Goal: Task Accomplishment & Management: Complete application form

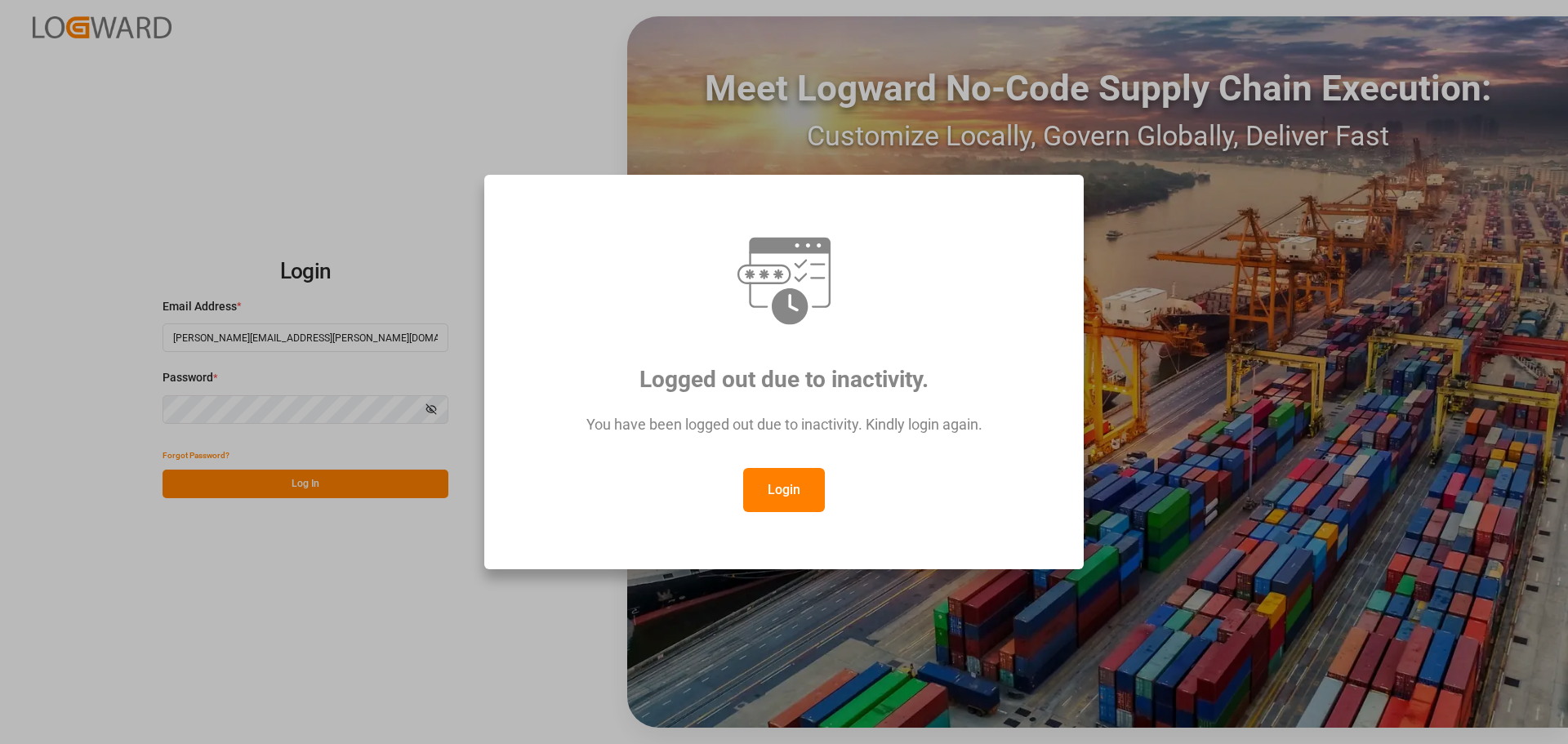
click at [766, 490] on button "Login" at bounding box center [784, 490] width 82 height 44
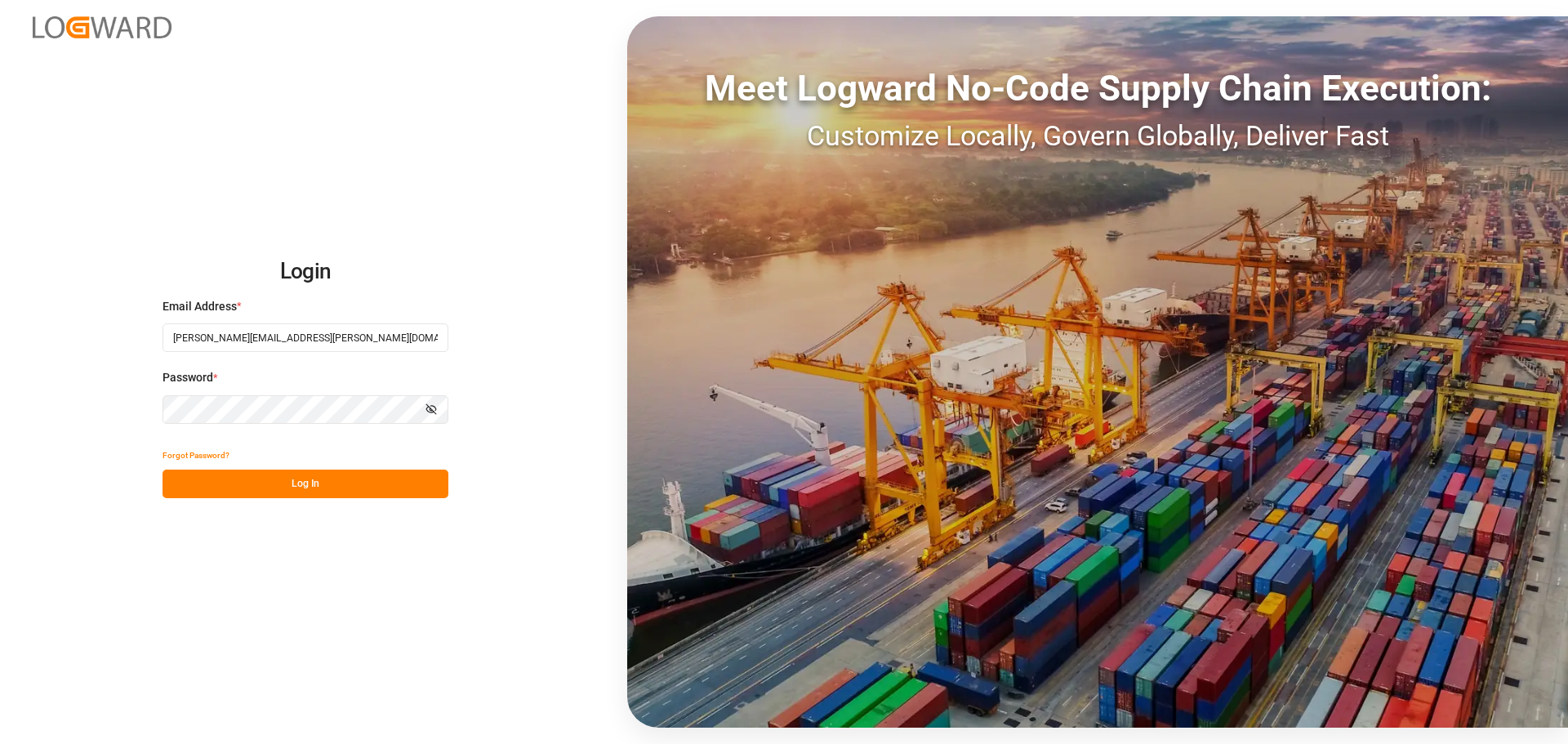
click at [354, 483] on button "Log In" at bounding box center [305, 484] width 285 height 28
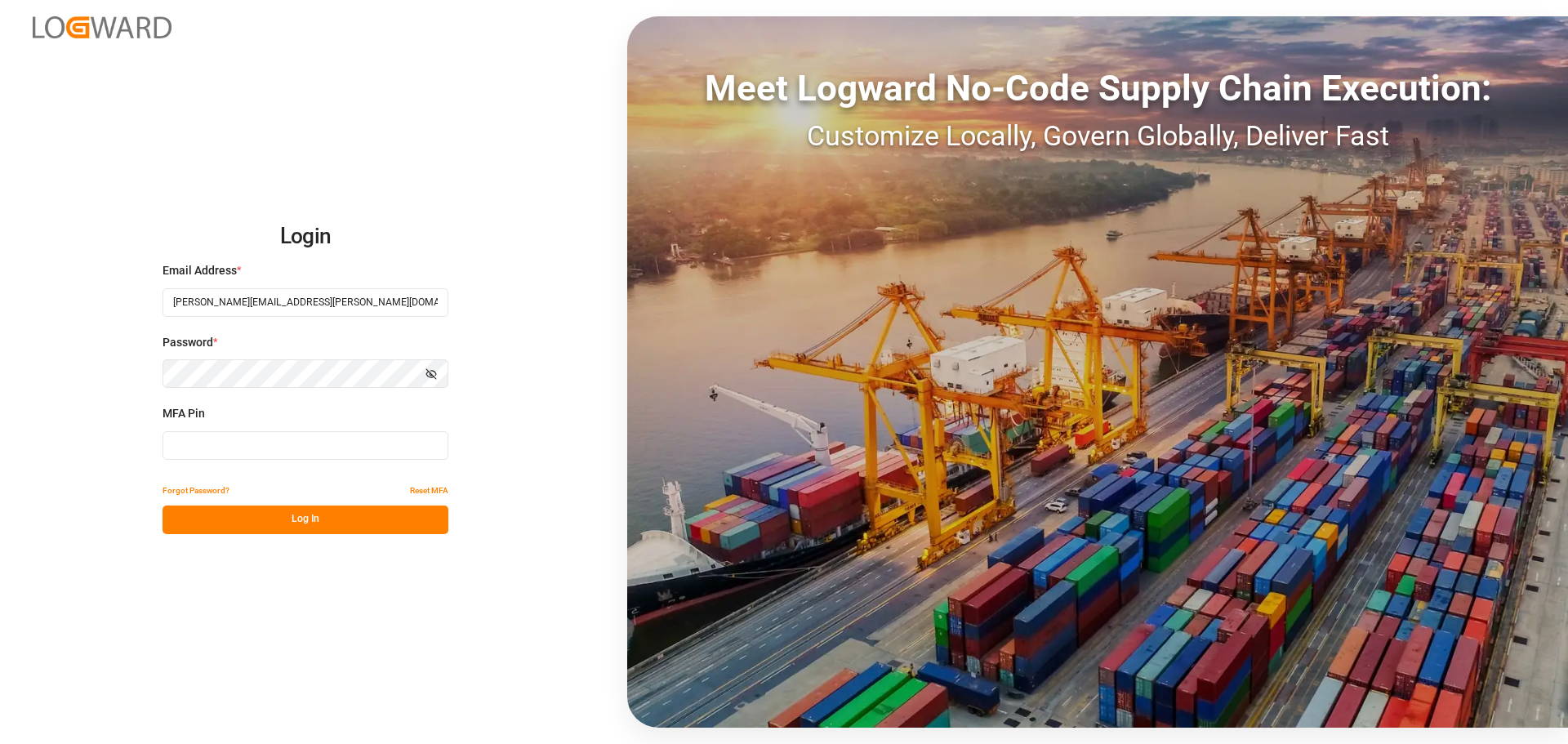
click at [321, 443] on input at bounding box center [305, 446] width 285 height 28
type input "706253"
click at [341, 514] on button "Log In" at bounding box center [305, 520] width 285 height 28
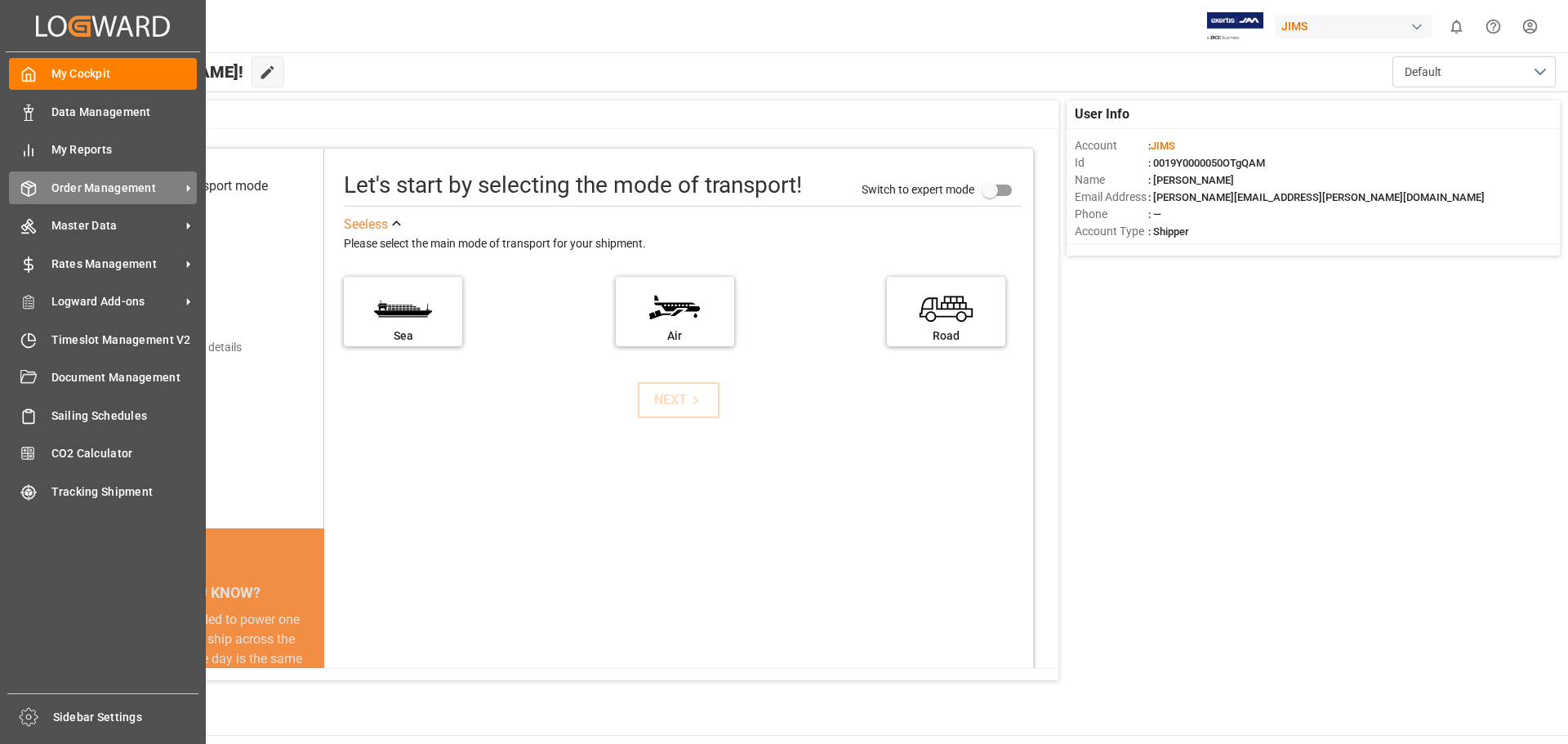
click at [98, 184] on span "Order Management" at bounding box center [116, 188] width 129 height 18
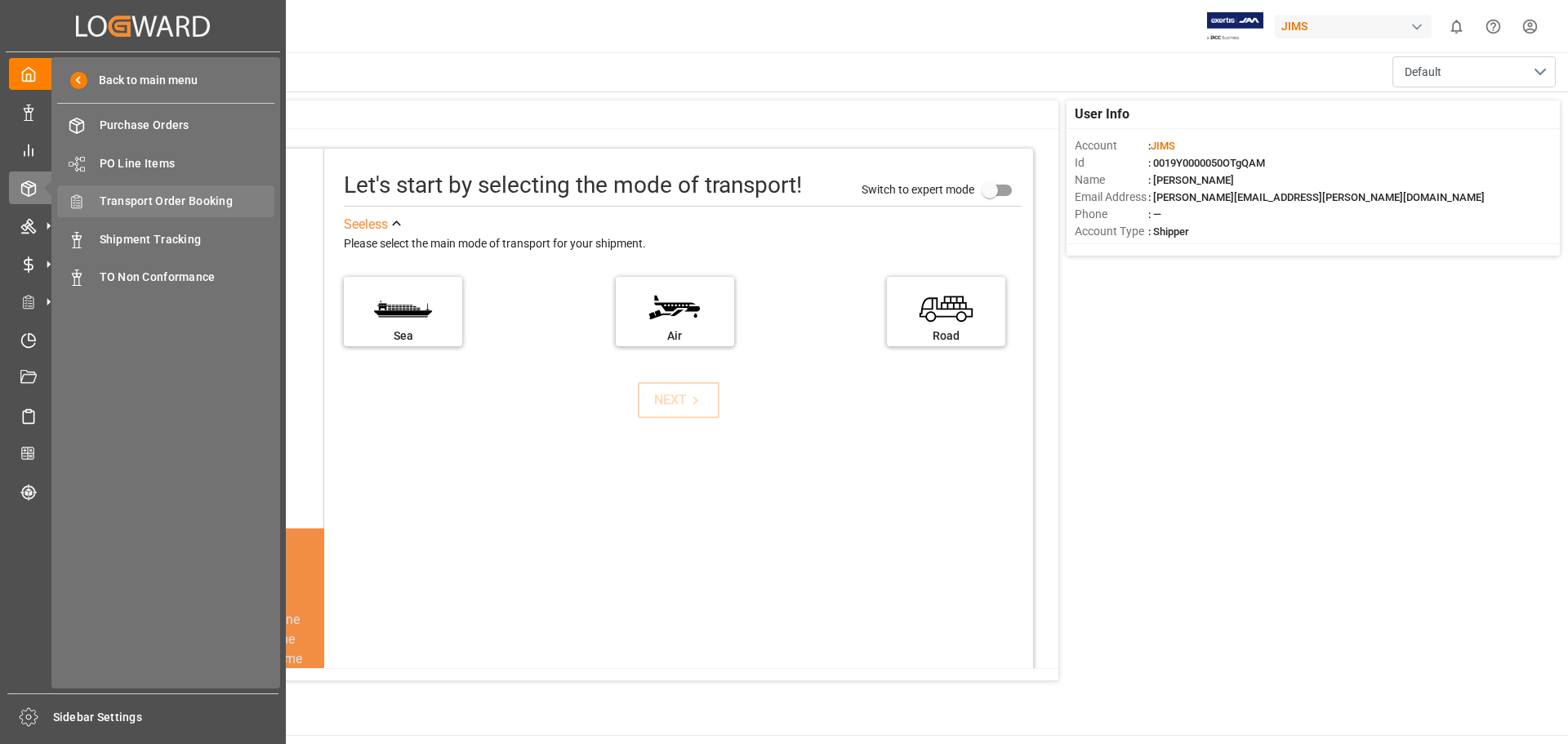
click at [178, 199] on span "Transport Order Booking" at bounding box center [187, 201] width 175 height 18
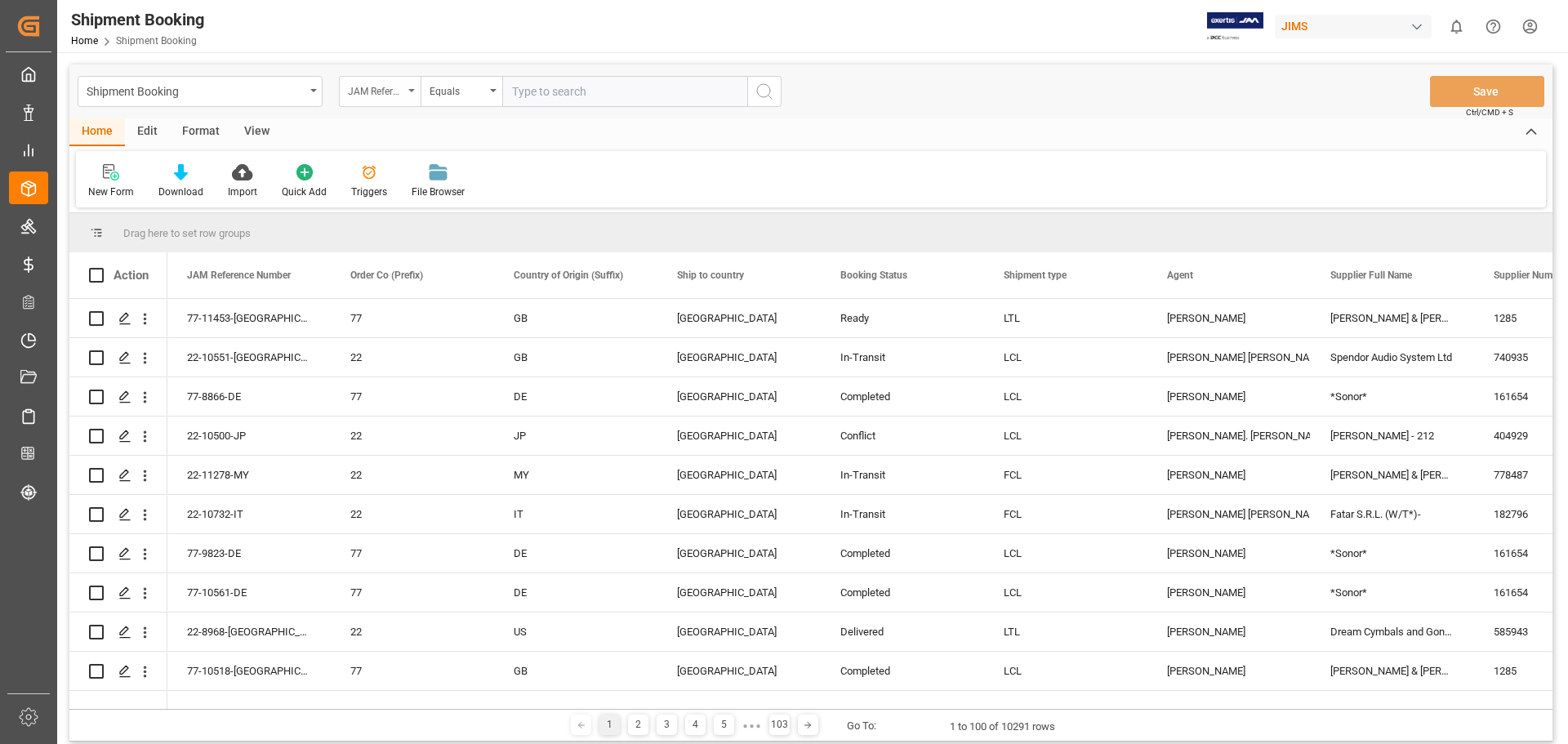
click at [411, 89] on icon "open menu" at bounding box center [411, 91] width 7 height 3
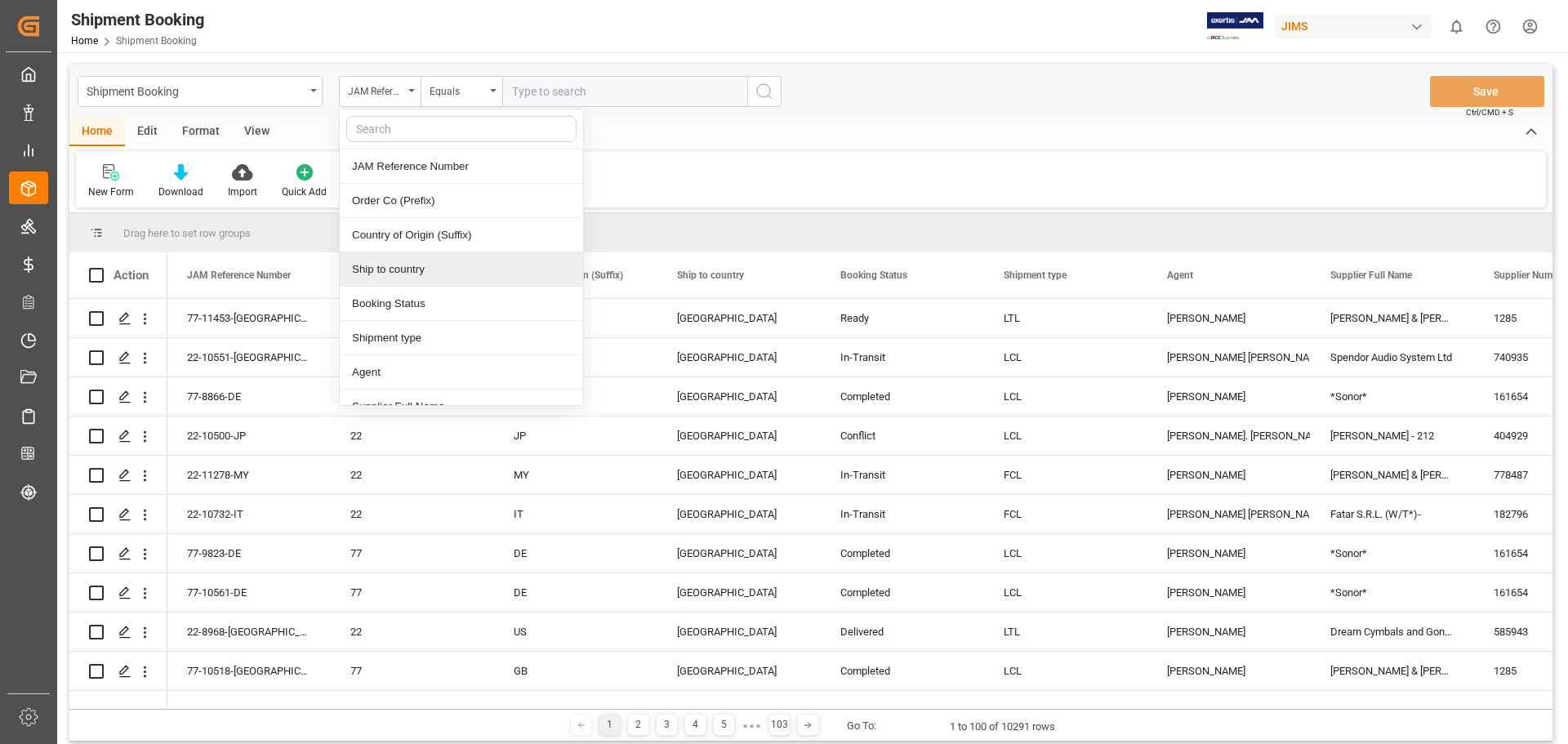
scroll to position [136, 0]
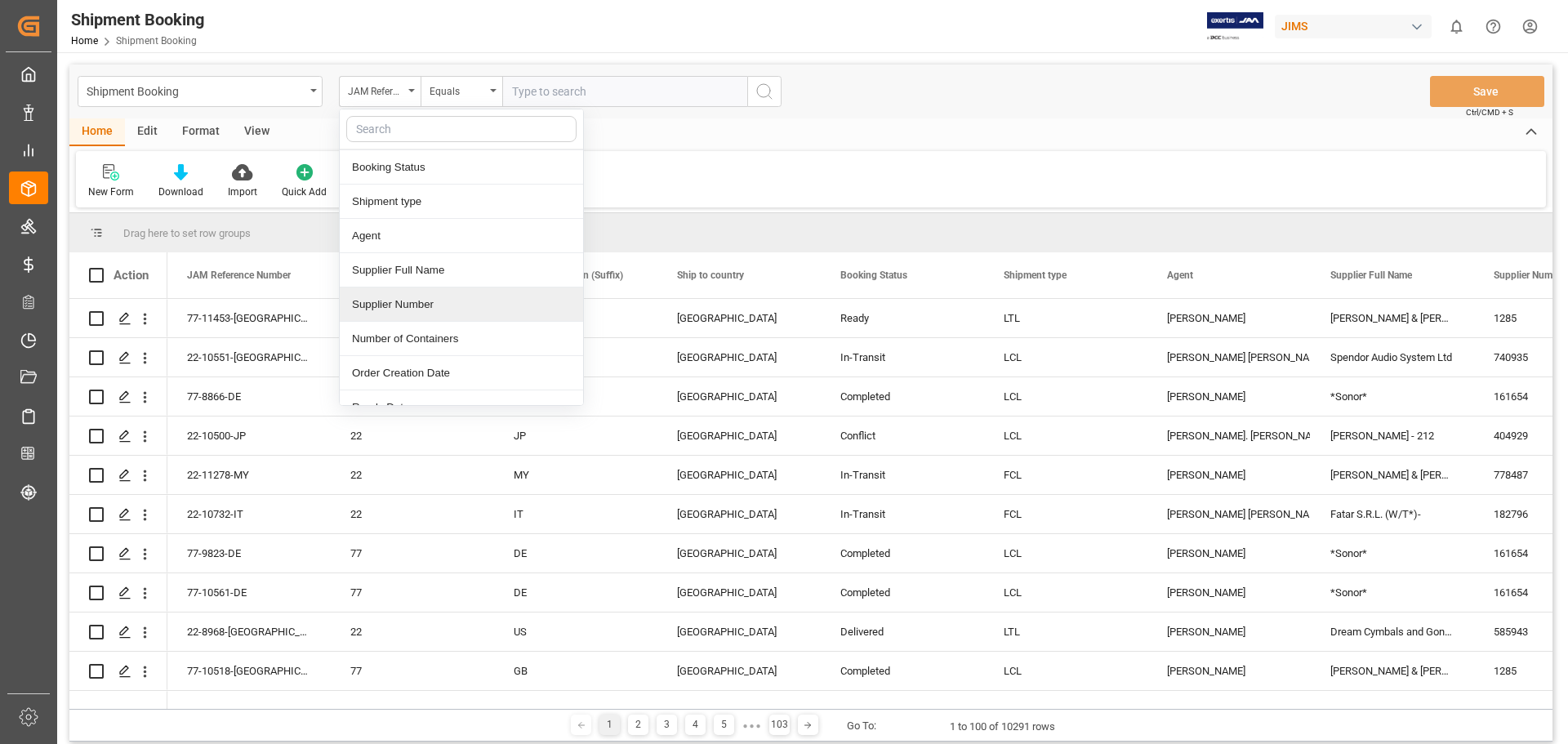
click at [436, 305] on div "Supplier Number" at bounding box center [461, 304] width 244 height 34
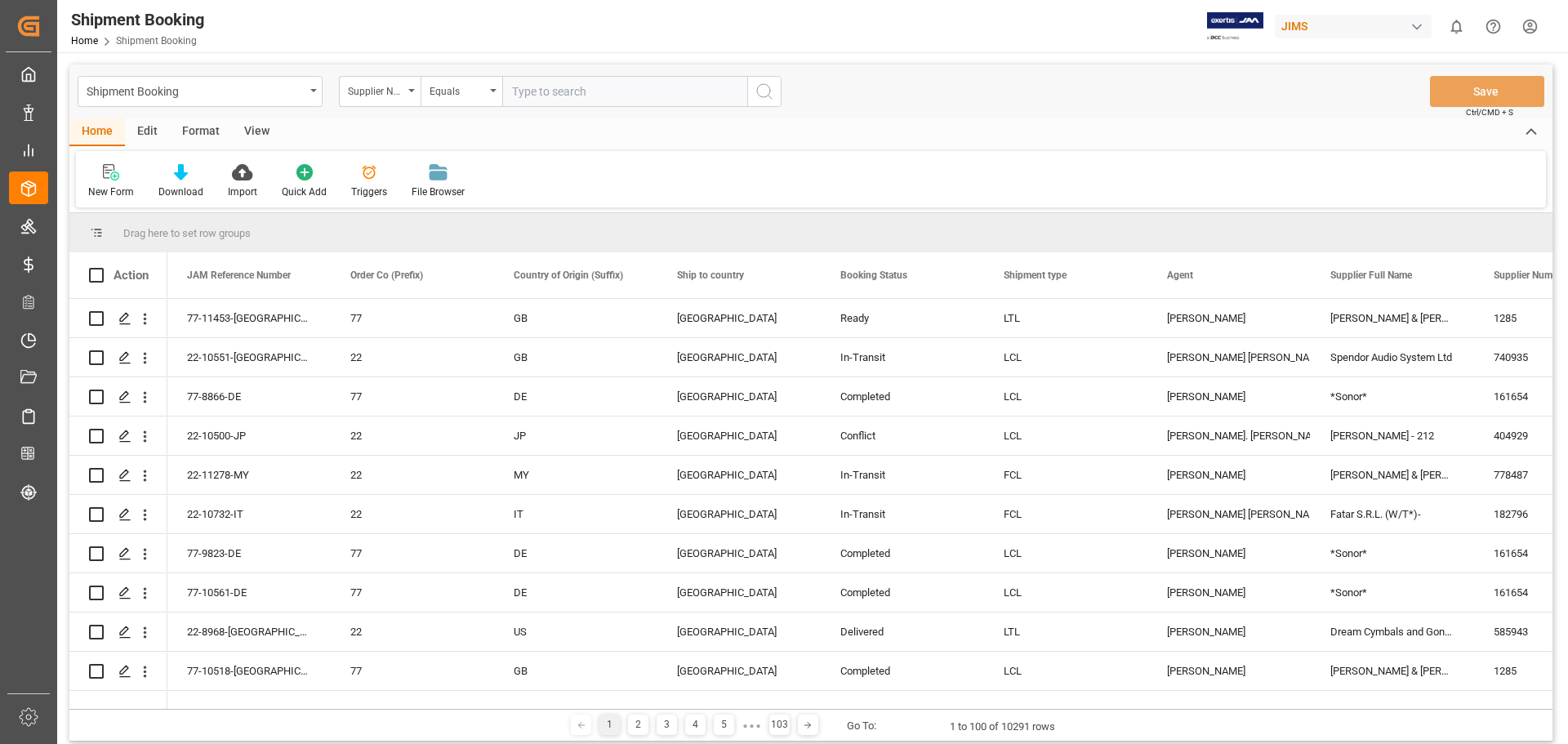
click at [630, 90] on input "text" at bounding box center [625, 91] width 245 height 31
paste input "560872"
type input "560872"
drag, startPoint x: 766, startPoint y: 88, endPoint x: 771, endPoint y: 80, distance: 9.4
click at [771, 80] on button "search button" at bounding box center [764, 91] width 34 height 31
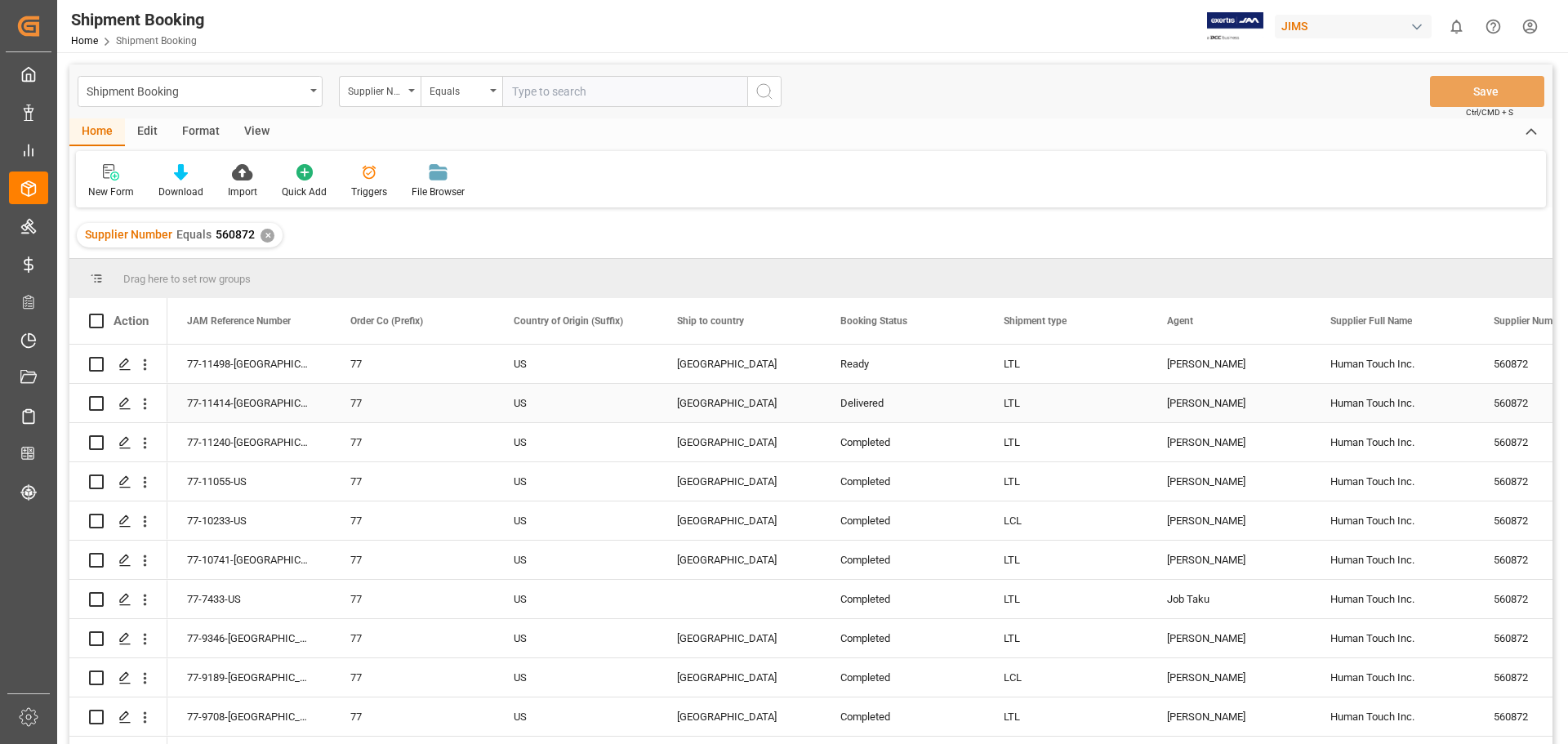
click at [210, 398] on div "77-11414-[GEOGRAPHIC_DATA]" at bounding box center [250, 403] width 164 height 38
click at [124, 408] on icon "Press SPACE to select this row." at bounding box center [125, 404] width 13 height 13
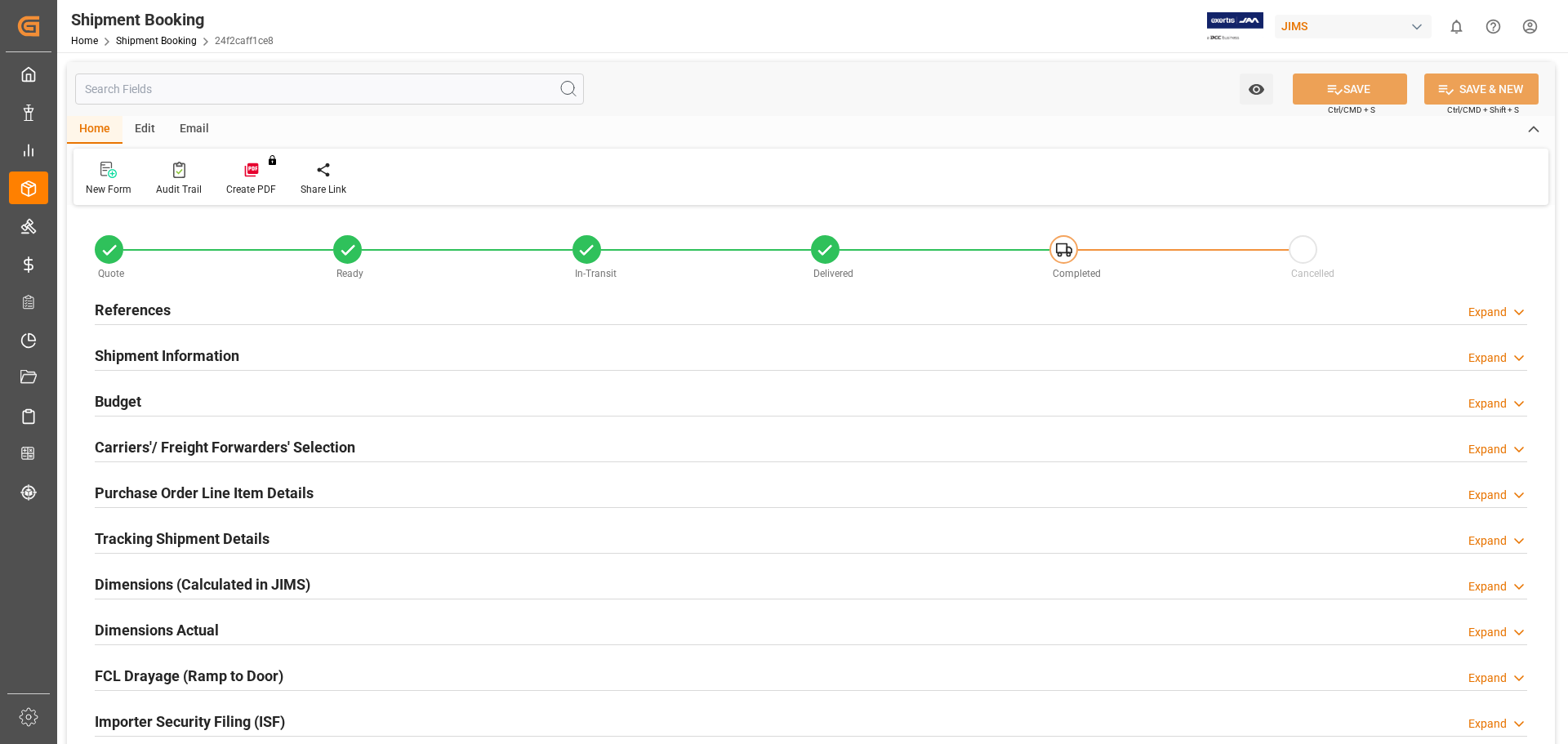
type input "13"
click at [159, 491] on h2 "Purchase Order Line Item Details" at bounding box center [204, 493] width 219 height 22
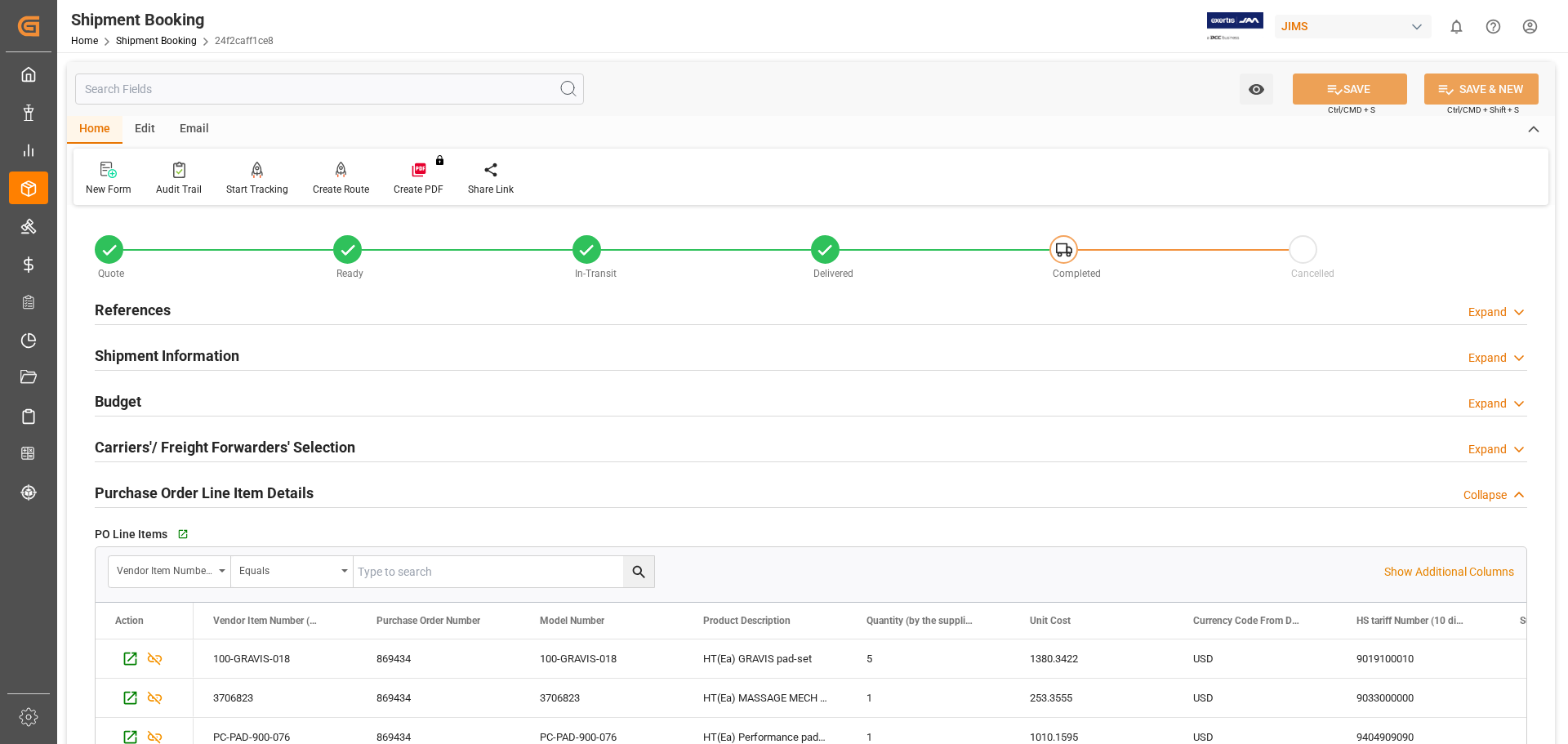
click at [234, 489] on h2 "Purchase Order Line Item Details" at bounding box center [204, 493] width 219 height 22
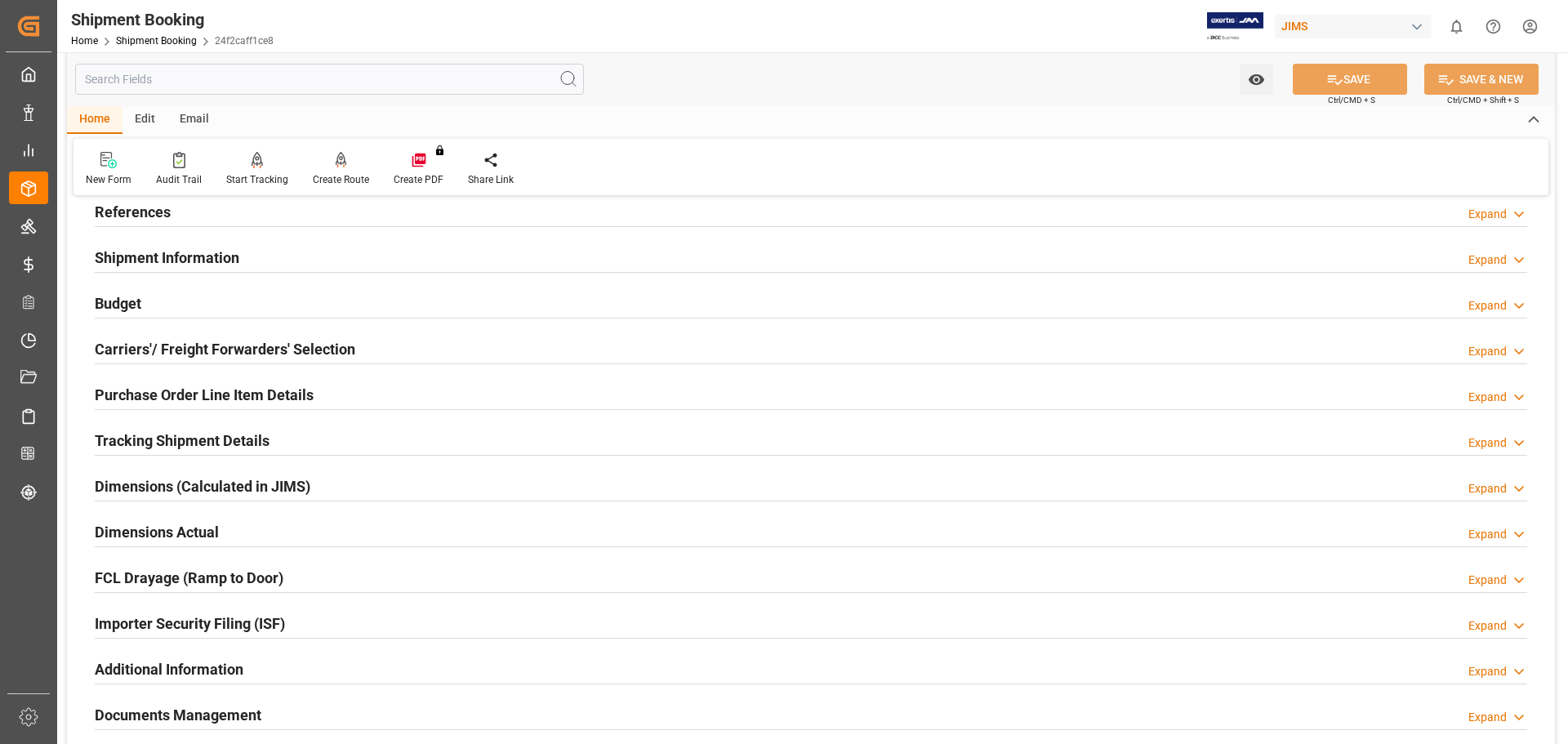
scroll to position [136, 0]
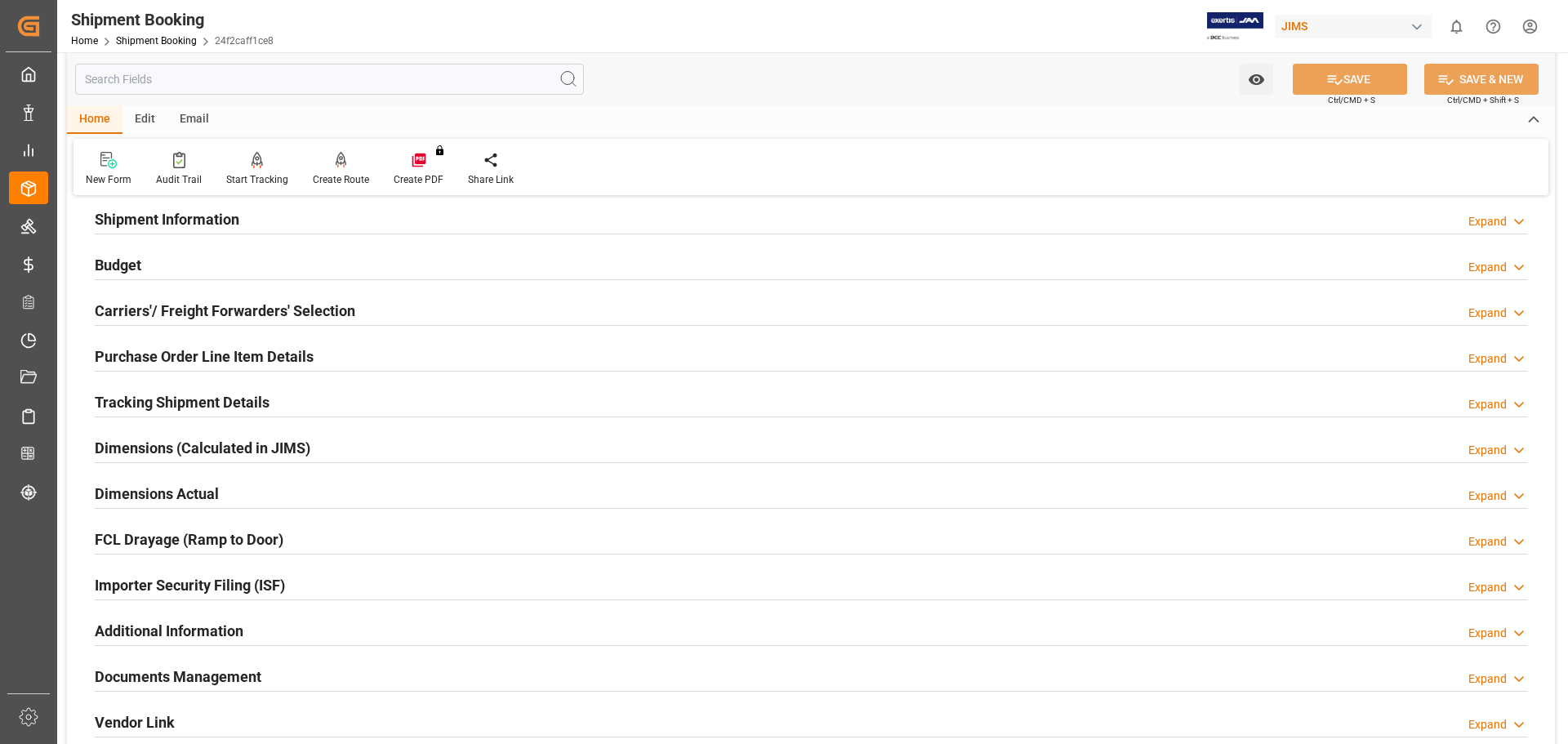
click at [110, 353] on h2 "Purchase Order Line Item Details" at bounding box center [204, 357] width 219 height 22
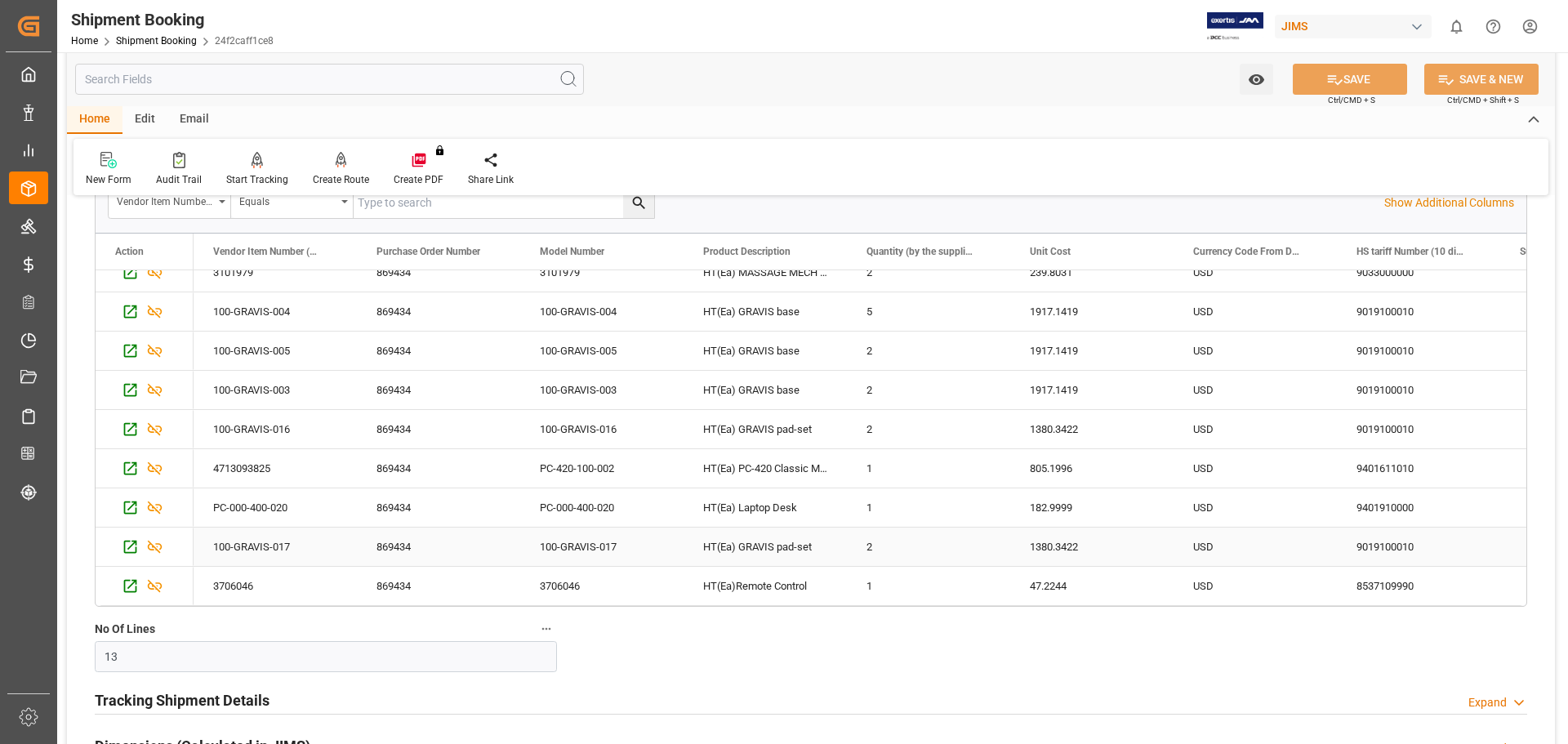
scroll to position [408, 0]
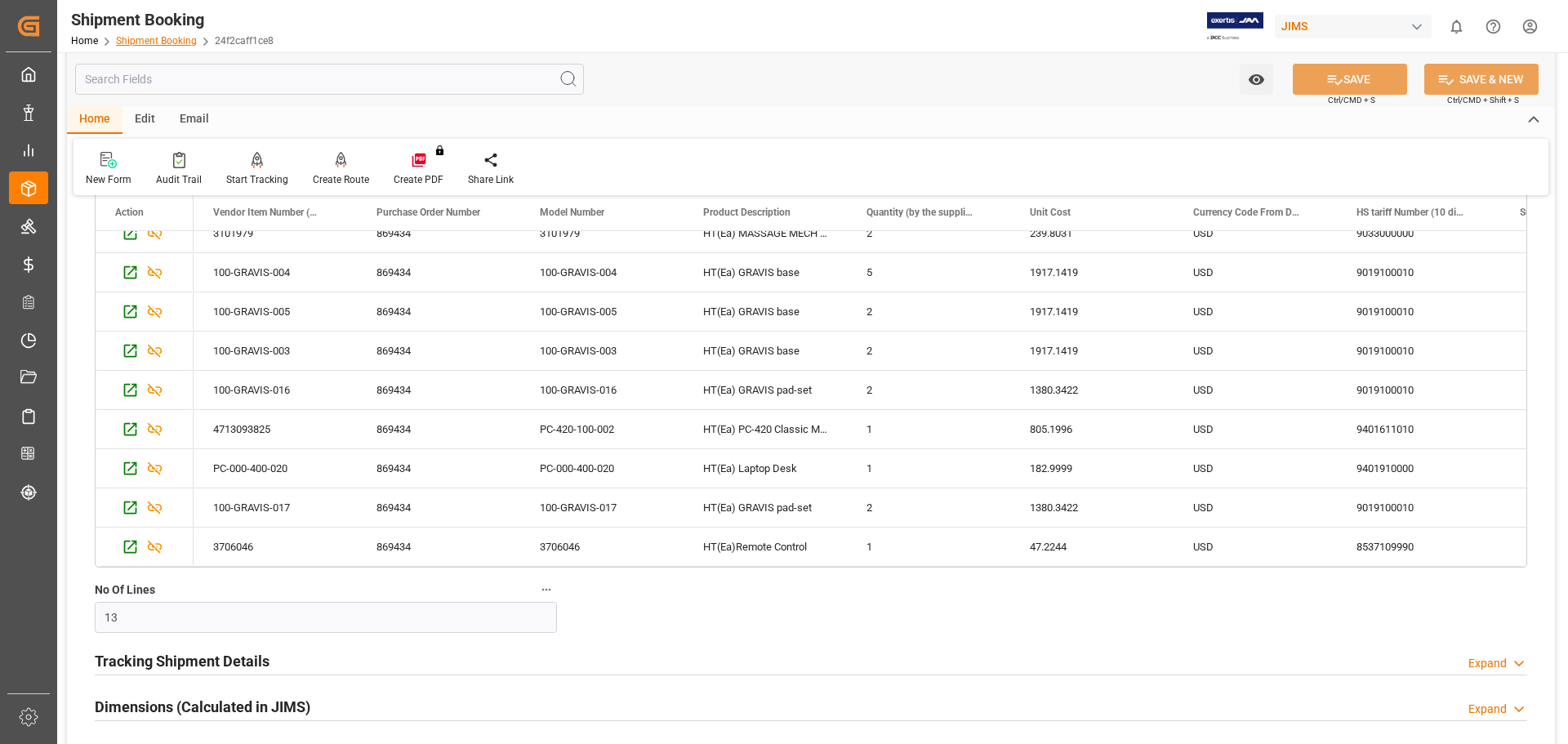
click at [139, 40] on link "Shipment Booking" at bounding box center [156, 41] width 81 height 12
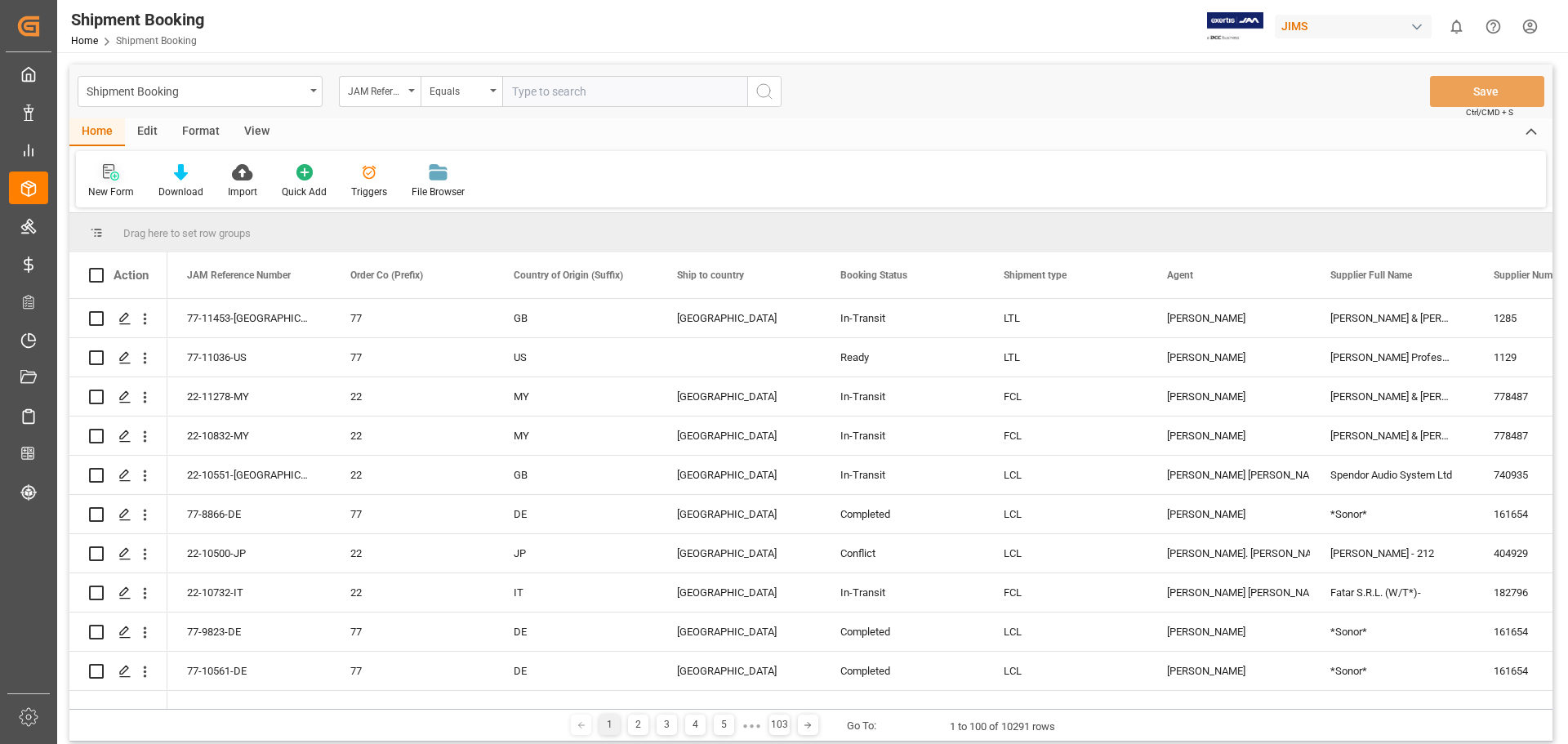
click at [110, 181] on div "New Form" at bounding box center [111, 181] width 70 height 36
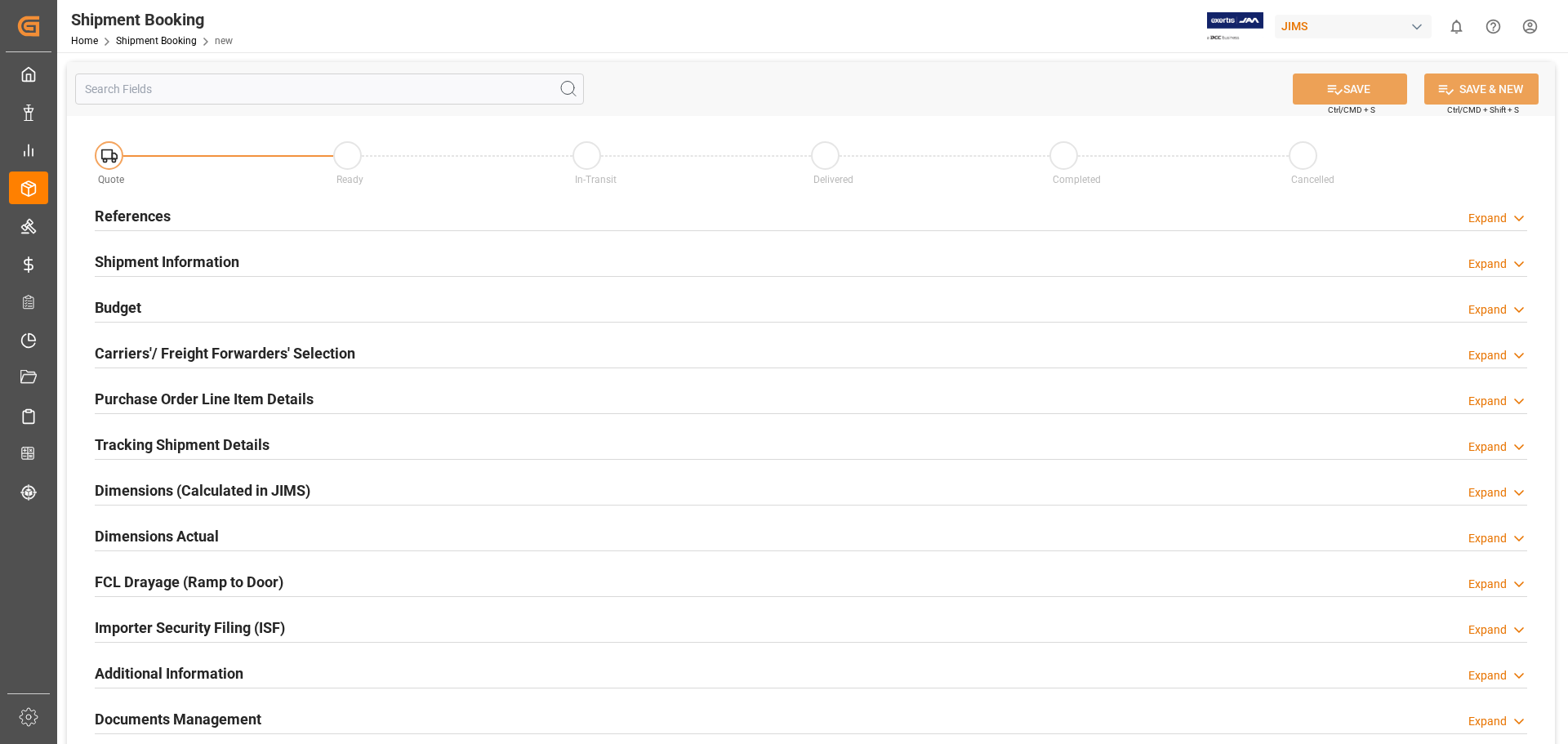
click at [134, 218] on h2 "References" at bounding box center [133, 216] width 76 height 22
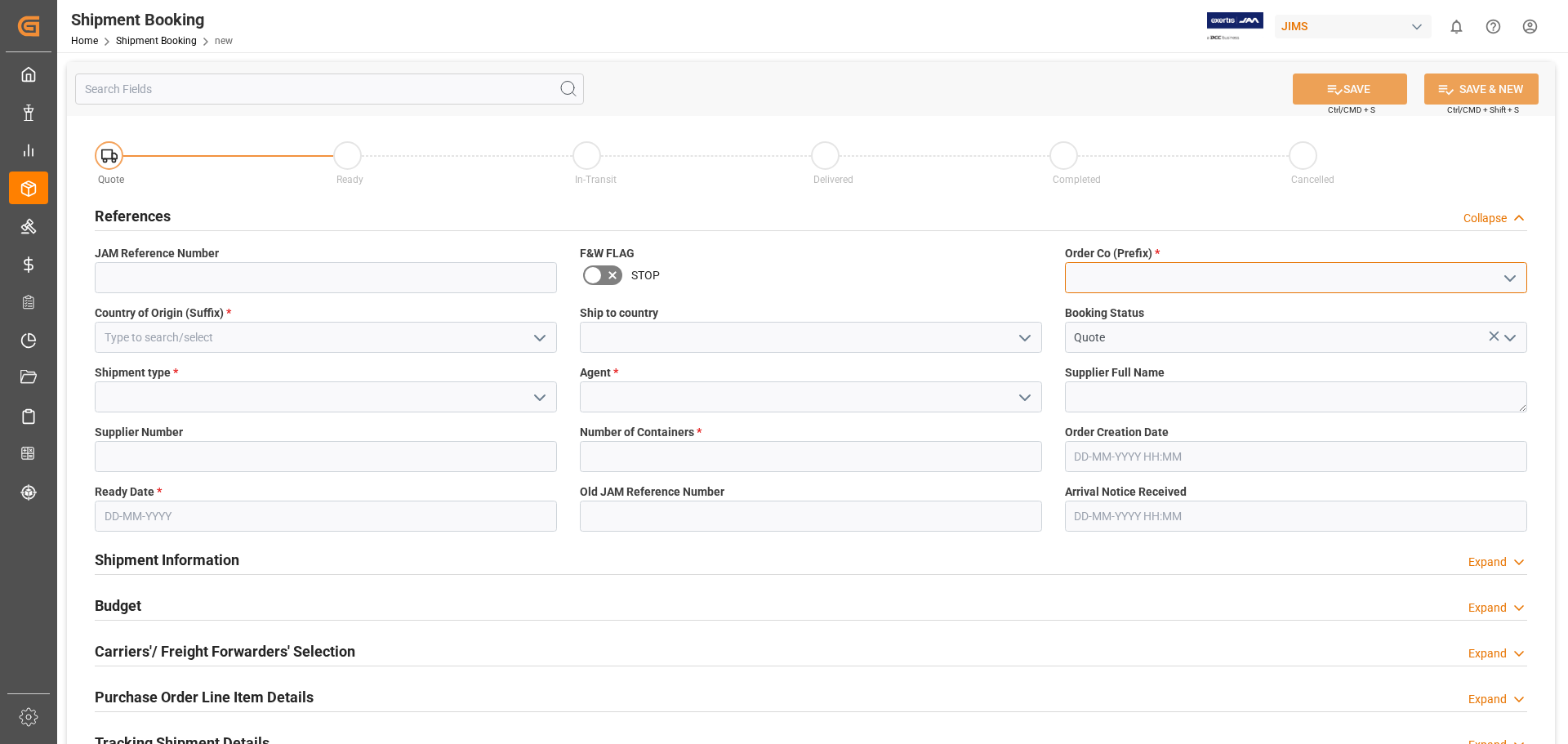
click at [1109, 286] on input at bounding box center [1296, 277] width 462 height 31
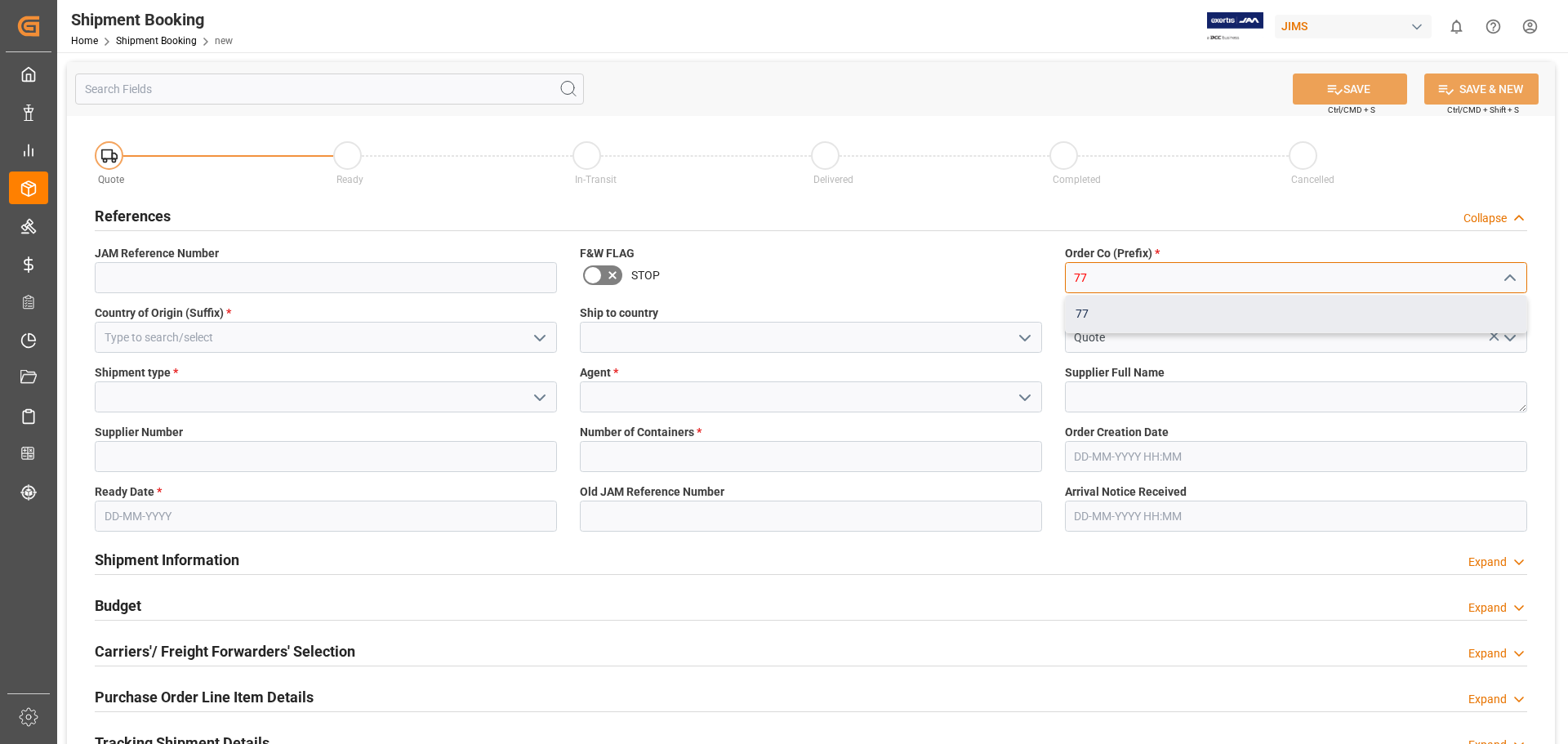
click at [1087, 311] on div "77" at bounding box center [1296, 314] width 461 height 37
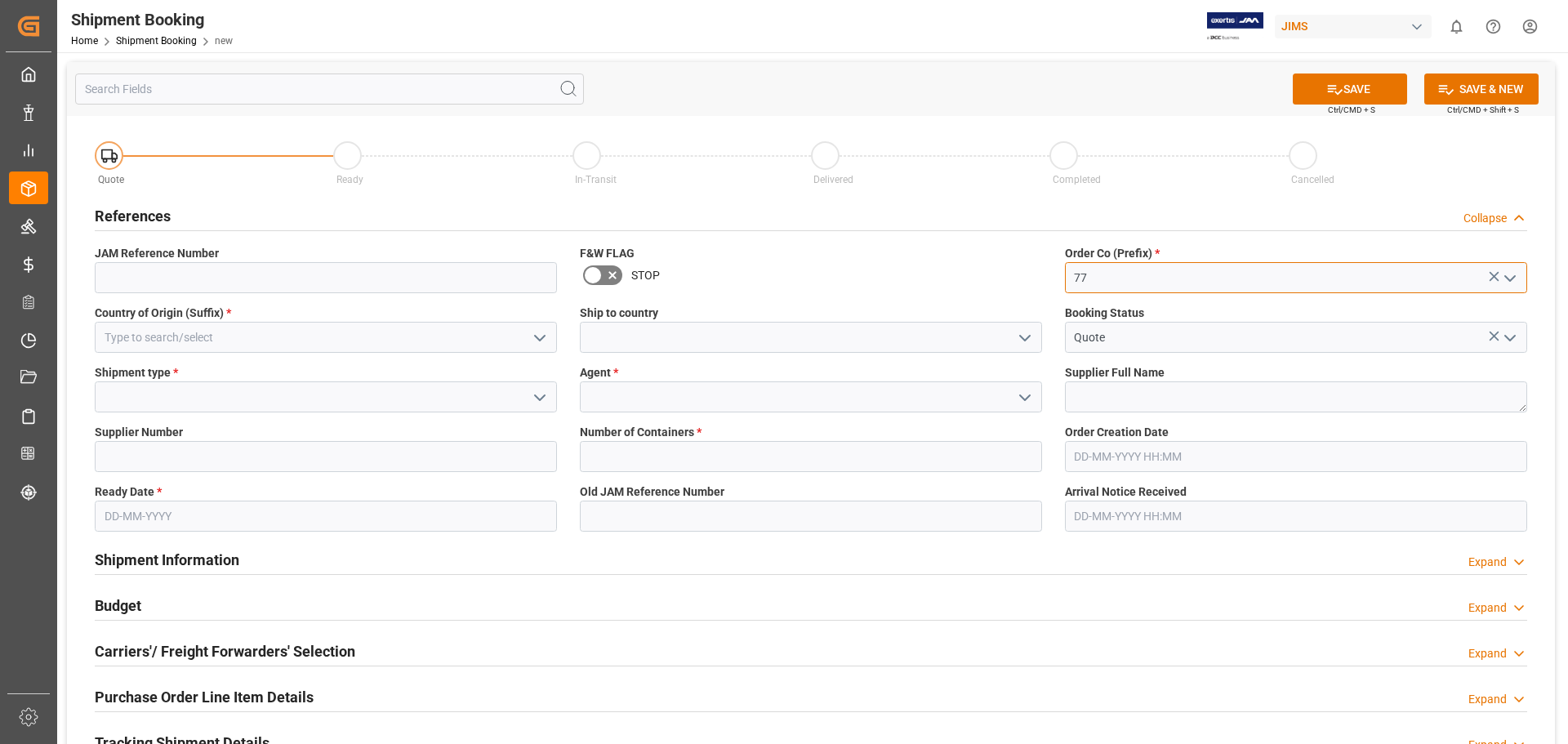
type input "77"
click at [191, 332] on input at bounding box center [326, 337] width 462 height 31
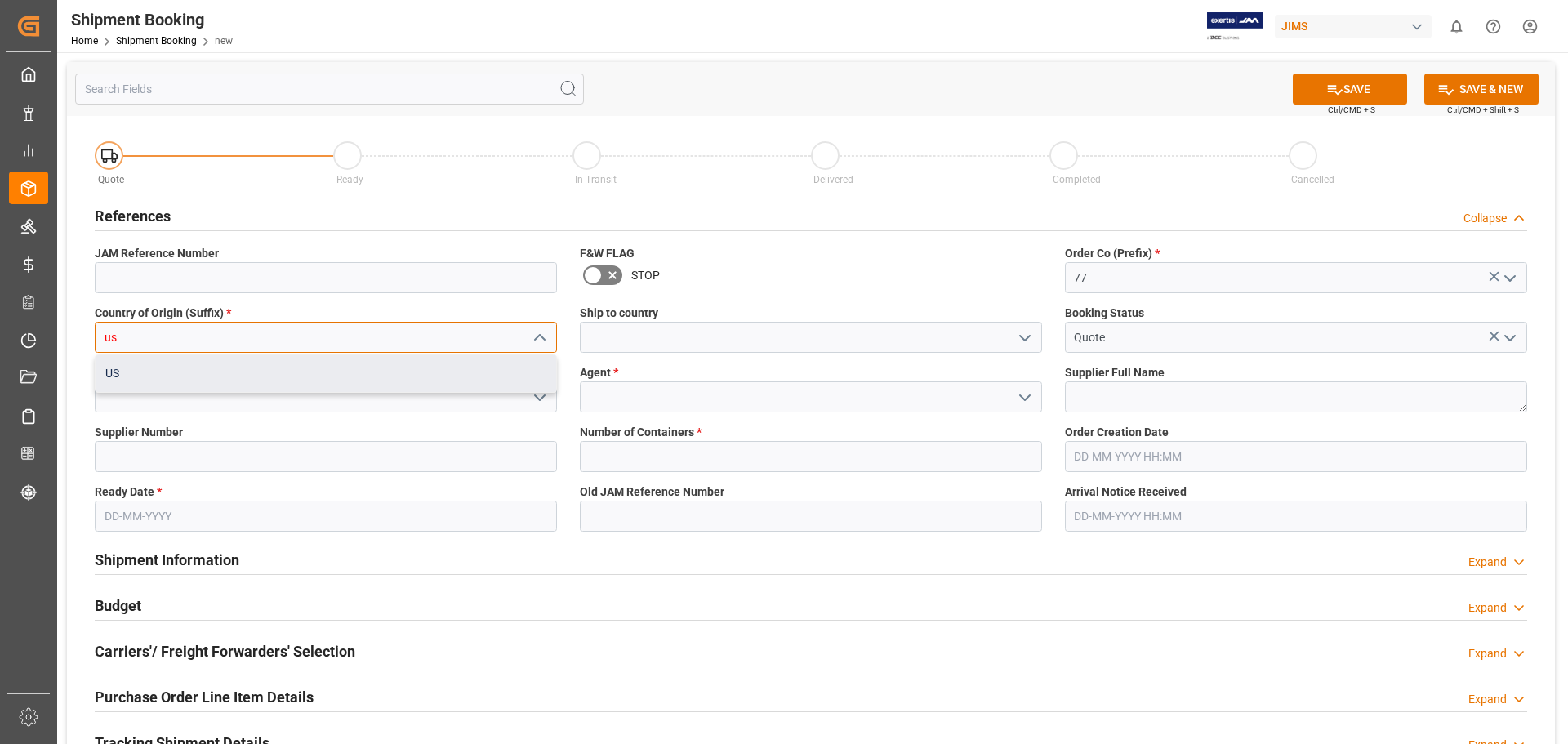
click at [184, 373] on div "US" at bounding box center [325, 374] width 461 height 37
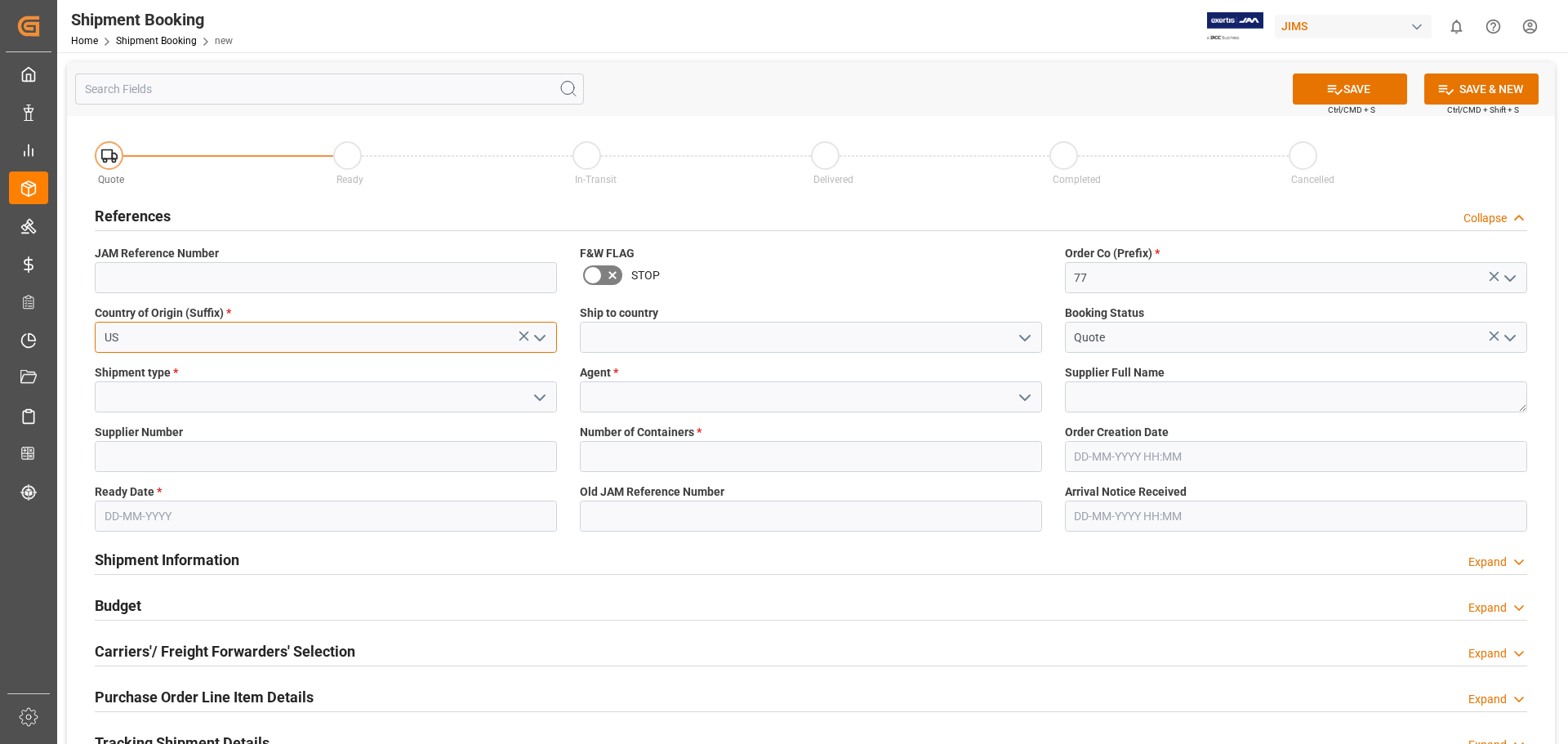
type input "US"
drag, startPoint x: 678, startPoint y: 344, endPoint x: 789, endPoint y: 342, distance: 111.0
click at [681, 344] on input at bounding box center [811, 337] width 462 height 31
click at [1021, 340] on icon "open menu" at bounding box center [1024, 337] width 19 height 19
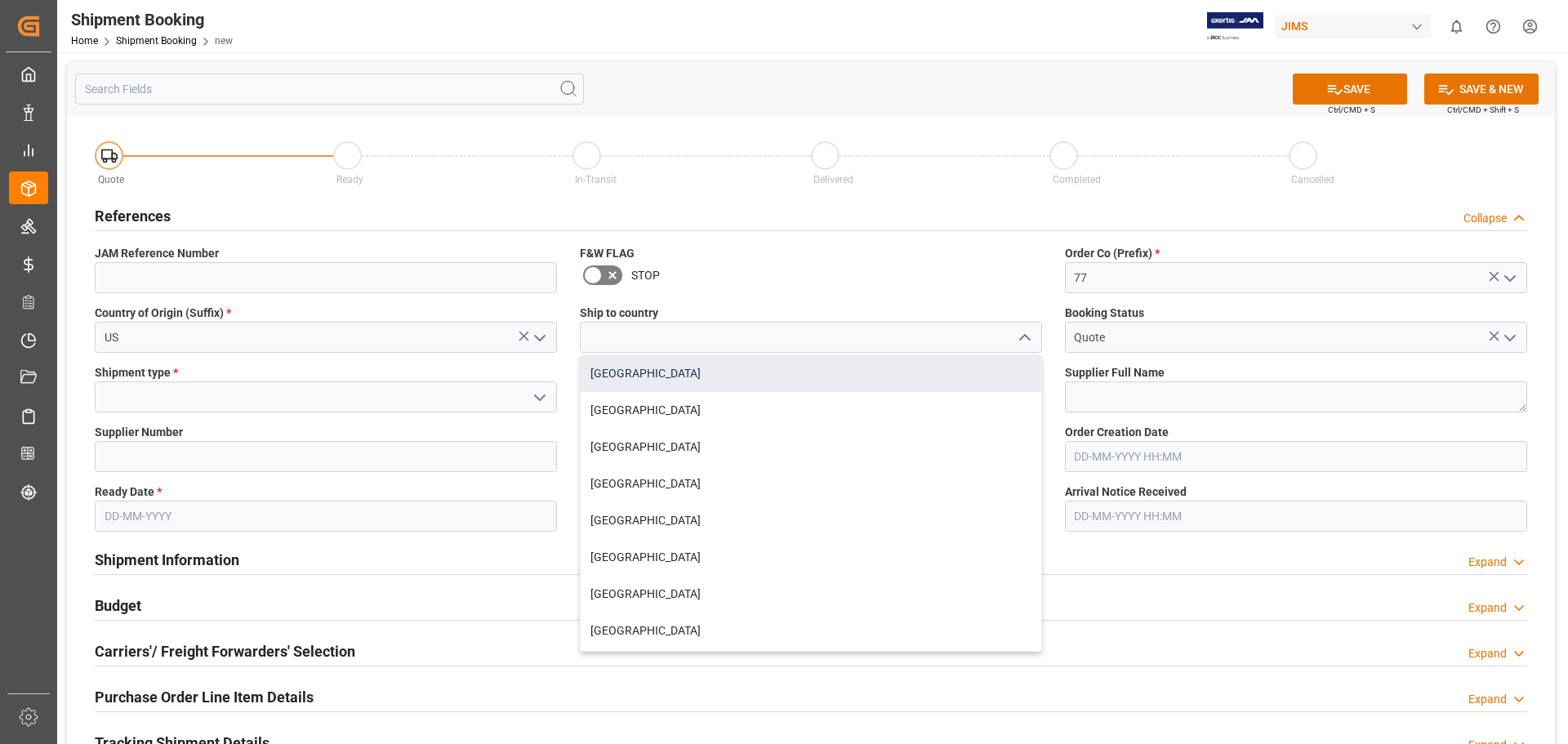
click at [700, 381] on div "[GEOGRAPHIC_DATA]" at bounding box center [811, 374] width 461 height 37
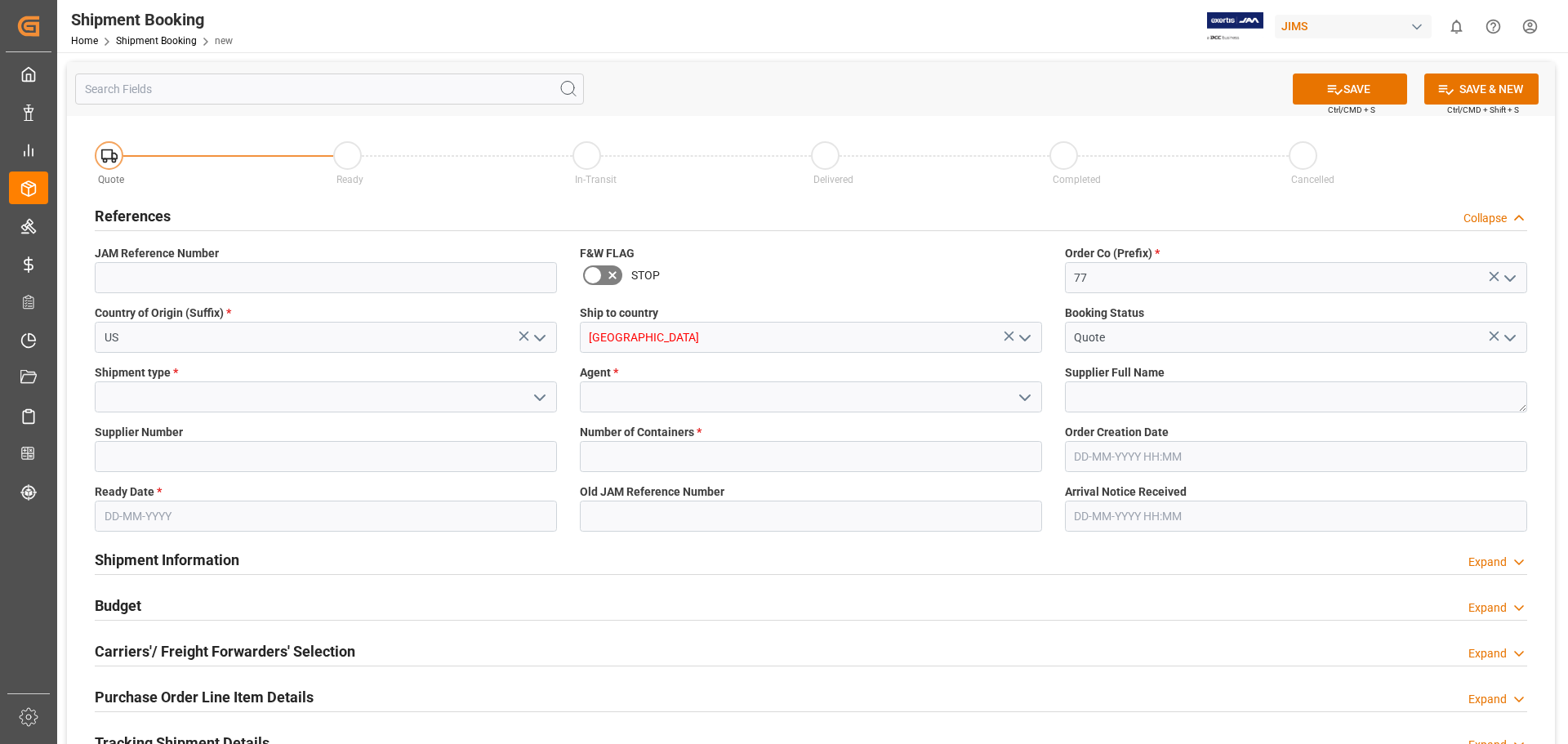
type input "[GEOGRAPHIC_DATA]"
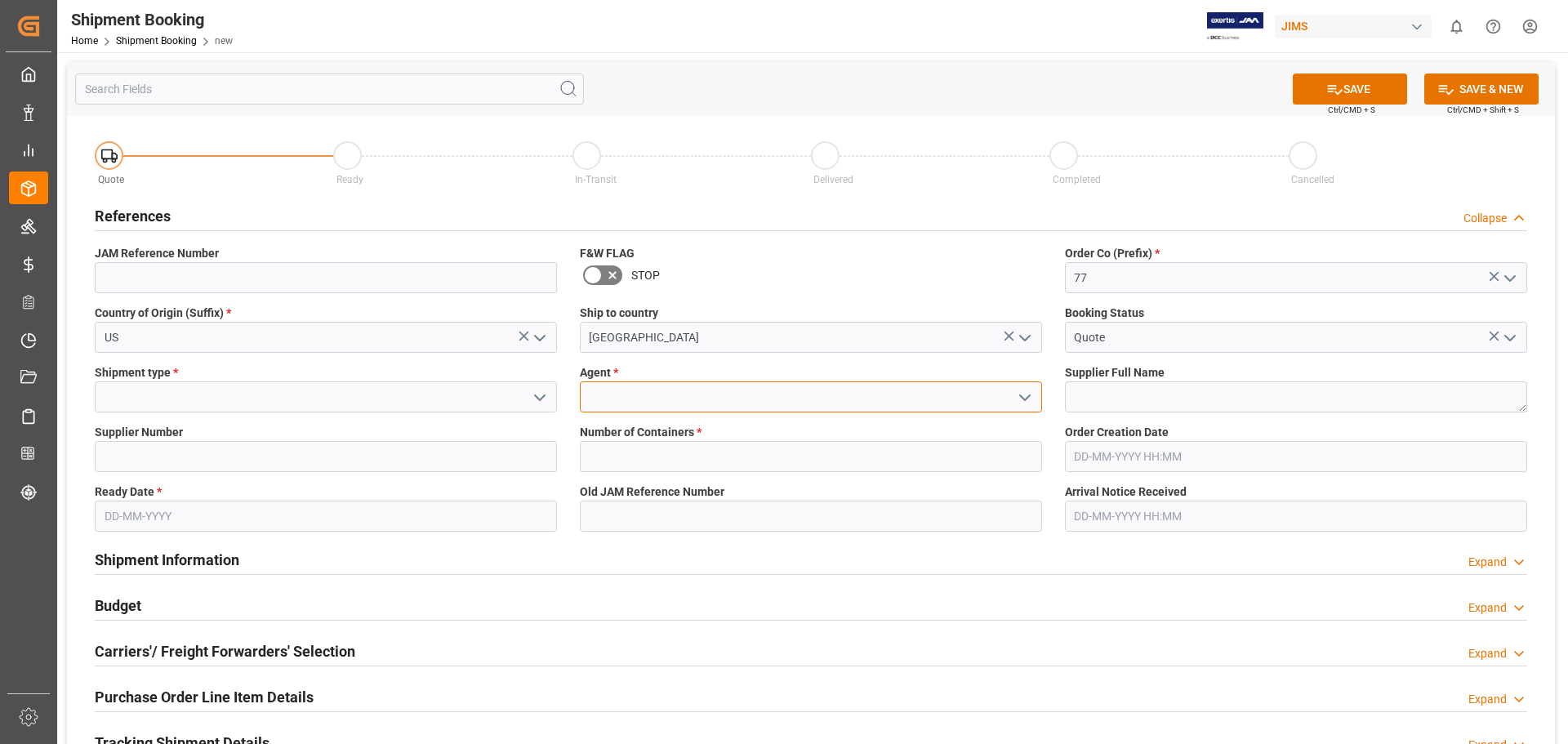
click at [618, 395] on input at bounding box center [811, 397] width 462 height 31
click at [1029, 399] on icon "open menu" at bounding box center [1024, 397] width 19 height 19
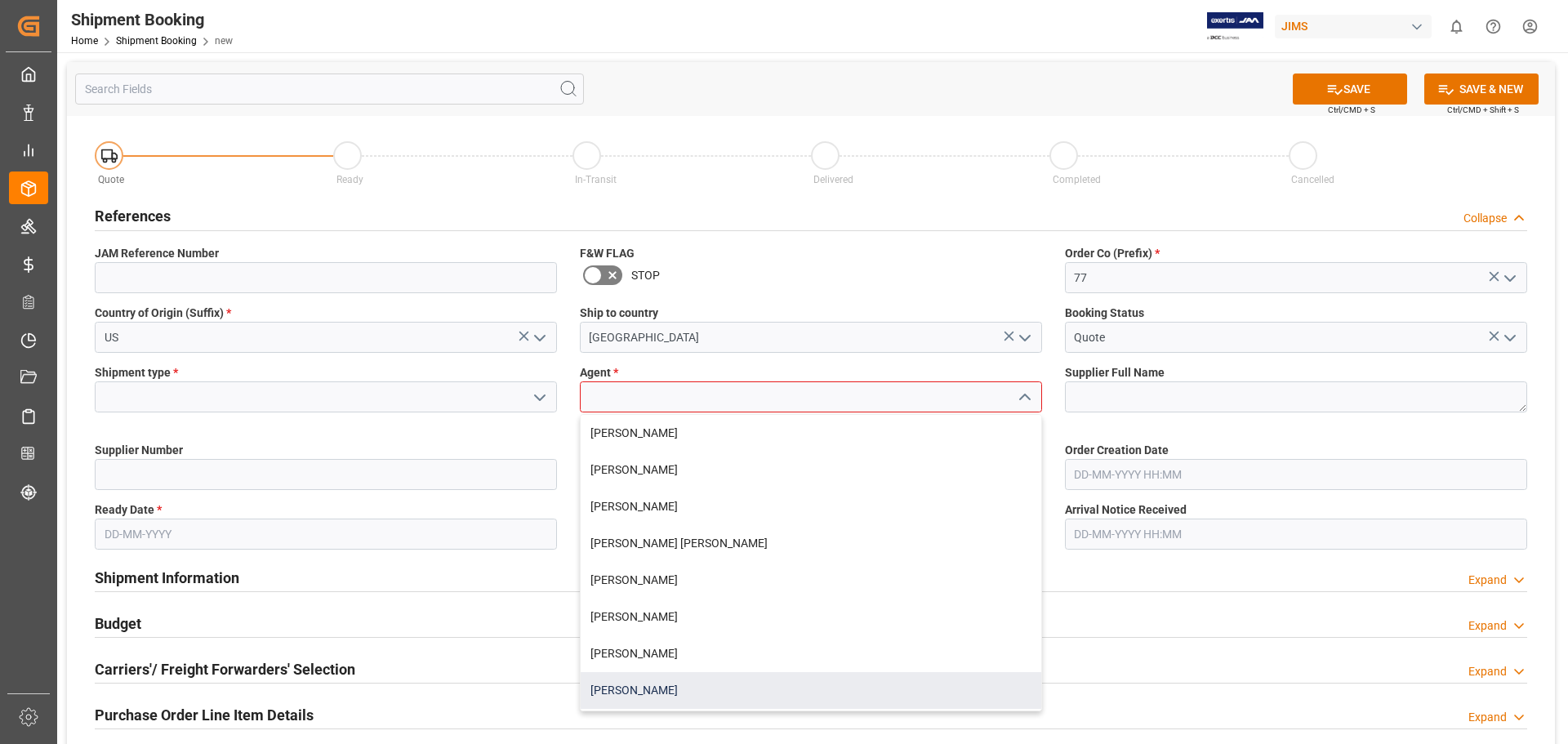
click at [794, 676] on div "[PERSON_NAME]" at bounding box center [811, 691] width 461 height 37
type input "[PERSON_NAME]"
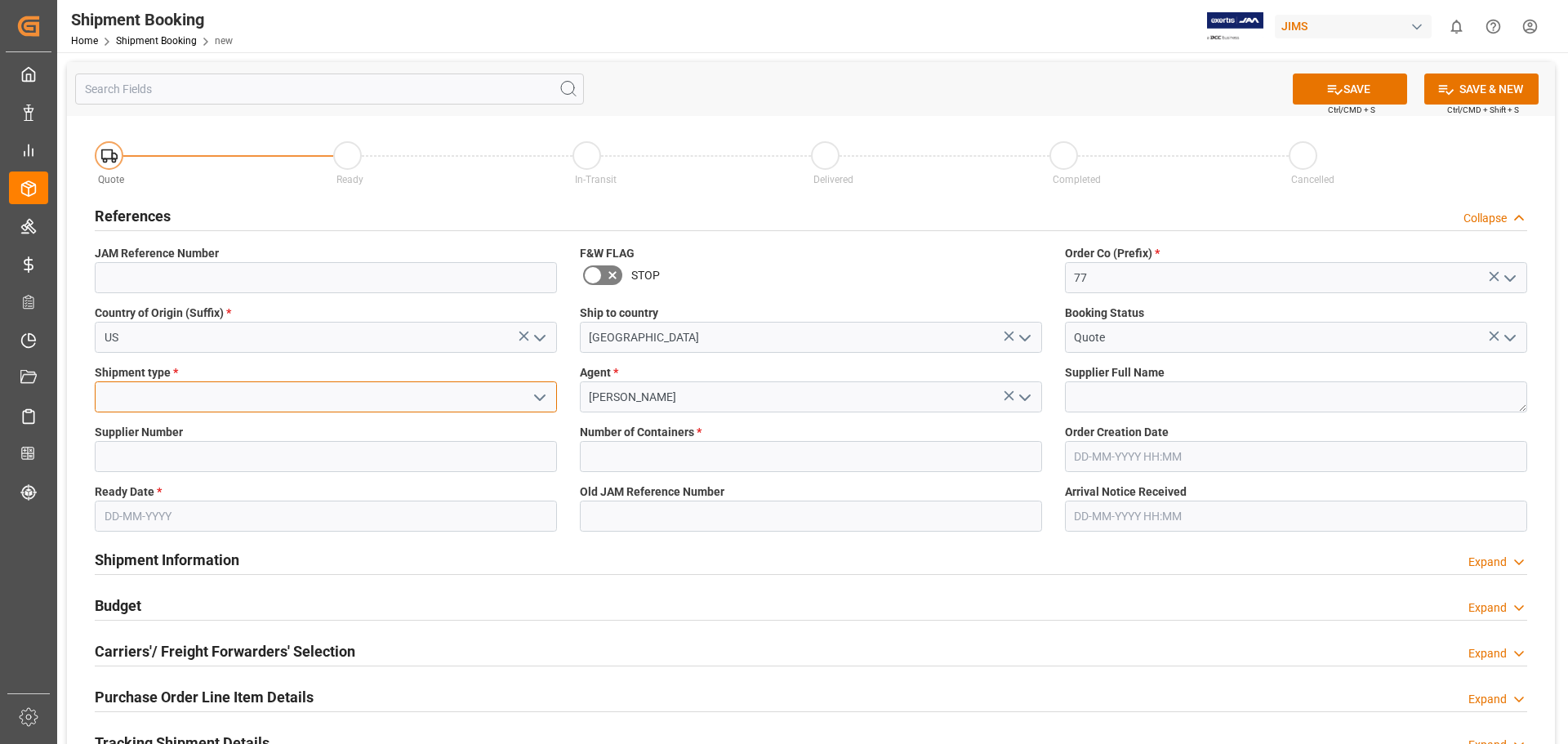
click at [132, 394] on input at bounding box center [326, 397] width 462 height 31
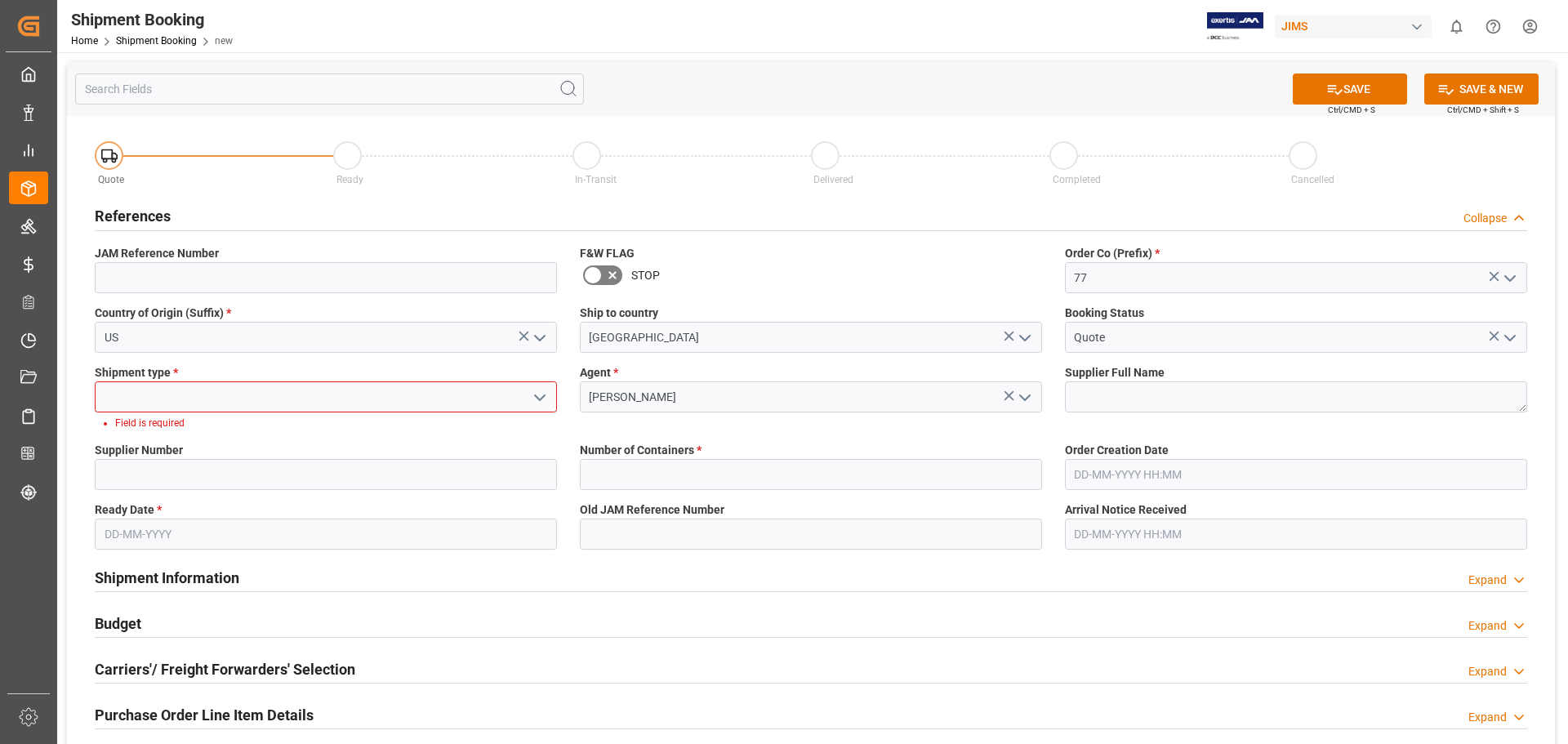
click at [545, 398] on icon "open menu" at bounding box center [539, 397] width 19 height 19
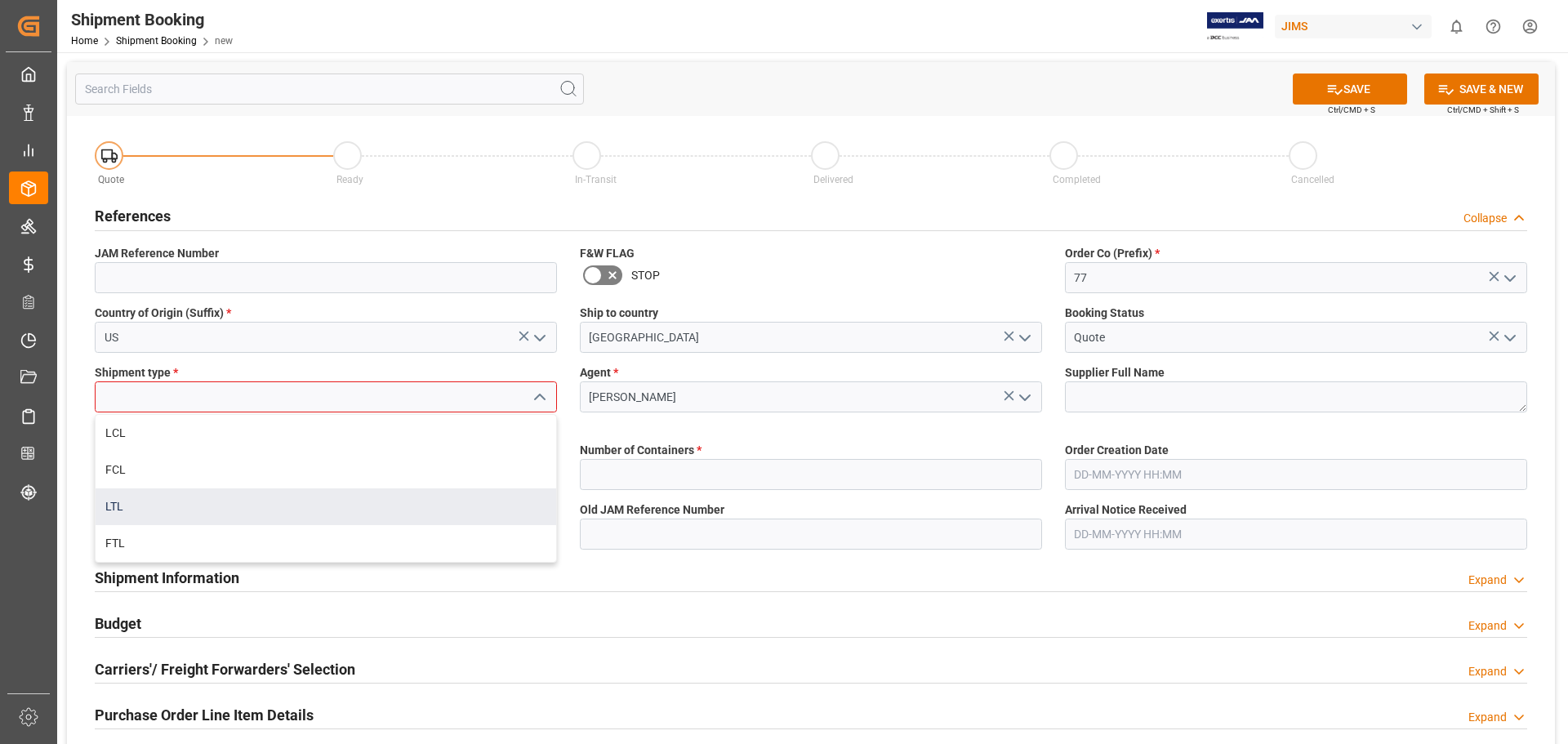
click at [400, 504] on div "LTL" at bounding box center [325, 507] width 461 height 37
type input "LTL"
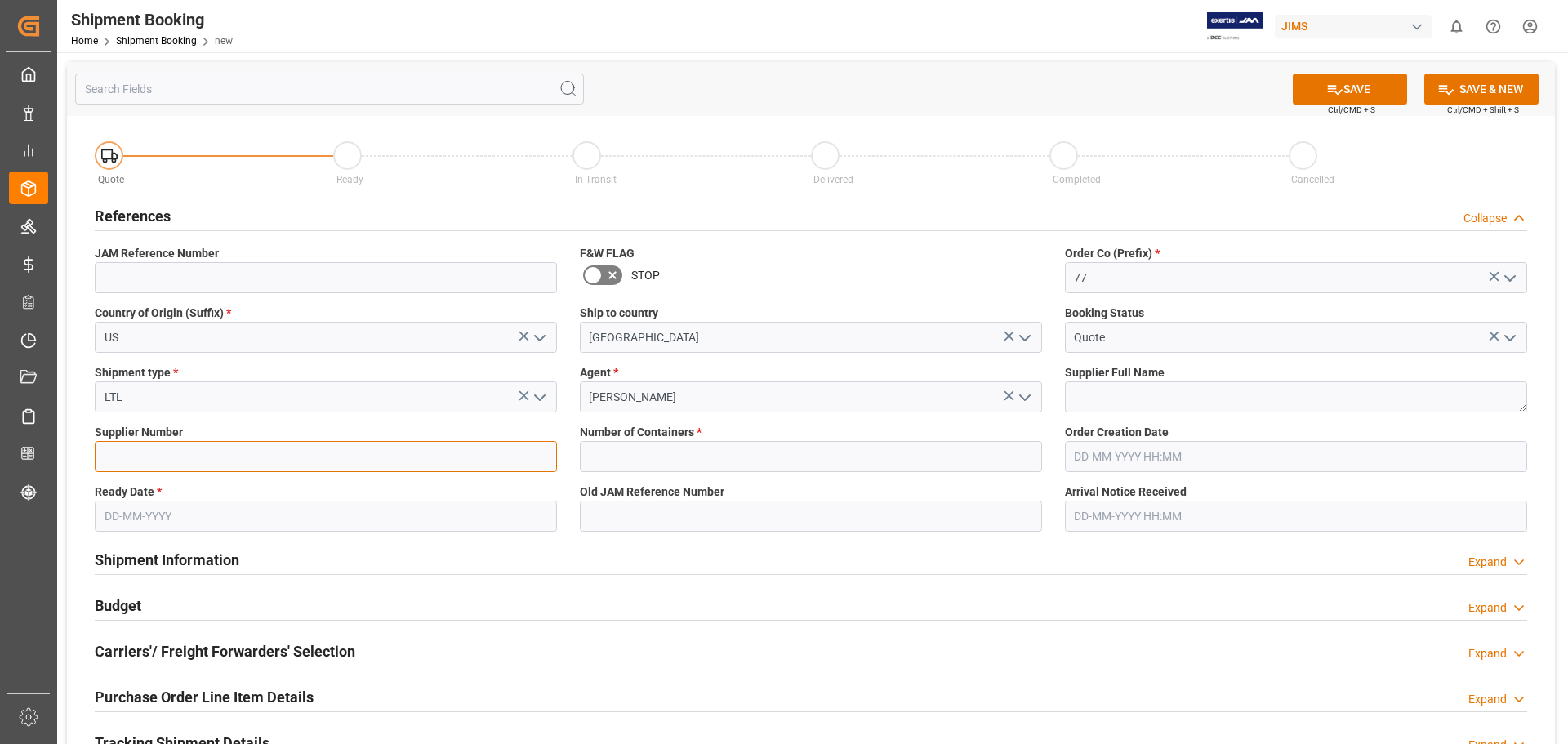
click at [168, 456] on input at bounding box center [326, 456] width 462 height 31
type input "1129"
click at [148, 516] on input "text" at bounding box center [326, 516] width 462 height 31
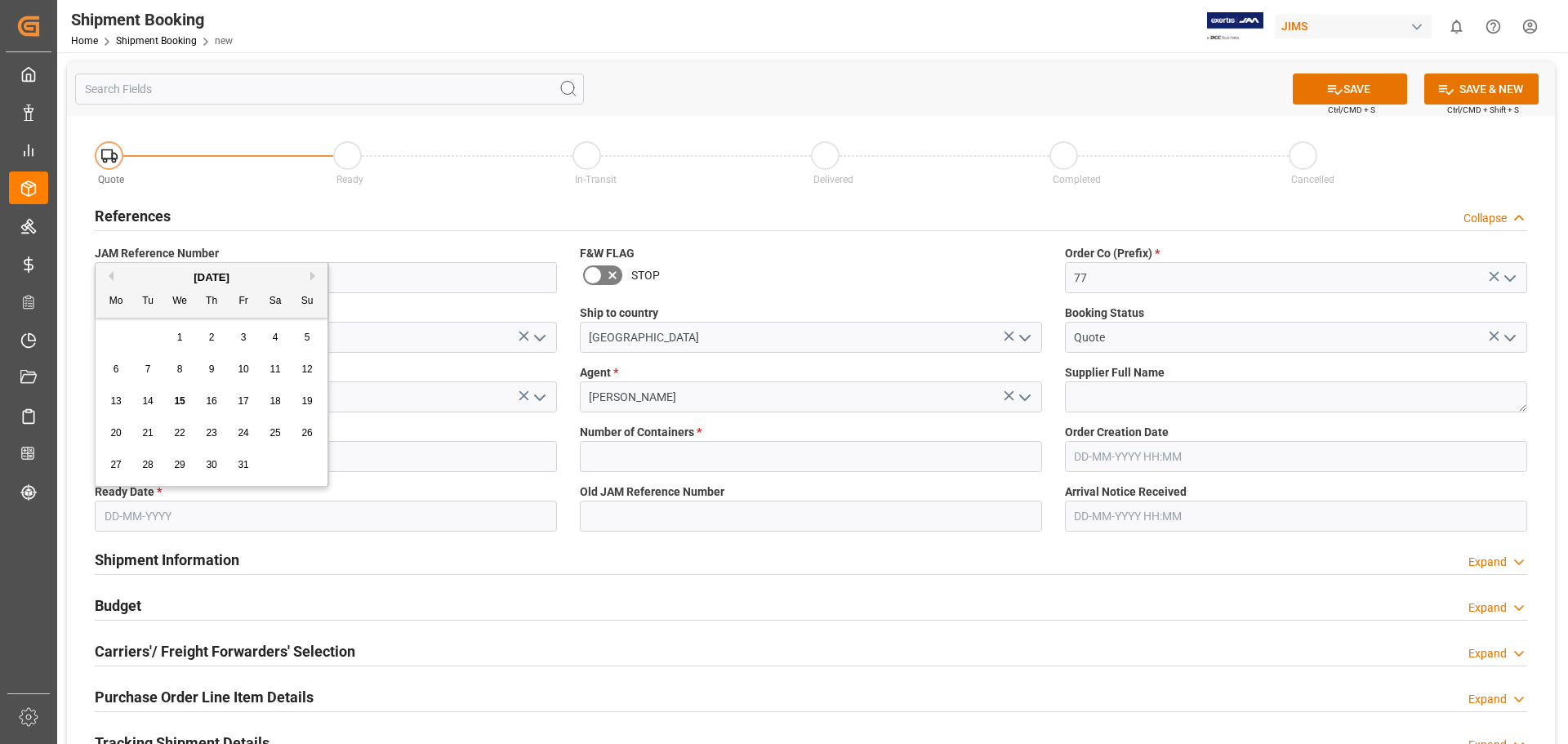
click at [240, 403] on span "17" at bounding box center [243, 402] width 11 height 12
type input "17-10-2025"
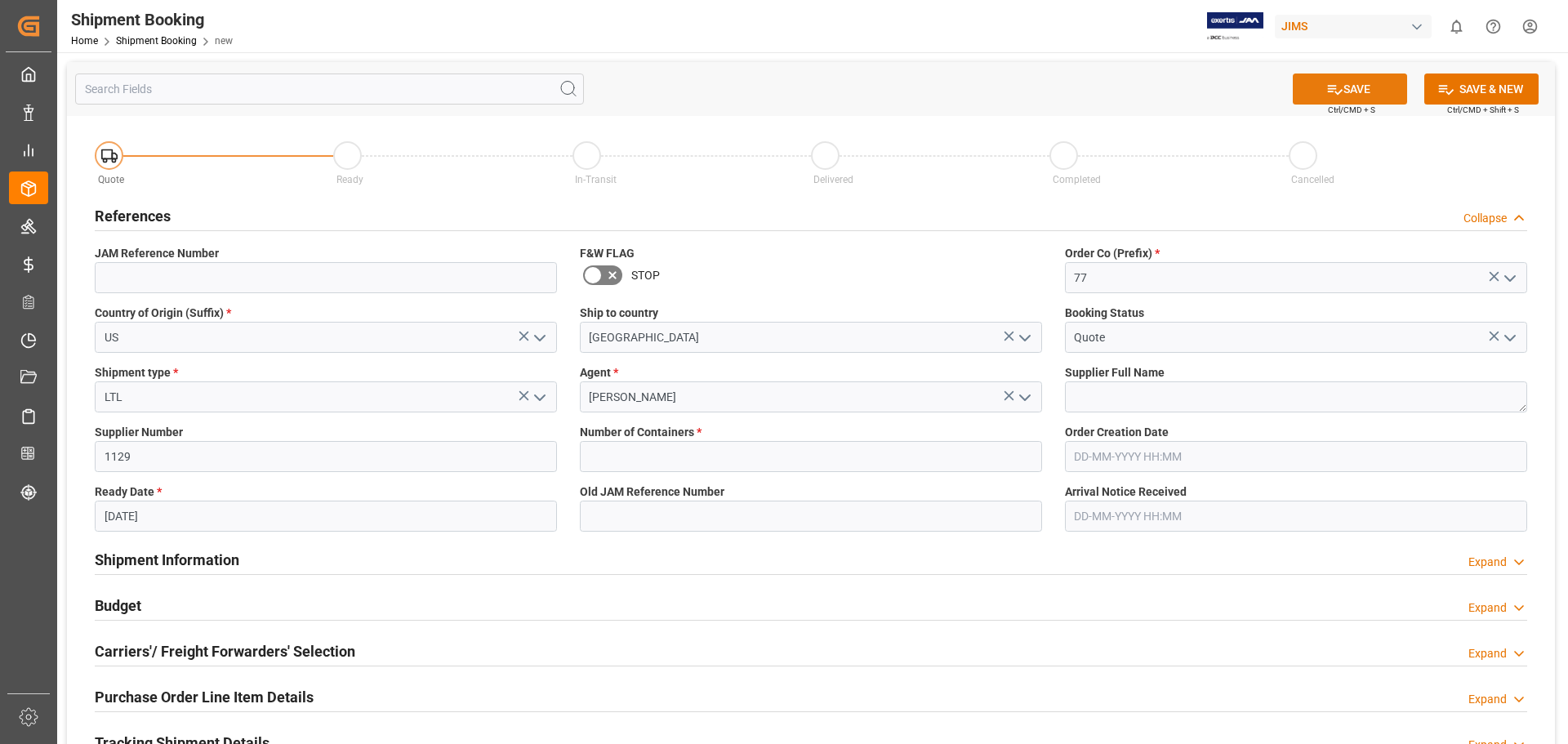
click at [1344, 95] on button "SAVE" at bounding box center [1349, 89] width 114 height 31
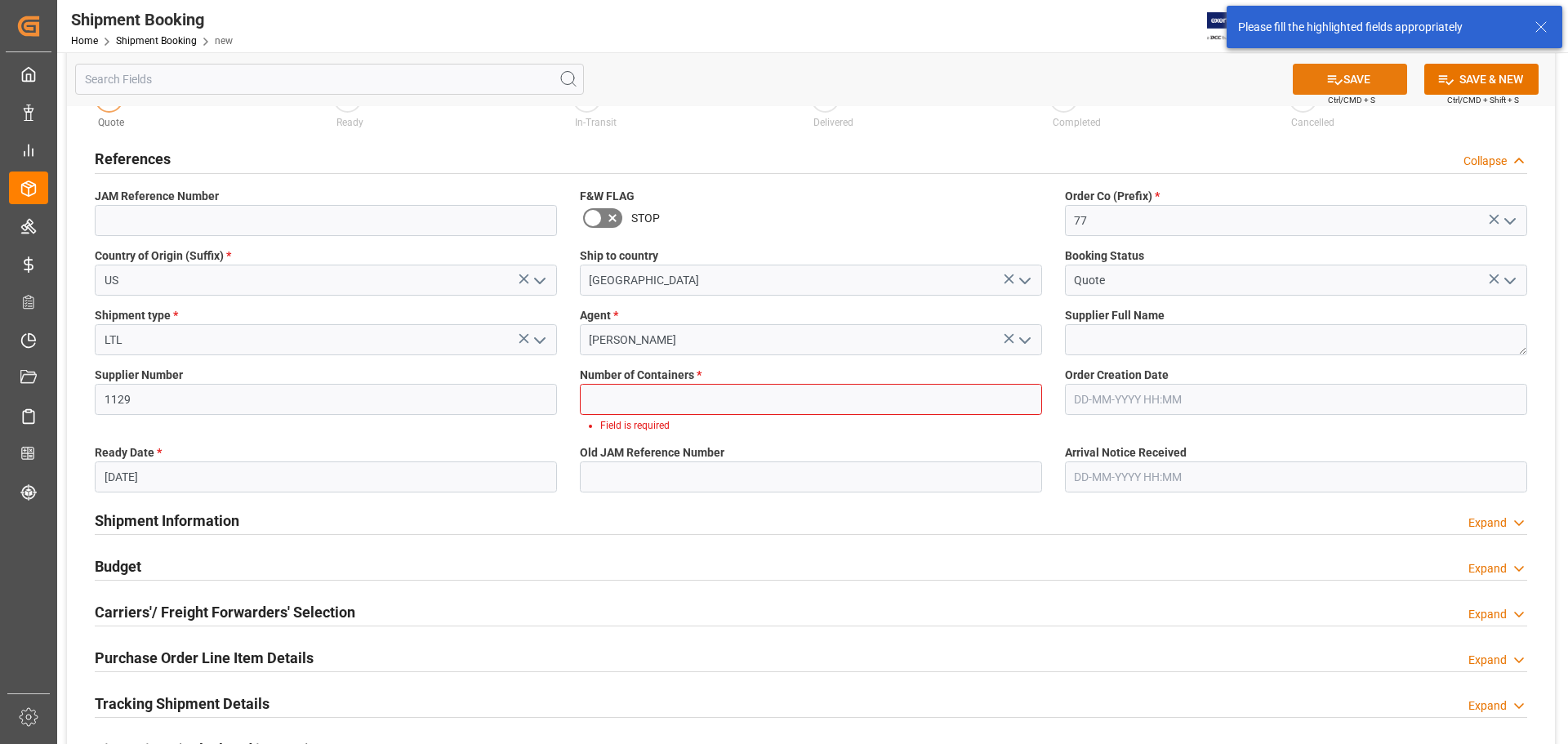
scroll to position [58, 0]
click at [784, 392] on input "text" at bounding box center [811, 398] width 462 height 31
type input "0"
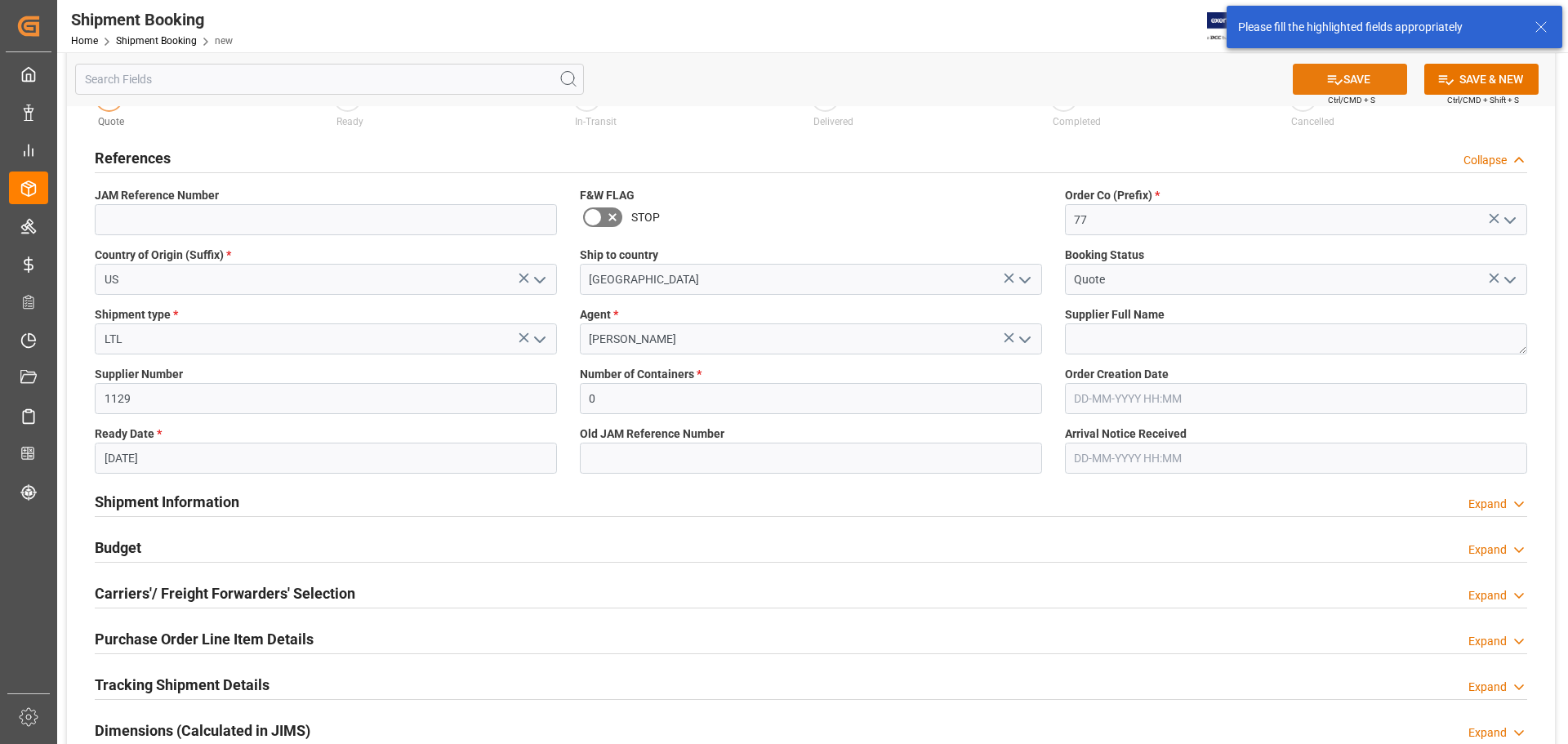
click at [1344, 91] on button "SAVE" at bounding box center [1349, 78] width 114 height 31
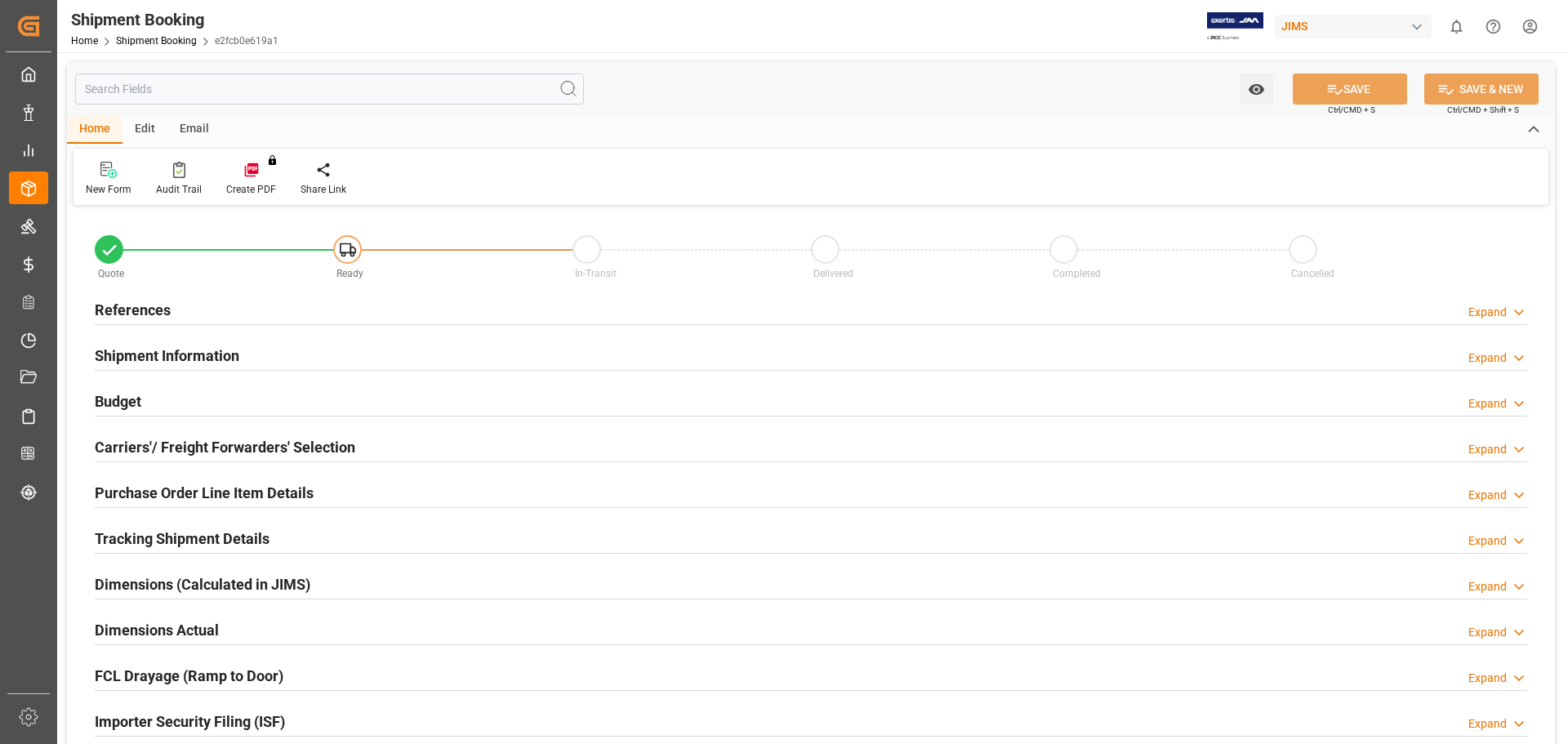
type input "0"
type input "[DATE]"
click at [157, 309] on h2 "References" at bounding box center [133, 310] width 76 height 22
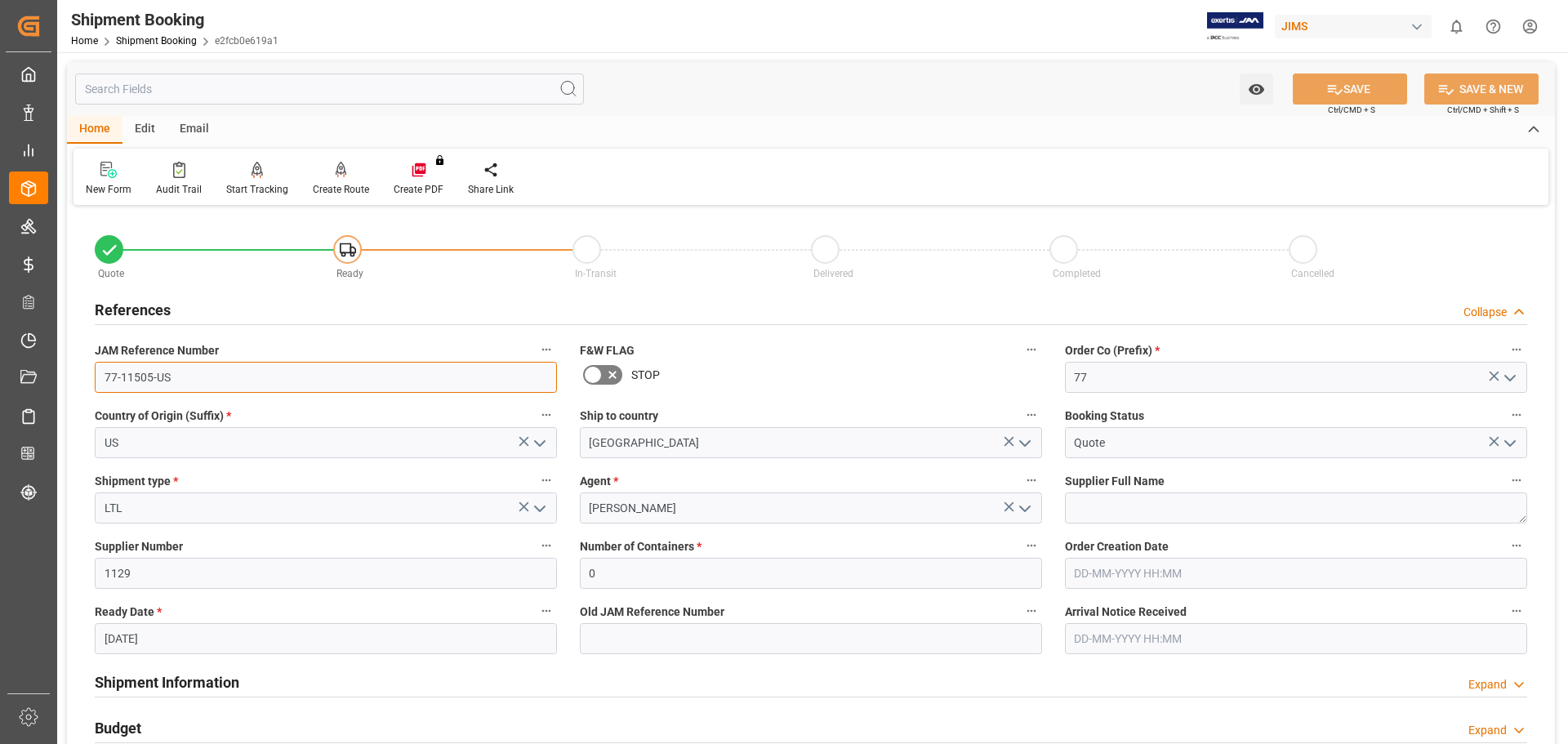
drag, startPoint x: 175, startPoint y: 381, endPoint x: 0, endPoint y: 13, distance: 407.5
click at [64, 386] on div "Watch Option SAVE Ctrl/CMD + S SAVE & NEW Ctrl/CMD + Shift + S Home Edit Email …" at bounding box center [810, 711] width 1507 height 1316
click at [174, 38] on link "Shipment Booking" at bounding box center [156, 41] width 81 height 12
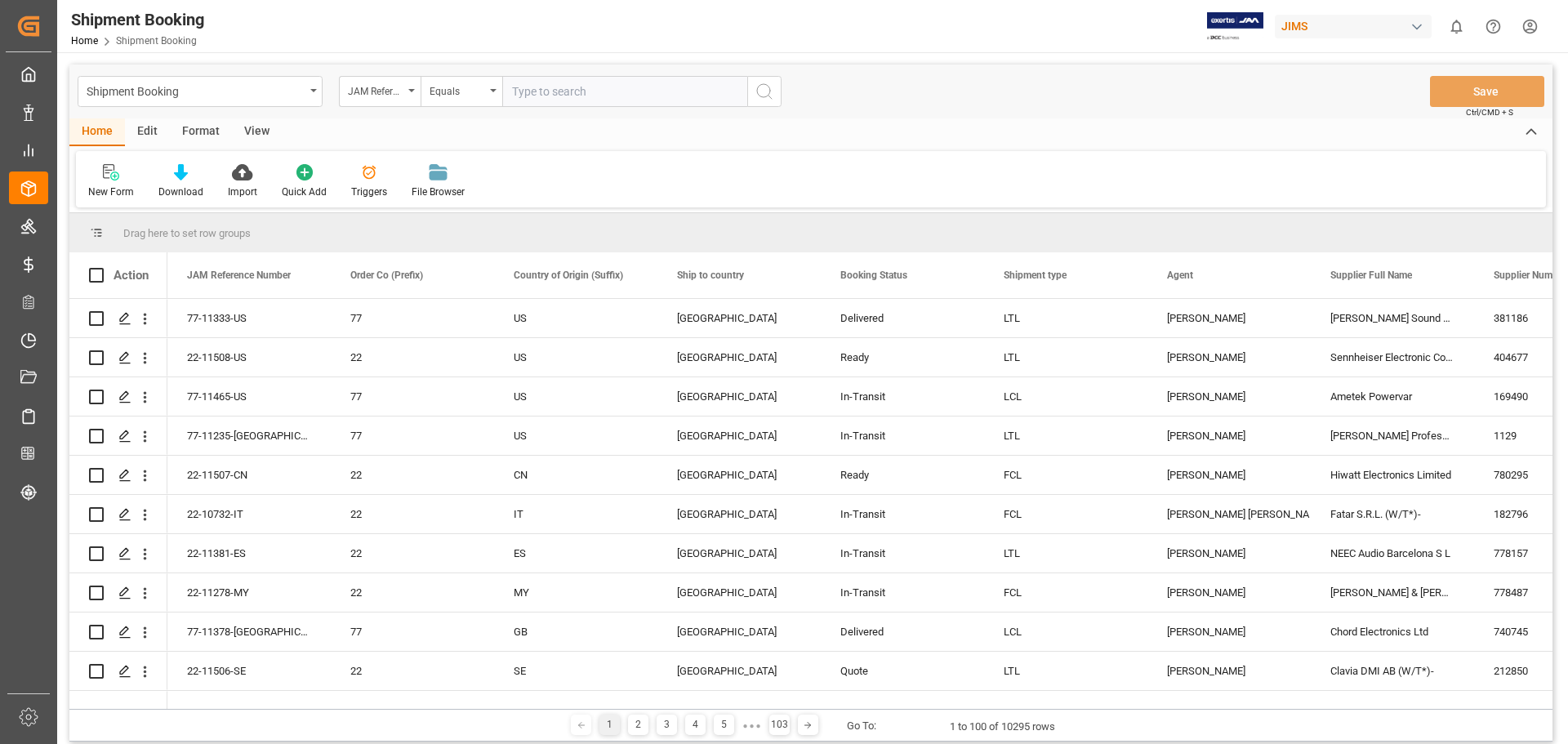
click at [629, 90] on input "text" at bounding box center [625, 91] width 245 height 31
type input "77-11471-US"
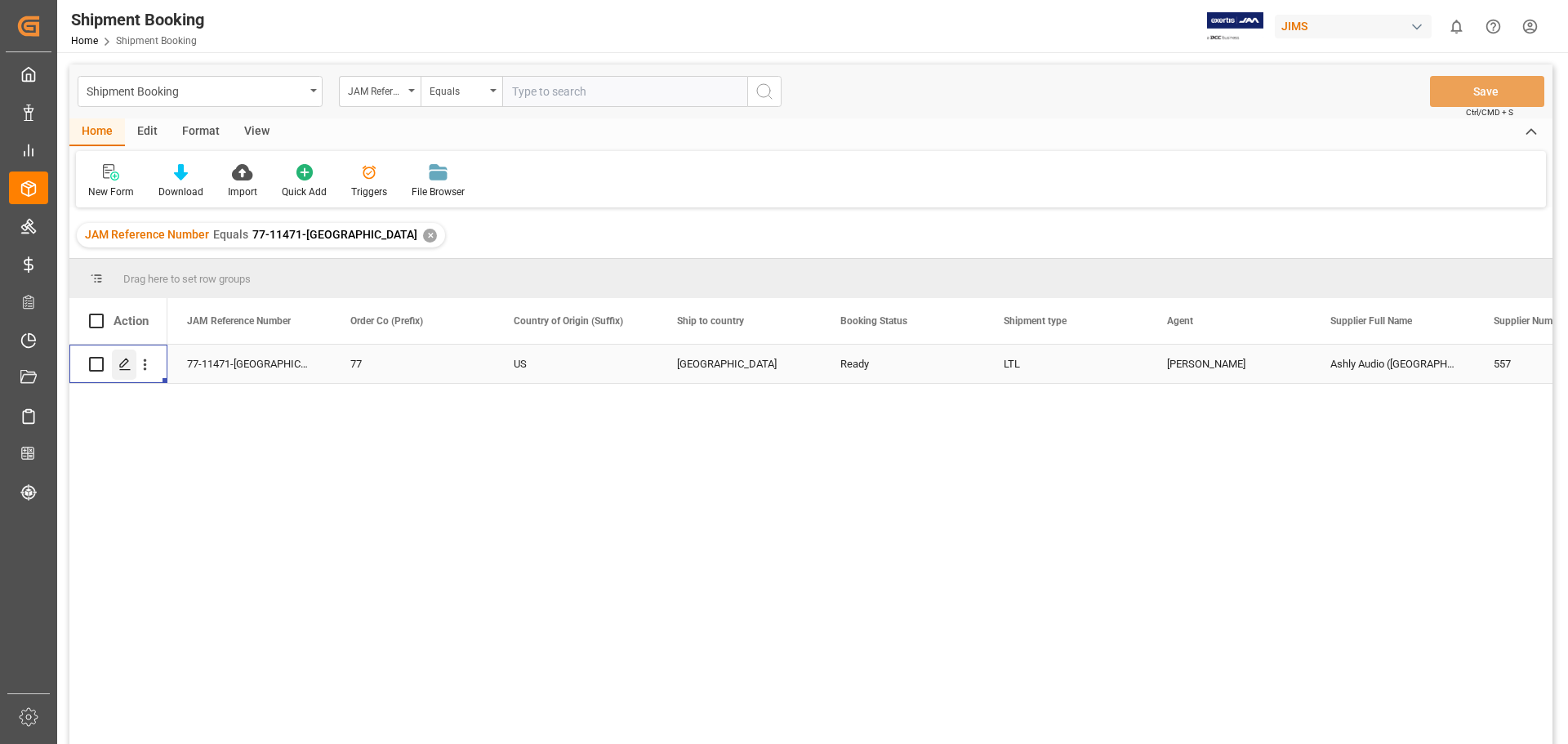
click at [127, 362] on polygon "Press SPACE to select this row." at bounding box center [124, 364] width 8 height 8
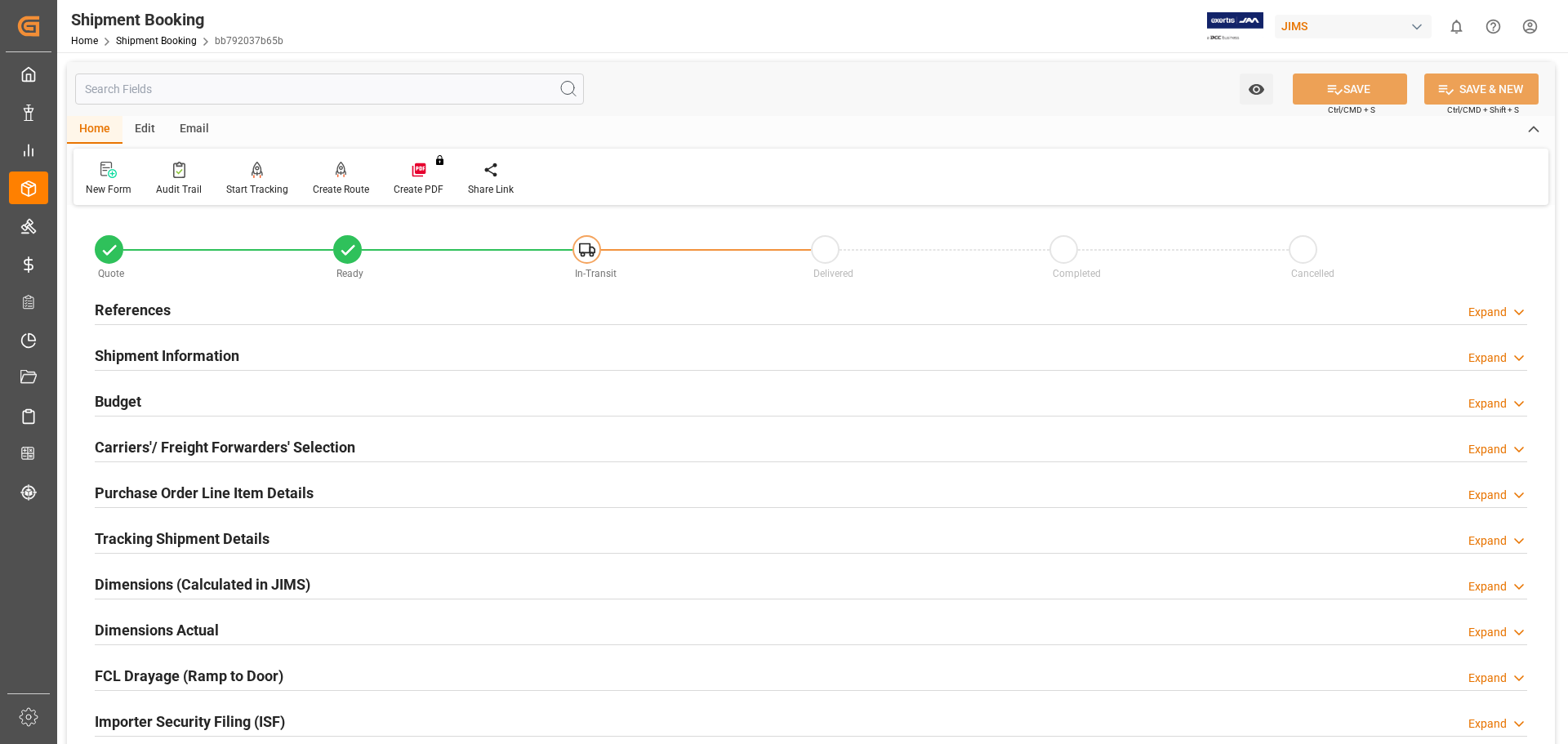
click at [123, 310] on h2 "References" at bounding box center [133, 310] width 76 height 22
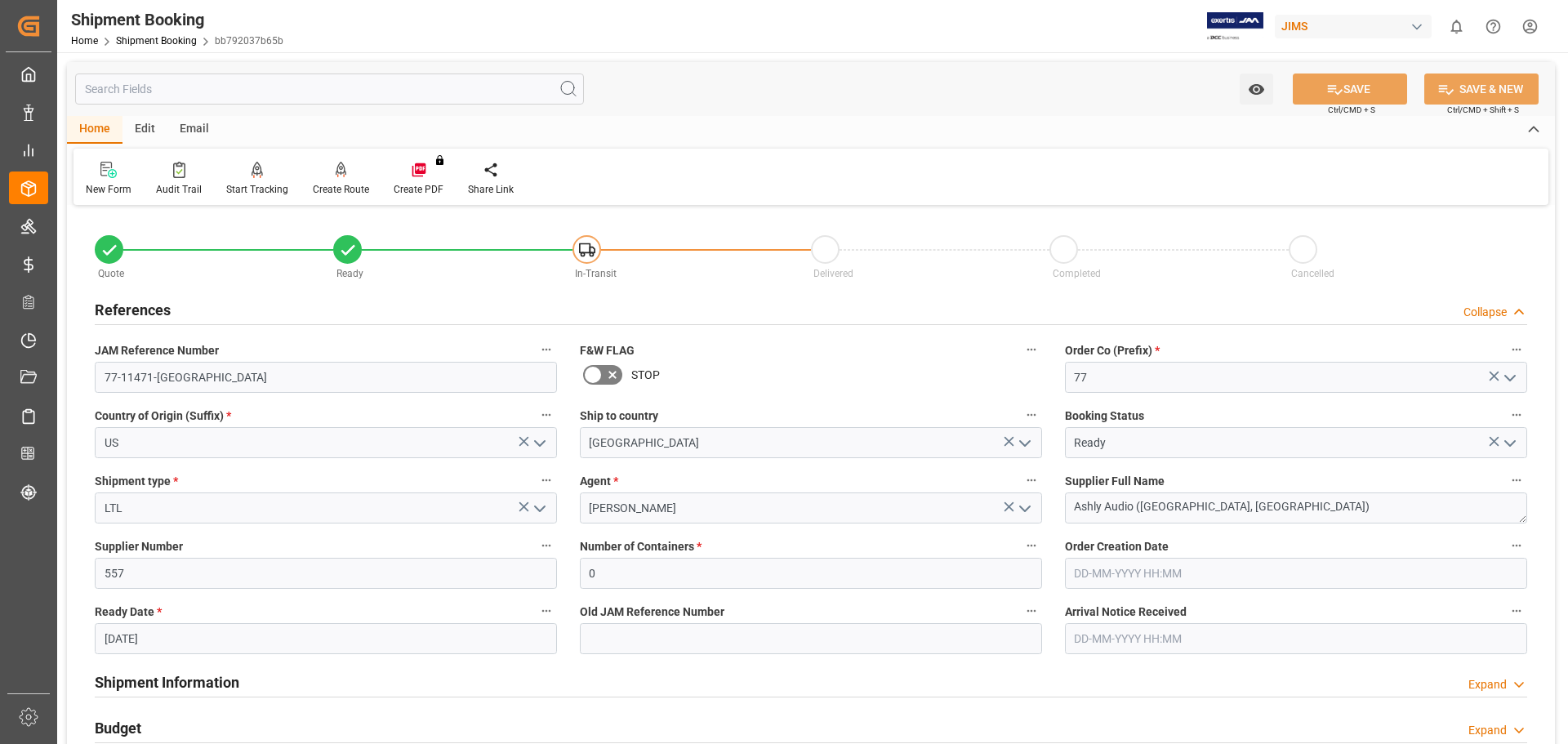
click at [123, 310] on h2 "References" at bounding box center [133, 310] width 76 height 22
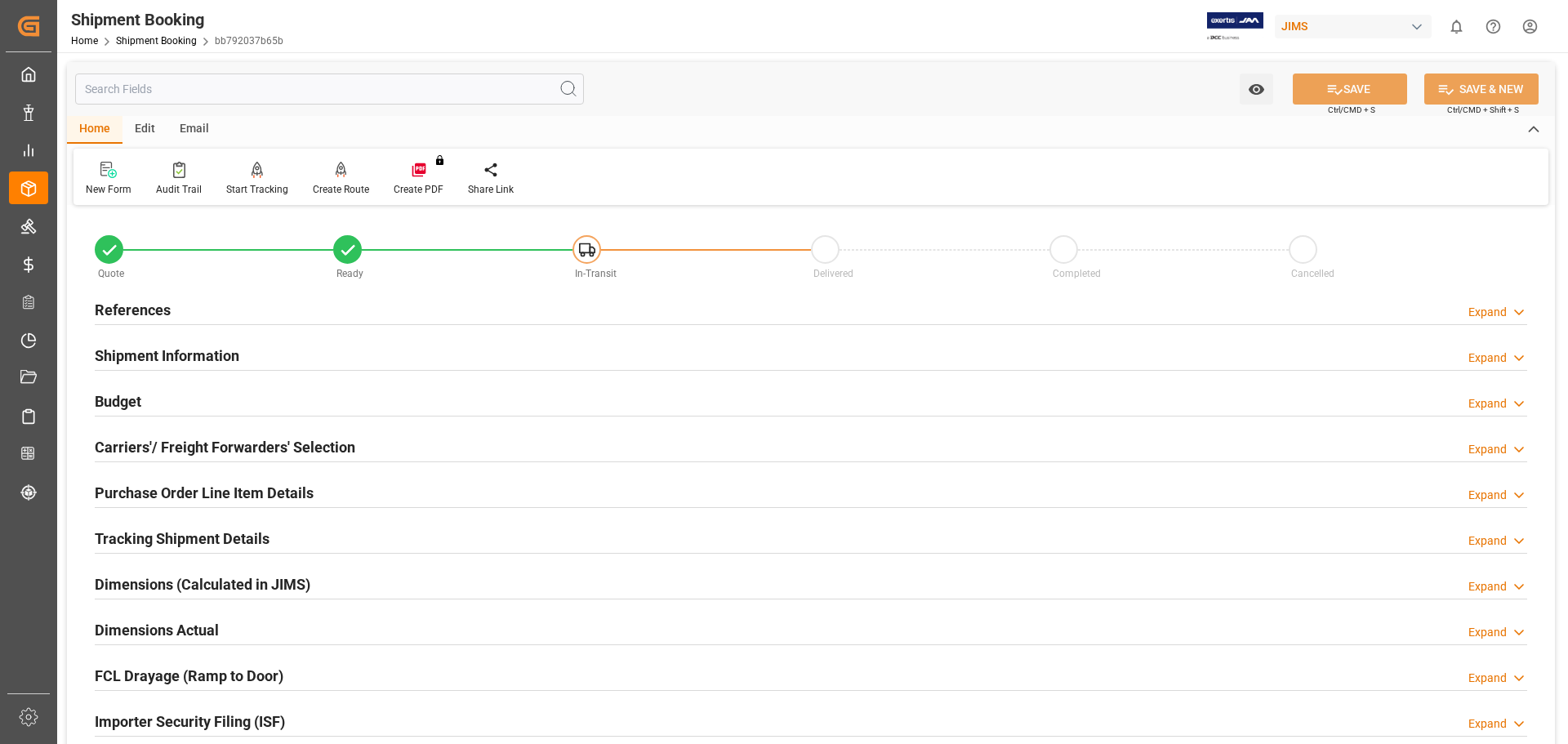
click at [124, 310] on h2 "References" at bounding box center [133, 310] width 76 height 22
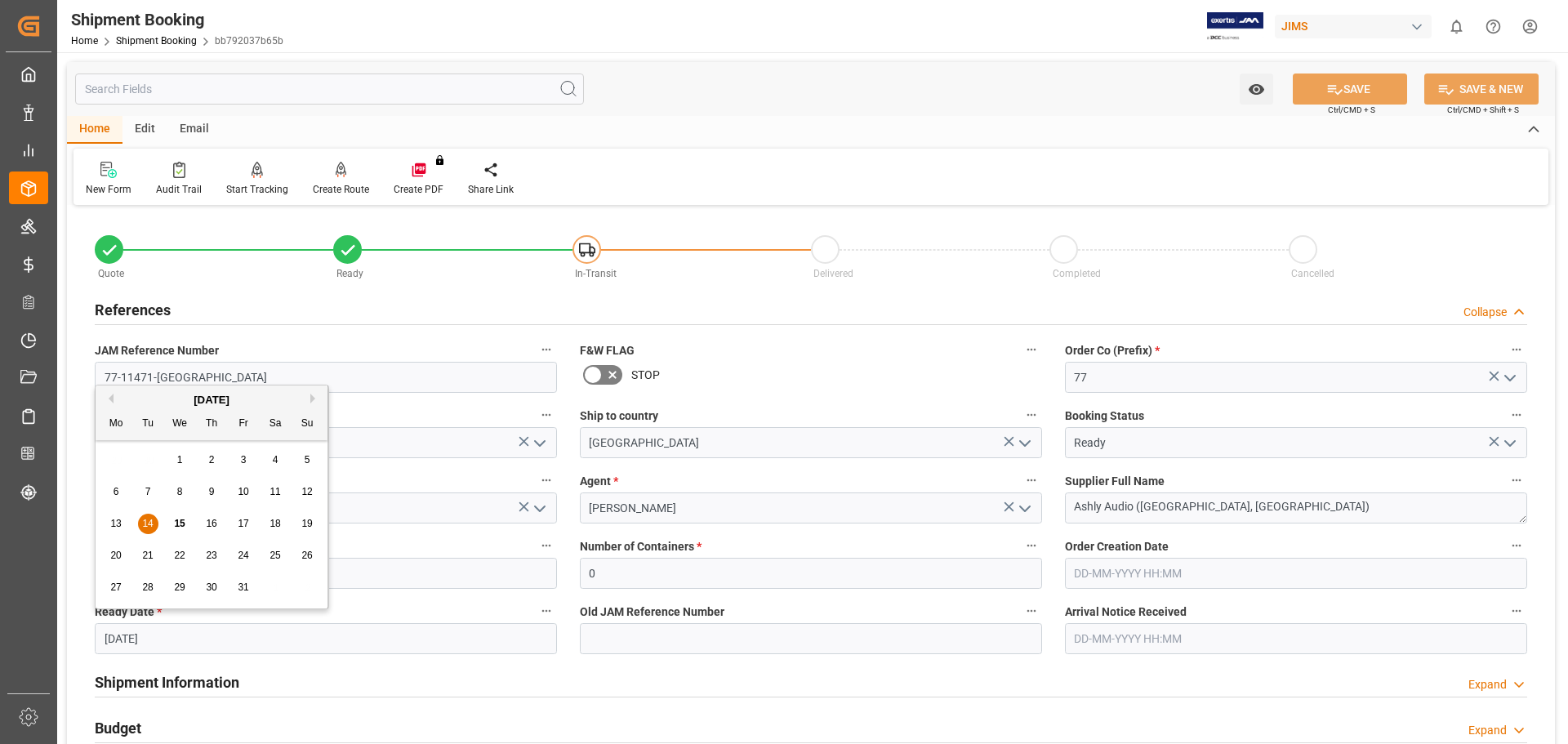
click at [155, 635] on input "14-10-2025" at bounding box center [326, 639] width 462 height 31
click at [179, 524] on span "15" at bounding box center [179, 524] width 11 height 12
type input "15-10-2025"
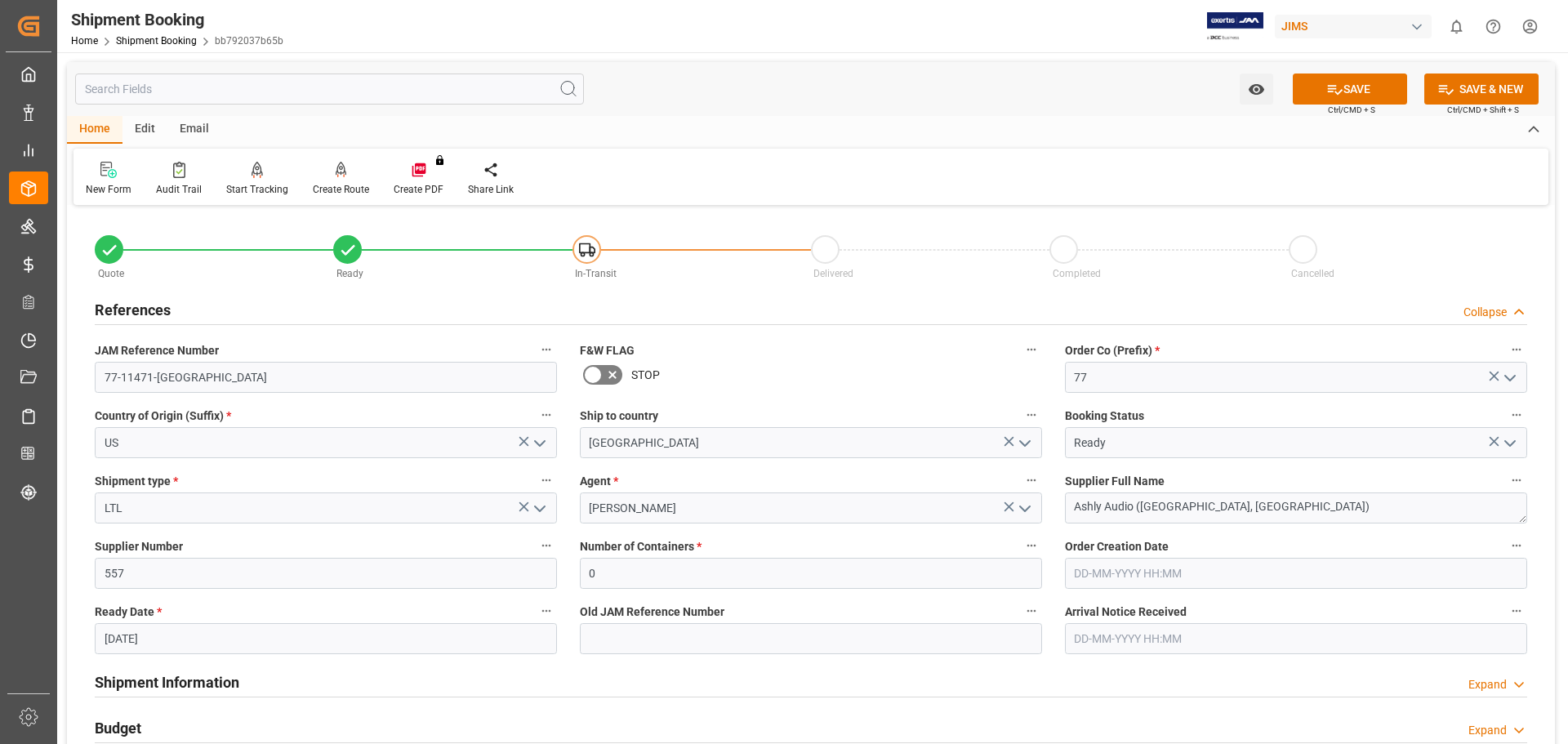
click at [402, 671] on div "Shipment Information Expand" at bounding box center [811, 681] width 1432 height 31
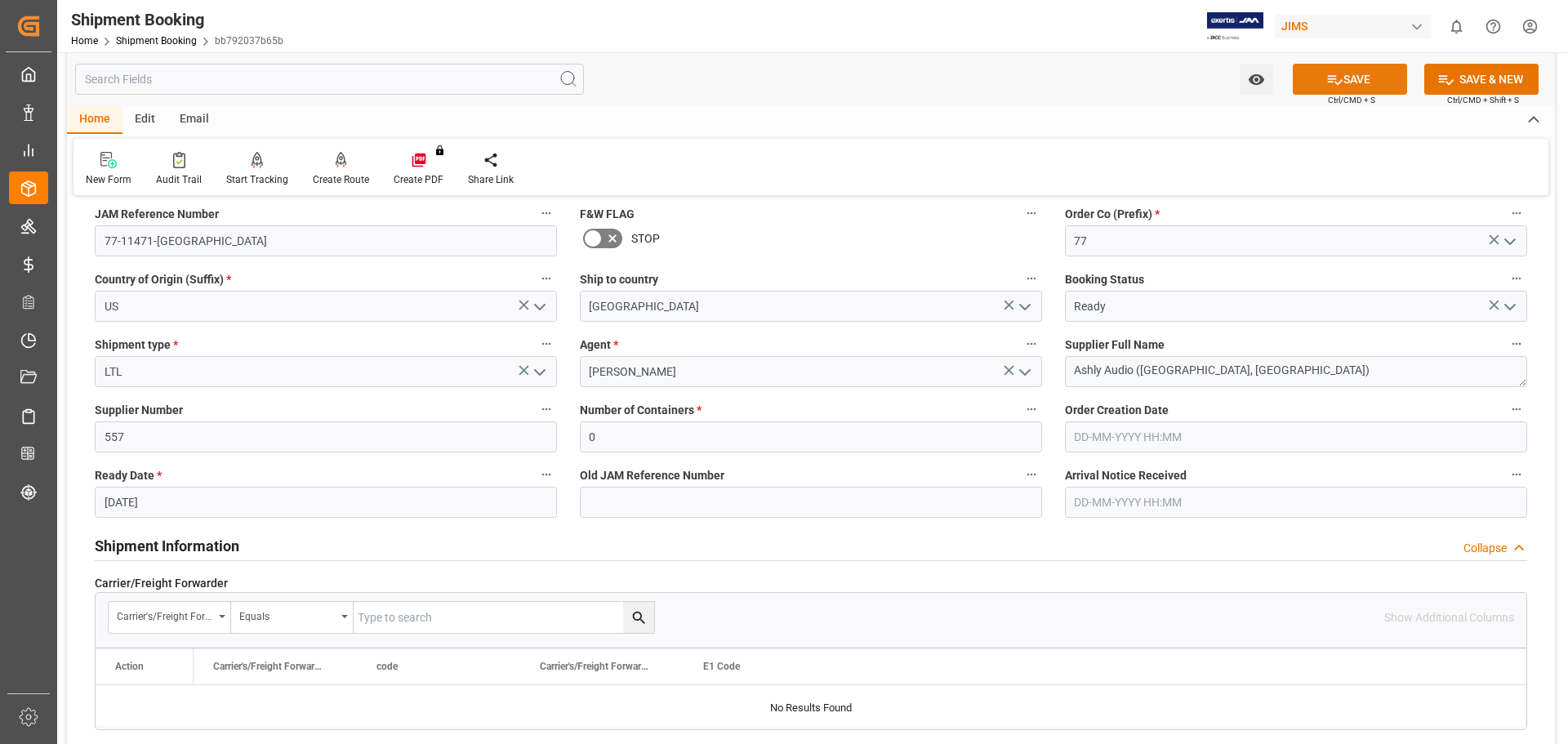
click at [1349, 73] on button "SAVE" at bounding box center [1349, 78] width 114 height 31
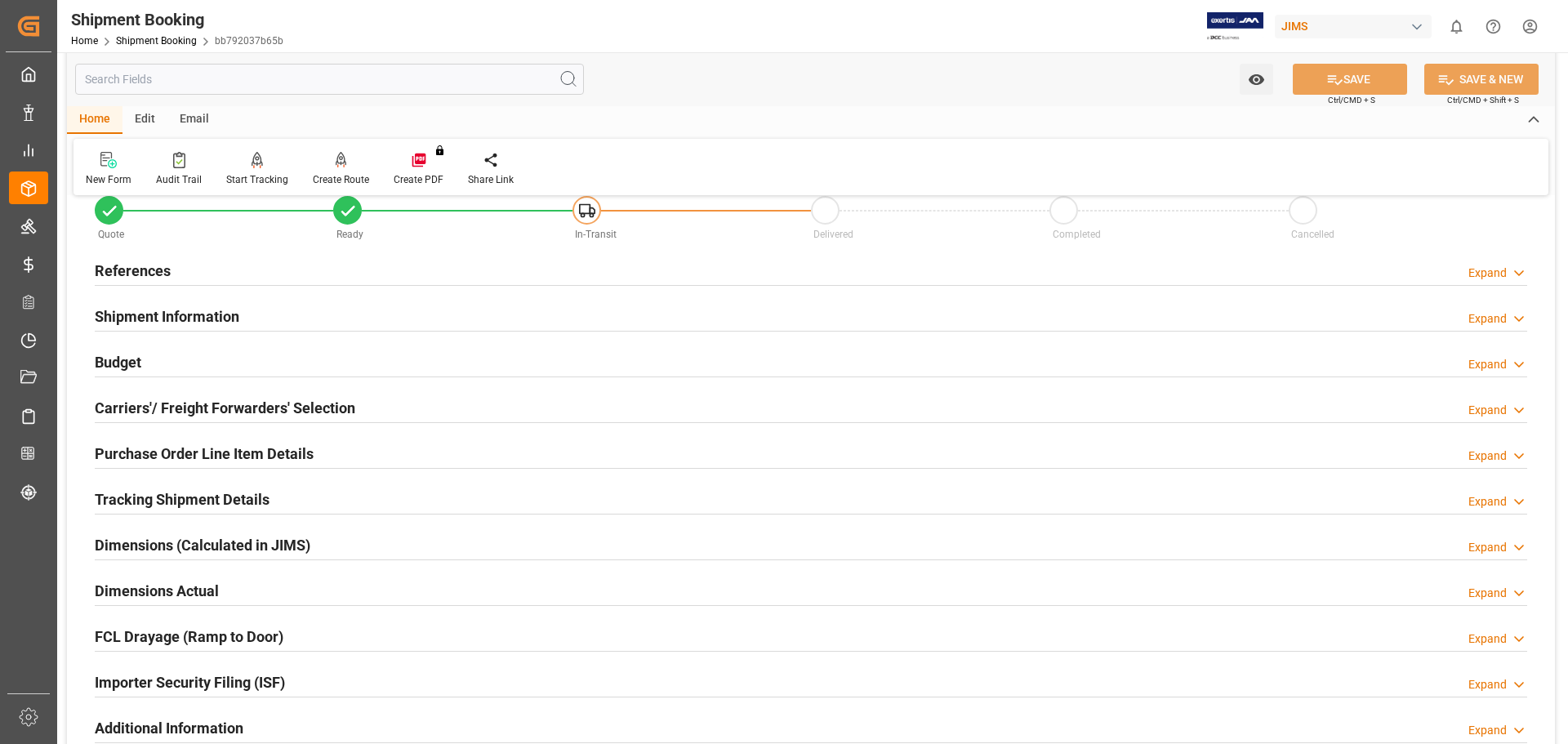
scroll to position [0, 0]
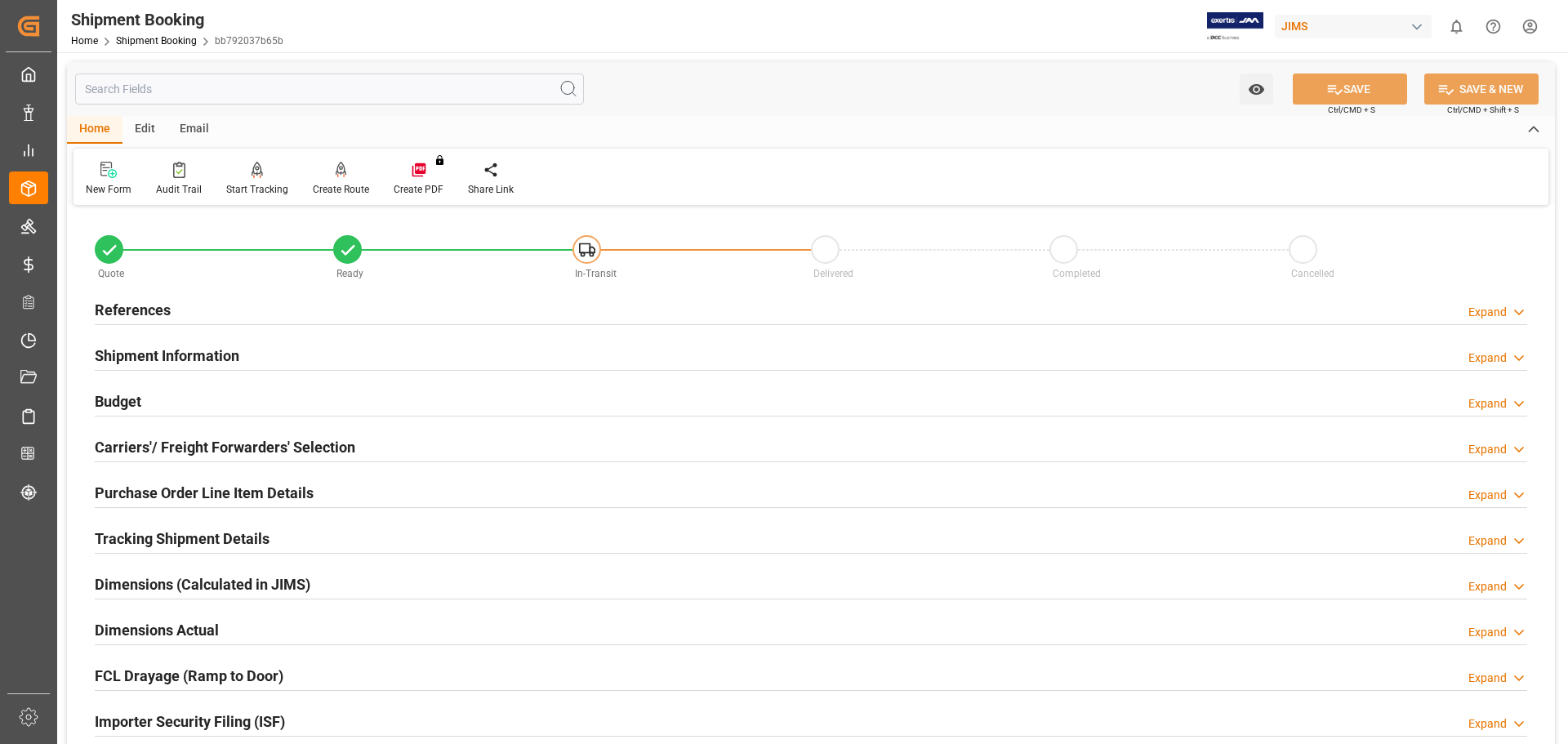
click at [139, 296] on div "References" at bounding box center [133, 308] width 76 height 31
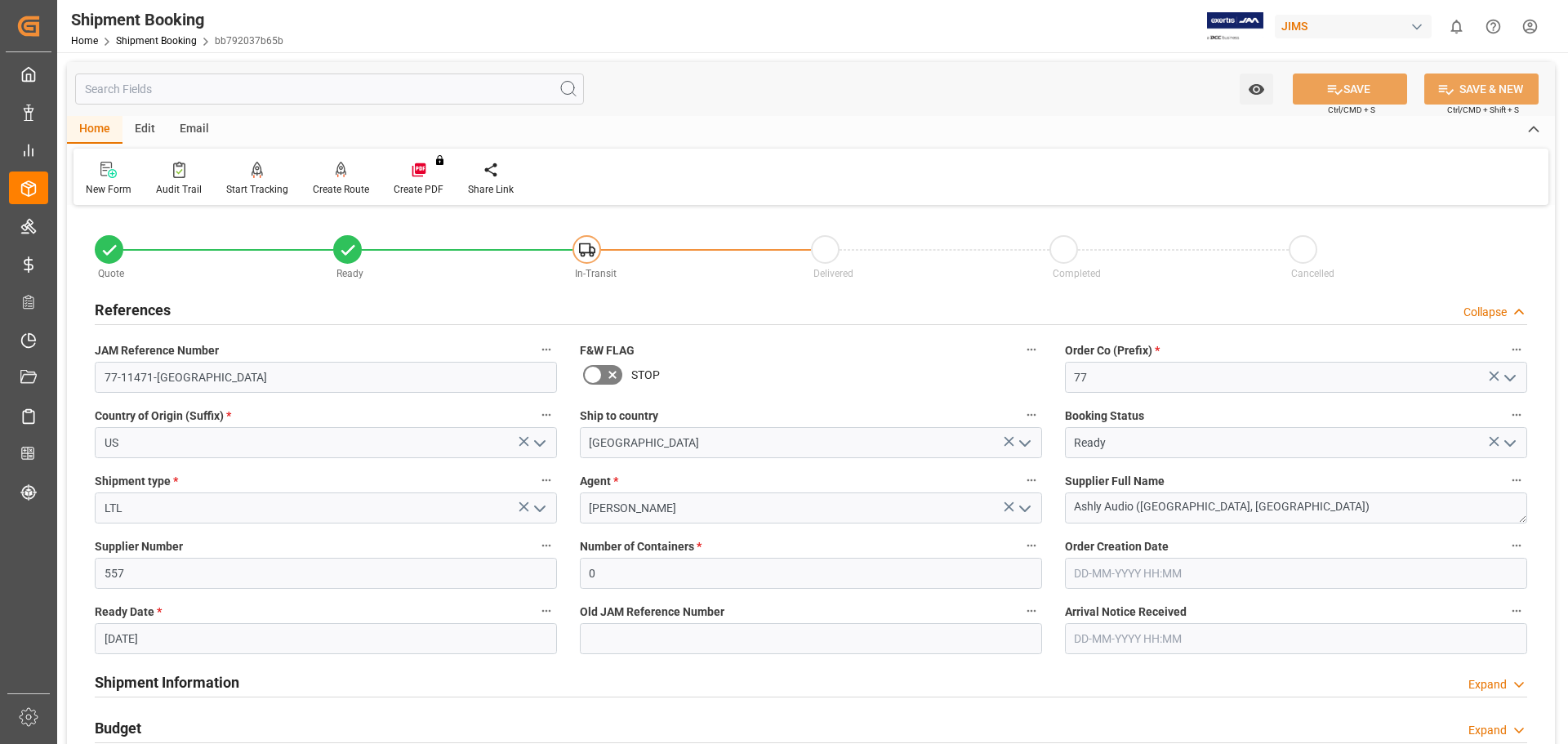
click at [142, 307] on h2 "References" at bounding box center [133, 310] width 76 height 22
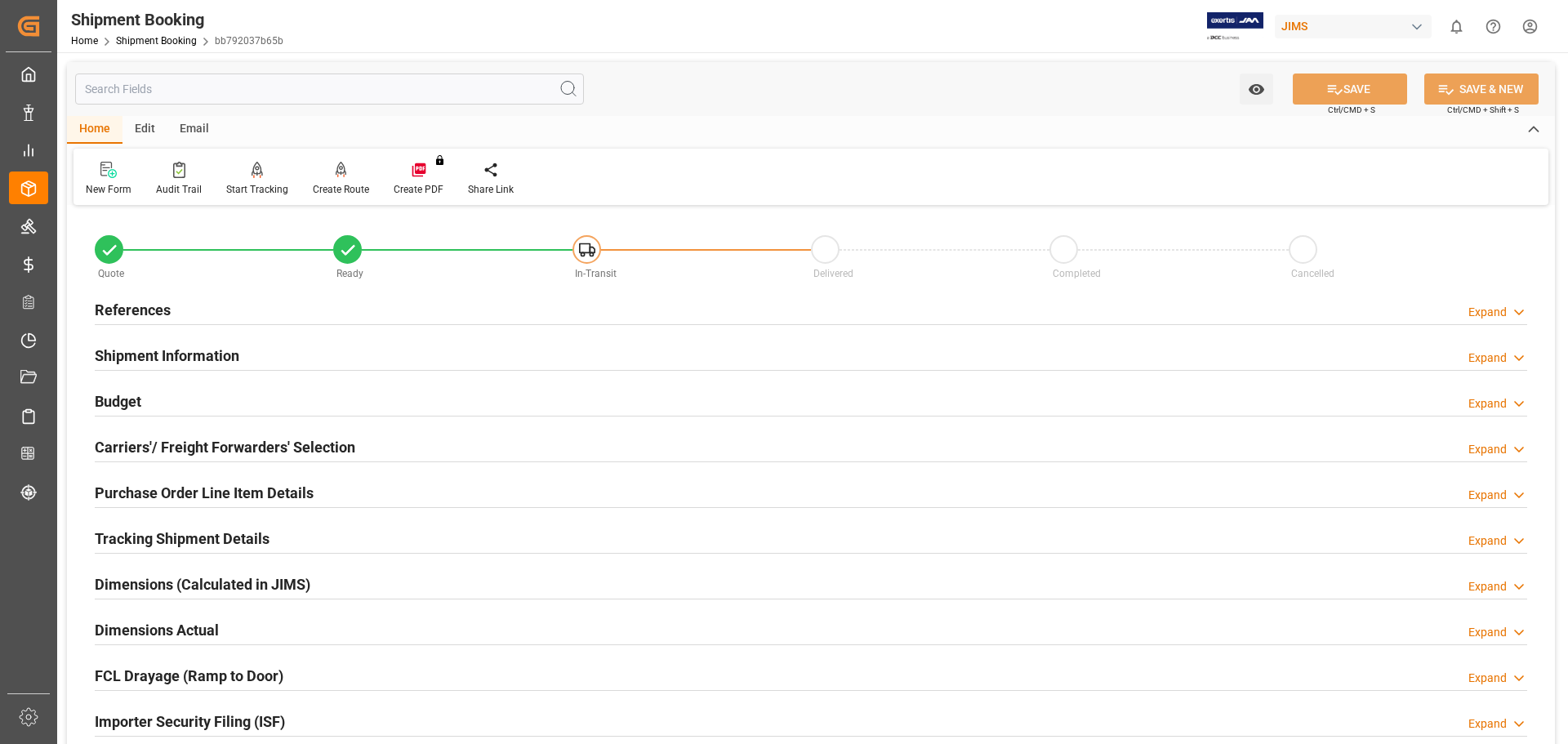
click at [122, 399] on h2 "Budget" at bounding box center [118, 402] width 47 height 22
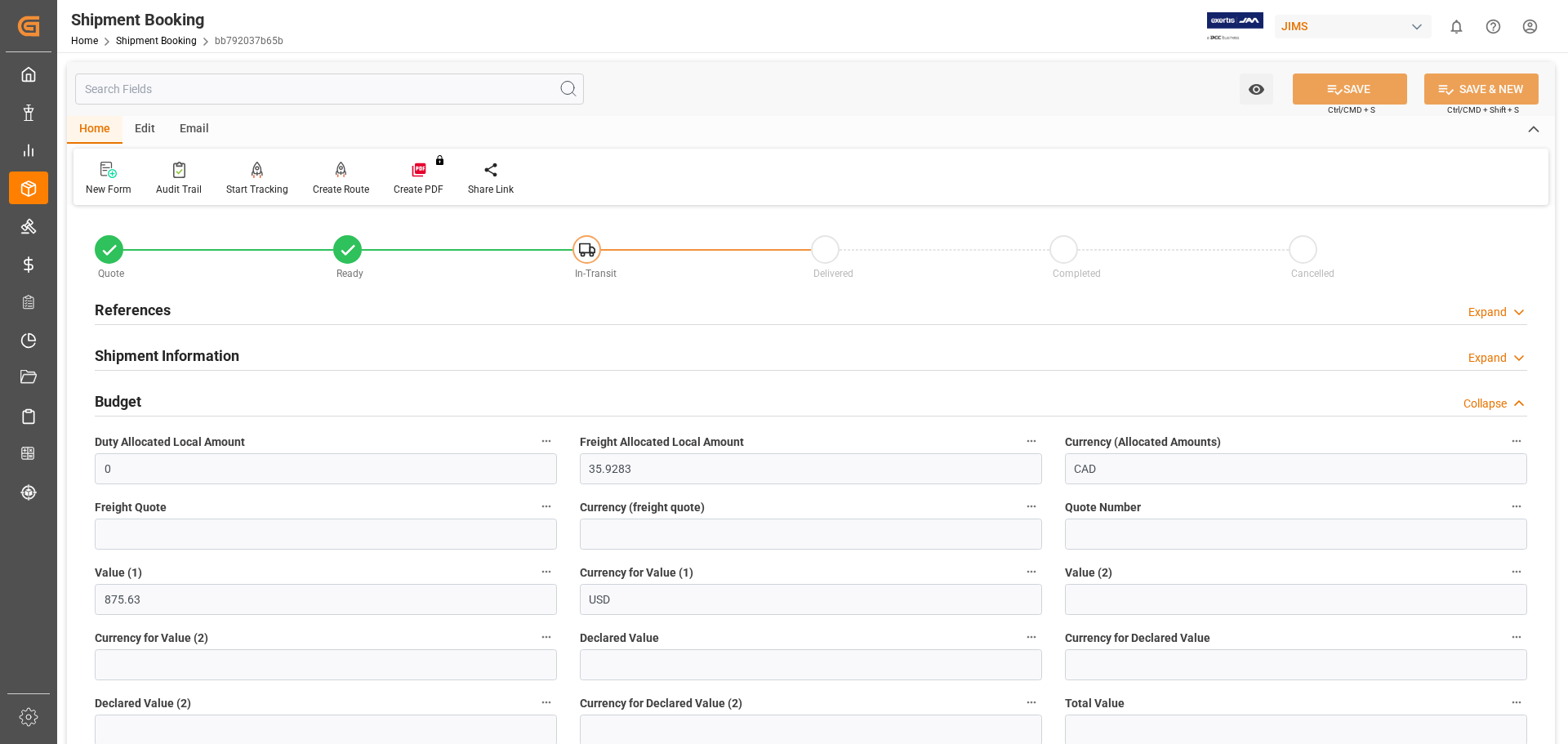
click at [935, 307] on div "References Expand" at bounding box center [811, 308] width 1432 height 31
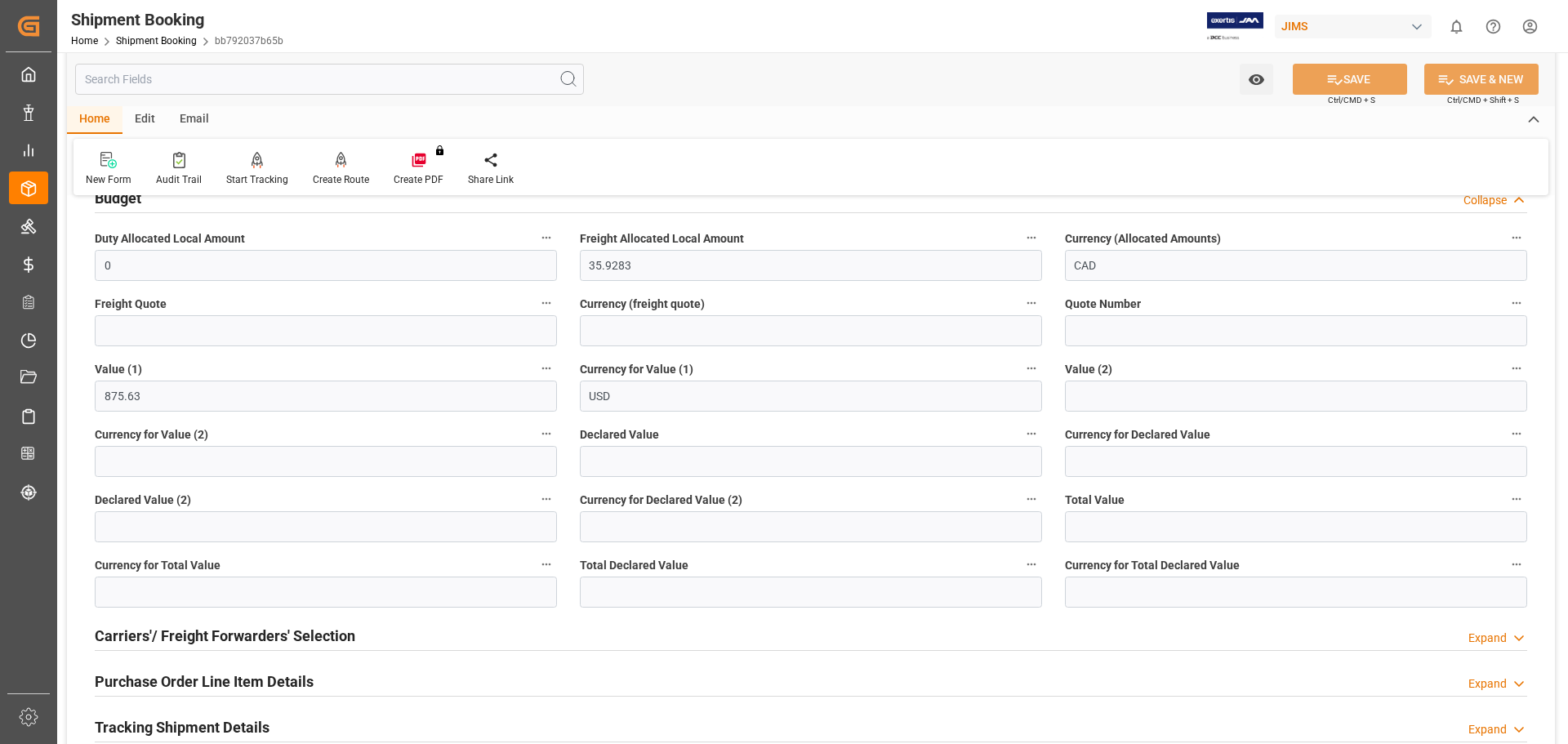
scroll to position [681, 0]
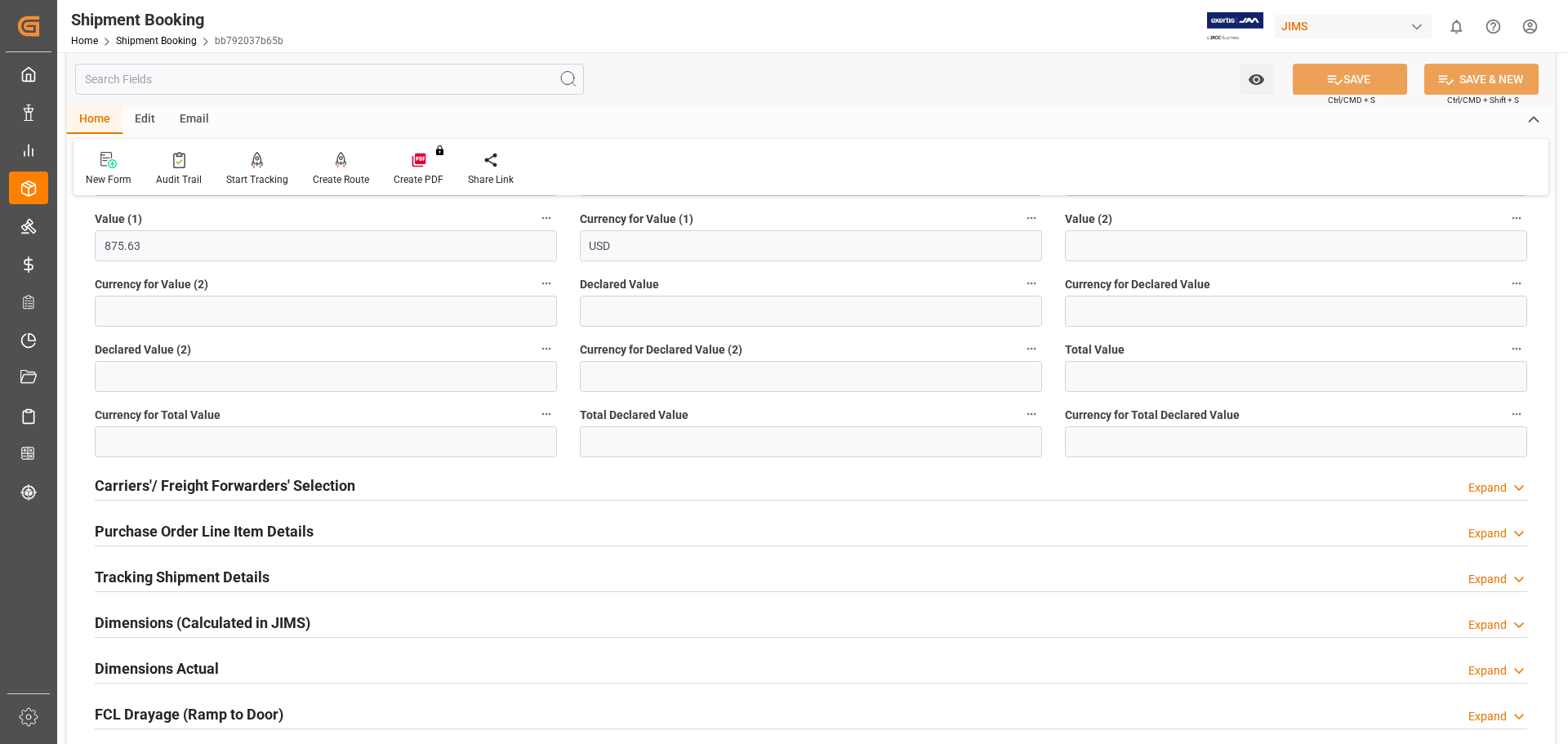
click at [202, 479] on h2 "Carriers'/ Freight Forwarders' Selection" at bounding box center [225, 486] width 260 height 22
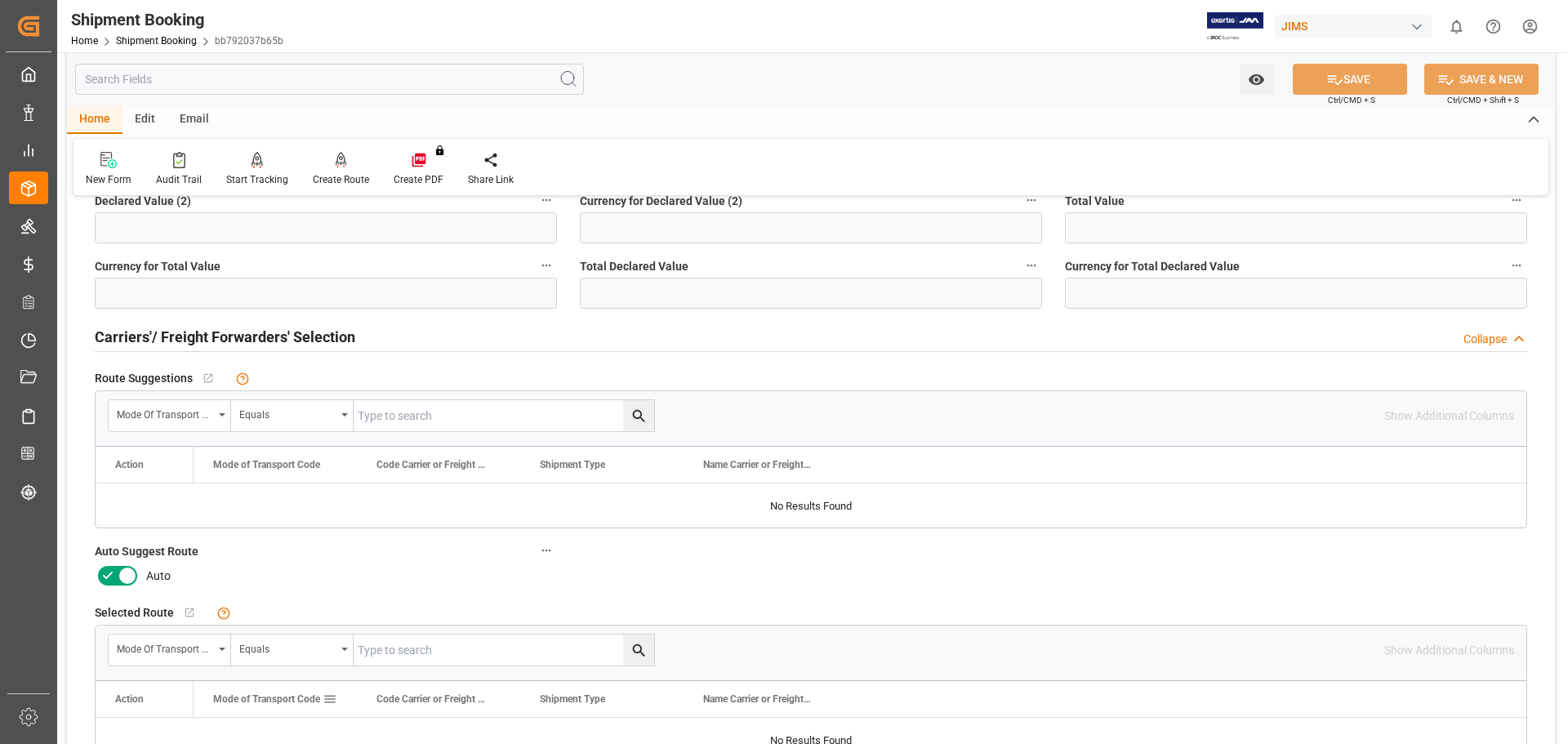
scroll to position [954, 0]
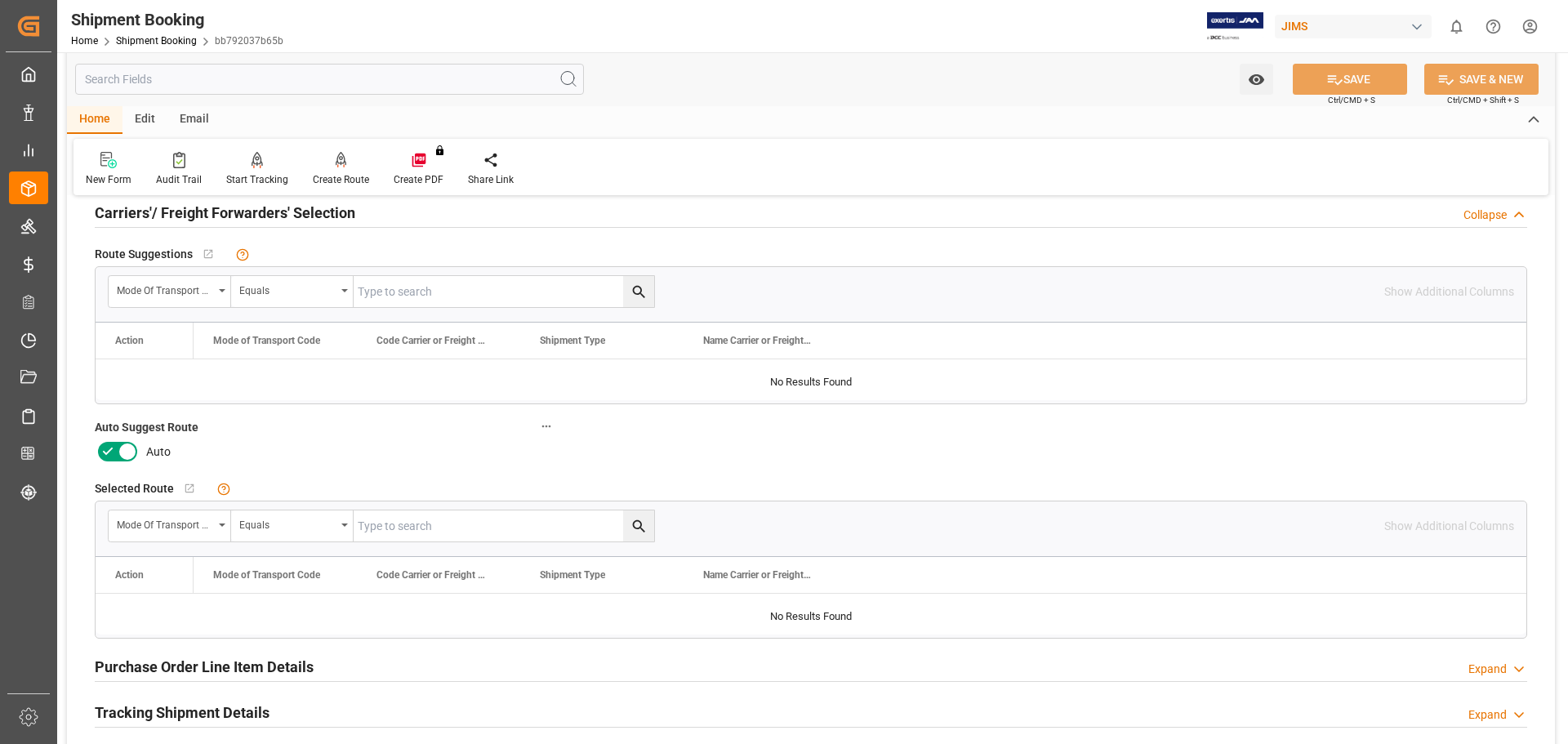
click at [105, 442] on icon at bounding box center [107, 451] width 19 height 19
click at [0, 0] on input "checkbox" at bounding box center [0, 0] width 0 height 0
click at [1350, 75] on button "SAVE" at bounding box center [1349, 78] width 114 height 31
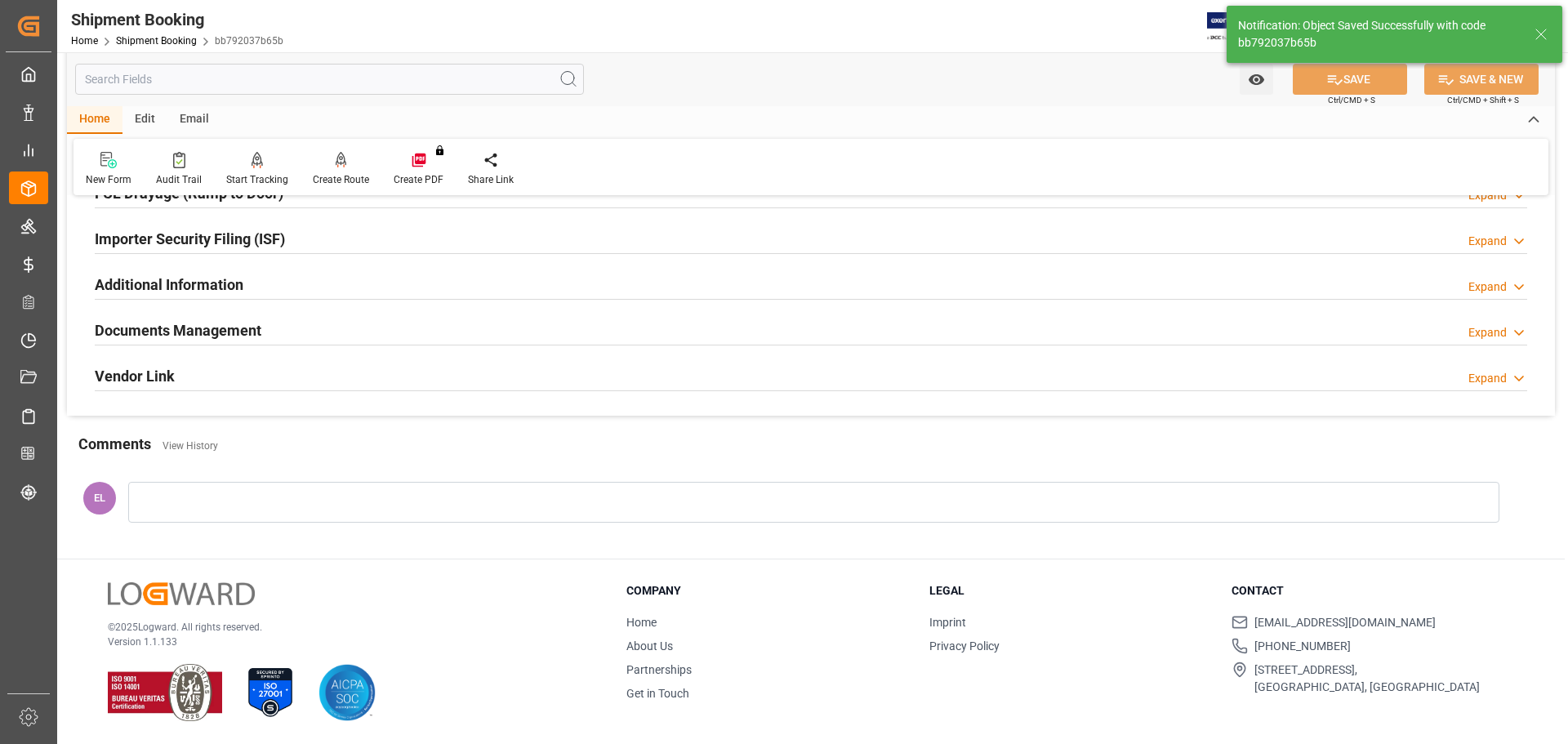
scroll to position [235, 0]
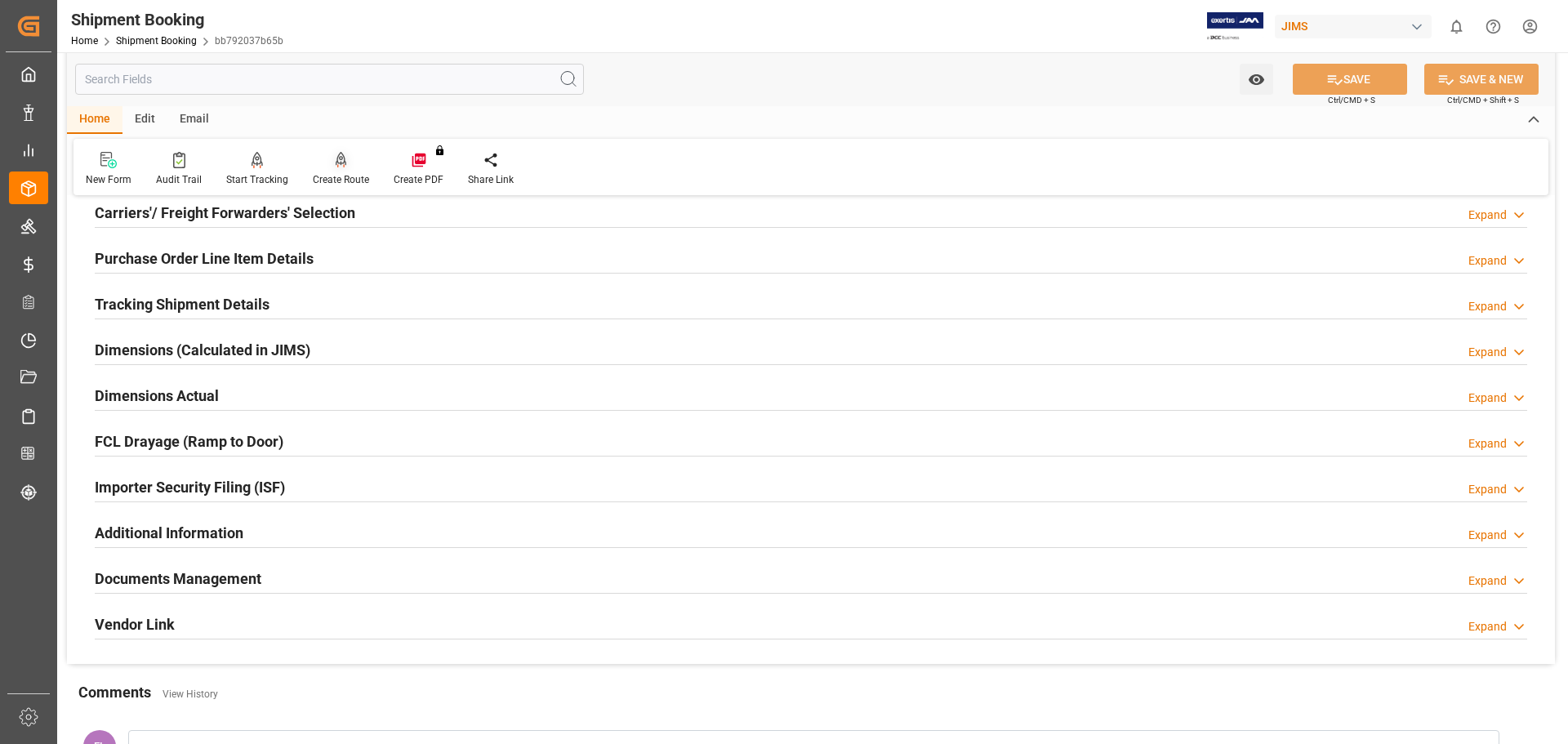
click at [342, 171] on div "Create Route" at bounding box center [340, 169] width 81 height 36
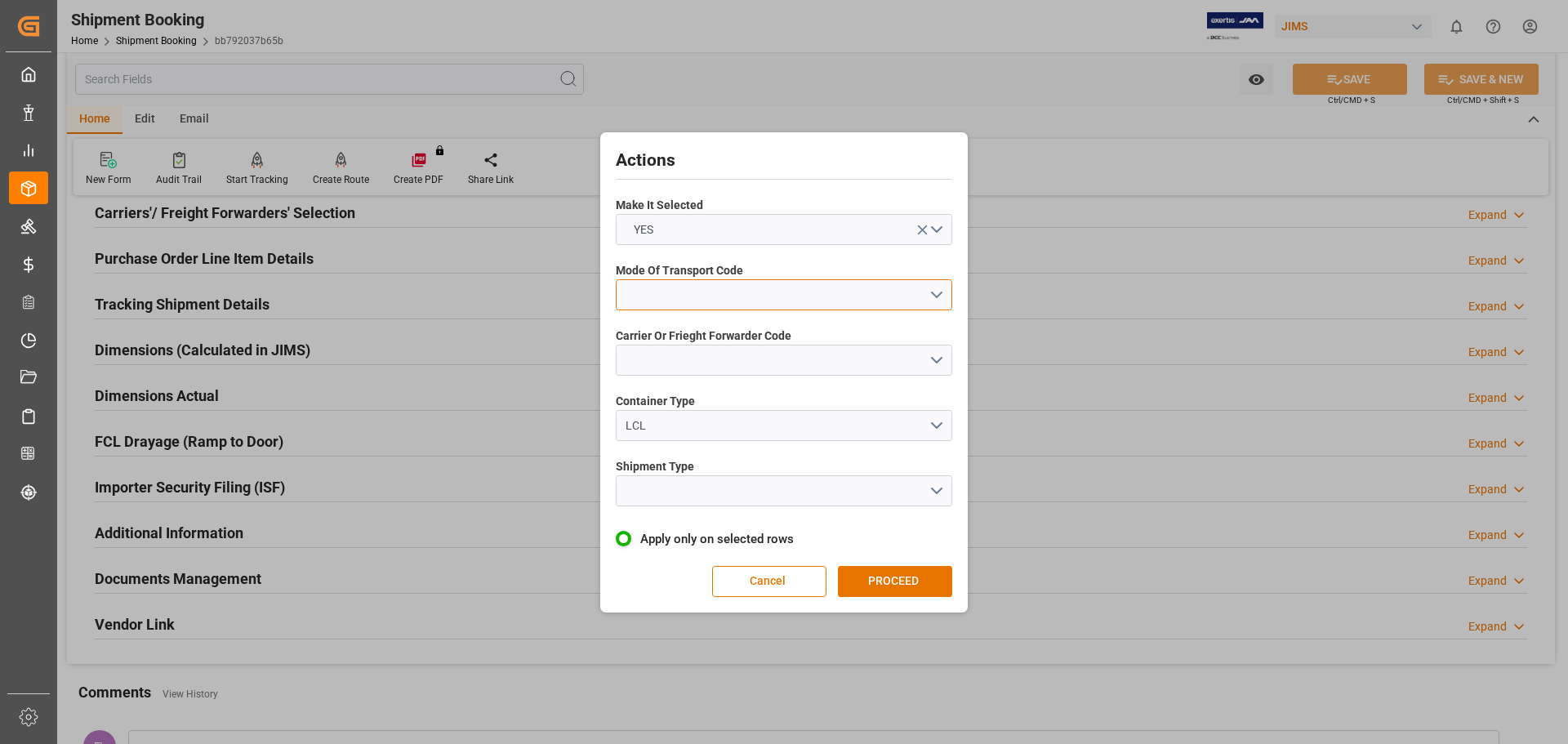
click at [659, 296] on button "open menu" at bounding box center [784, 295] width 336 height 31
click at [727, 432] on div "5- COURIER GROUND" at bounding box center [784, 436] width 335 height 34
click at [674, 363] on button "open menu" at bounding box center [784, 360] width 336 height 31
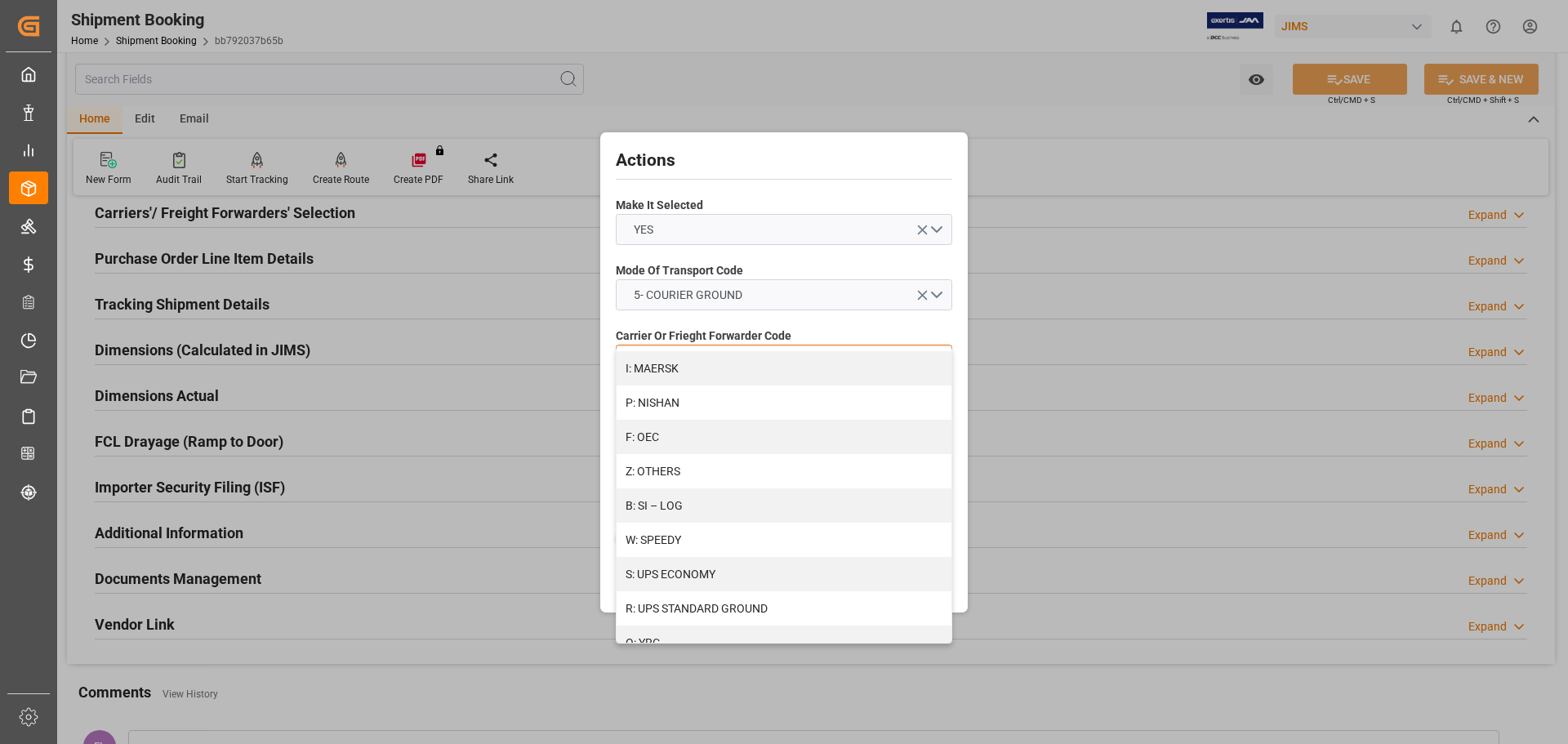
scroll to position [939, 0]
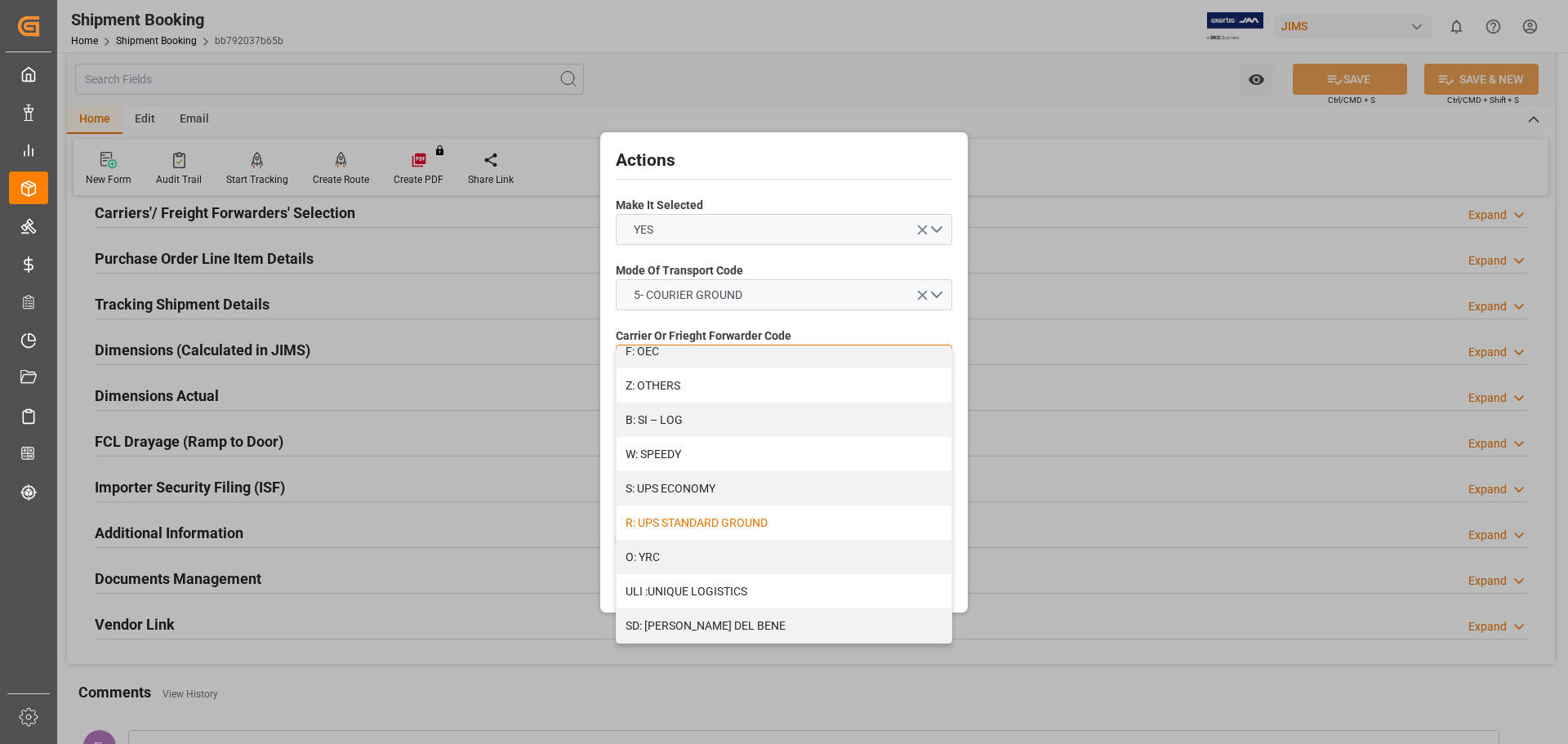
click at [737, 522] on div "R: UPS STANDARD GROUND" at bounding box center [784, 523] width 335 height 34
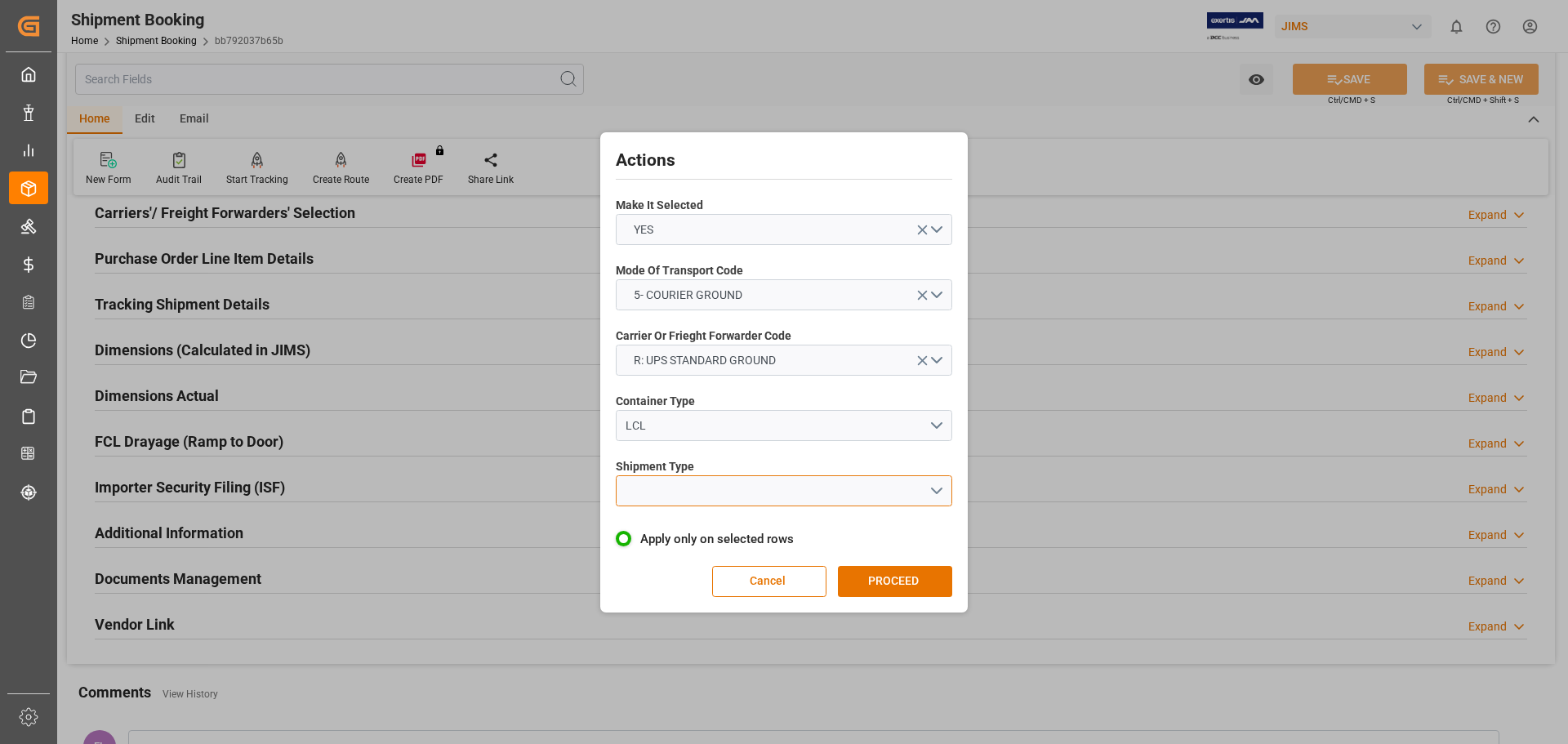
click at [640, 490] on button "open menu" at bounding box center [784, 490] width 336 height 31
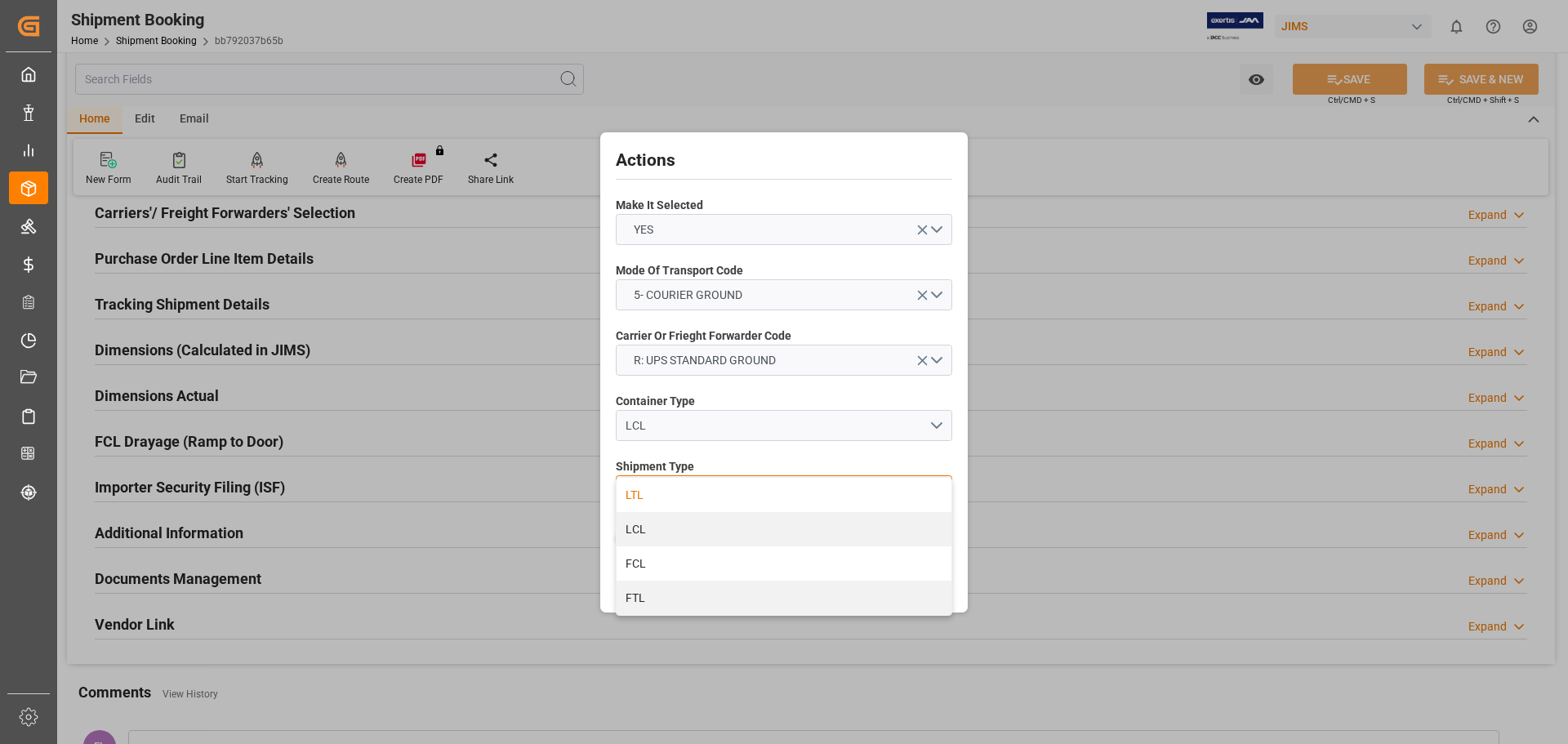
click at [668, 497] on div "LTL" at bounding box center [784, 494] width 335 height 34
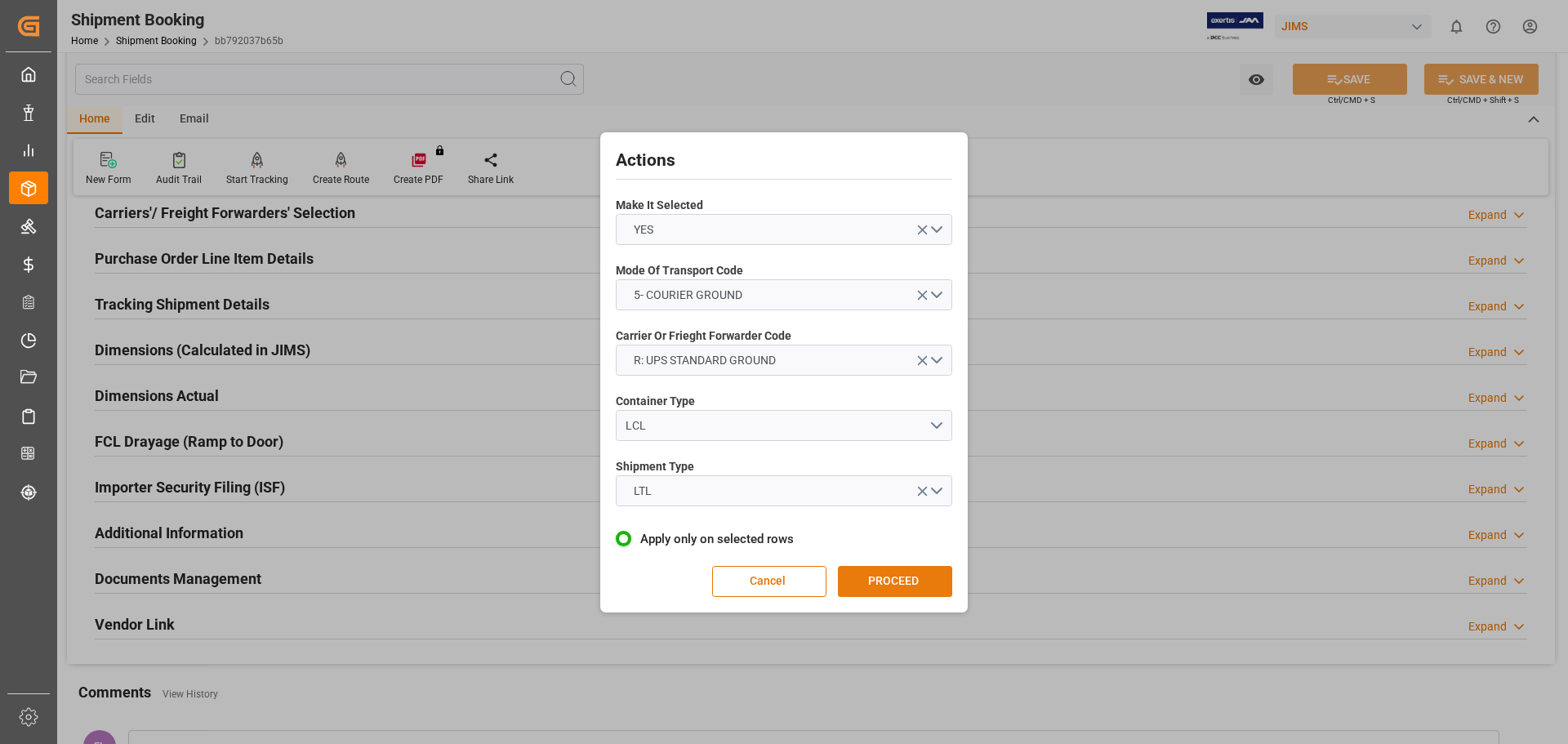
click at [911, 585] on button "PROCEED" at bounding box center [895, 581] width 114 height 31
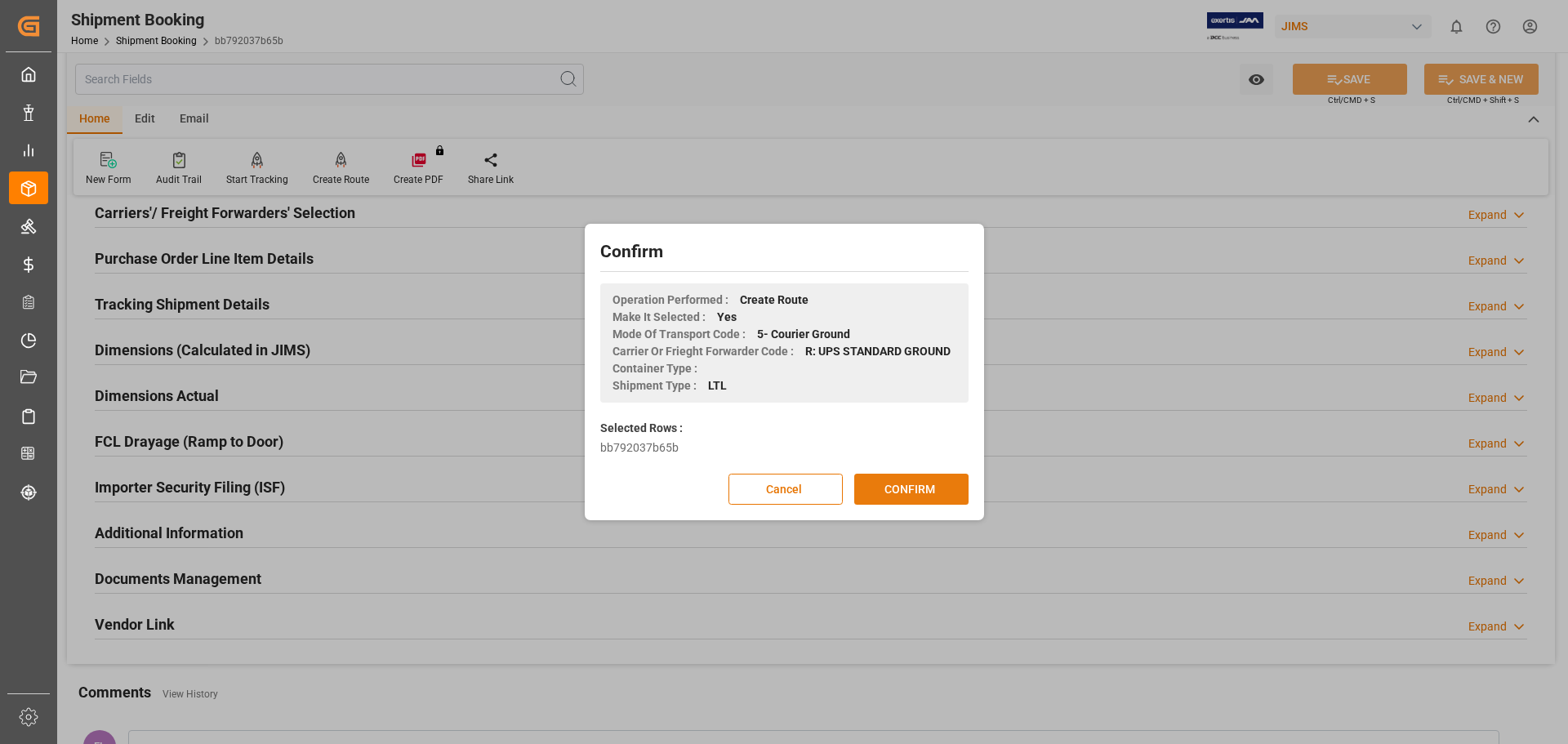
click at [891, 489] on button "CONFIRM" at bounding box center [911, 489] width 114 height 31
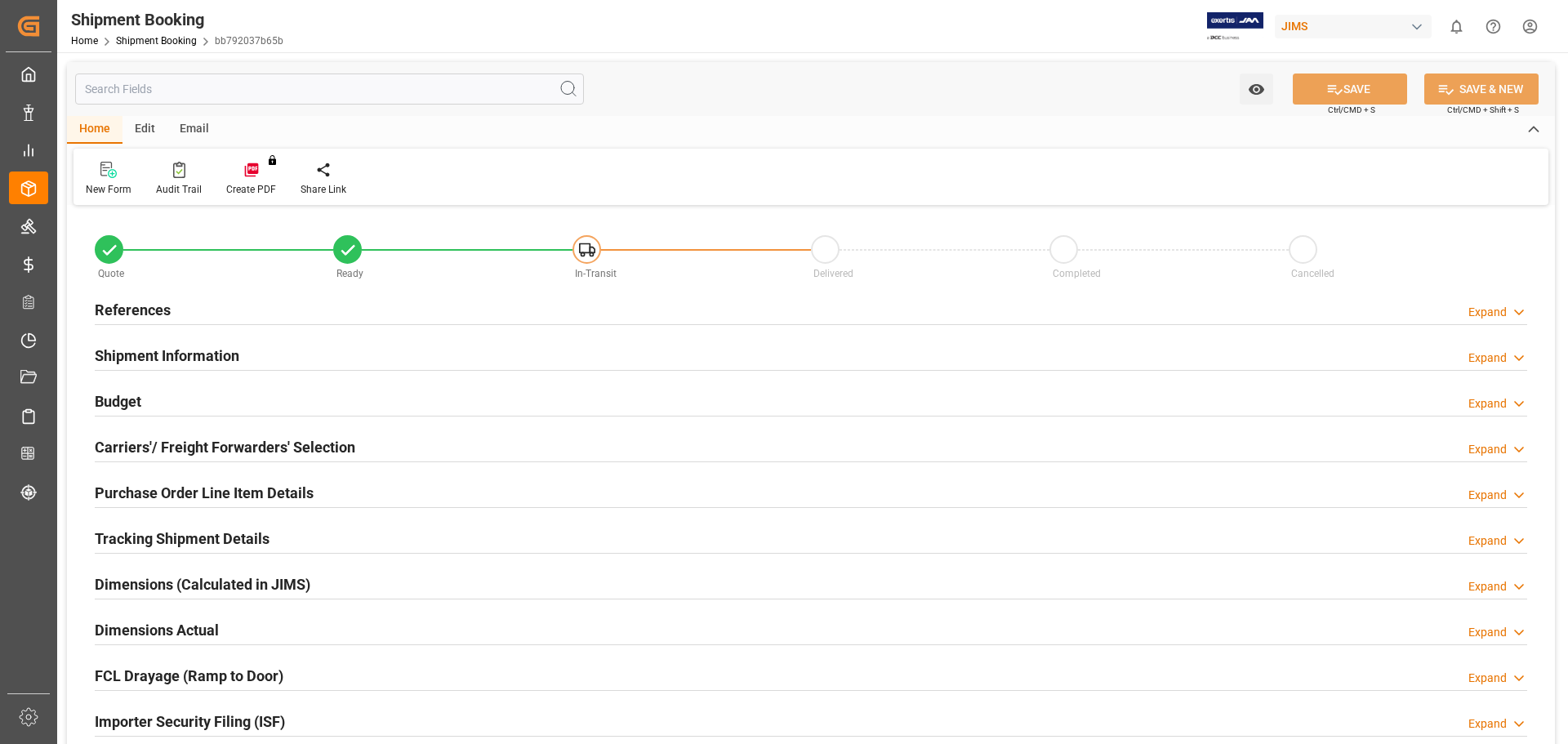
type input "1"
click at [138, 494] on h2 "Purchase Order Line Item Details" at bounding box center [204, 493] width 219 height 22
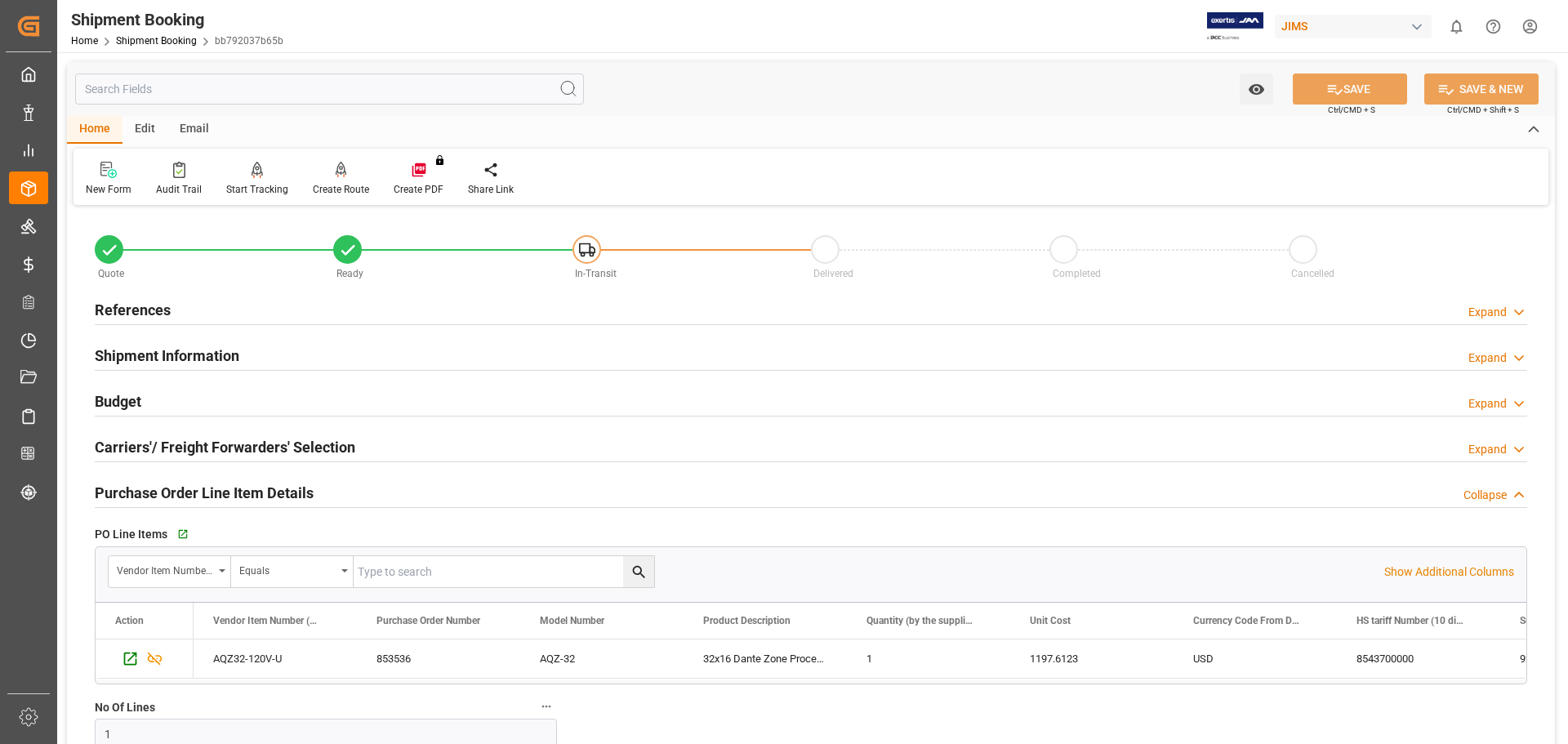
click at [171, 493] on h2 "Purchase Order Line Item Details" at bounding box center [204, 493] width 219 height 22
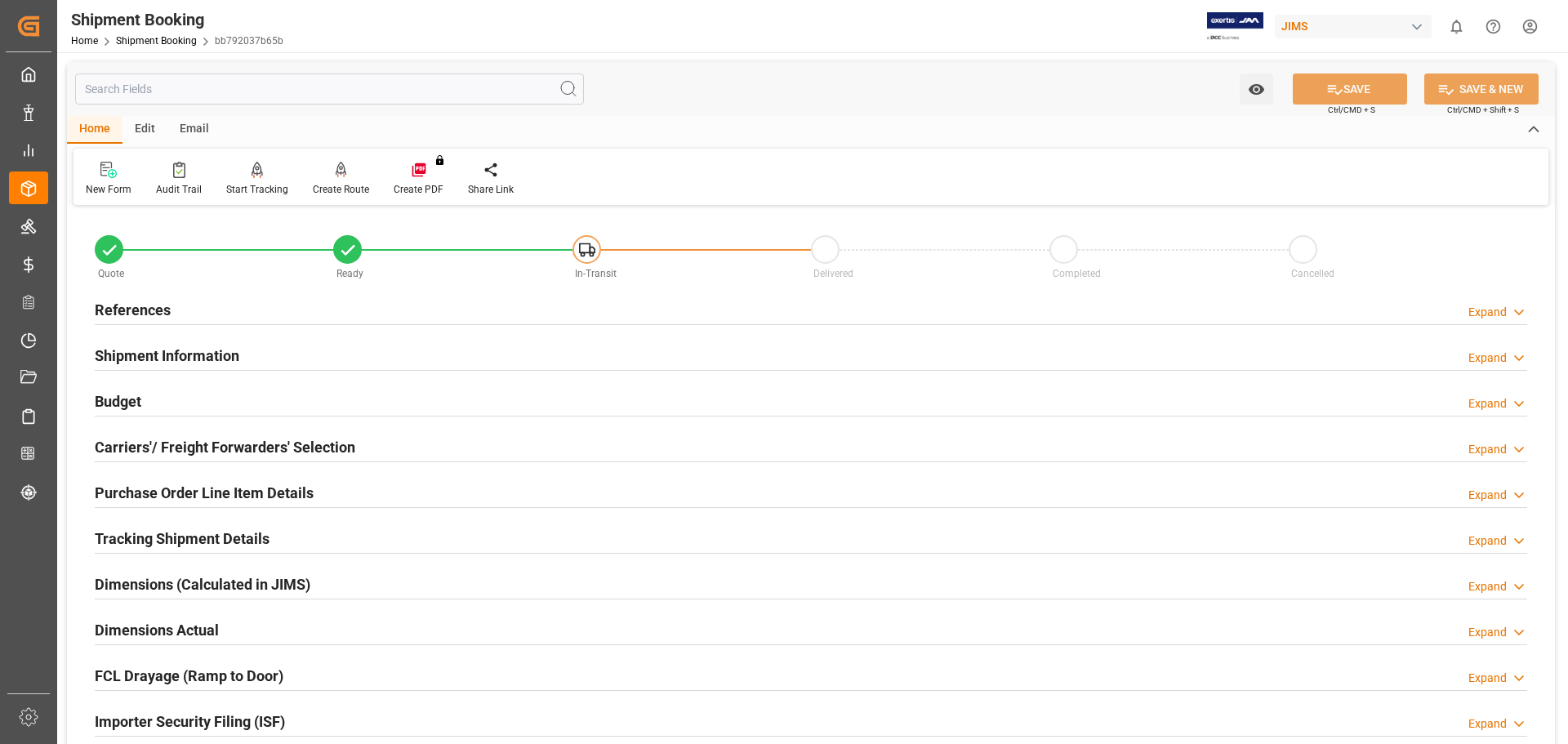
click at [152, 528] on h2 "Tracking Shipment Details" at bounding box center [182, 539] width 174 height 22
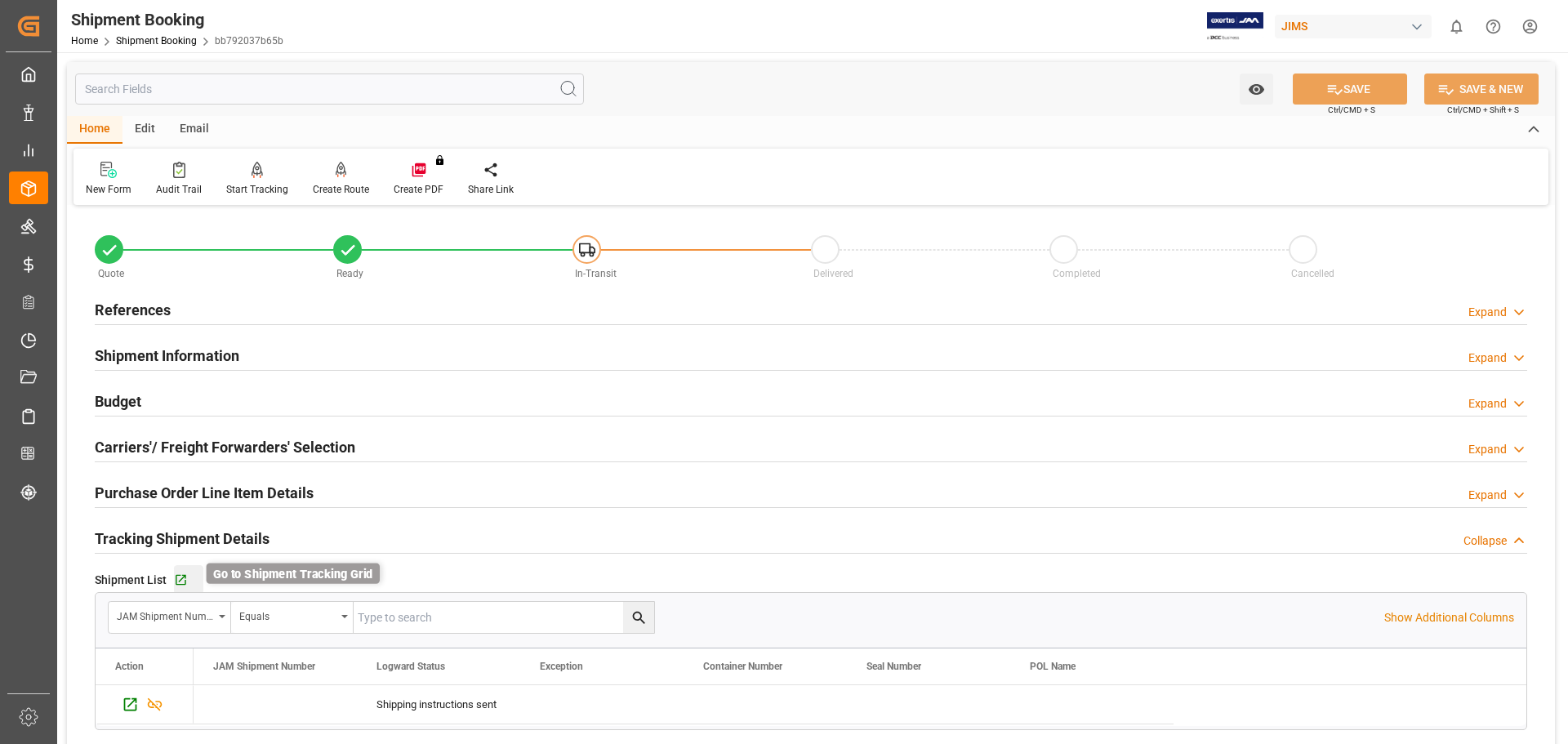
click at [182, 578] on icon "button" at bounding box center [180, 580] width 14 height 14
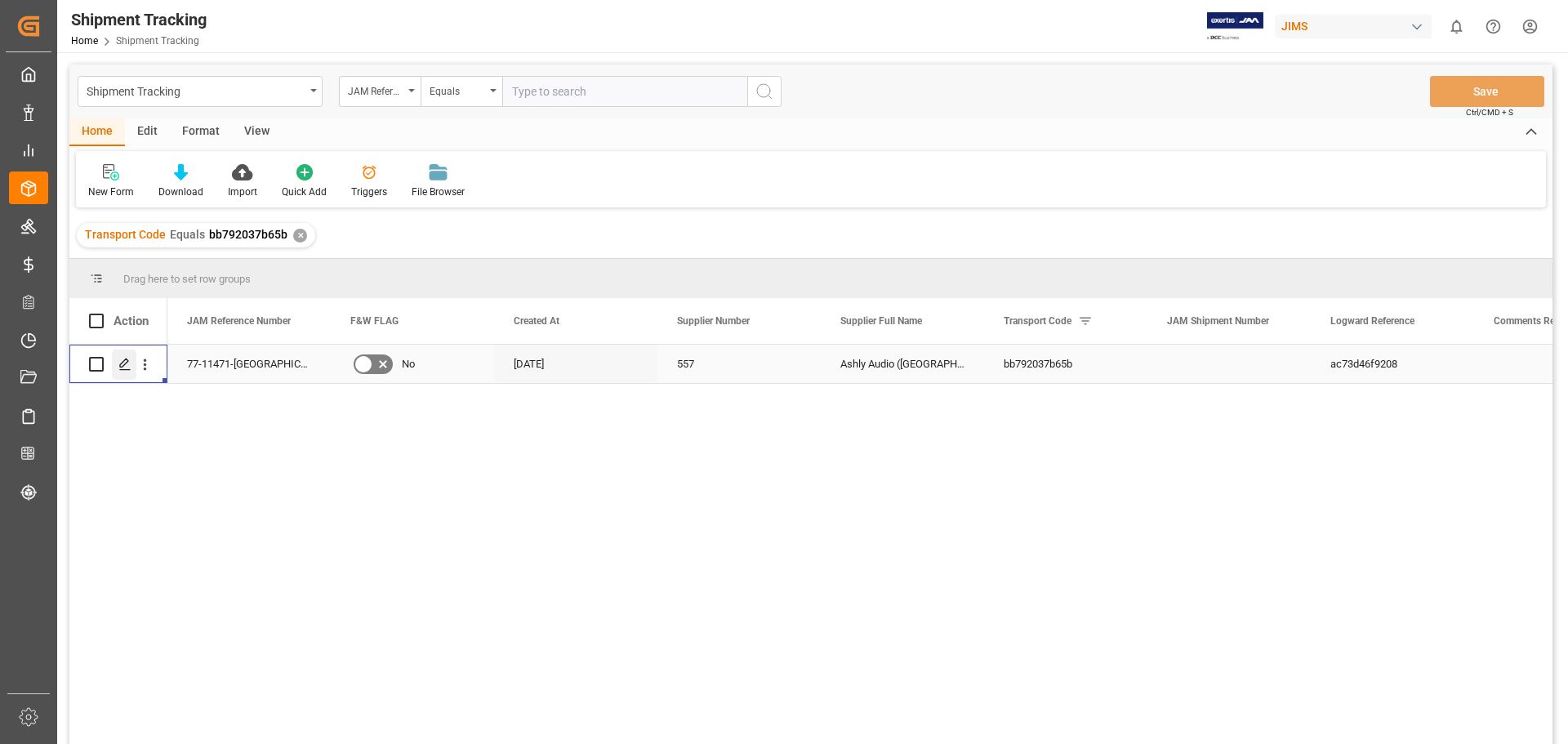
click at [124, 366] on polygon "Press SPACE to select this row." at bounding box center [124, 364] width 8 height 8
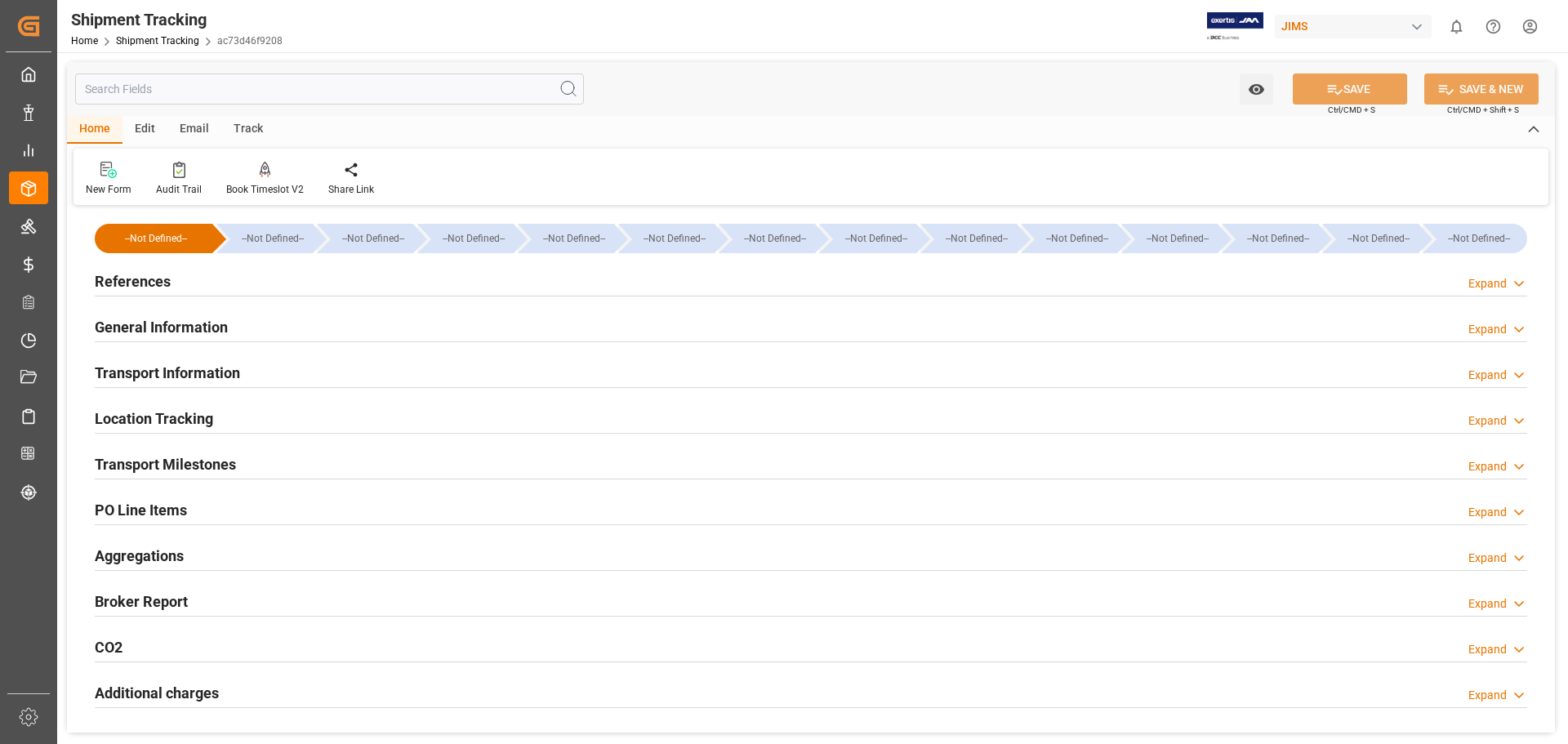
click at [149, 272] on h2 "References" at bounding box center [133, 281] width 76 height 22
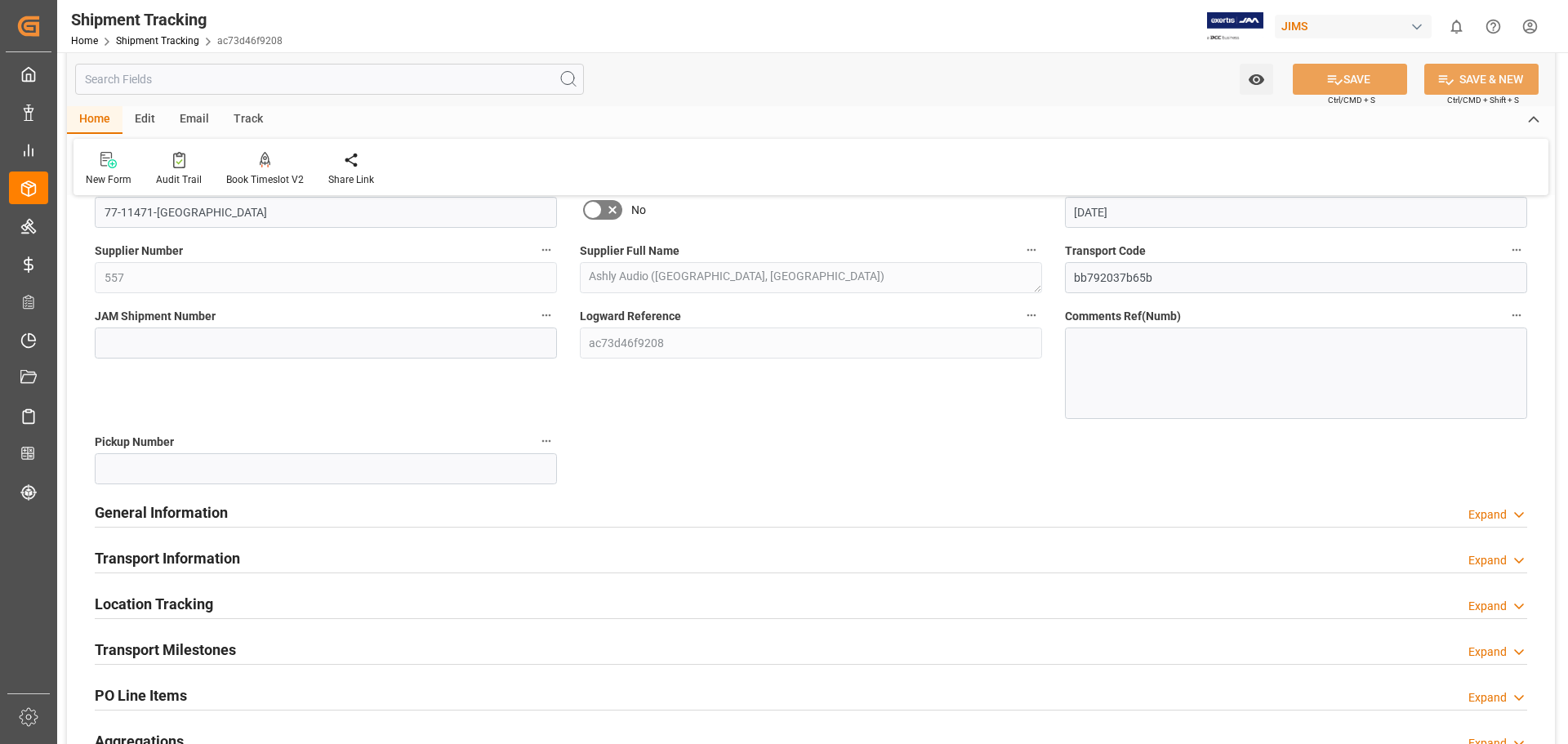
scroll to position [272, 0]
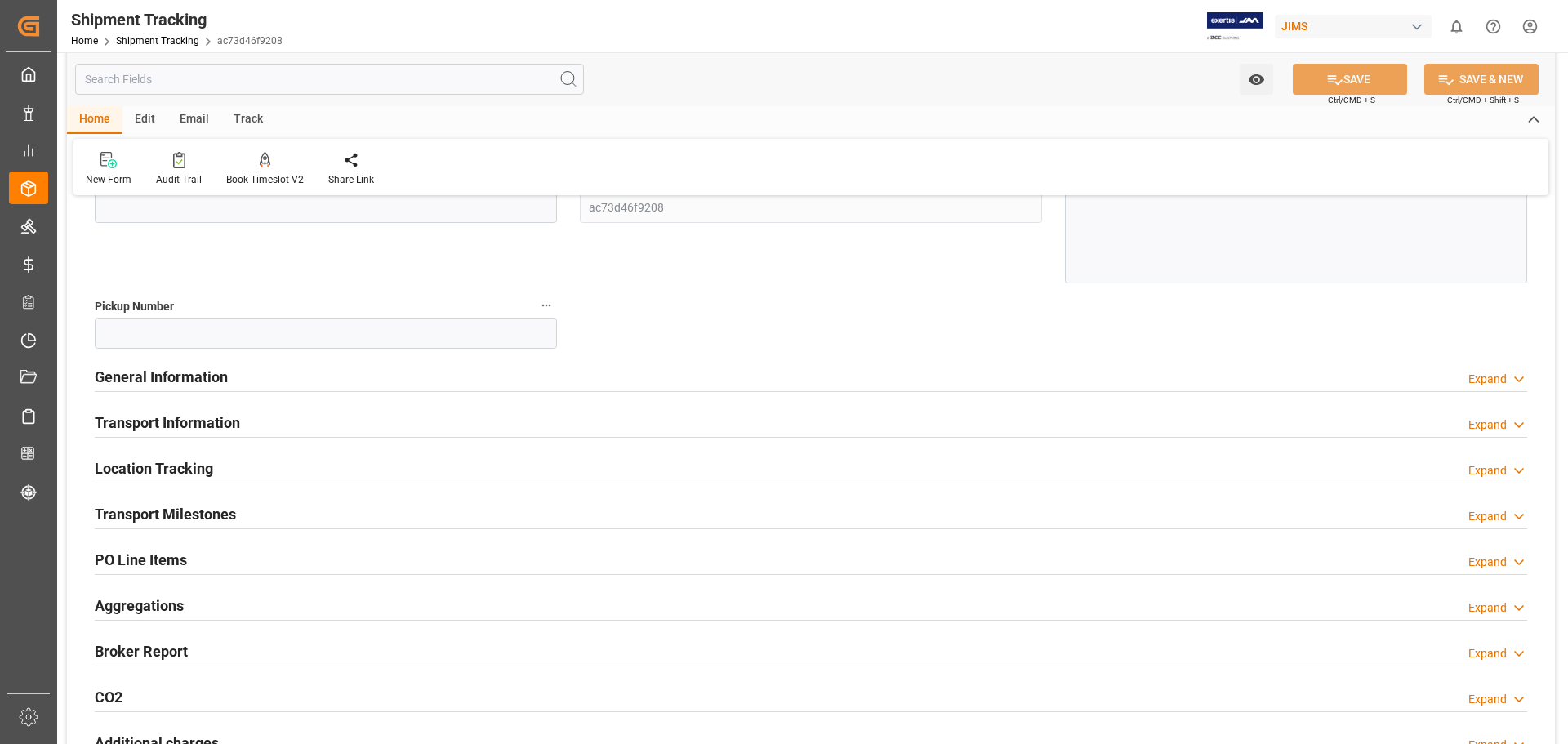
click at [172, 377] on h2 "General Information" at bounding box center [161, 377] width 133 height 22
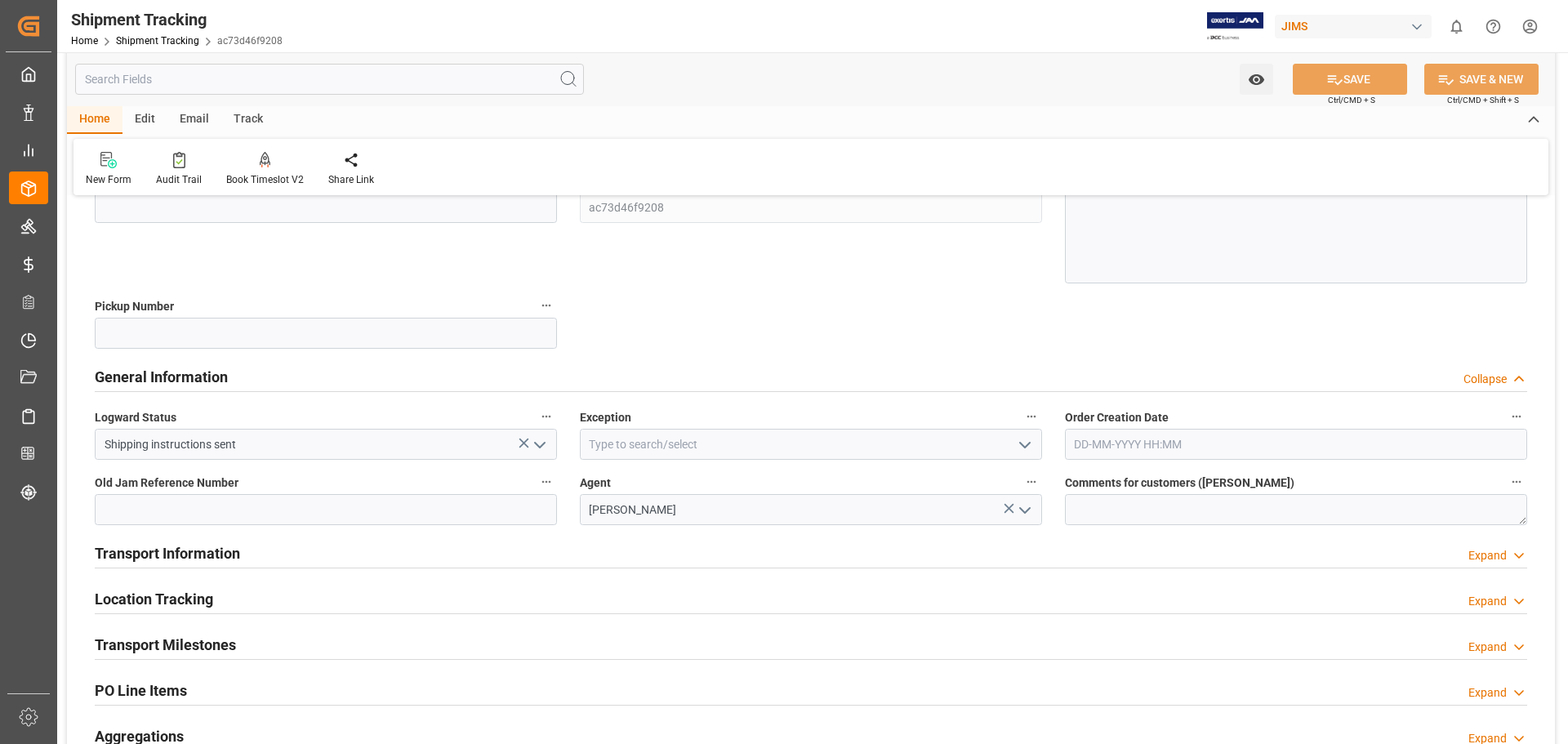
click at [172, 377] on h2 "General Information" at bounding box center [161, 377] width 133 height 22
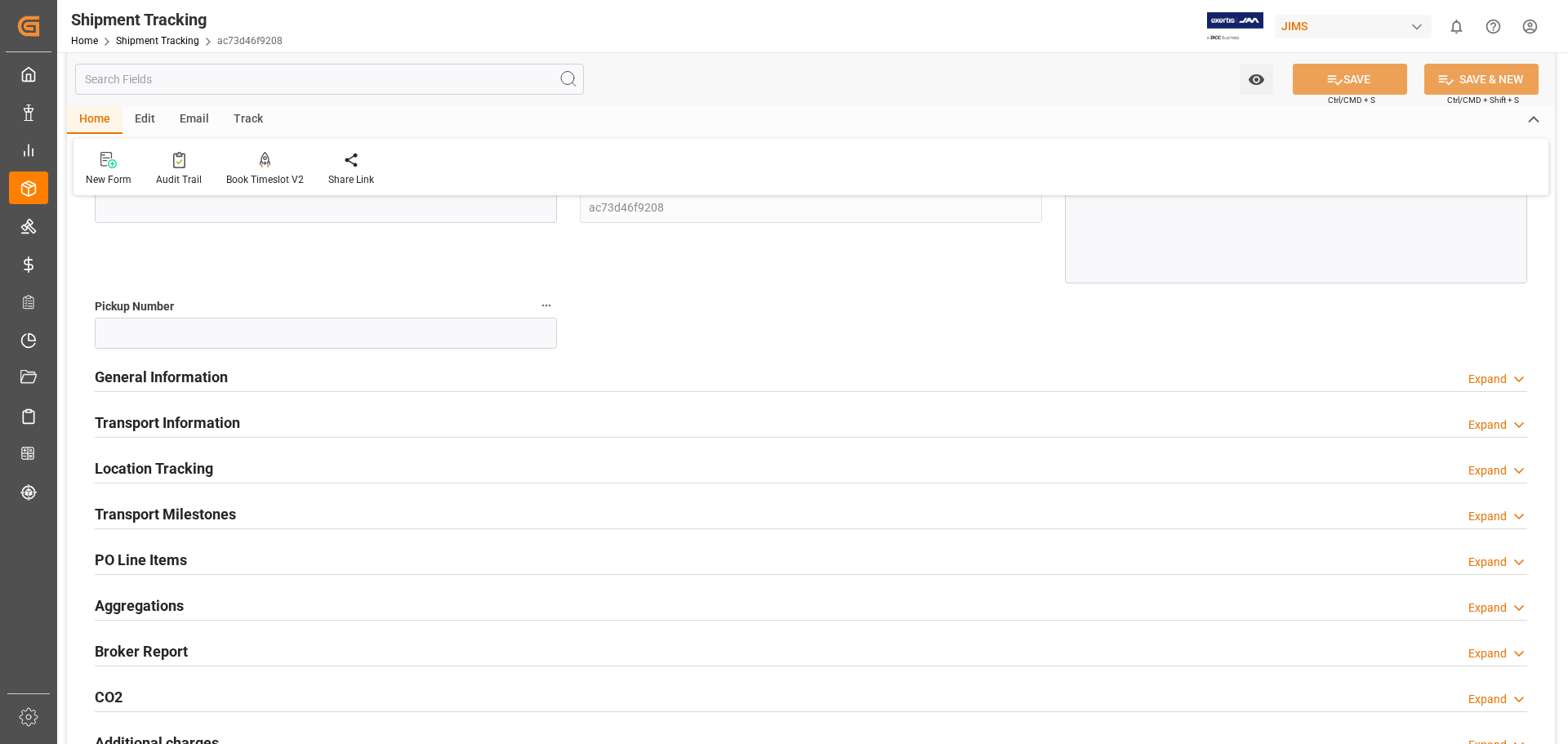
click at [178, 422] on h2 "Transport Information" at bounding box center [168, 423] width 145 height 22
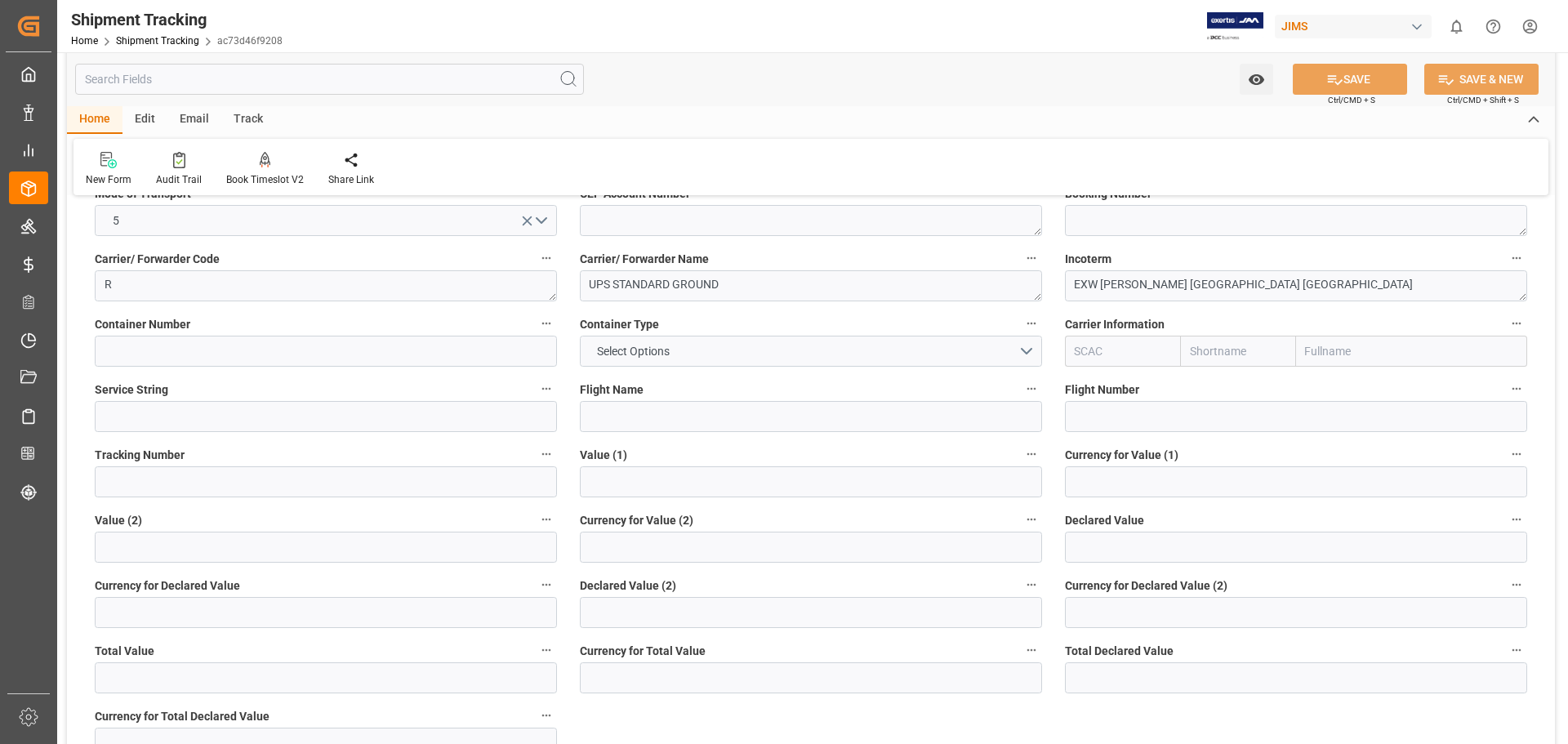
scroll to position [545, 0]
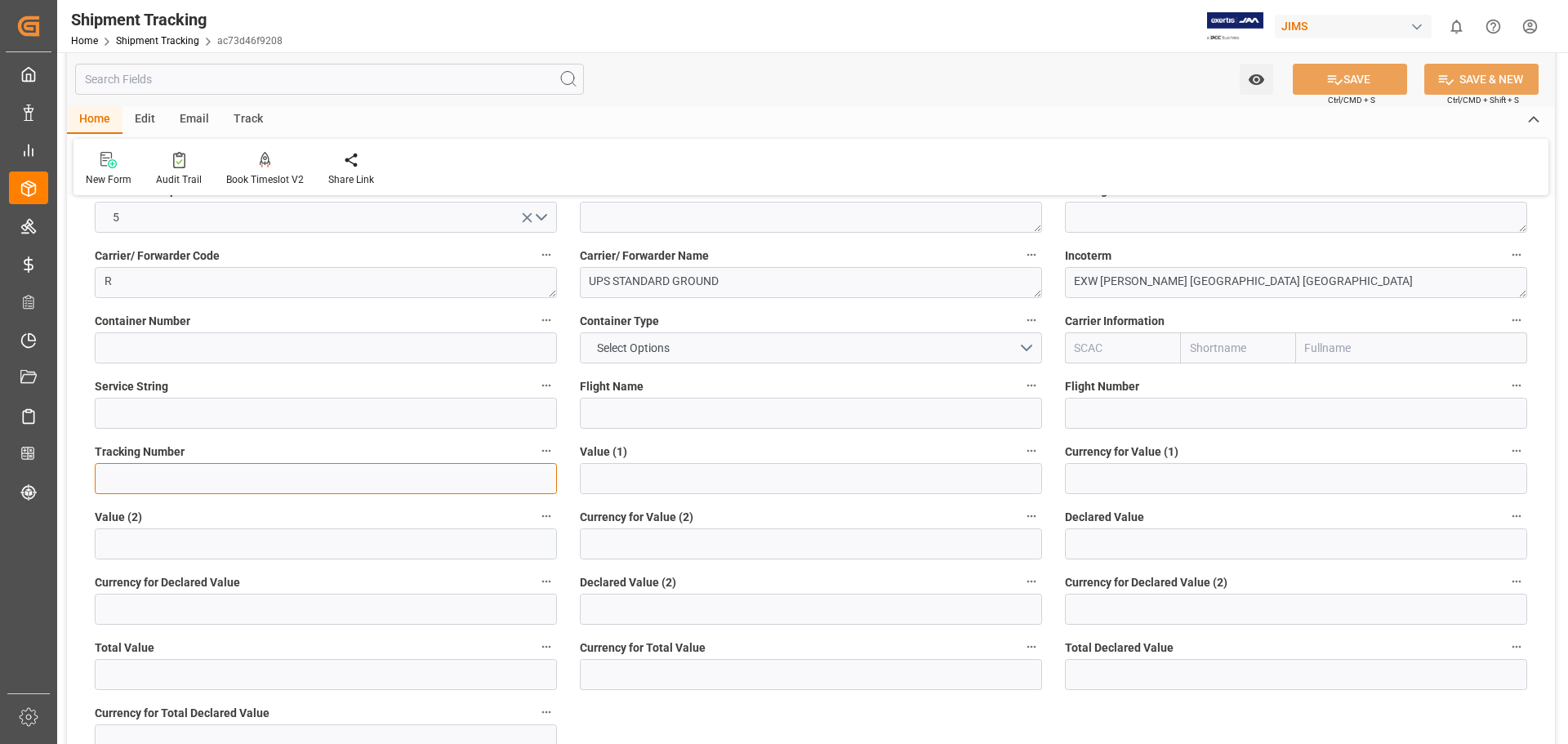
click at [251, 490] on input at bounding box center [326, 478] width 462 height 31
paste input "1Z1119106863793354"
type input "1Z1119106863793354"
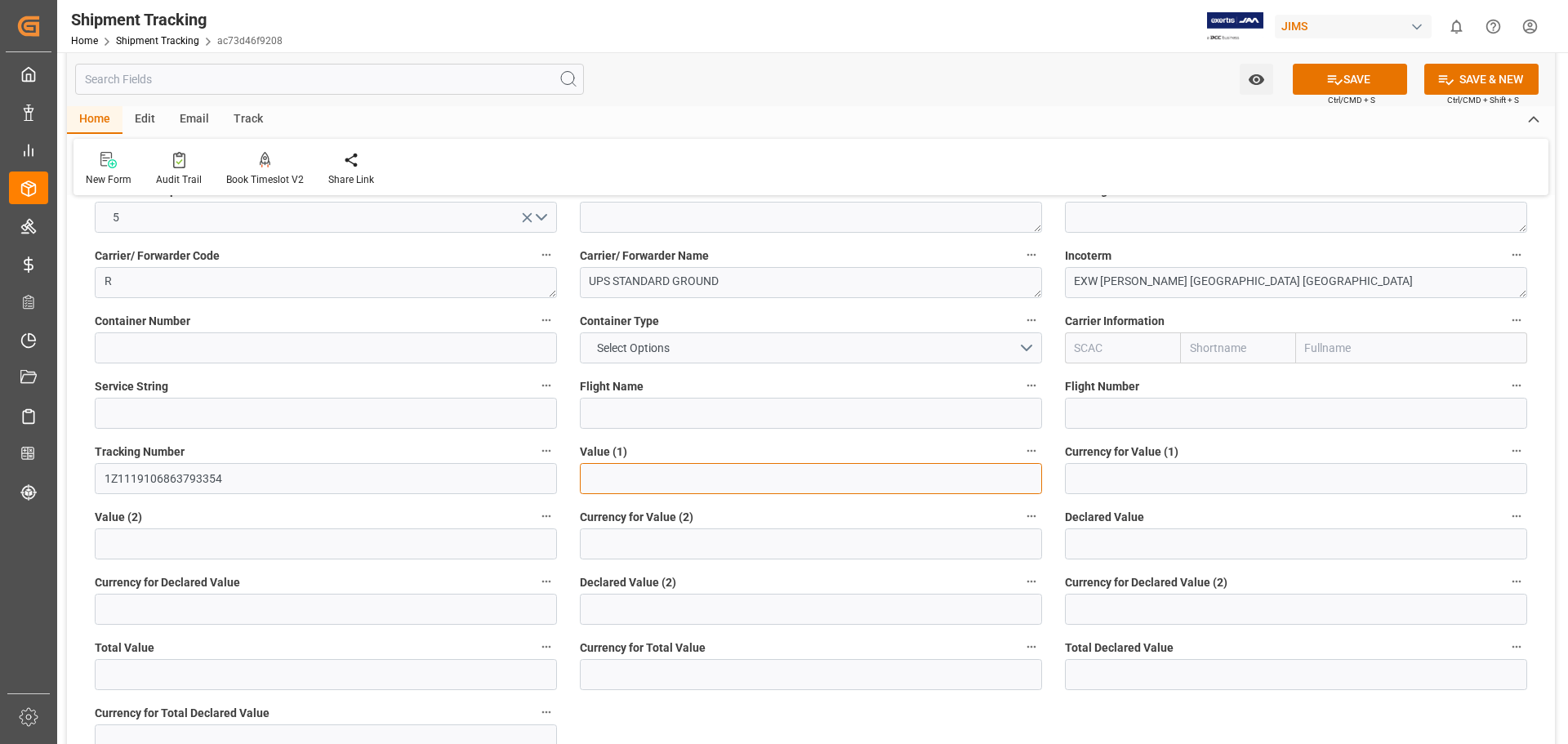
click at [593, 467] on input "text" at bounding box center [811, 478] width 462 height 31
click at [638, 475] on input "text" at bounding box center [811, 478] width 462 height 31
type input "875.63"
click at [1118, 477] on input at bounding box center [1296, 478] width 462 height 31
type input "USD"
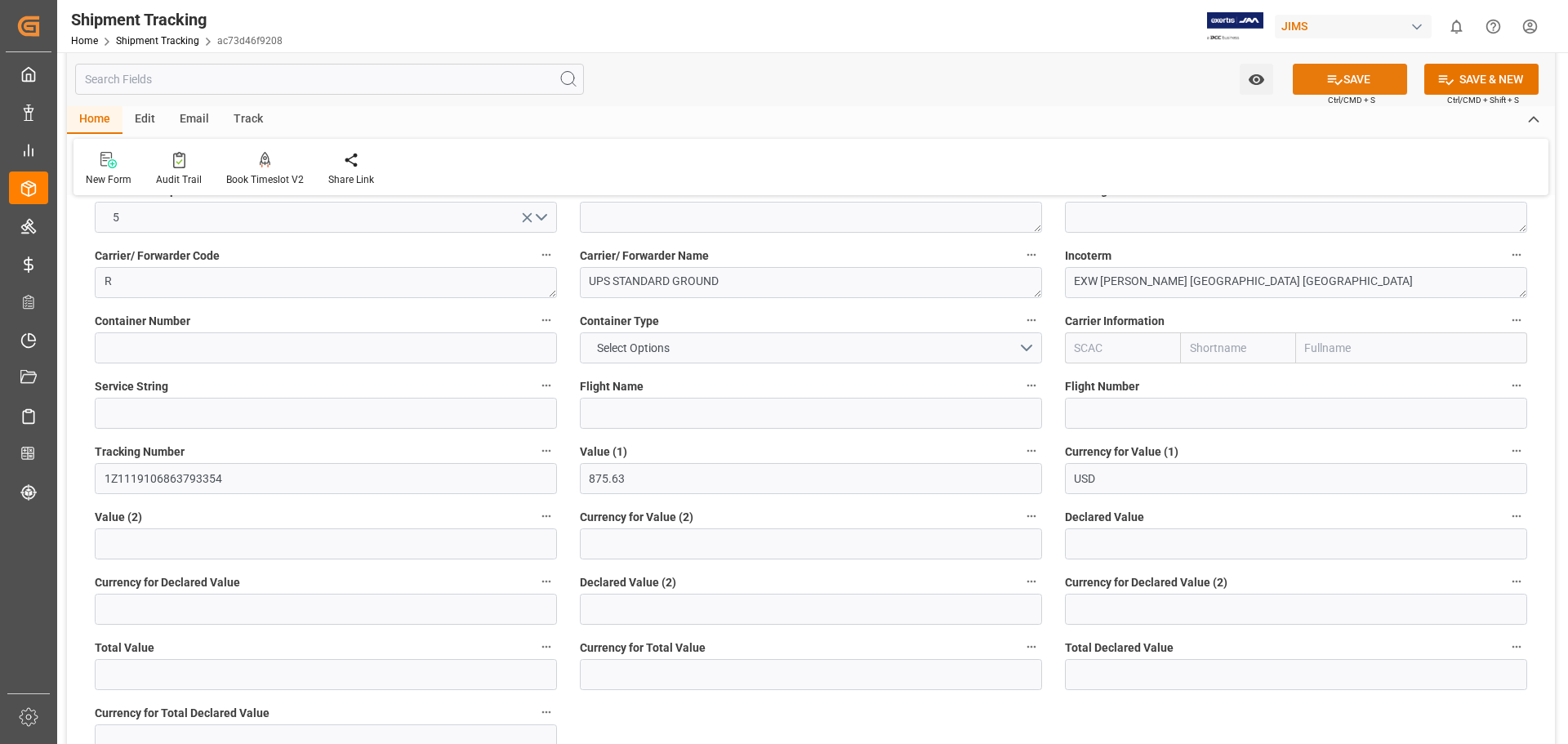
click at [1343, 78] on button "SAVE" at bounding box center [1349, 78] width 114 height 31
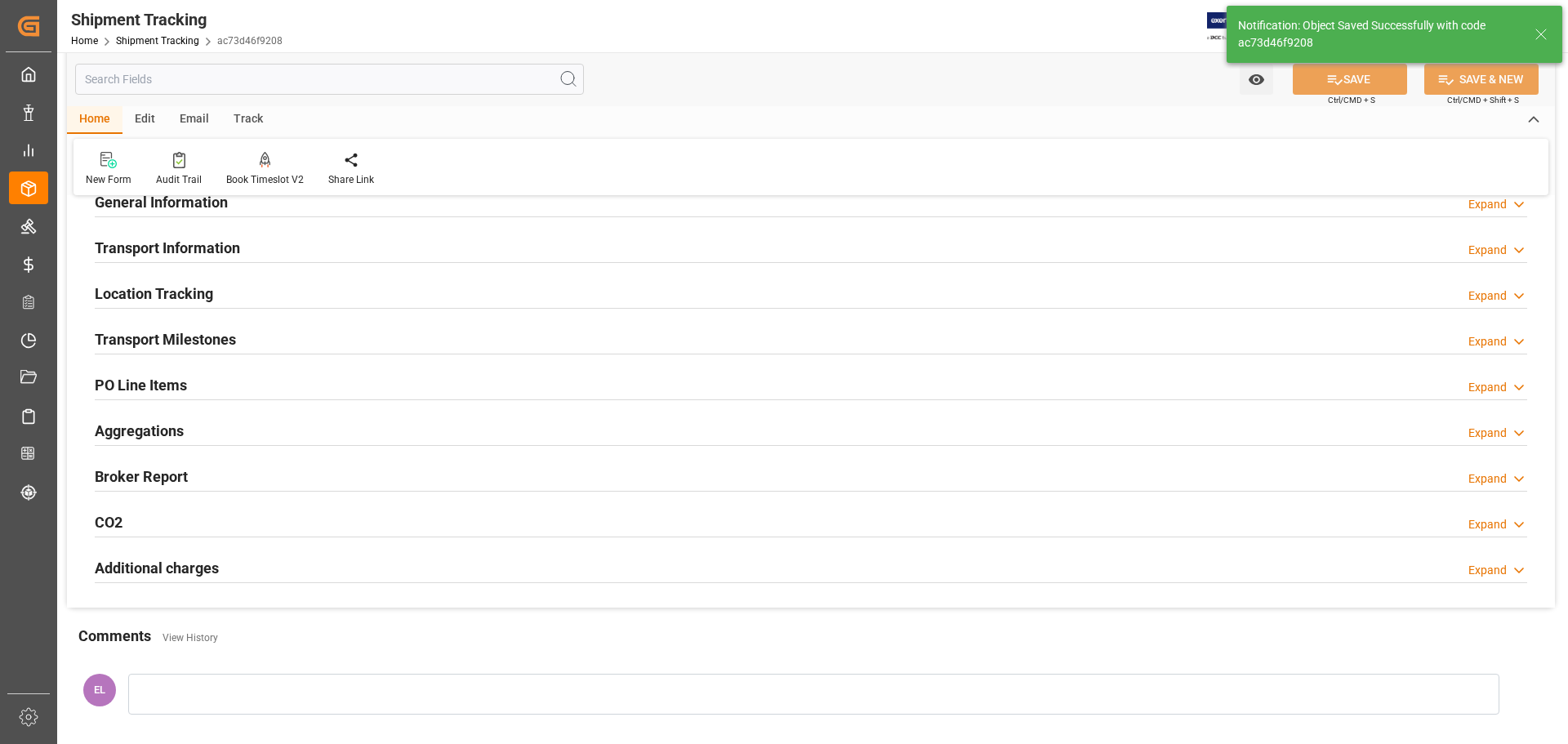
scroll to position [87, 0]
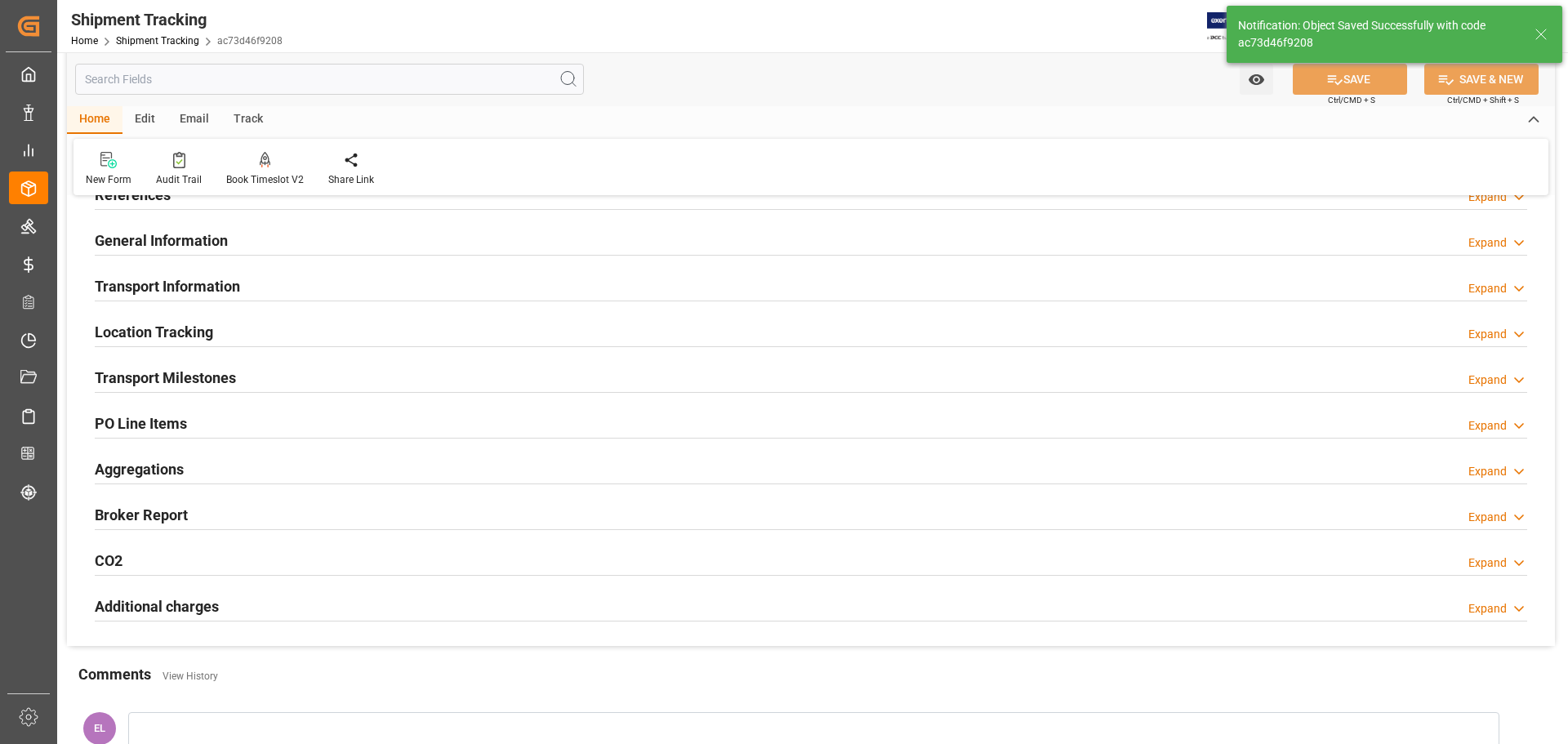
click at [173, 378] on h2 "Transport Milestones" at bounding box center [165, 377] width 141 height 22
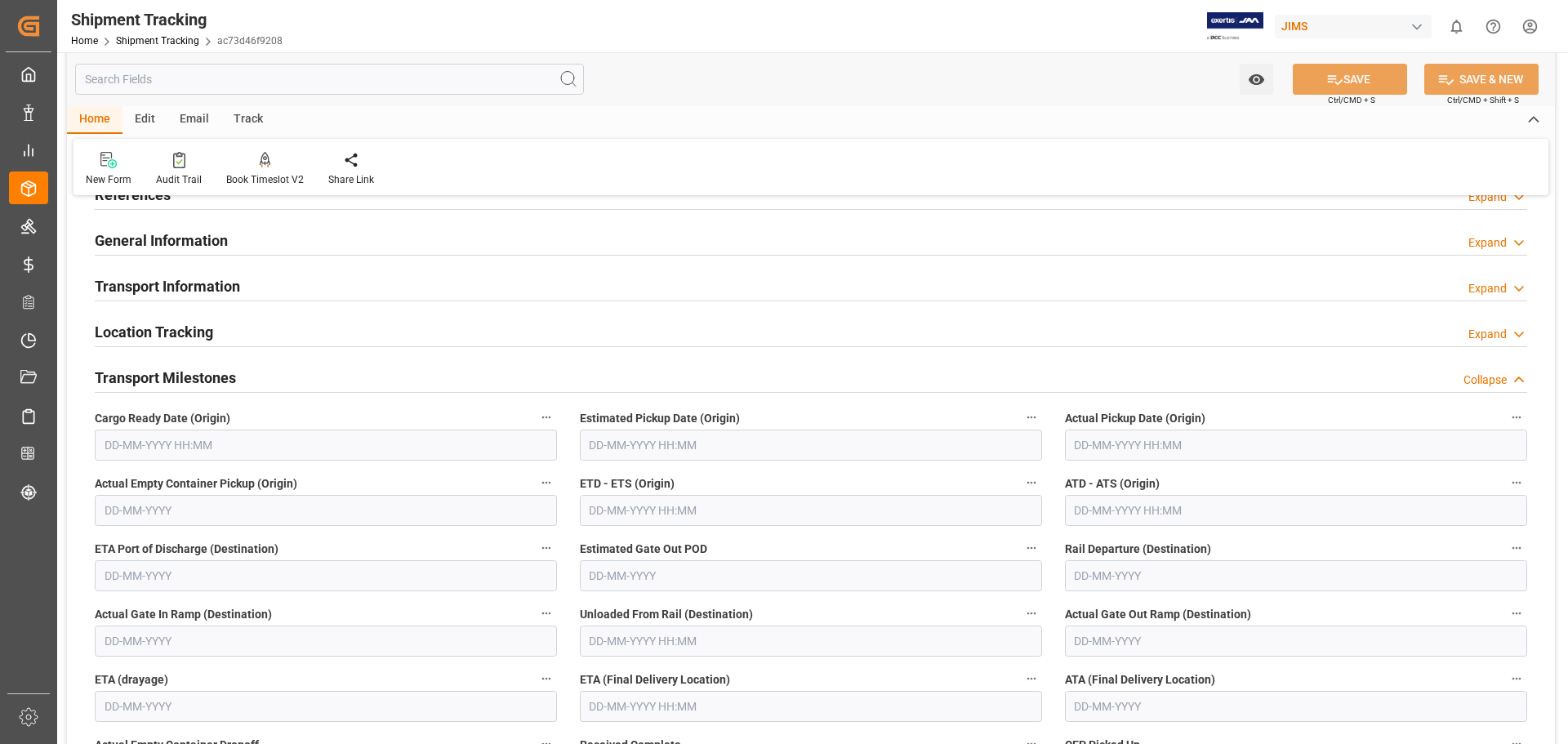
click at [169, 444] on input "text" at bounding box center [326, 445] width 462 height 31
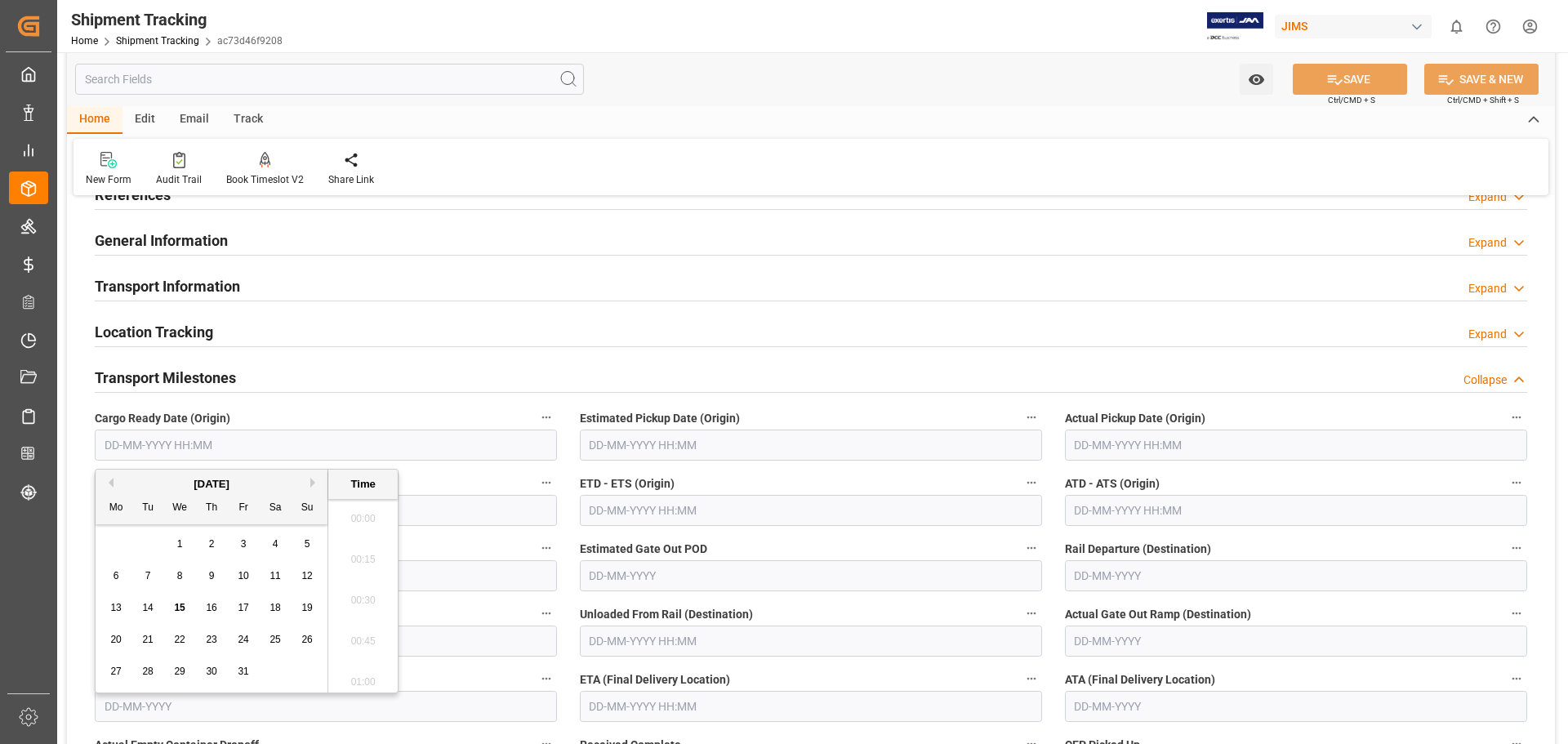
scroll to position [2335, 0]
click at [145, 608] on span "14" at bounding box center [147, 608] width 11 height 12
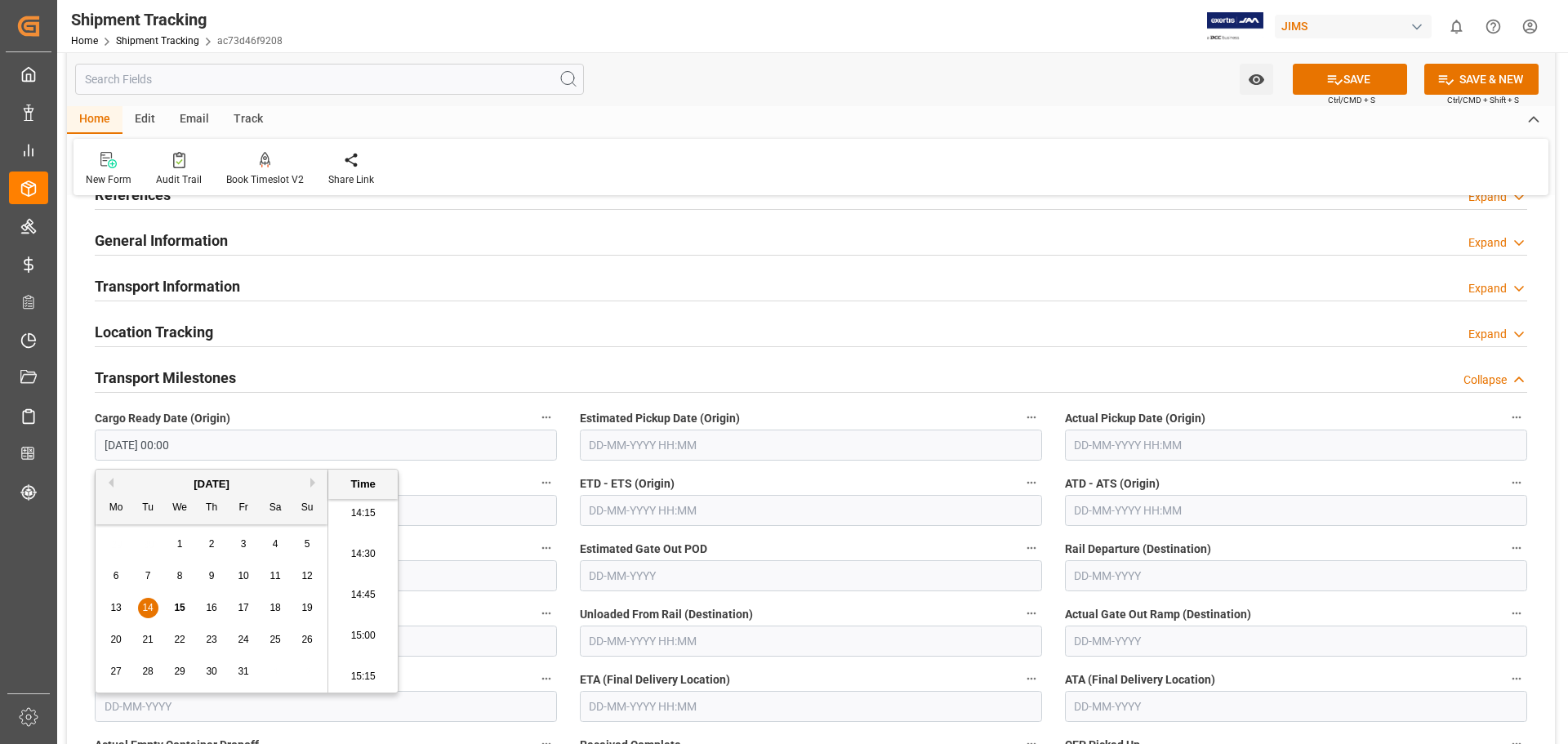
click at [179, 610] on span "15" at bounding box center [179, 608] width 11 height 12
type input "15-10-2025 00:00"
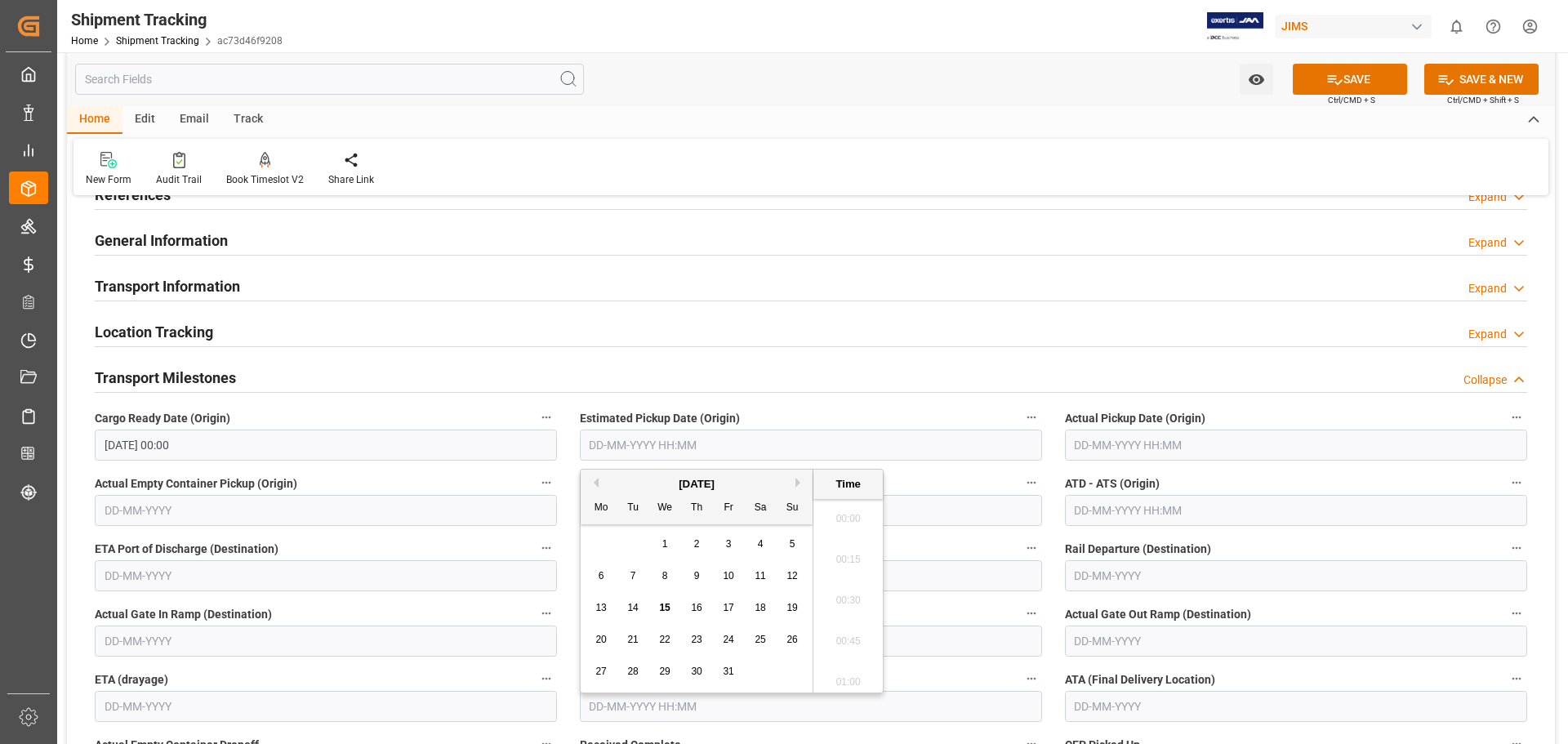
click at [708, 442] on input "text" at bounding box center [811, 445] width 462 height 31
click at [637, 551] on div "29 30 1 2 3 4 5" at bounding box center [697, 544] width 223 height 32
click at [665, 607] on span "15" at bounding box center [664, 608] width 11 height 12
type input "15-10-2025 00:00"
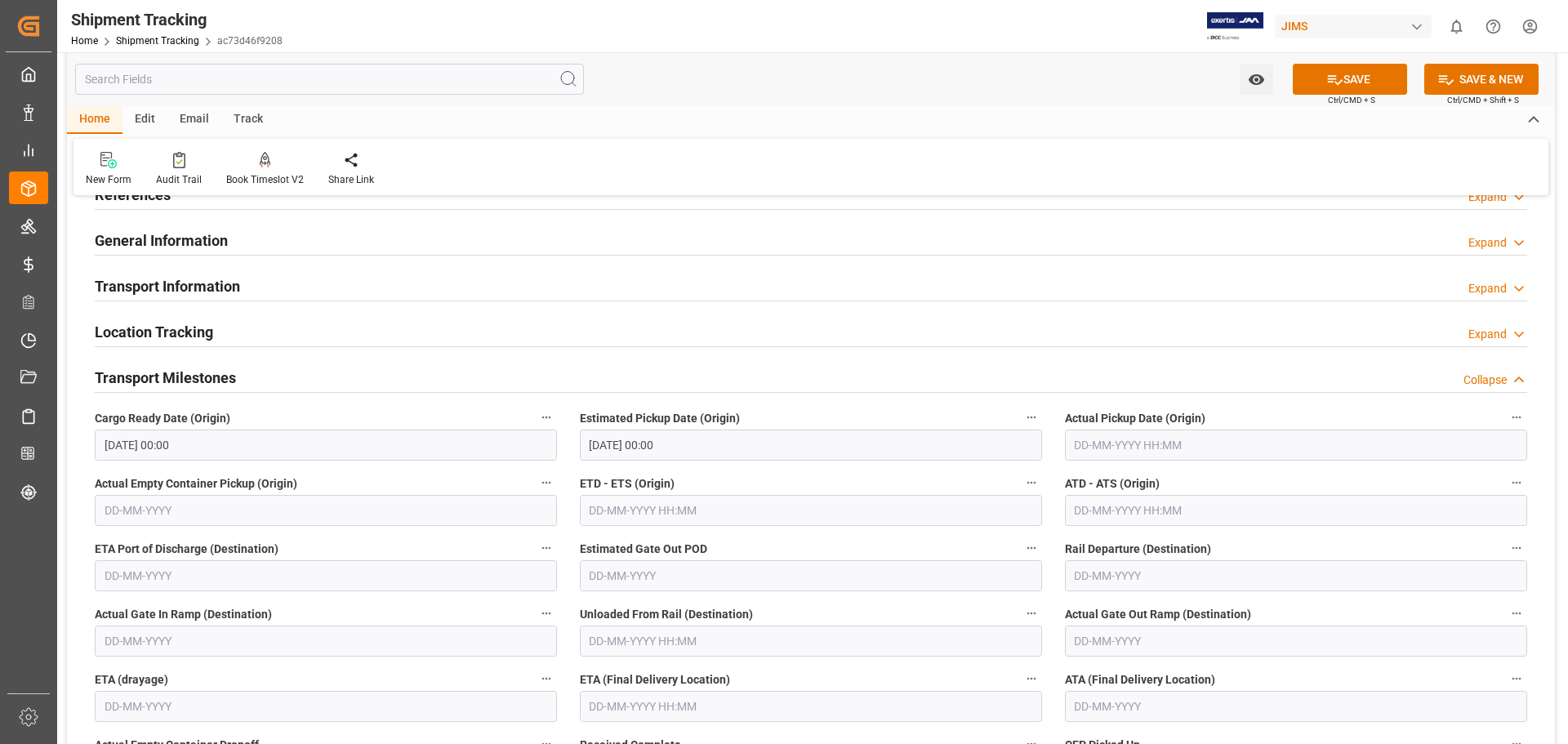
click at [860, 358] on div "Transport Milestones Collapse" at bounding box center [811, 378] width 1455 height 46
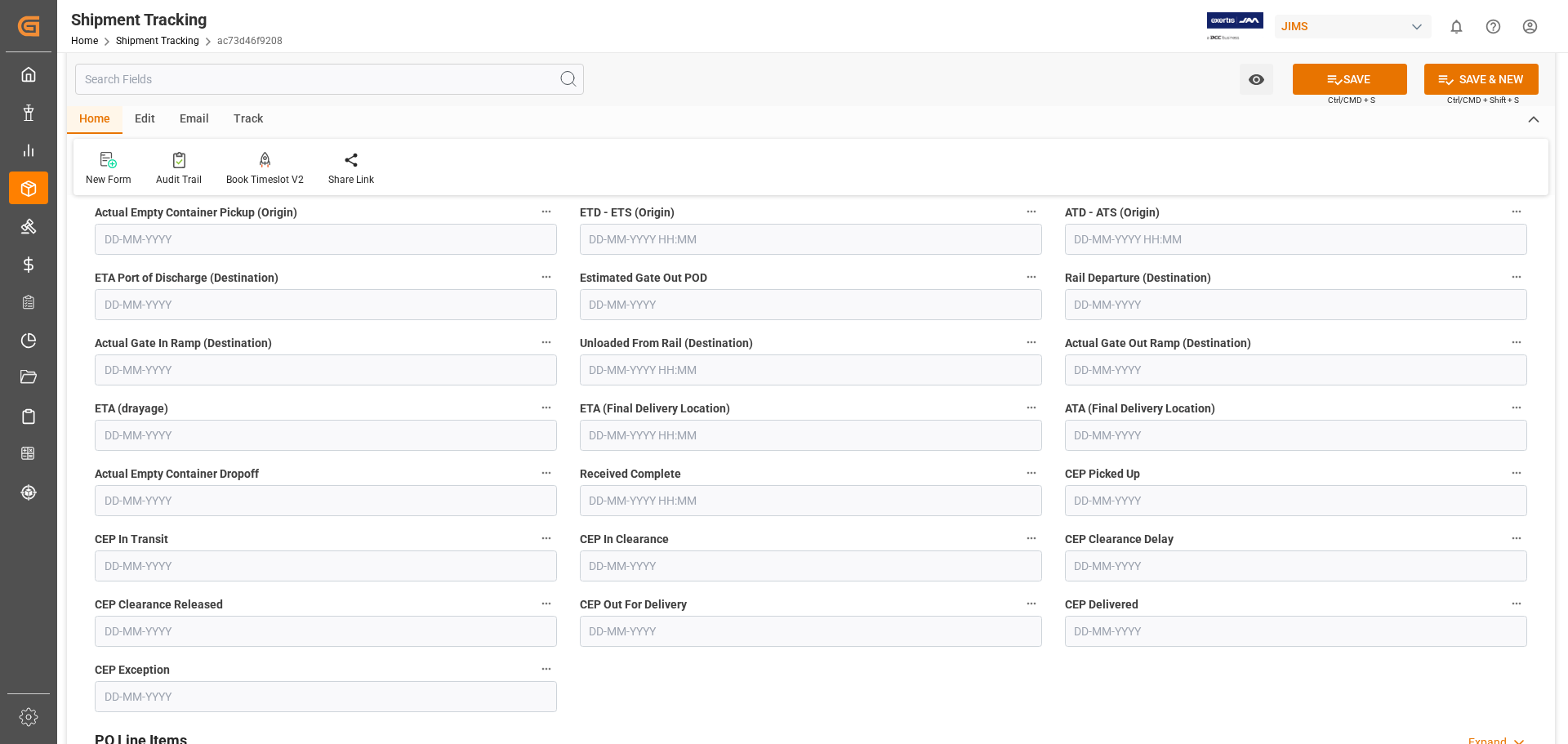
scroll to position [359, 0]
click at [613, 438] on input "text" at bounding box center [811, 434] width 462 height 31
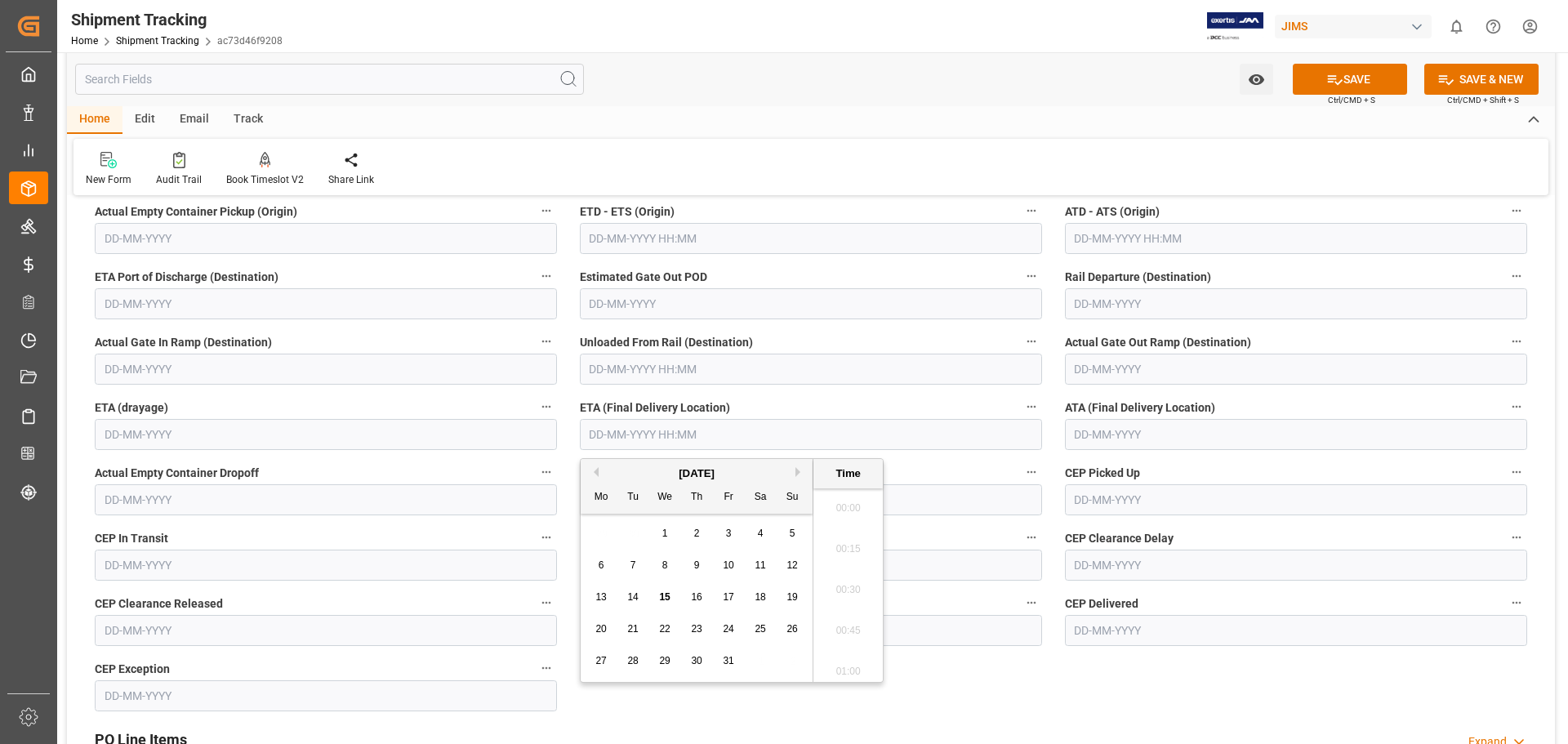
scroll to position [2335, 0]
click at [637, 539] on div "29 30 1 2 3 4 5" at bounding box center [697, 534] width 223 height 32
click at [660, 628] on span "22" at bounding box center [664, 630] width 11 height 12
type input "22-10-2025 00:00"
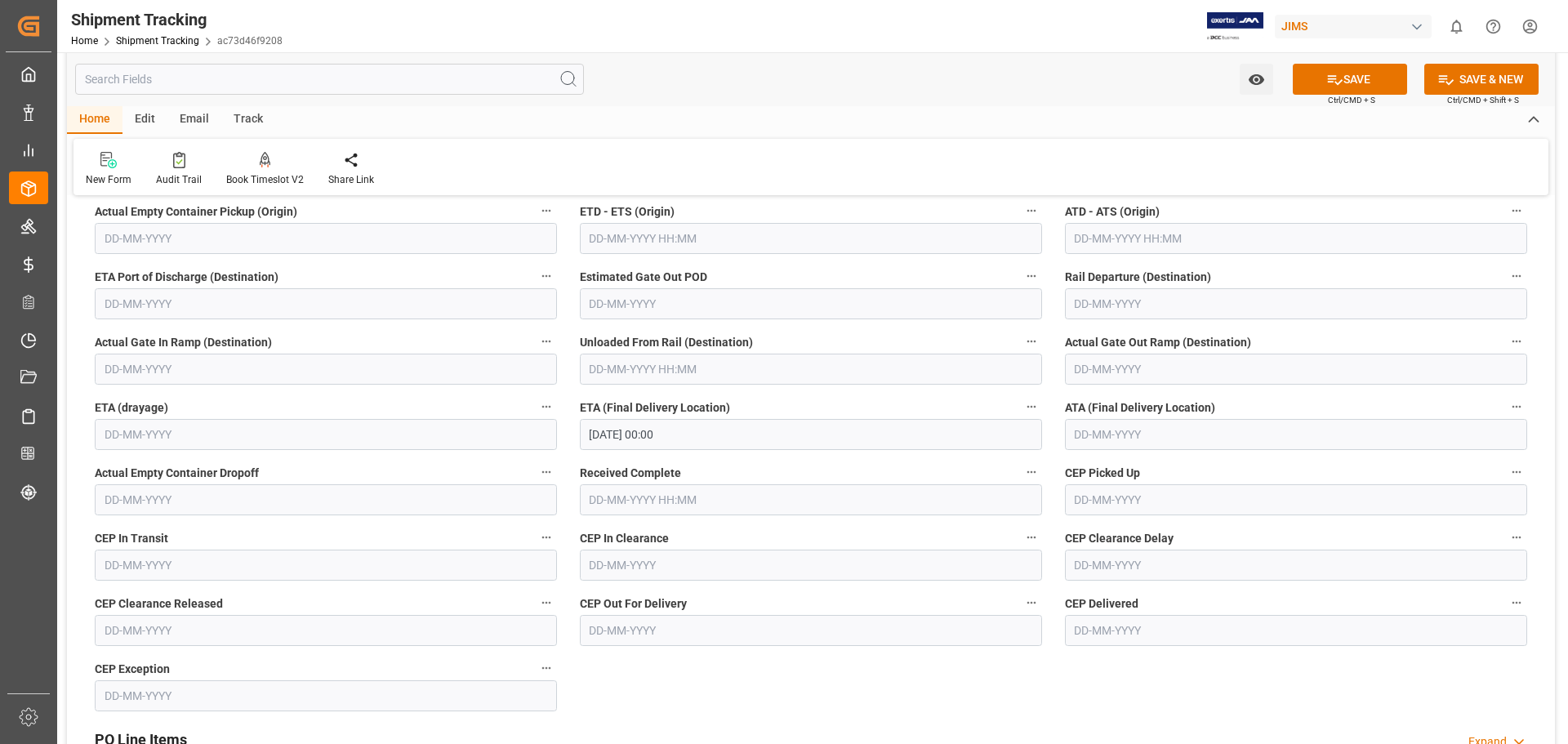
click at [848, 398] on label "ETA (Final Delivery Location)" at bounding box center [811, 407] width 462 height 23
click at [1021, 398] on button "ETA (Final Delivery Location)" at bounding box center [1031, 407] width 21 height 21
click at [1362, 75] on div at bounding box center [784, 372] width 1568 height 744
click at [1349, 81] on button "SAVE" at bounding box center [1349, 78] width 114 height 31
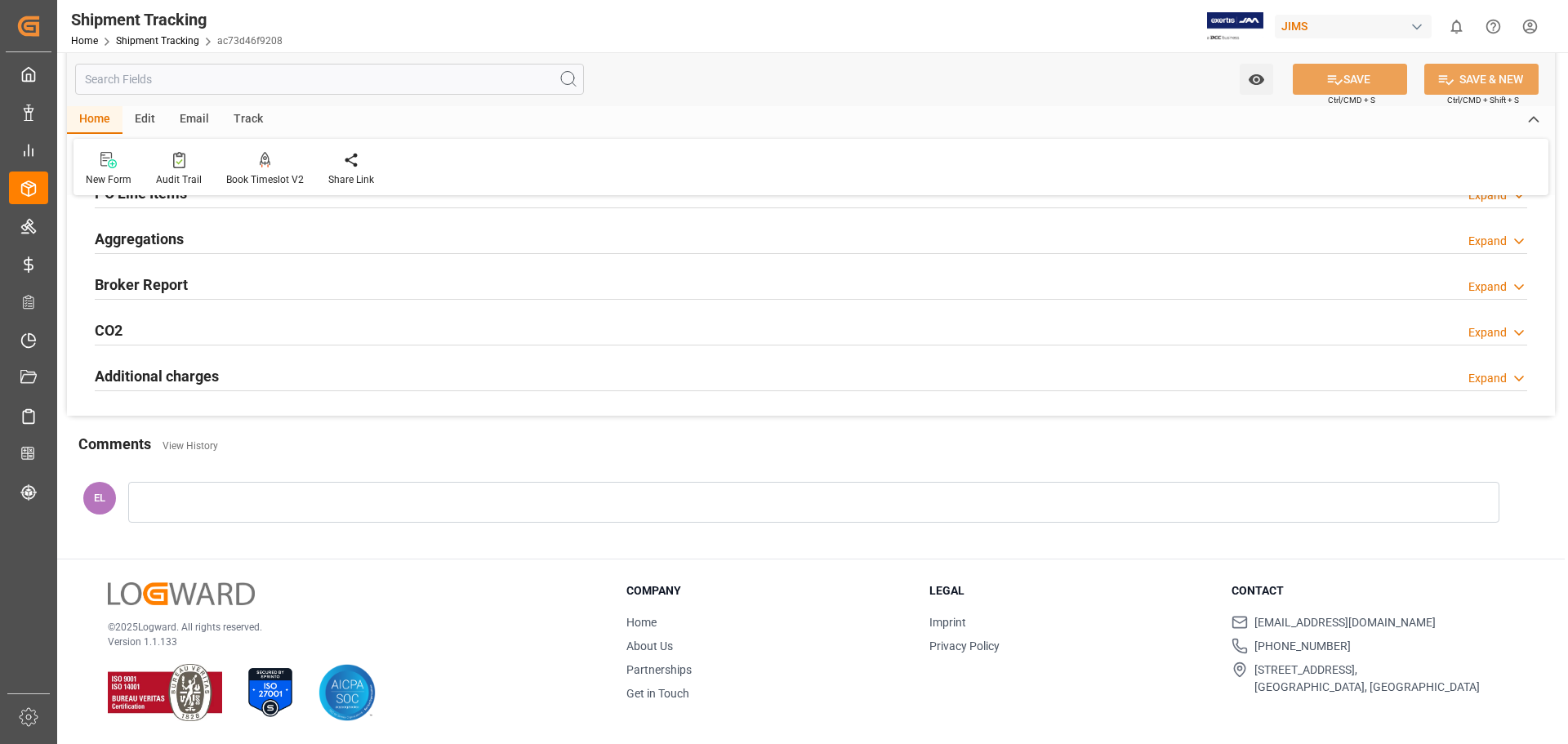
scroll to position [0, 0]
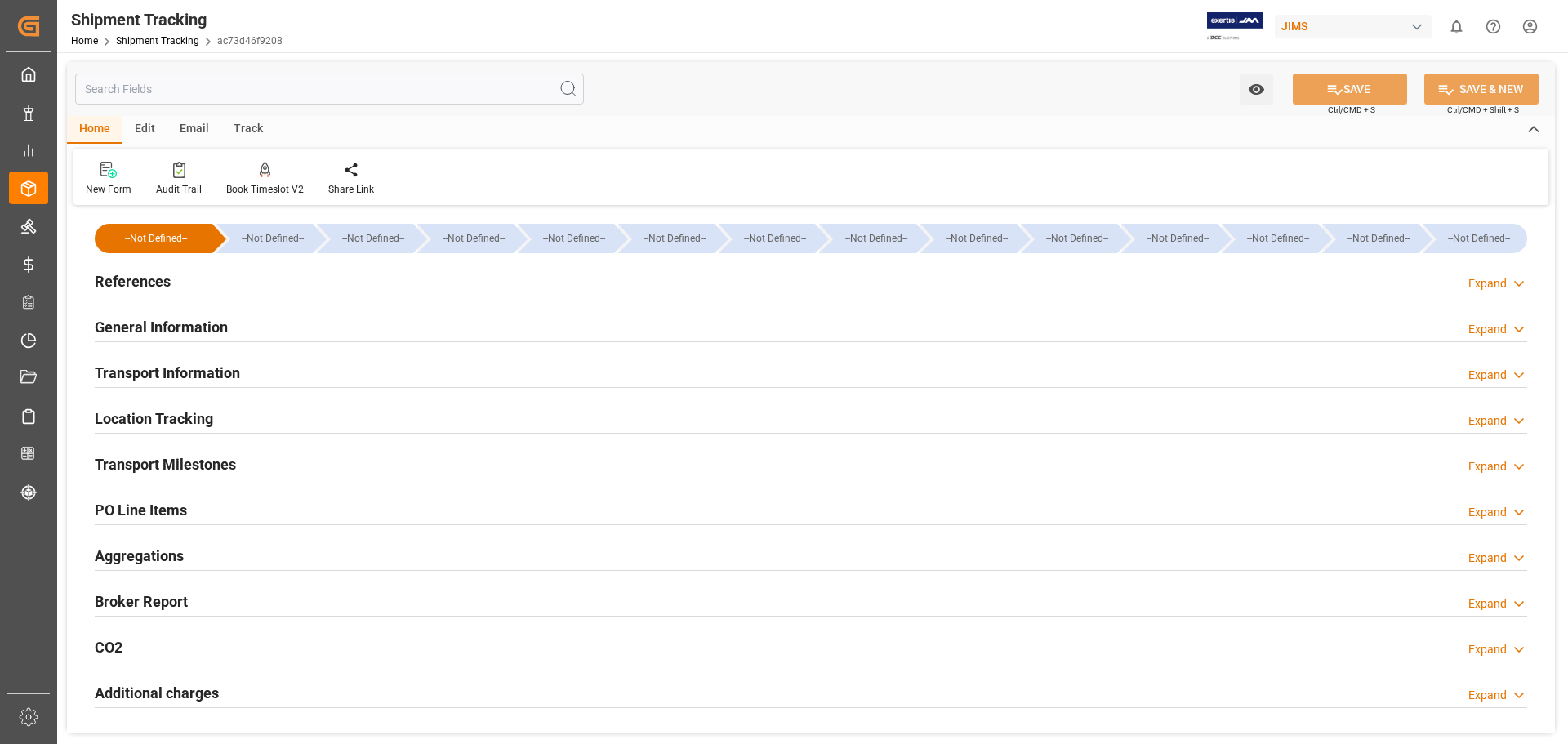
click at [139, 273] on h2 "References" at bounding box center [133, 281] width 76 height 22
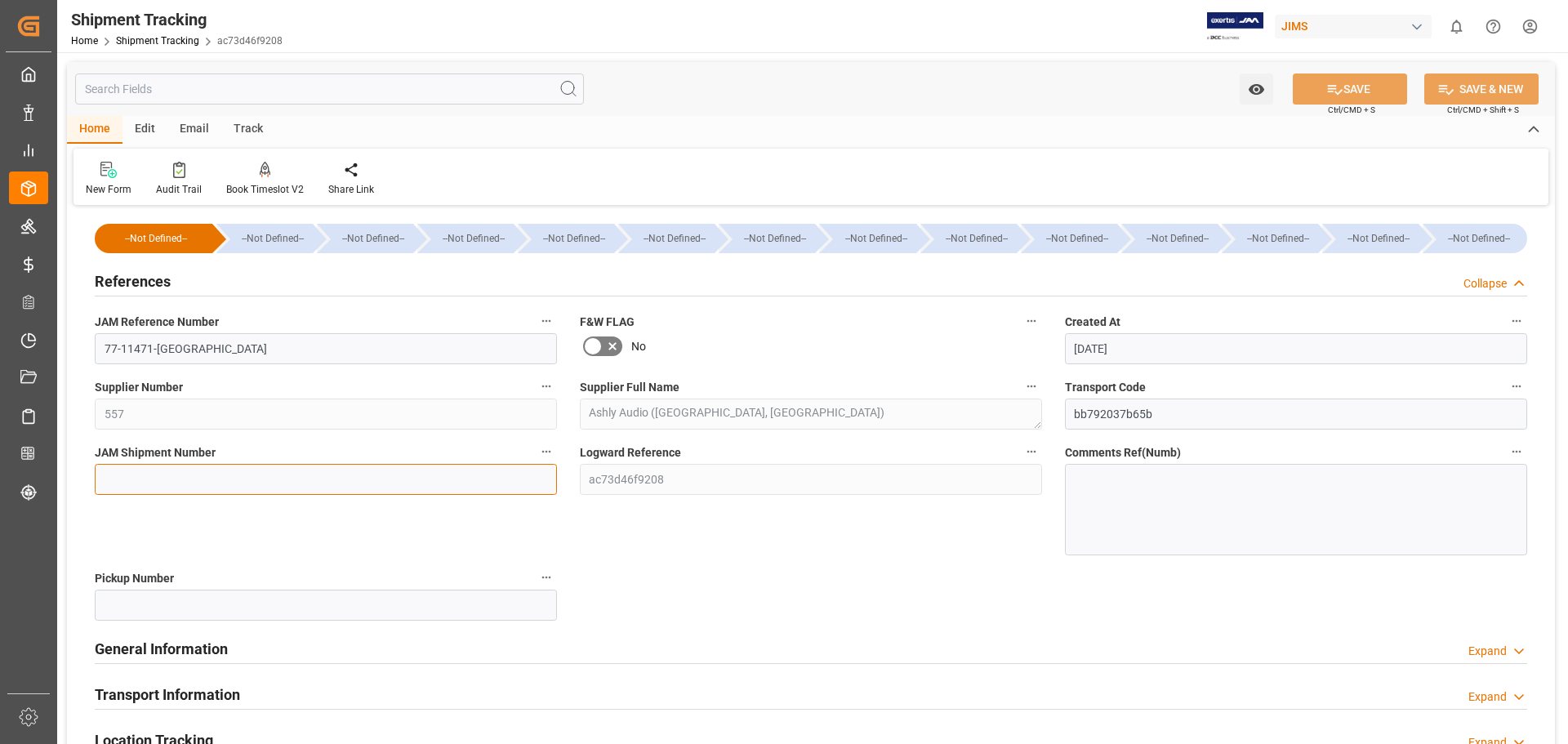
click at [143, 475] on input at bounding box center [326, 479] width 462 height 31
paste input "73441"
type input "73441"
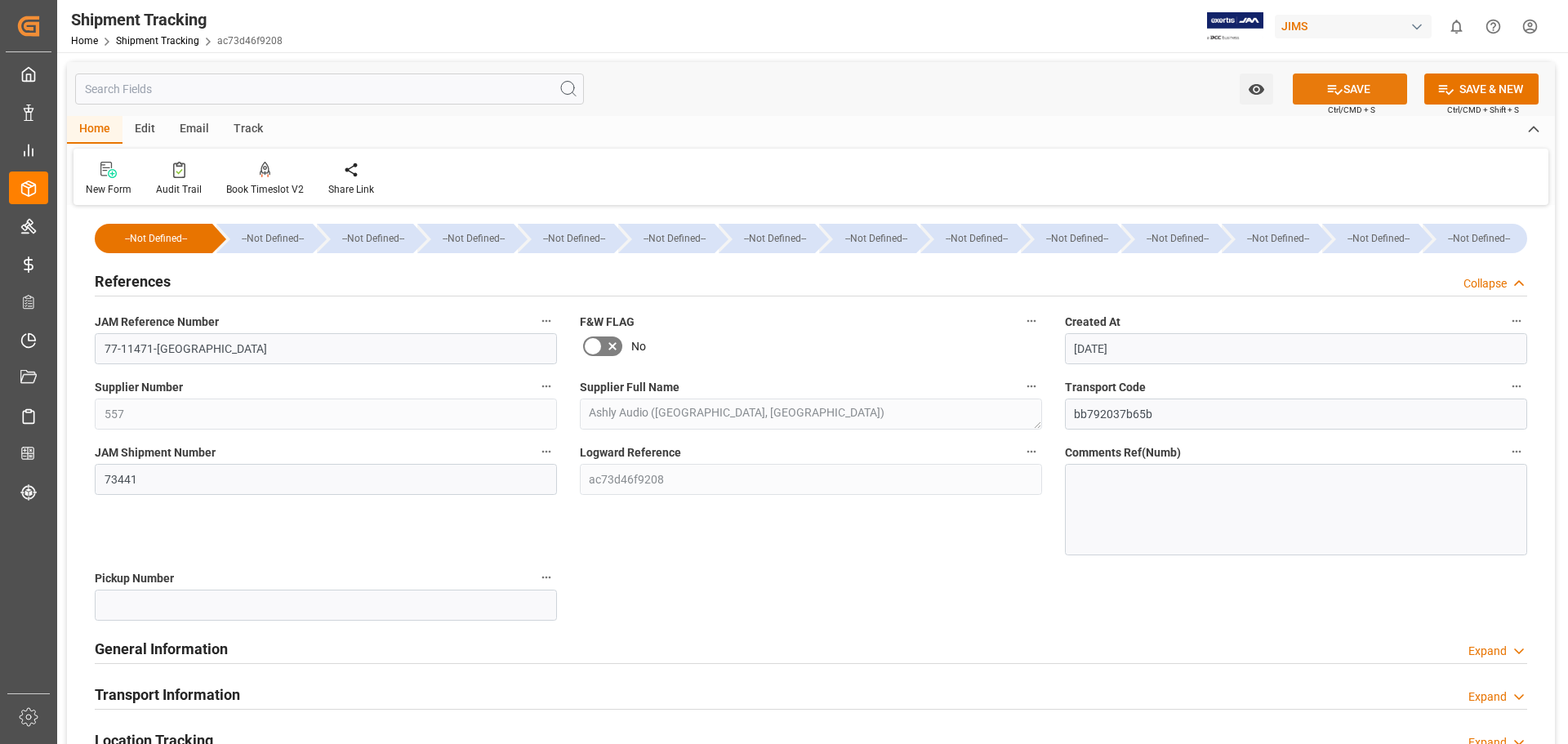
click at [1349, 86] on button "SAVE" at bounding box center [1349, 89] width 114 height 31
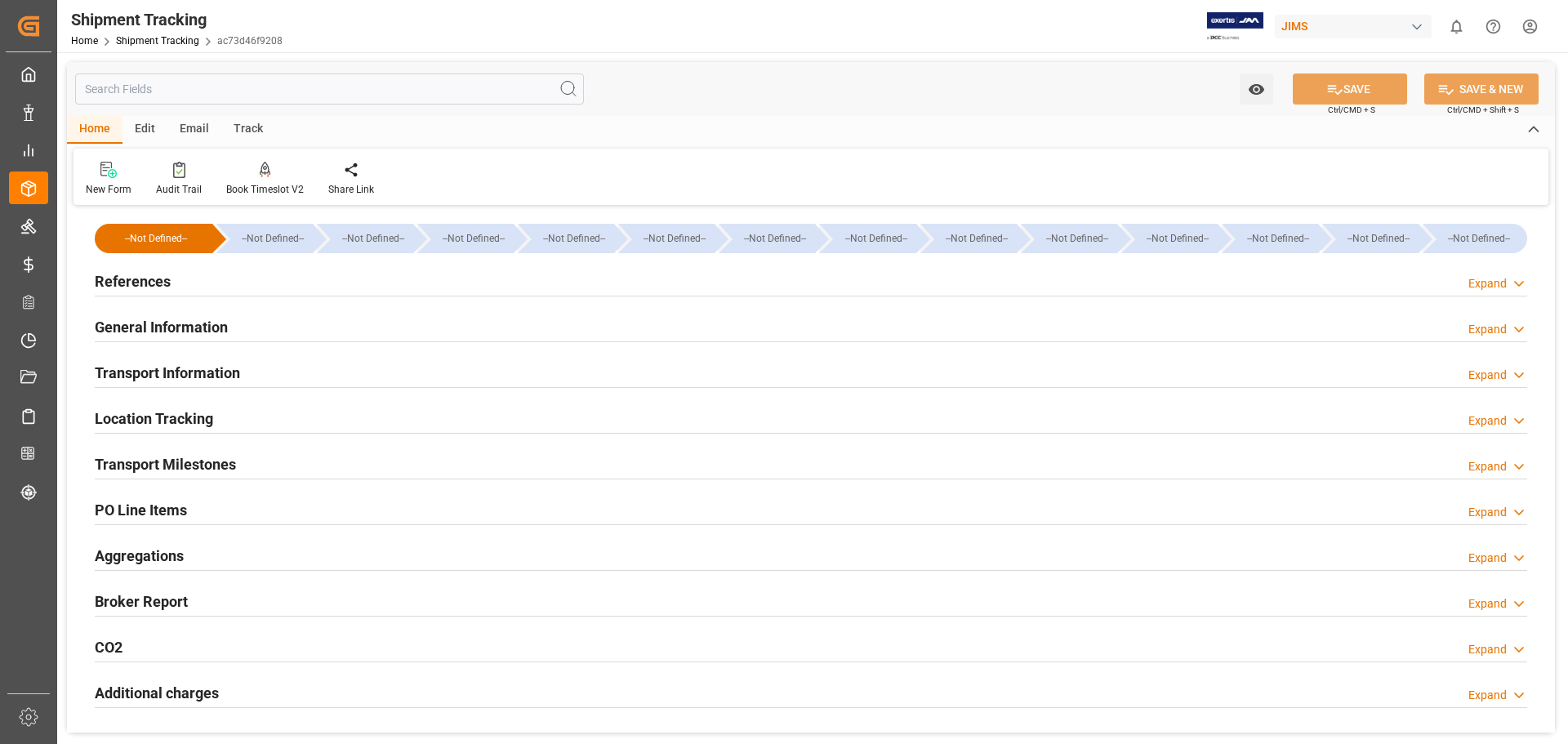
click at [136, 281] on h2 "References" at bounding box center [133, 281] width 76 height 22
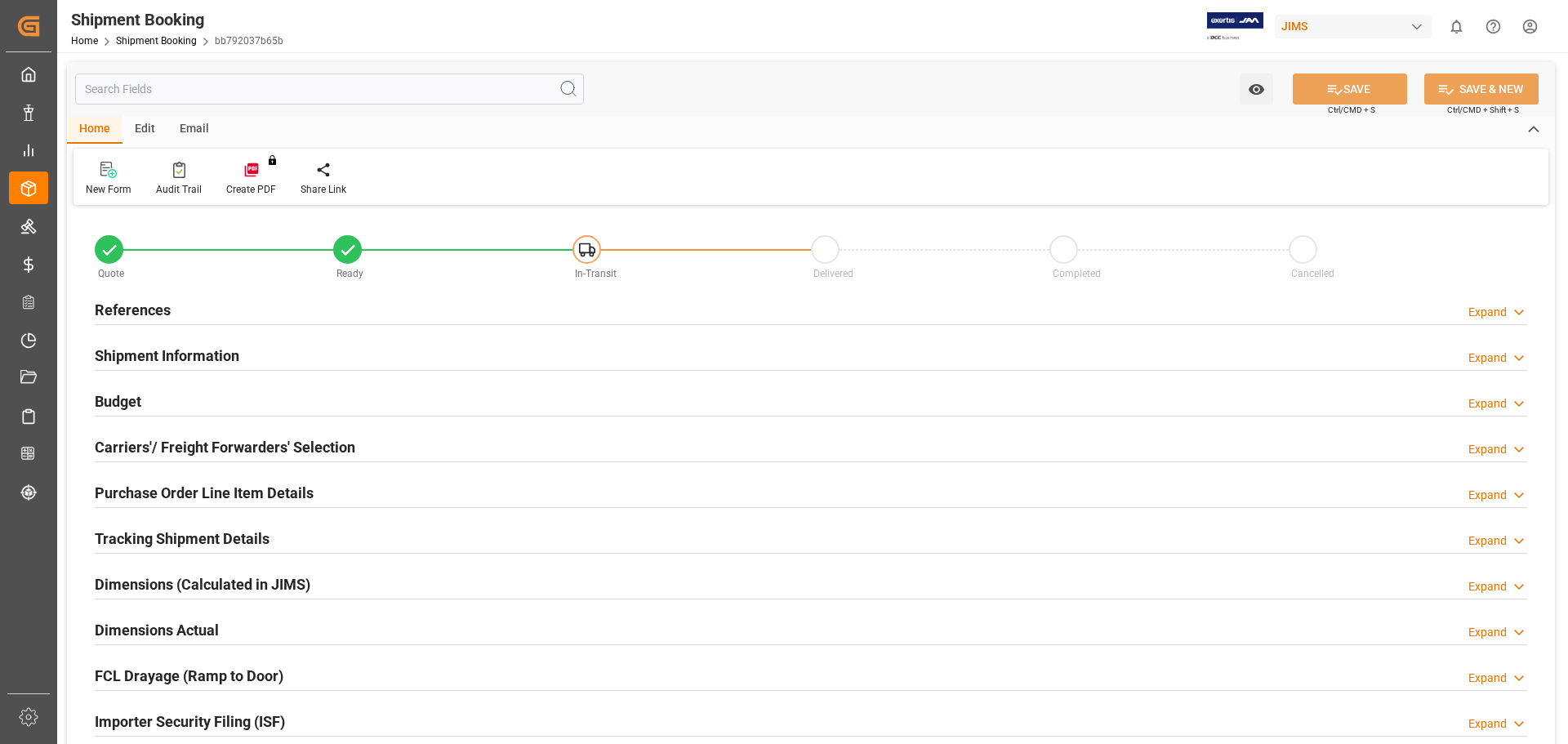
type input "1"
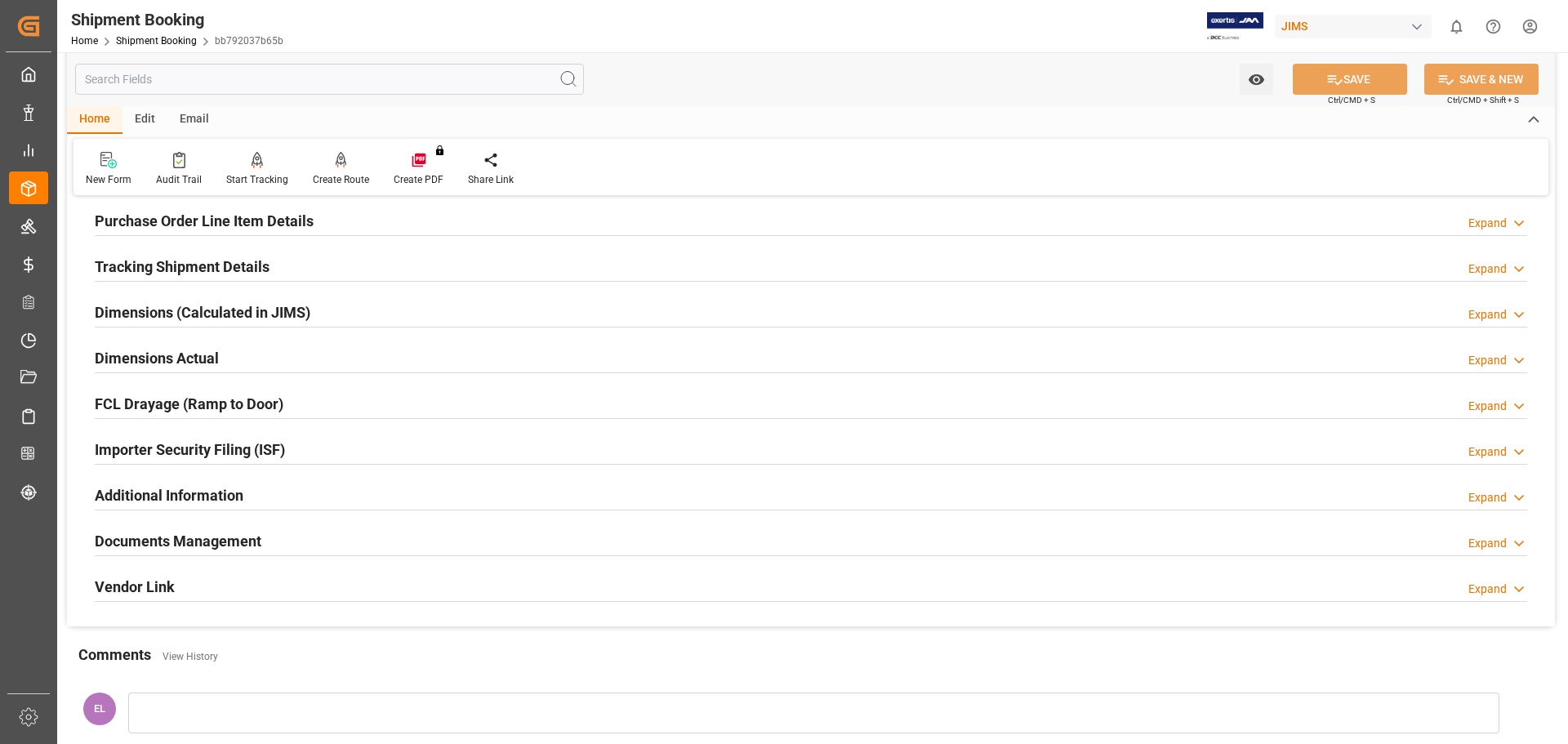
scroll to position [136, 0]
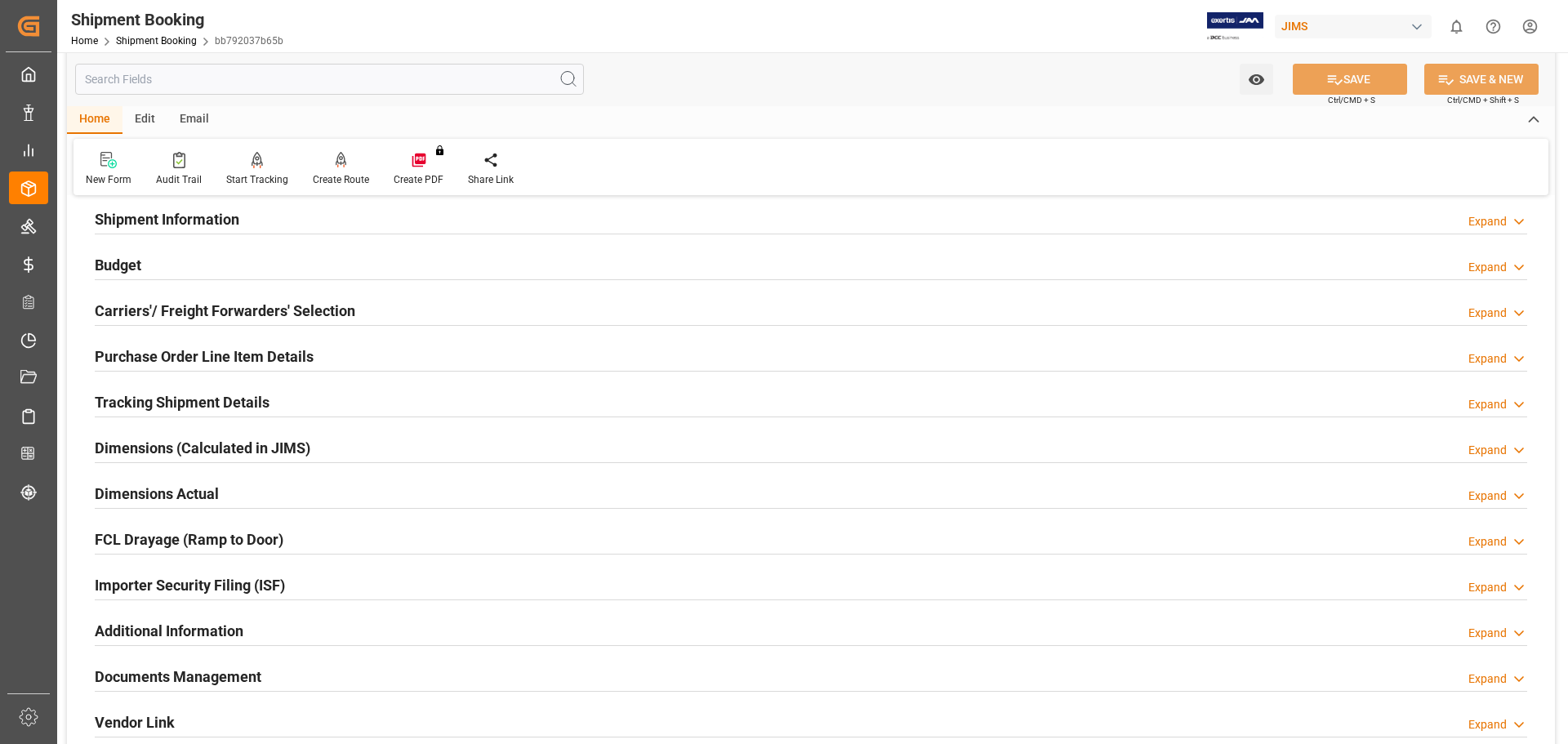
click at [195, 351] on h2 "Purchase Order Line Item Details" at bounding box center [204, 357] width 219 height 22
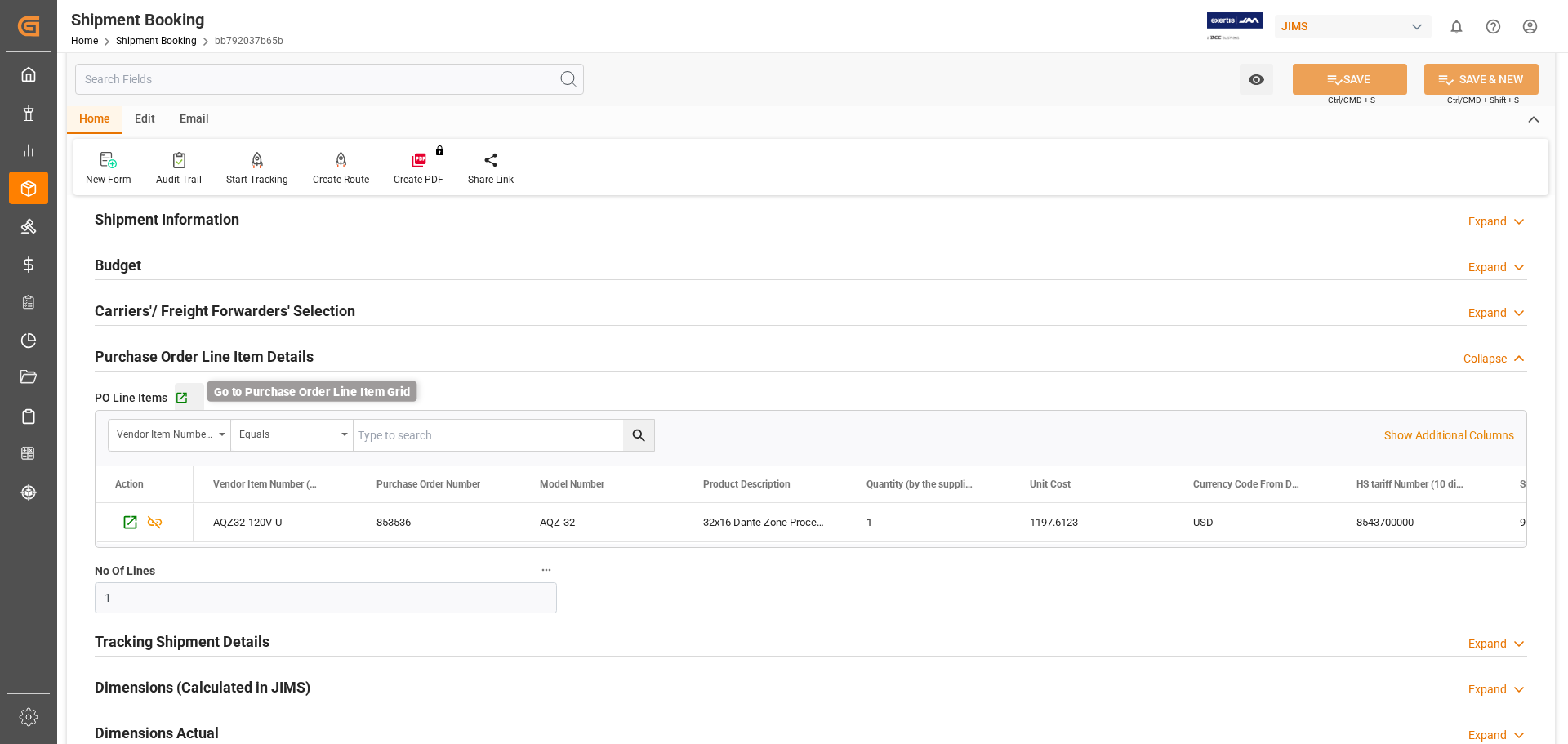
click at [181, 394] on icon "button" at bounding box center [181, 398] width 14 height 14
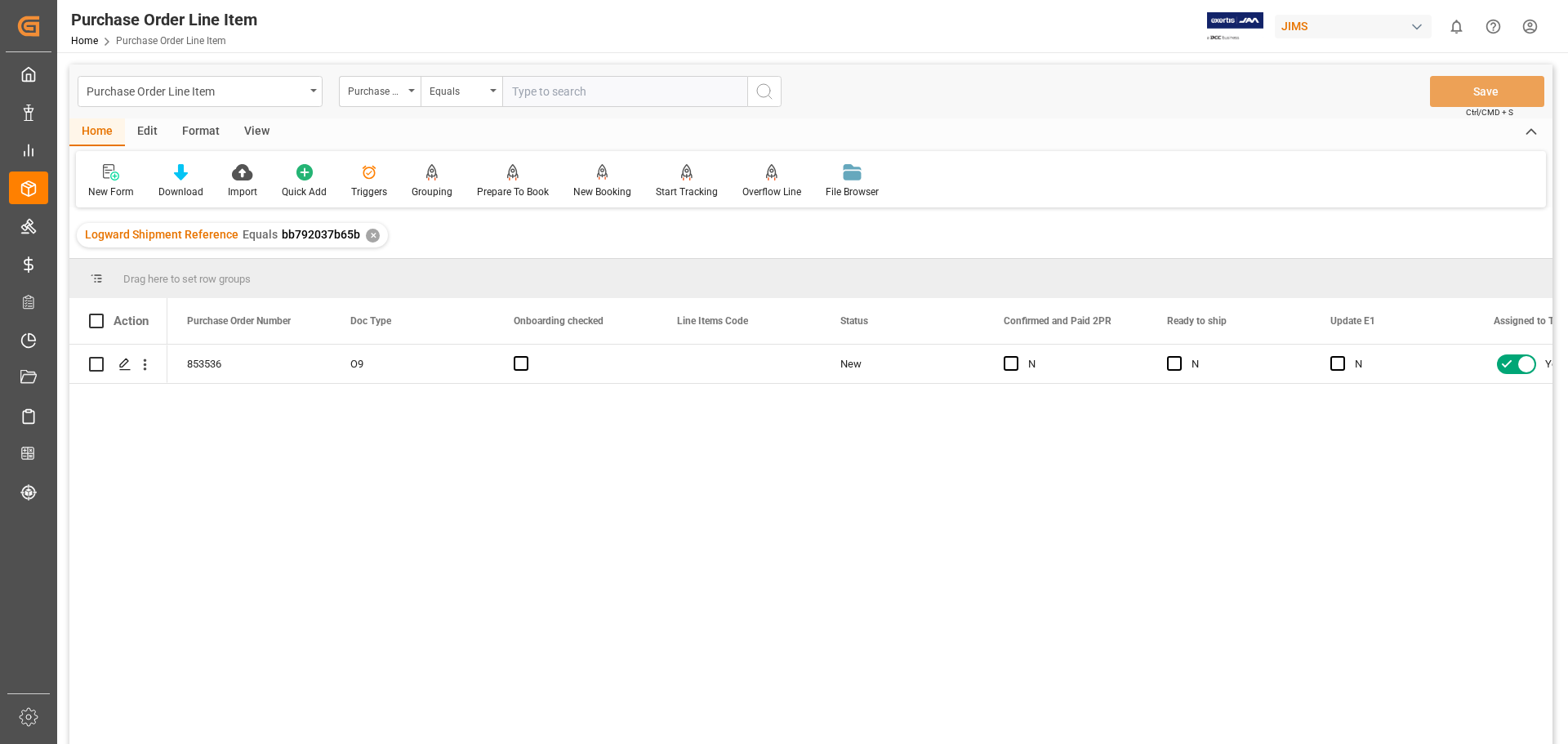
click at [245, 127] on div "View" at bounding box center [257, 132] width 50 height 28
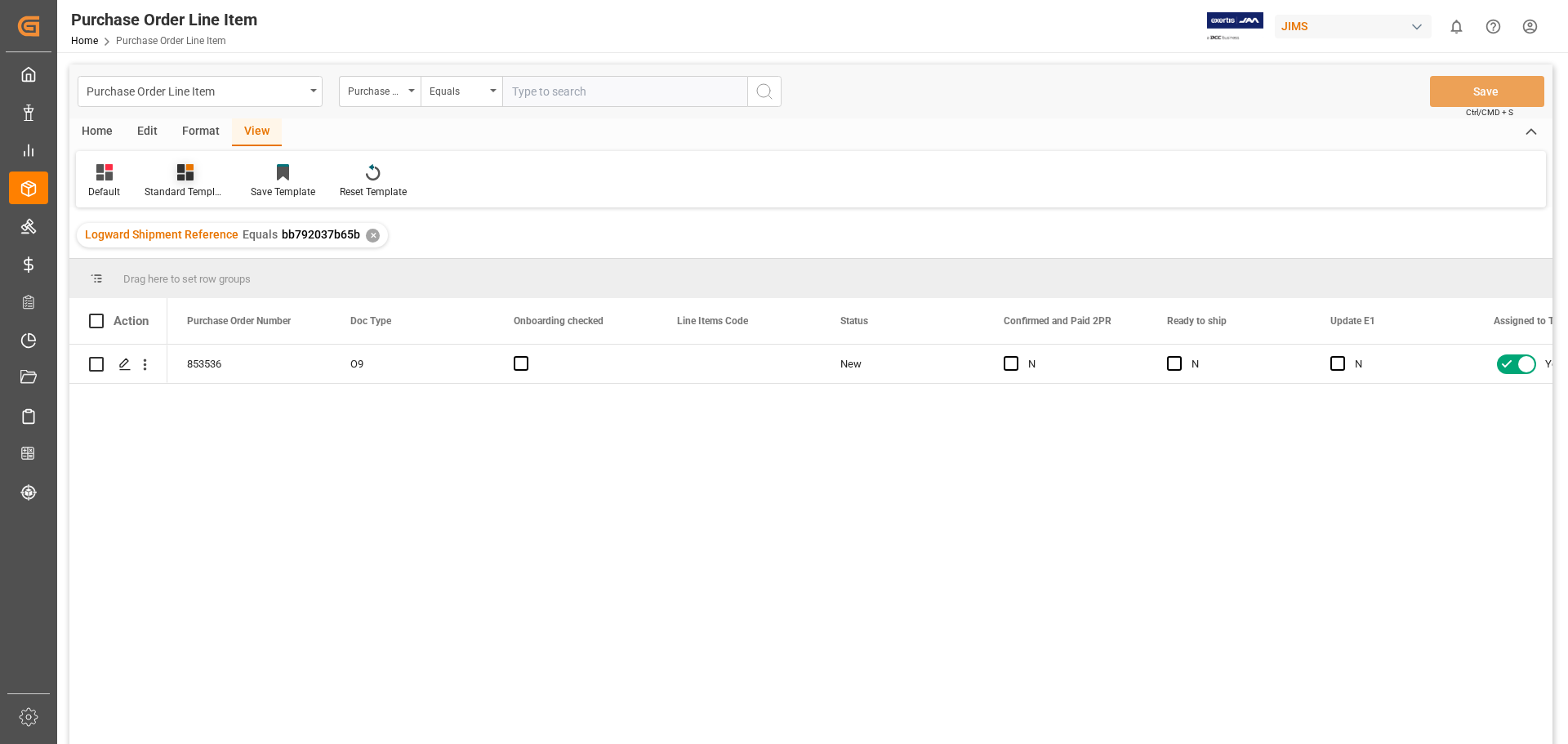
click at [194, 180] on div at bounding box center [185, 172] width 82 height 18
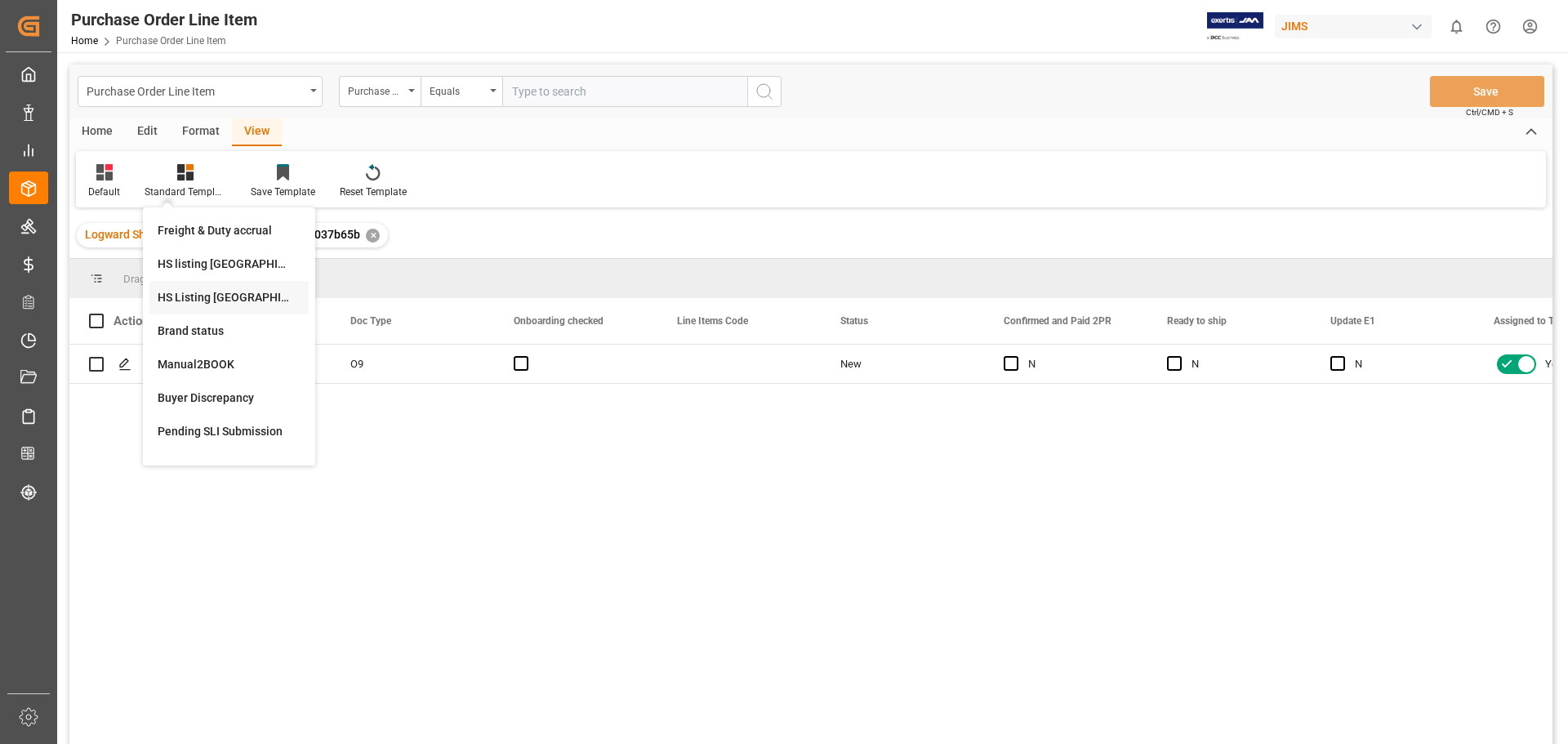
click at [198, 301] on div "HS Listing [GEOGRAPHIC_DATA]" at bounding box center [229, 297] width 143 height 18
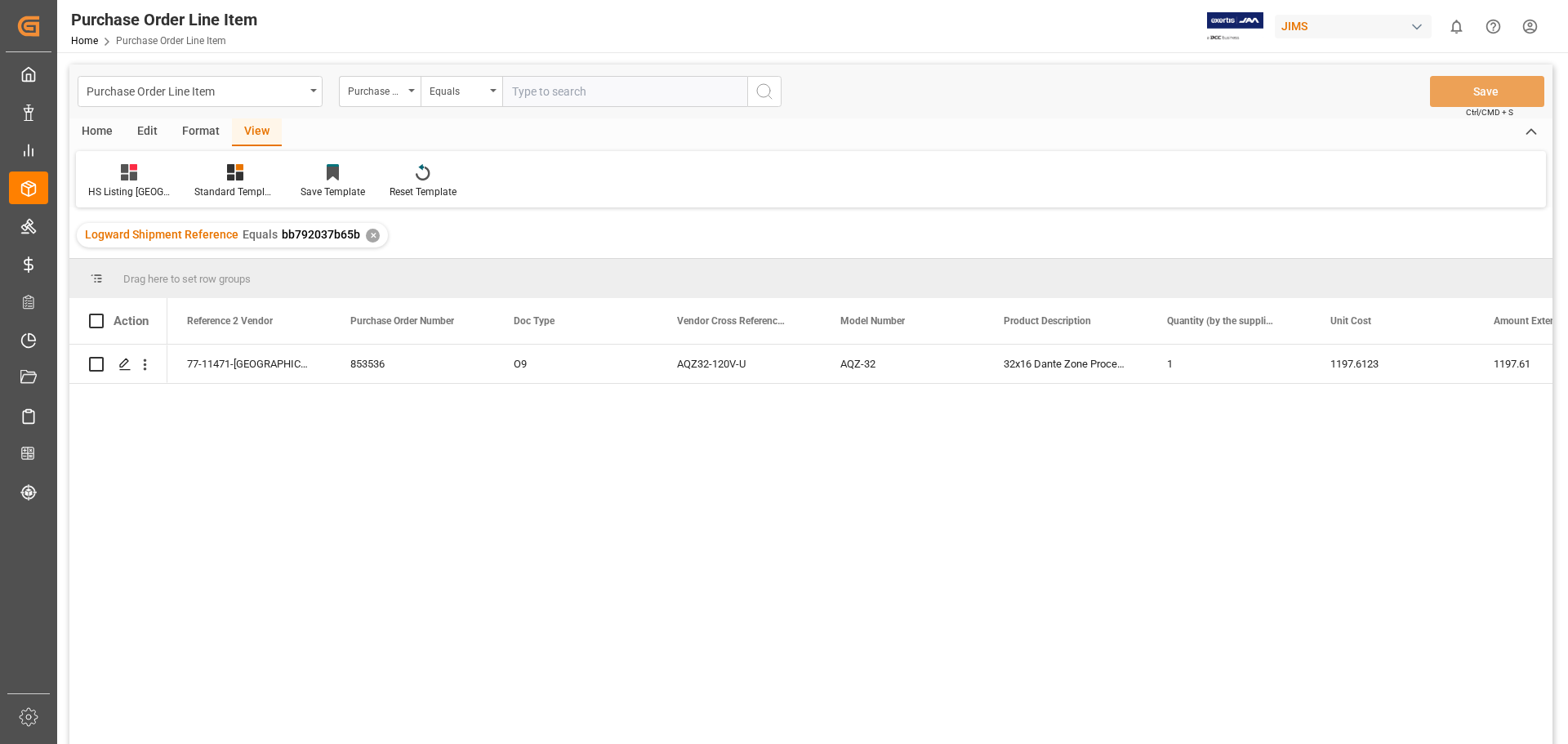
click at [402, 571] on div "853536 O9 77-11471-US AQZ32-120V-U AQZ-32 32x16 Dante Zone Processor 1 1197.612…" at bounding box center [860, 549] width 1385 height 410
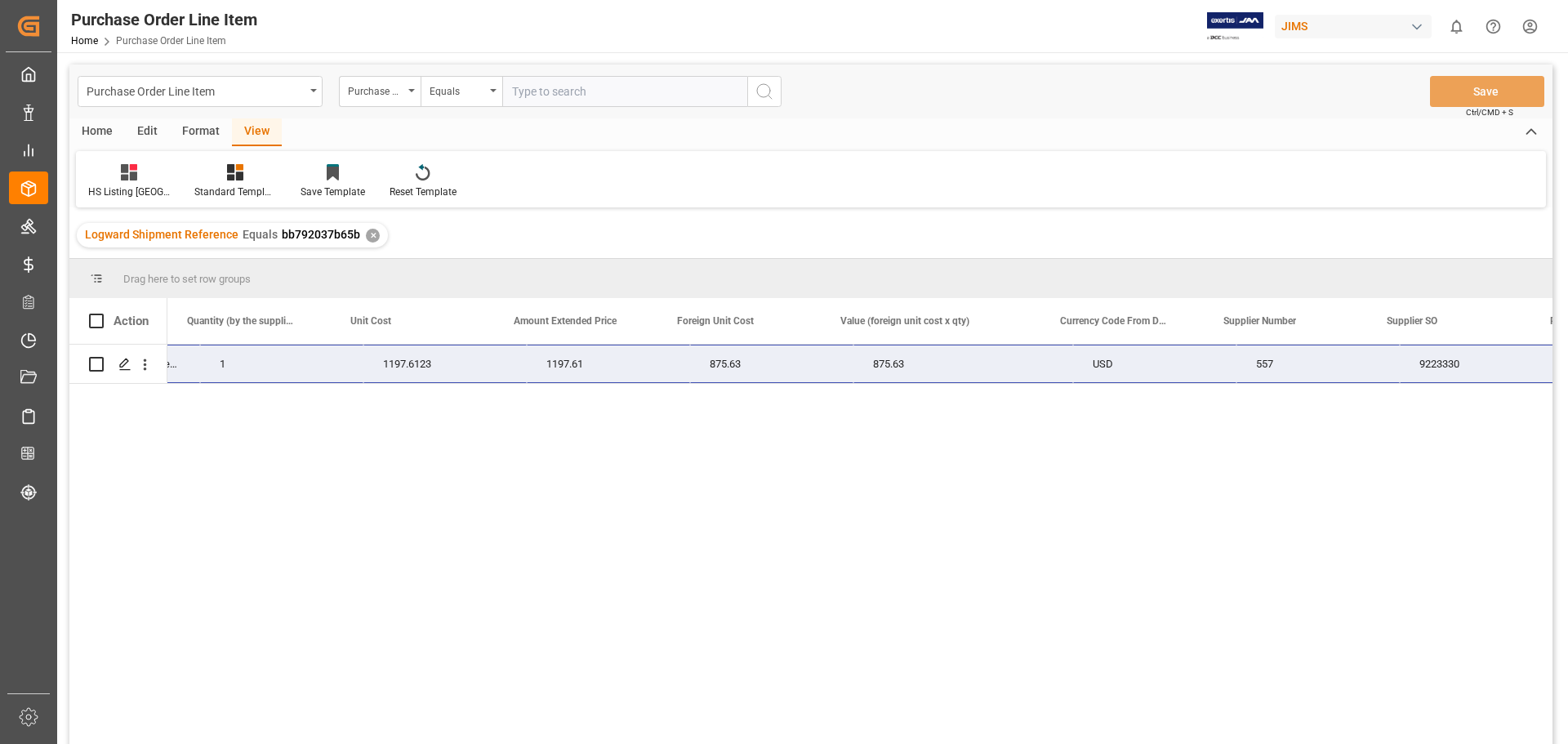
scroll to position [0, 980]
drag, startPoint x: 175, startPoint y: 366, endPoint x: 1321, endPoint y: 350, distance: 1146.1
click at [1321, 350] on div "77-11471-US AQZ-32 32x16 Dante Zone Processor 1 1197.6123 1197.61 875.63 875.63…" at bounding box center [603, 364] width 2832 height 39
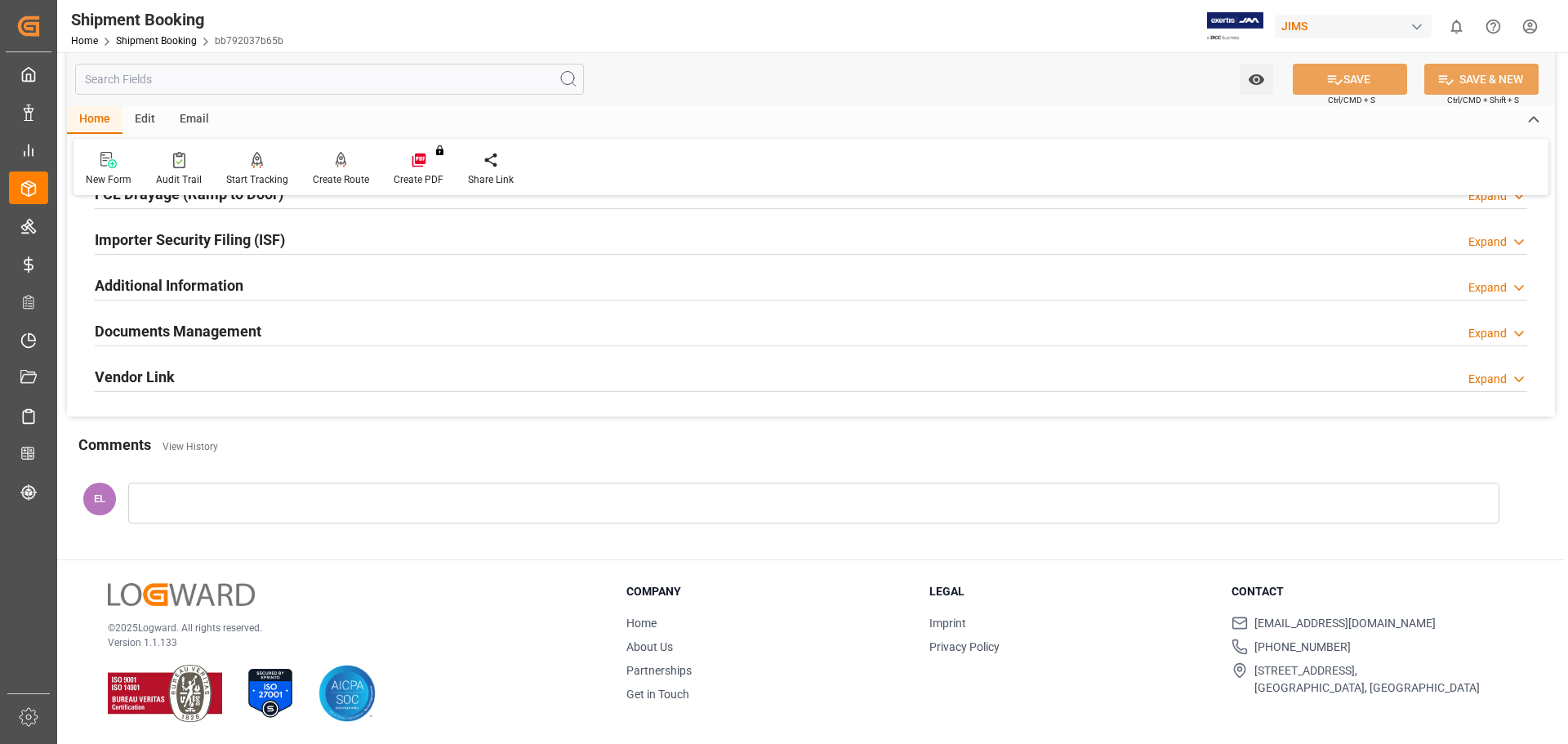
scroll to position [346, 0]
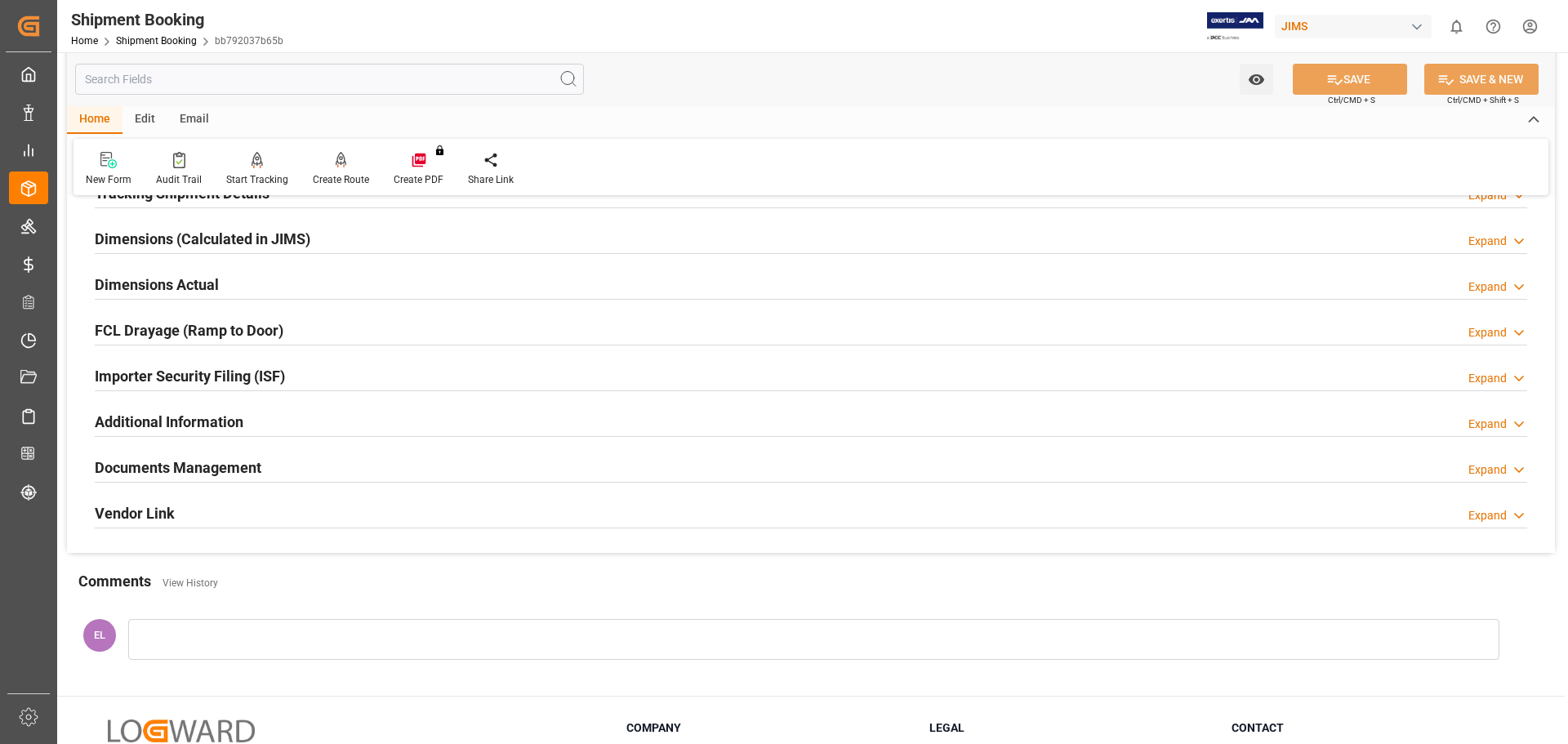
click at [199, 469] on h2 "Documents Management" at bounding box center [179, 468] width 167 height 22
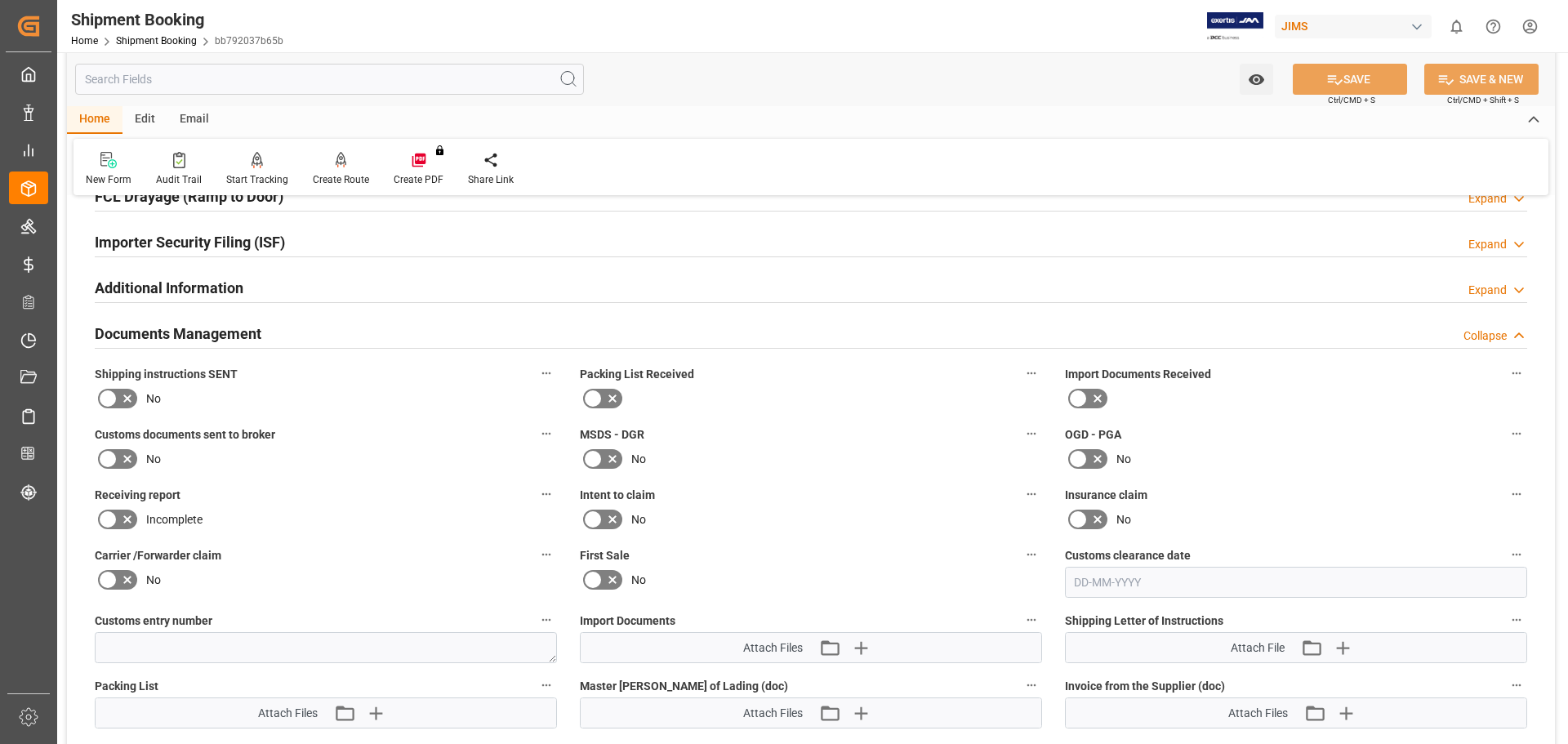
scroll to position [619, 0]
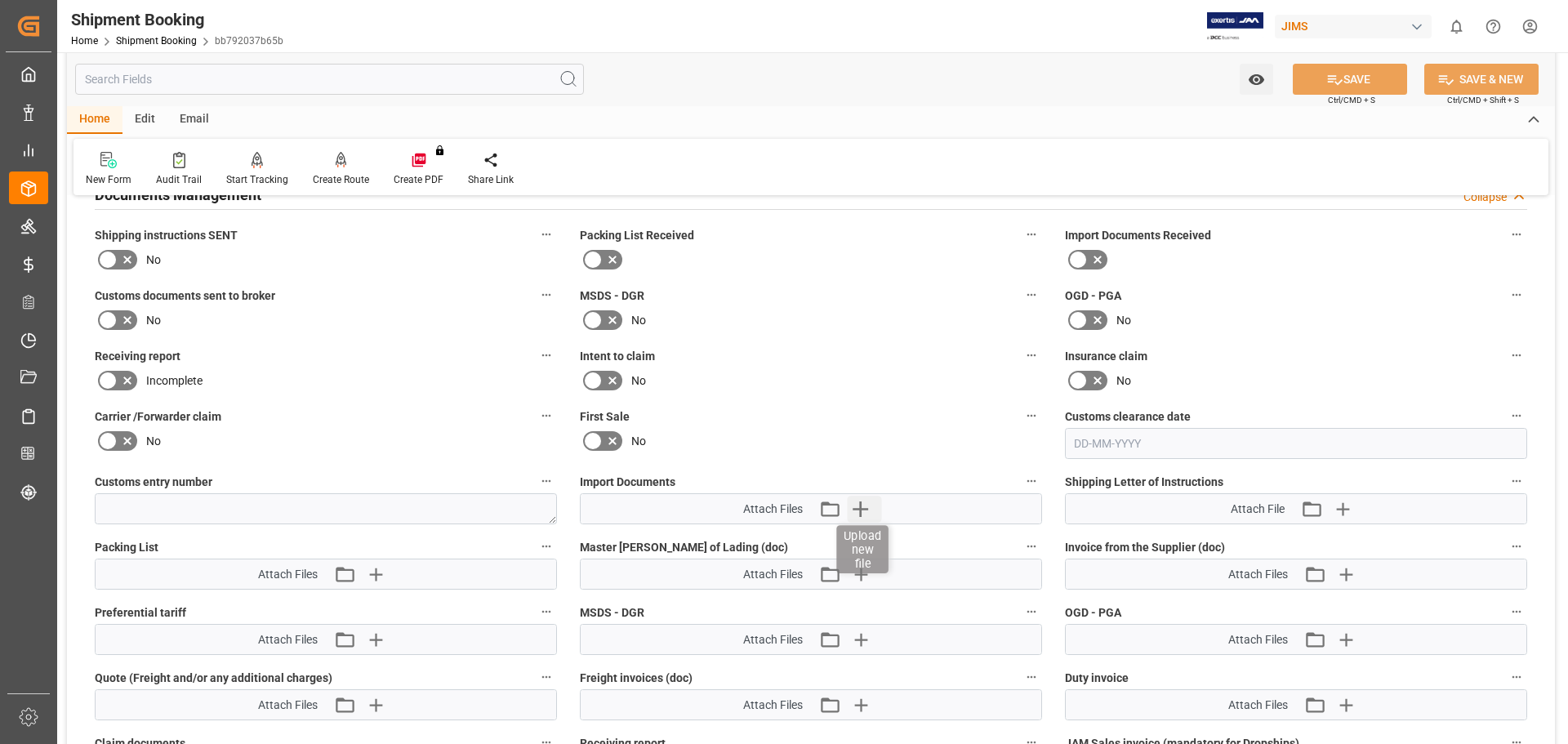
click at [866, 505] on icon "button" at bounding box center [860, 509] width 26 height 26
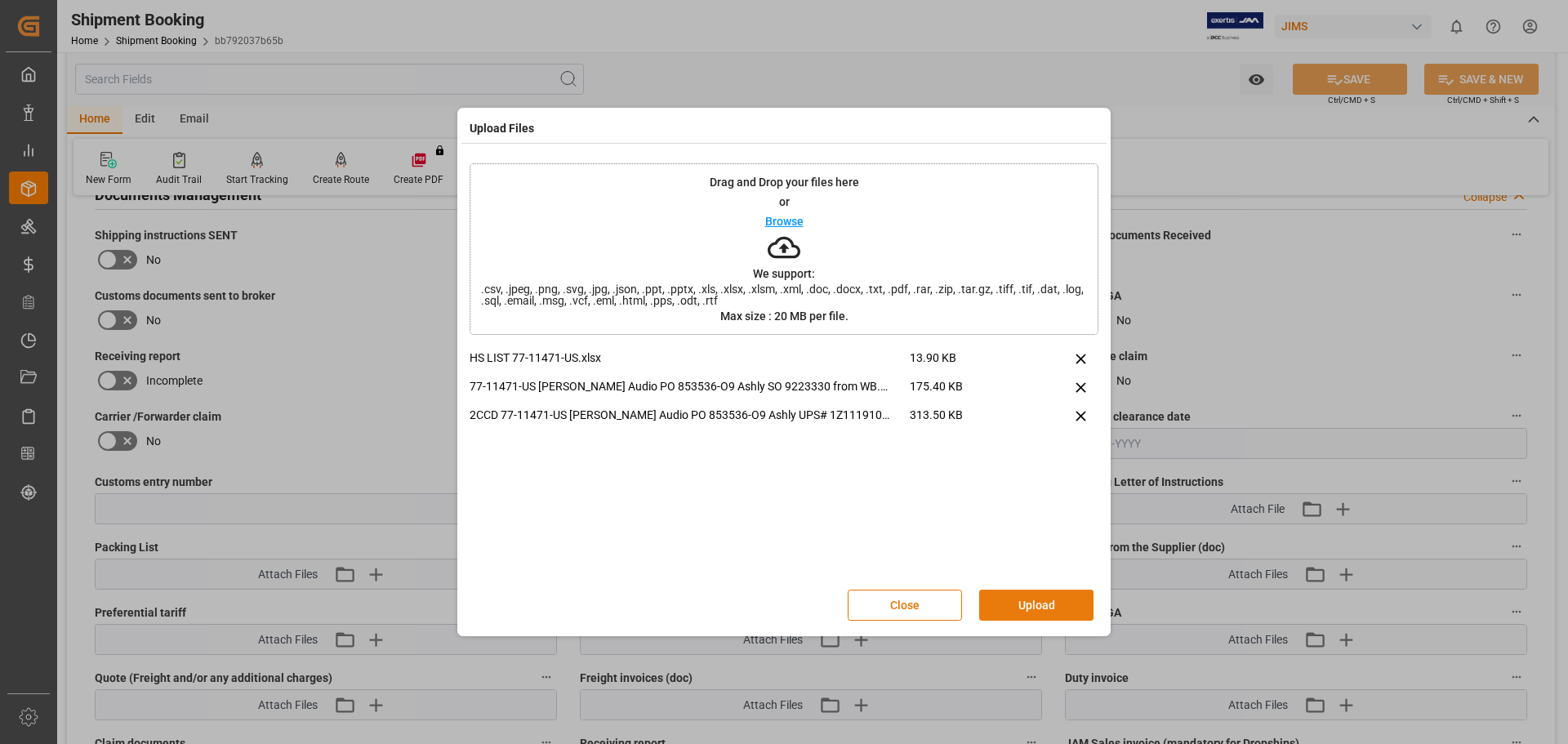
click at [1014, 613] on button "Upload" at bounding box center [1036, 605] width 114 height 31
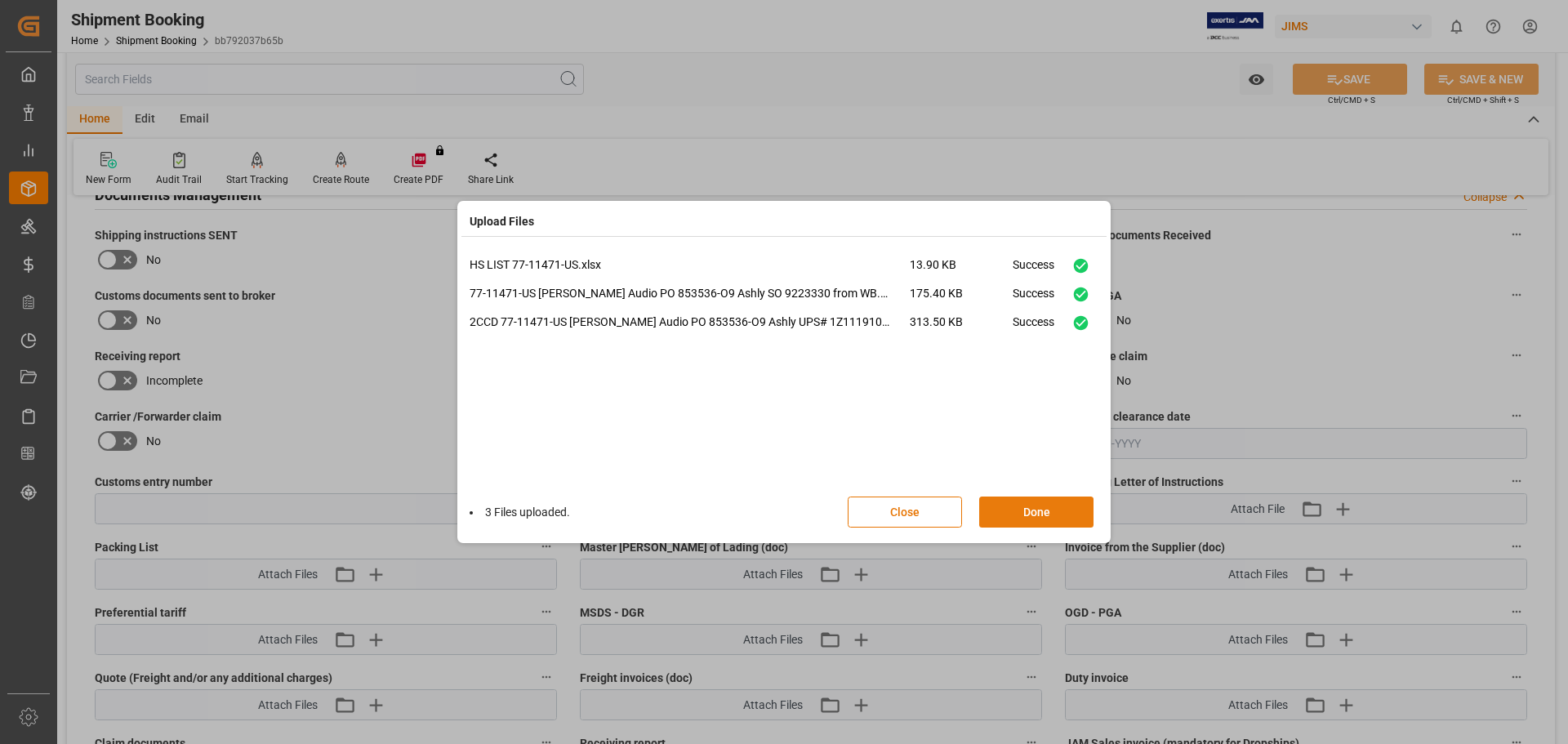
click at [1019, 516] on button "Done" at bounding box center [1036, 512] width 114 height 31
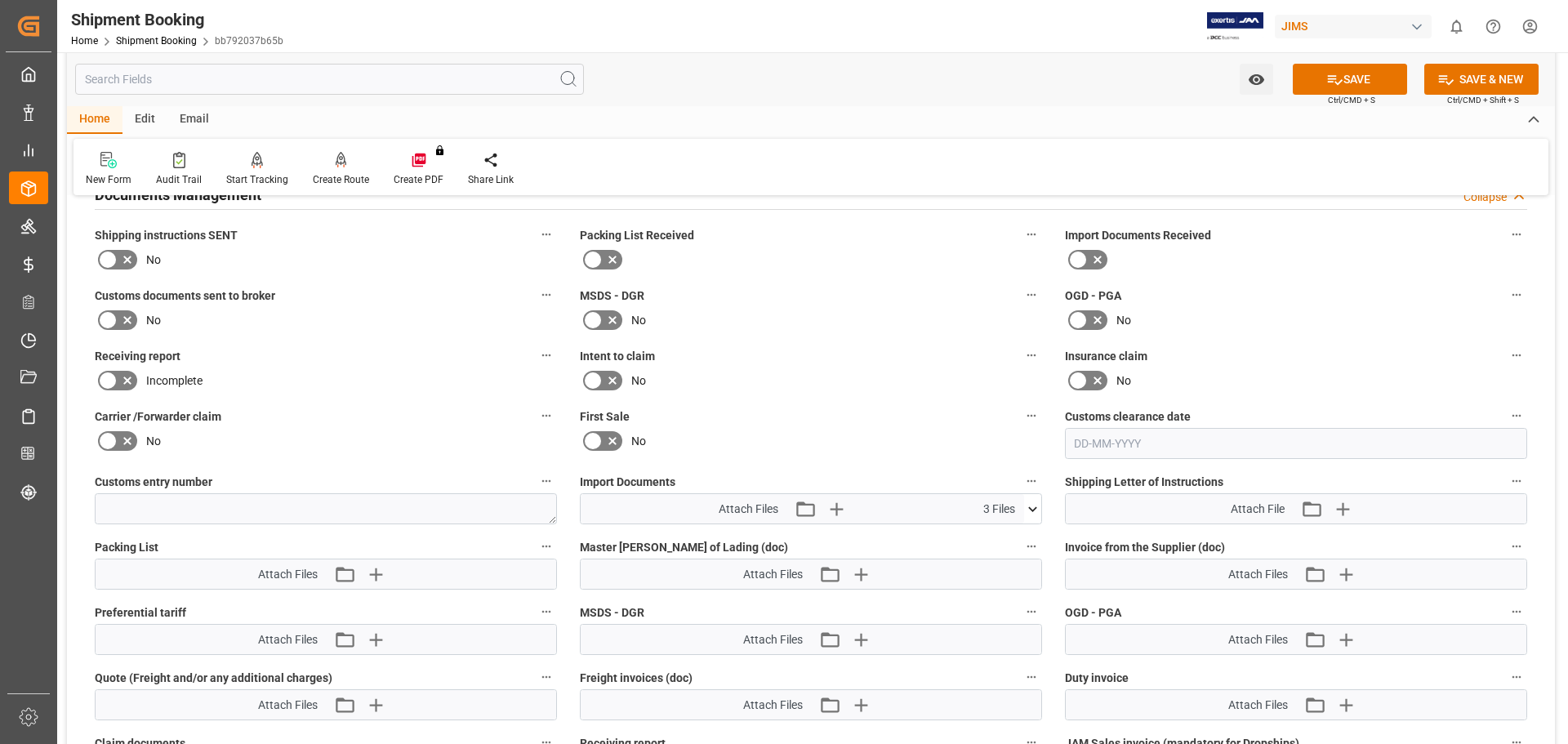
scroll to position [754, 0]
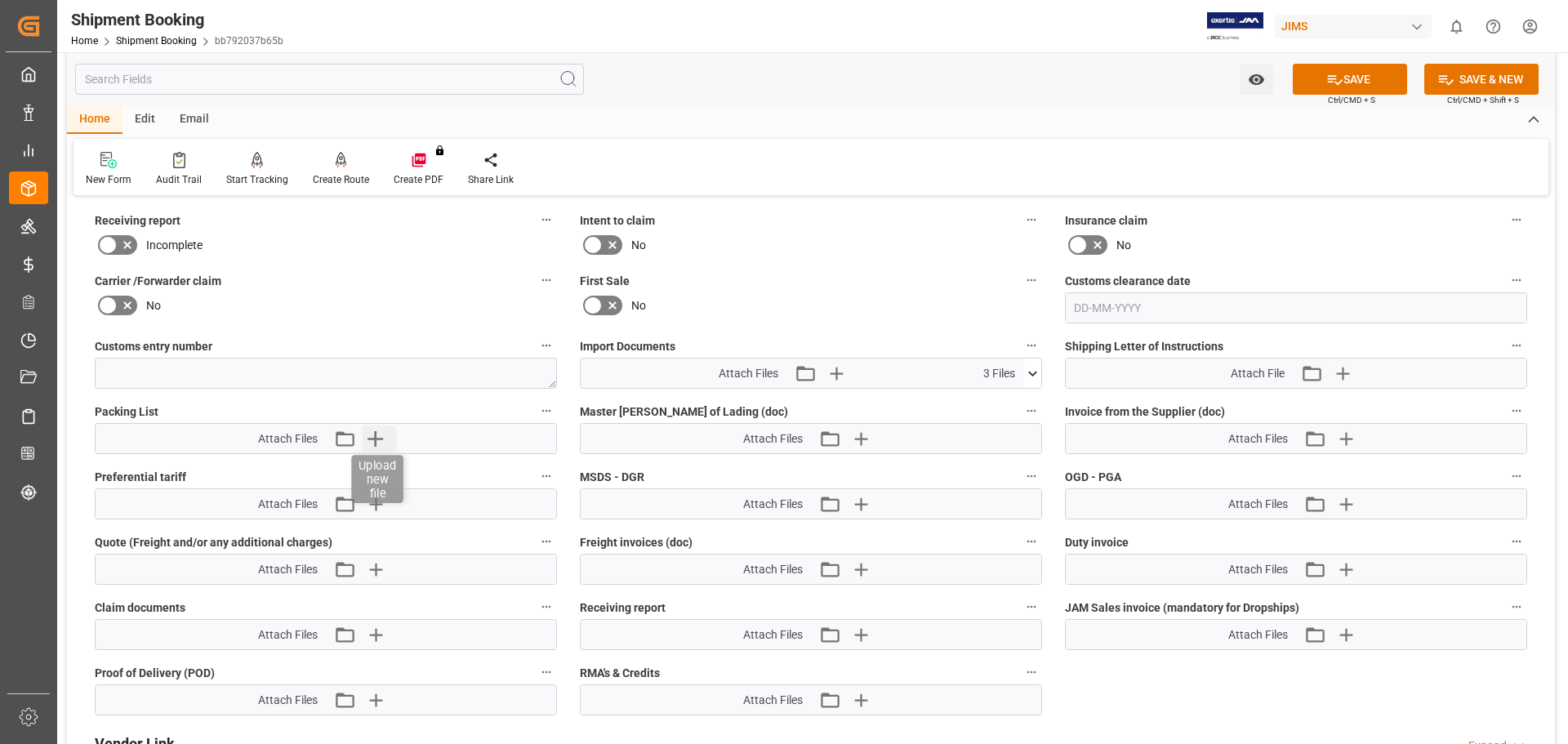
click at [374, 438] on icon "button" at bounding box center [375, 439] width 16 height 16
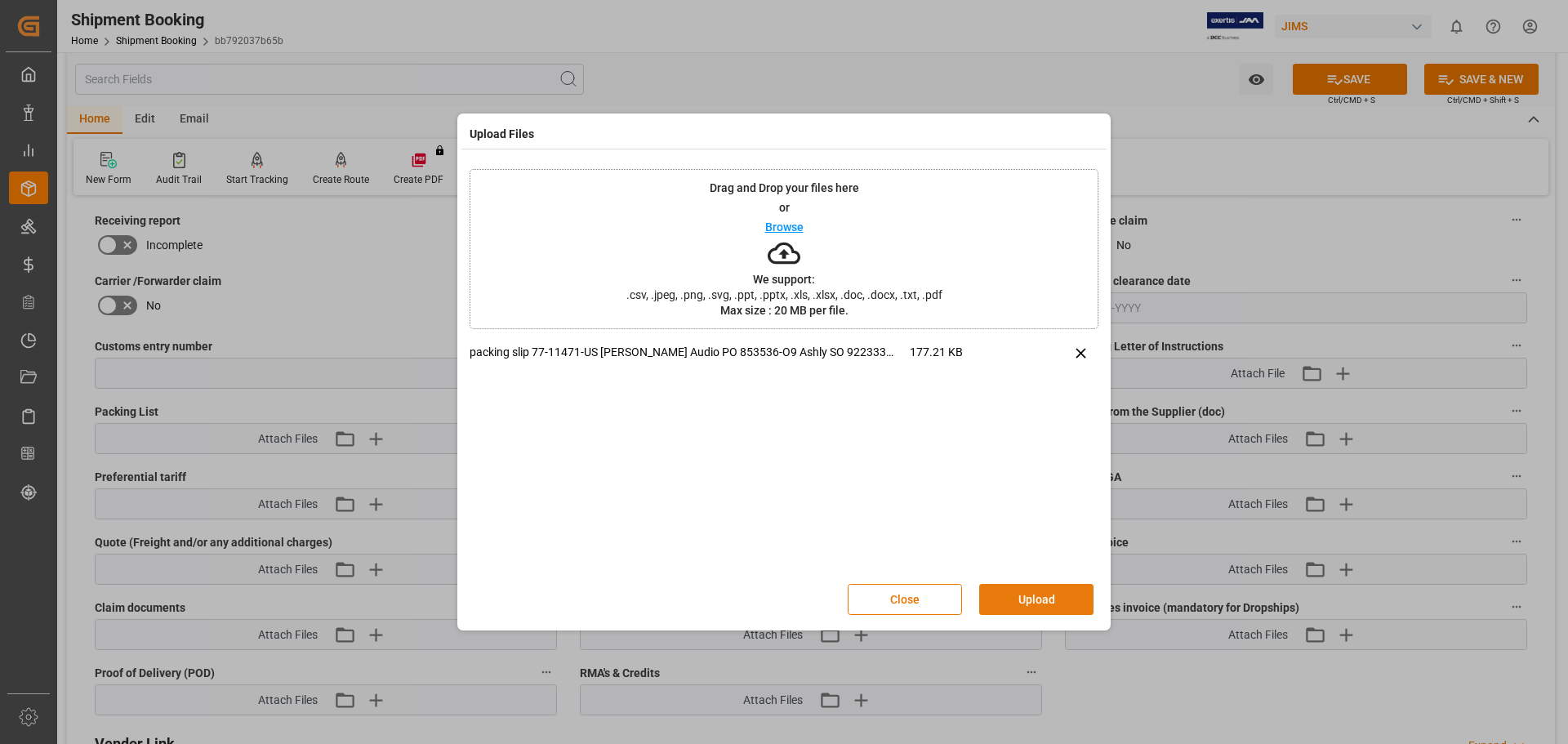
click at [1046, 596] on button "Upload" at bounding box center [1036, 600] width 114 height 31
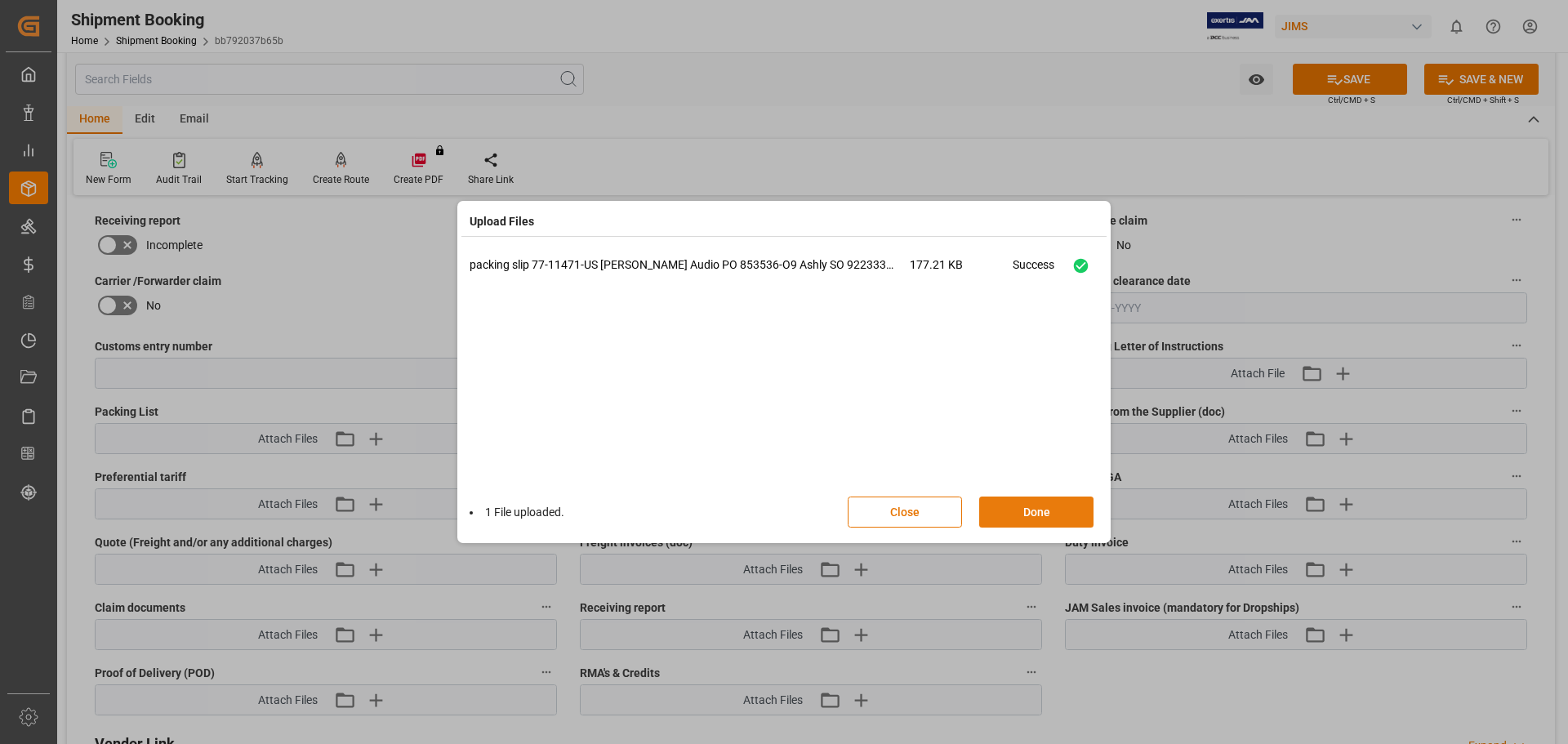
click at [1016, 518] on button "Done" at bounding box center [1036, 512] width 114 height 31
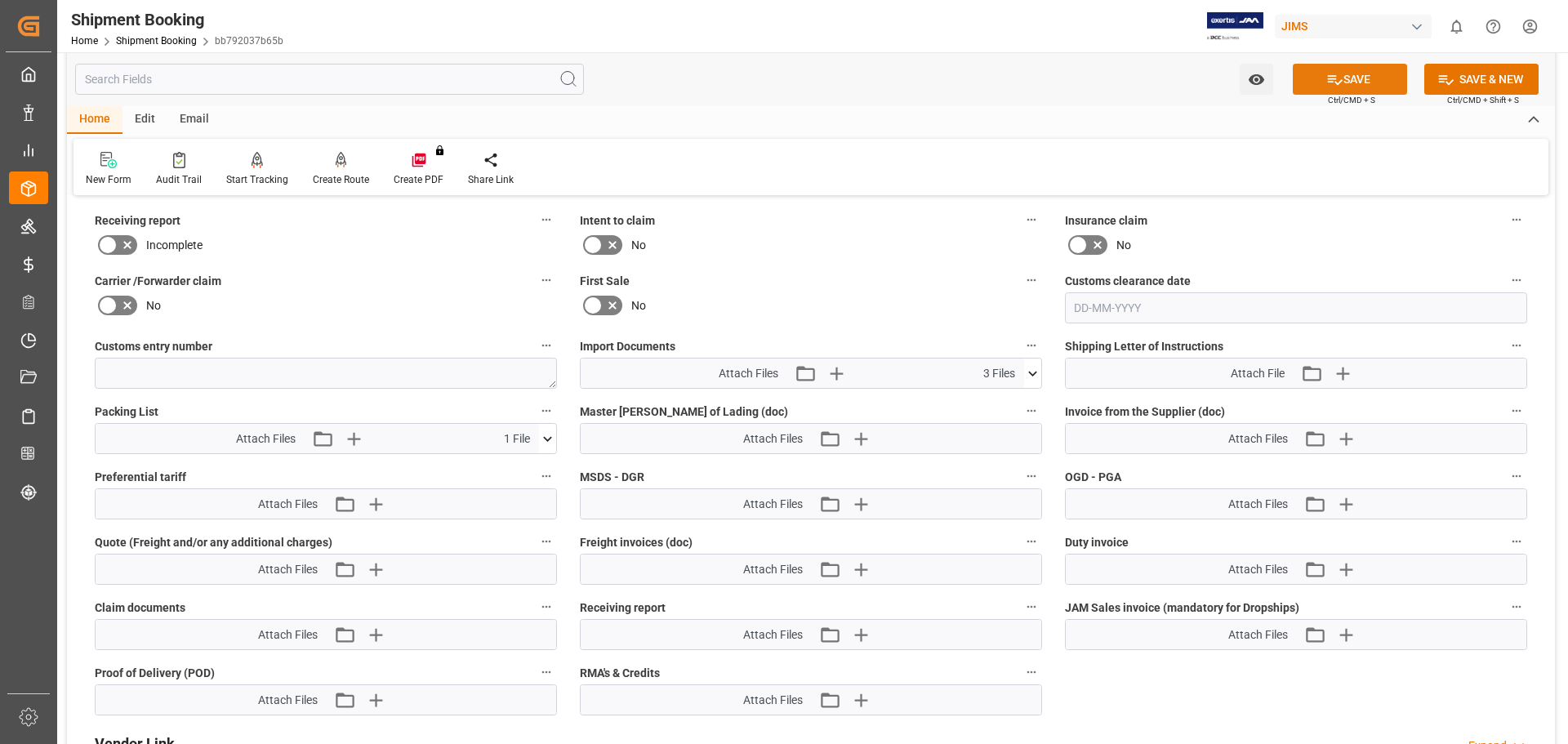
click at [1333, 73] on icon at bounding box center [1334, 79] width 18 height 18
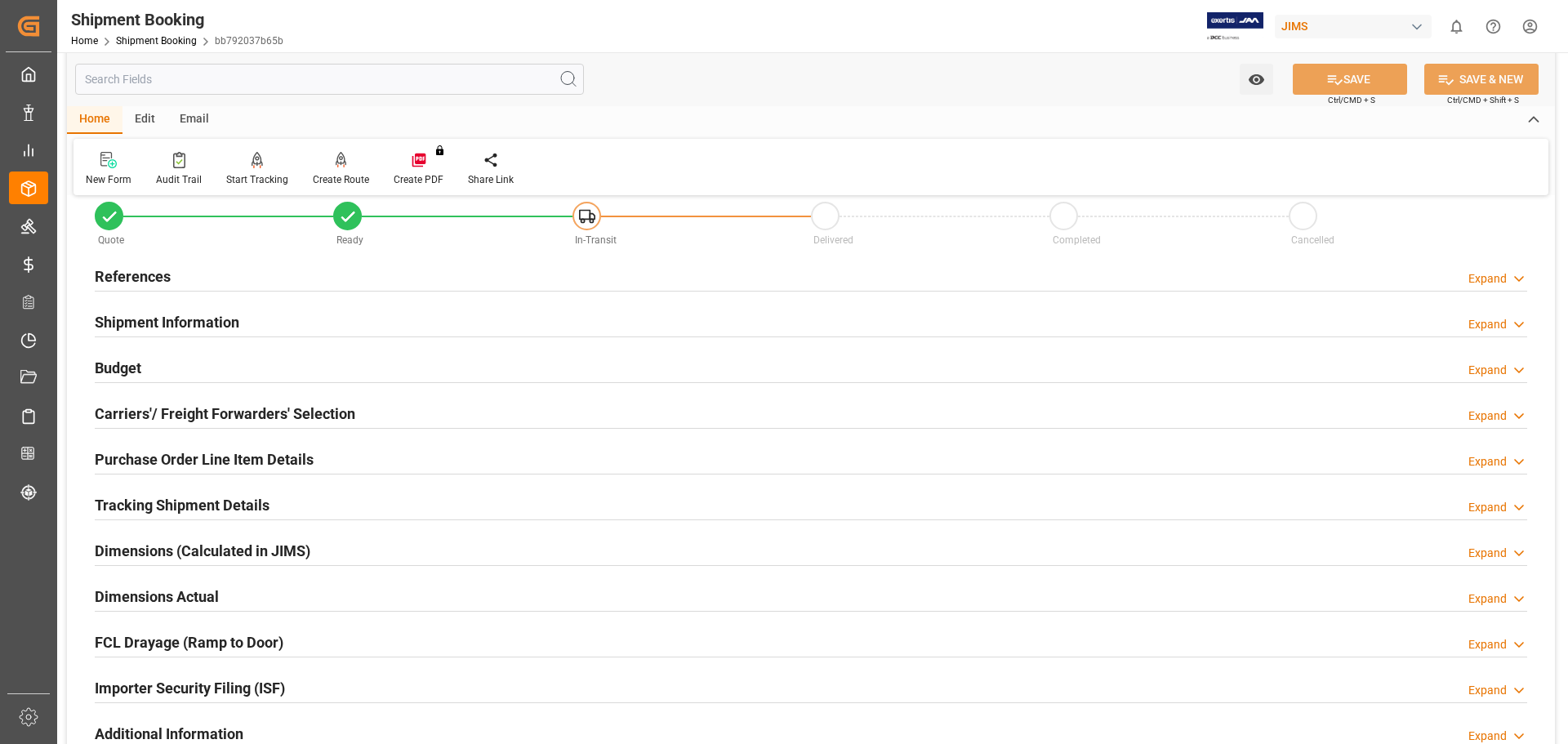
scroll to position [0, 0]
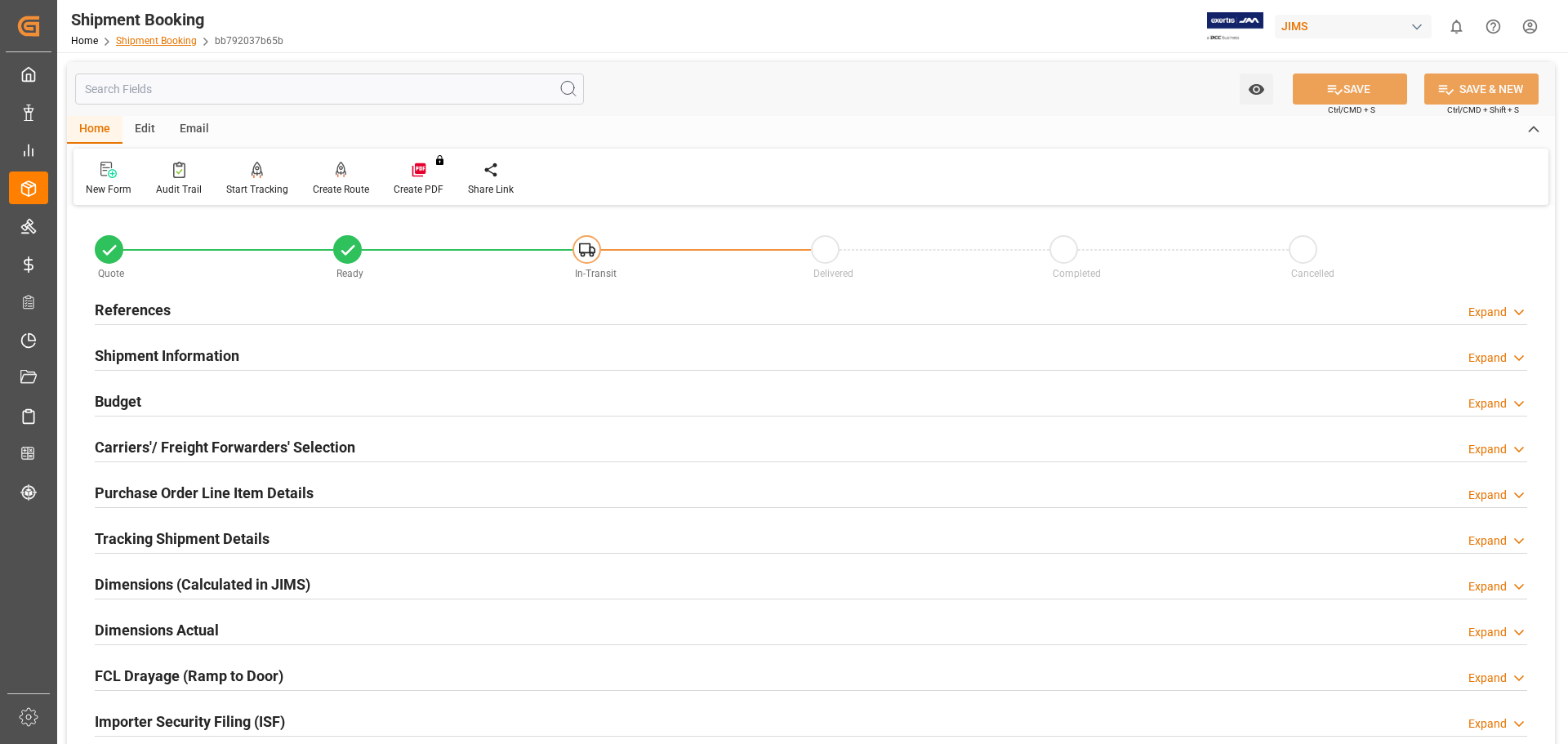
click at [144, 44] on link "Shipment Booking" at bounding box center [156, 41] width 81 height 12
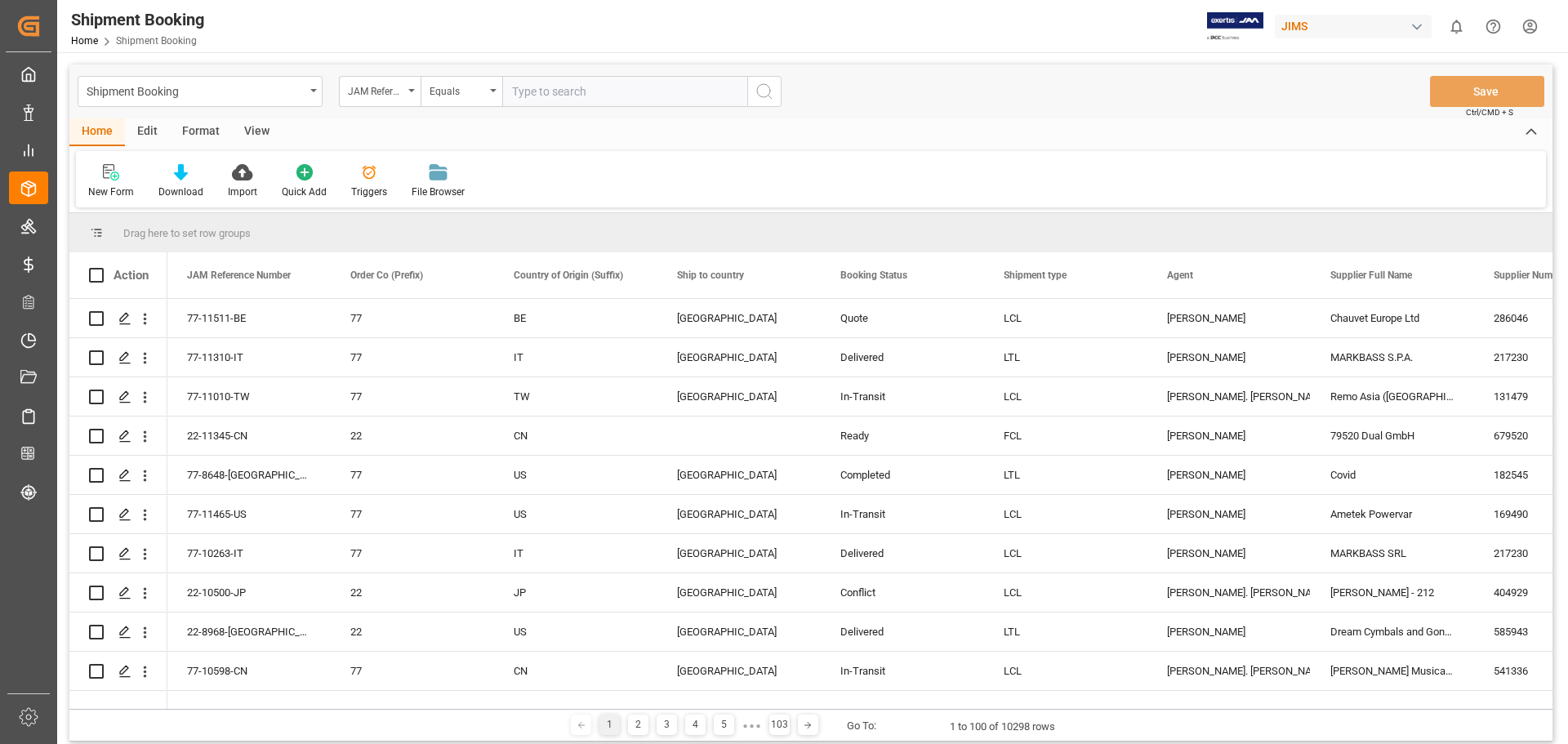
click at [538, 89] on input "text" at bounding box center [625, 91] width 245 height 31
type input "77-11503-us"
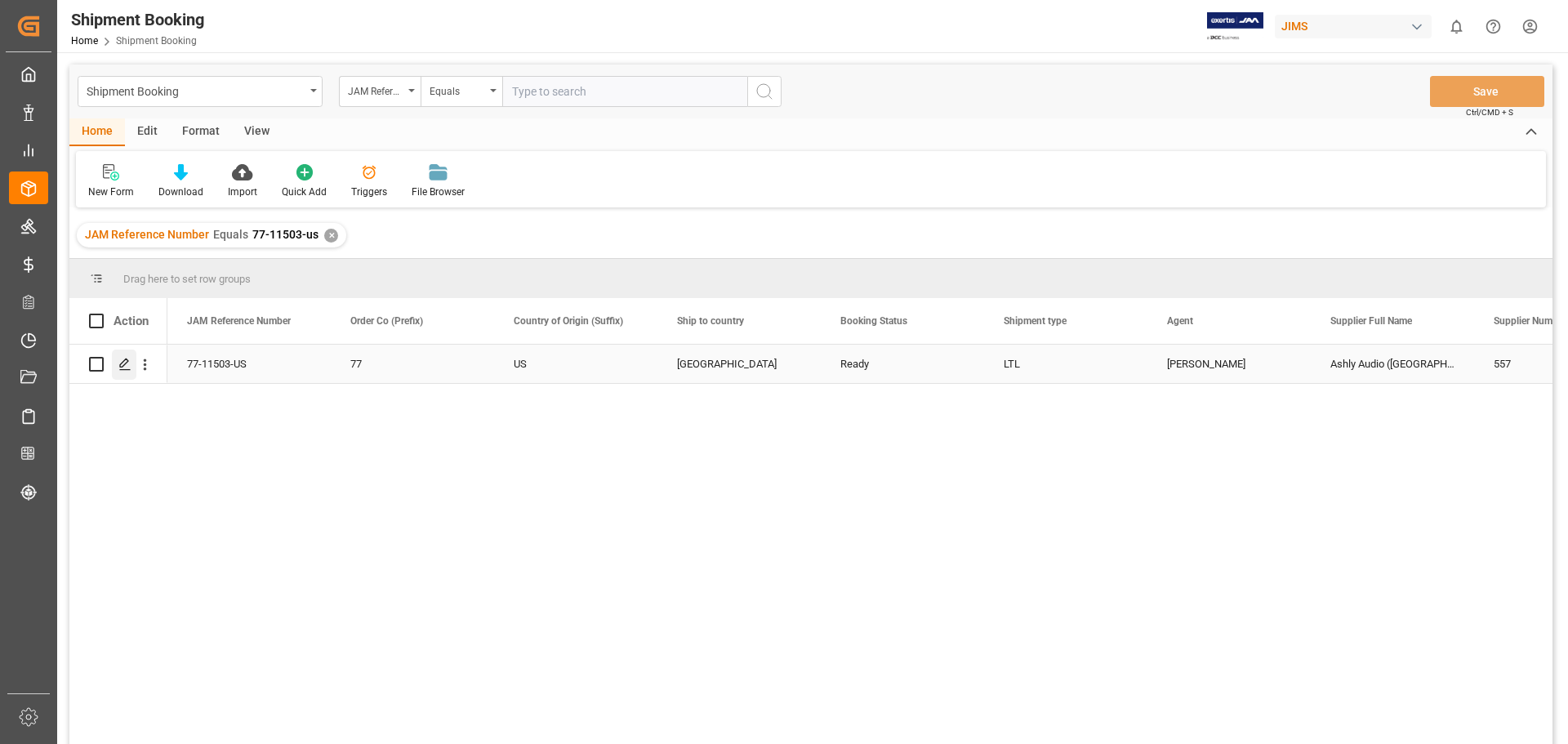
click at [127, 369] on icon "Press SPACE to select this row." at bounding box center [125, 365] width 13 height 13
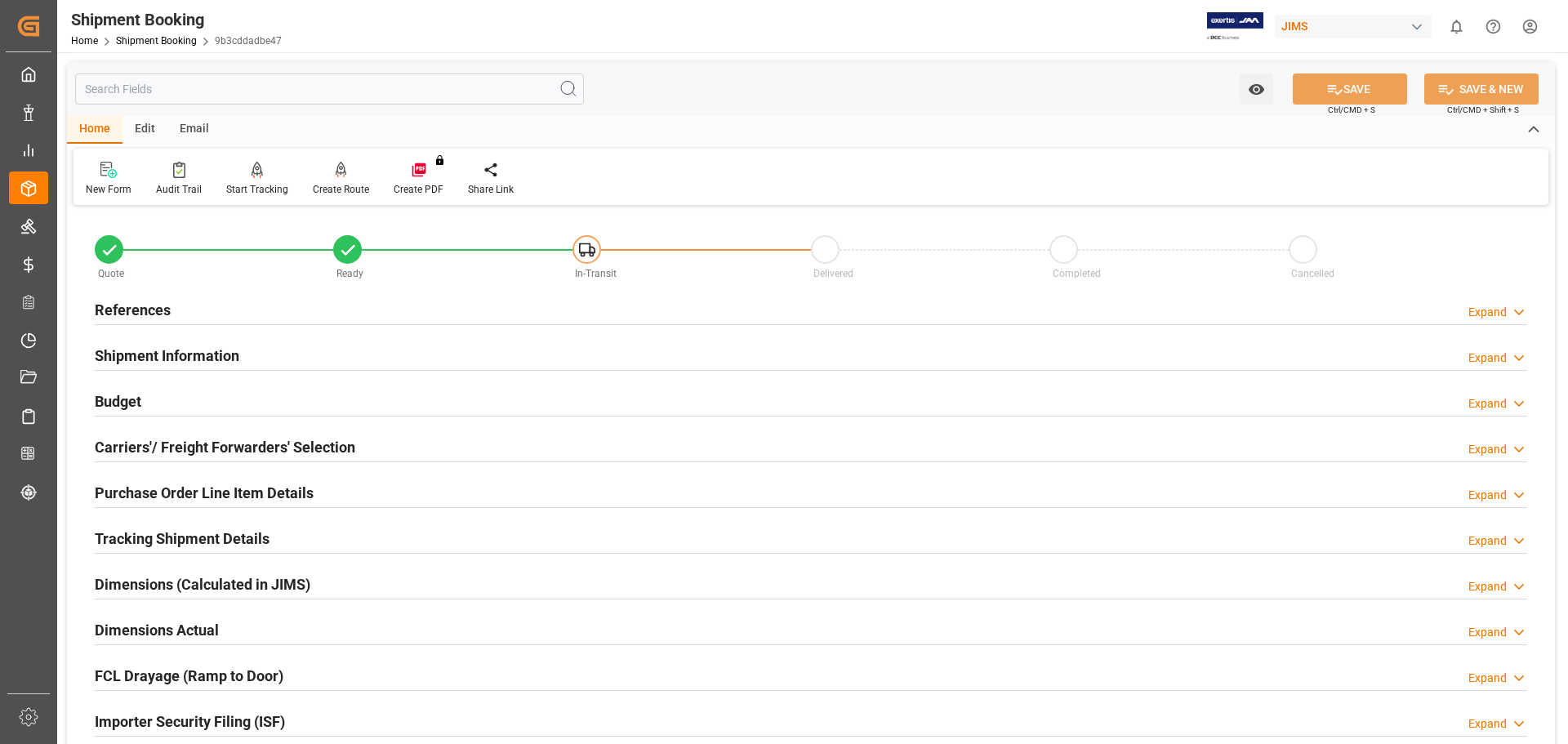
click at [120, 311] on h2 "References" at bounding box center [133, 310] width 76 height 22
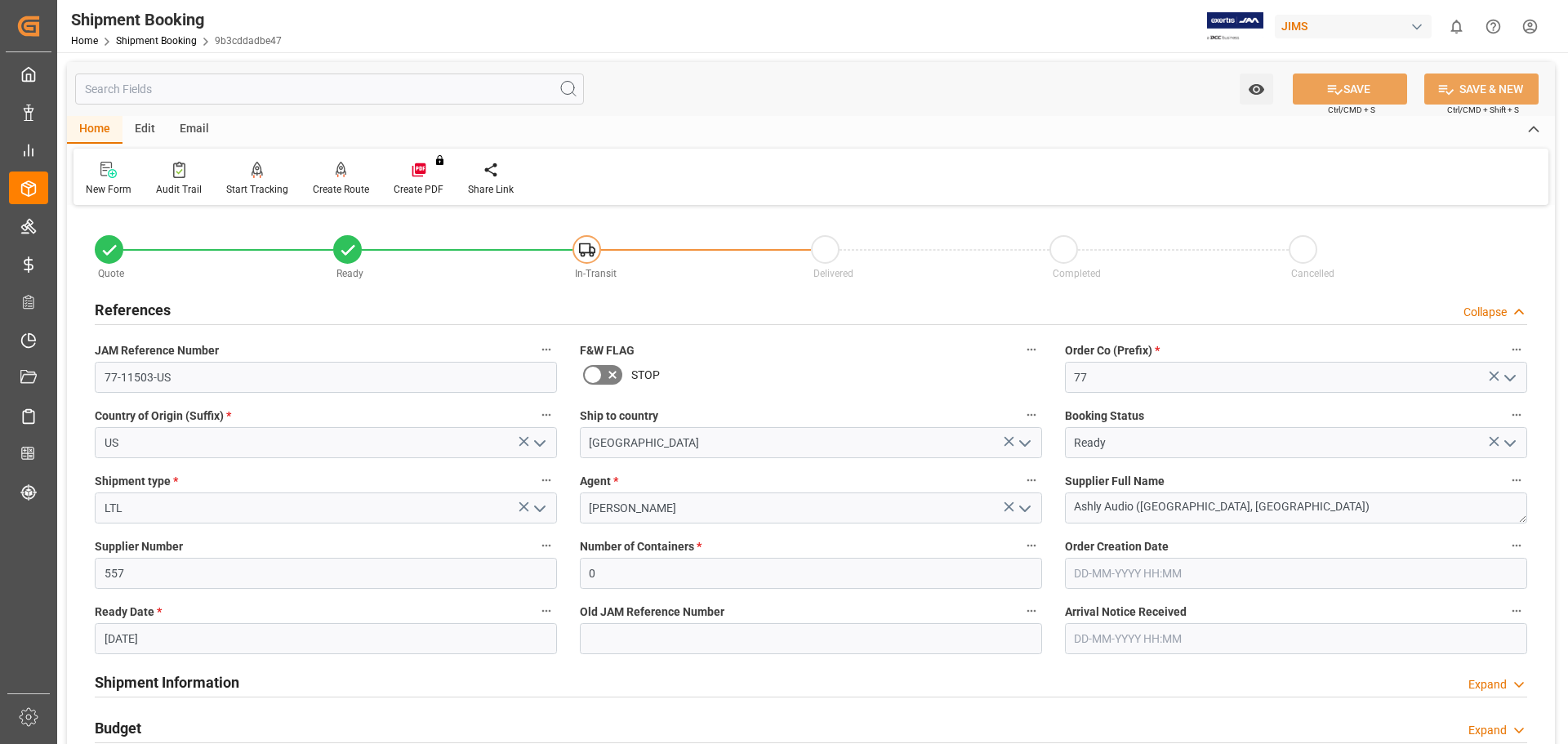
click at [120, 311] on h2 "References" at bounding box center [133, 310] width 76 height 22
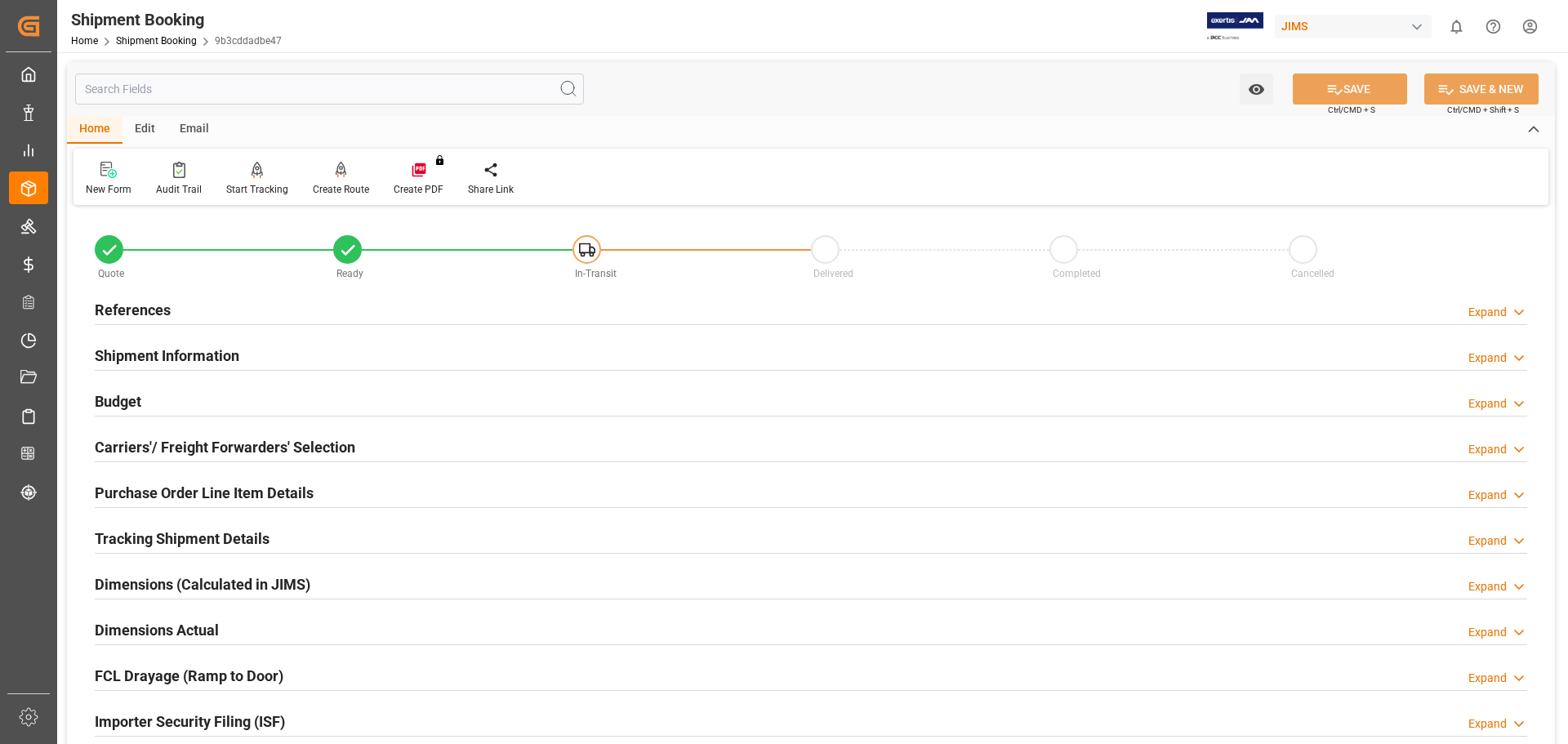
click at [114, 401] on h2 "Budget" at bounding box center [118, 402] width 47 height 22
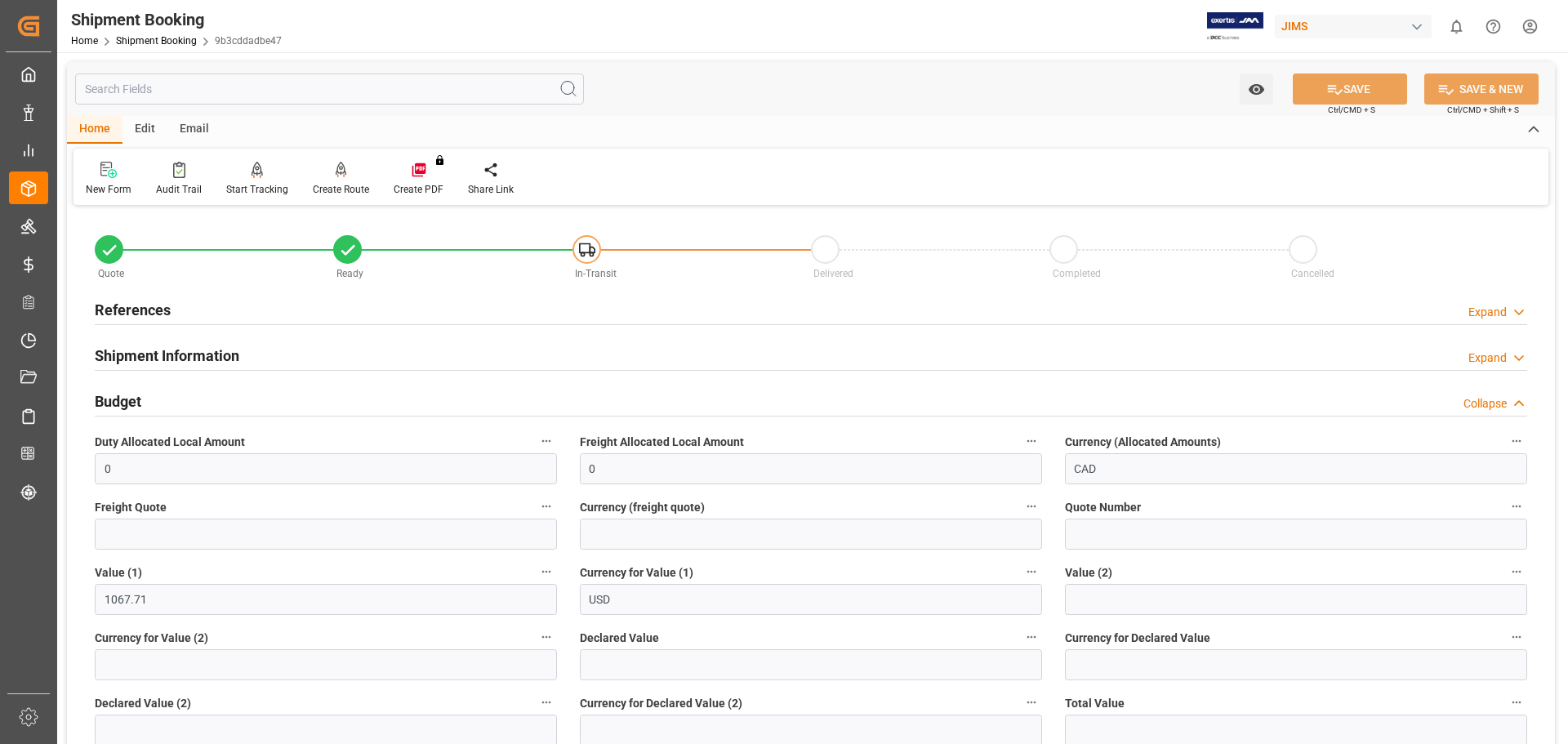
click at [117, 401] on h2 "Budget" at bounding box center [118, 402] width 47 height 22
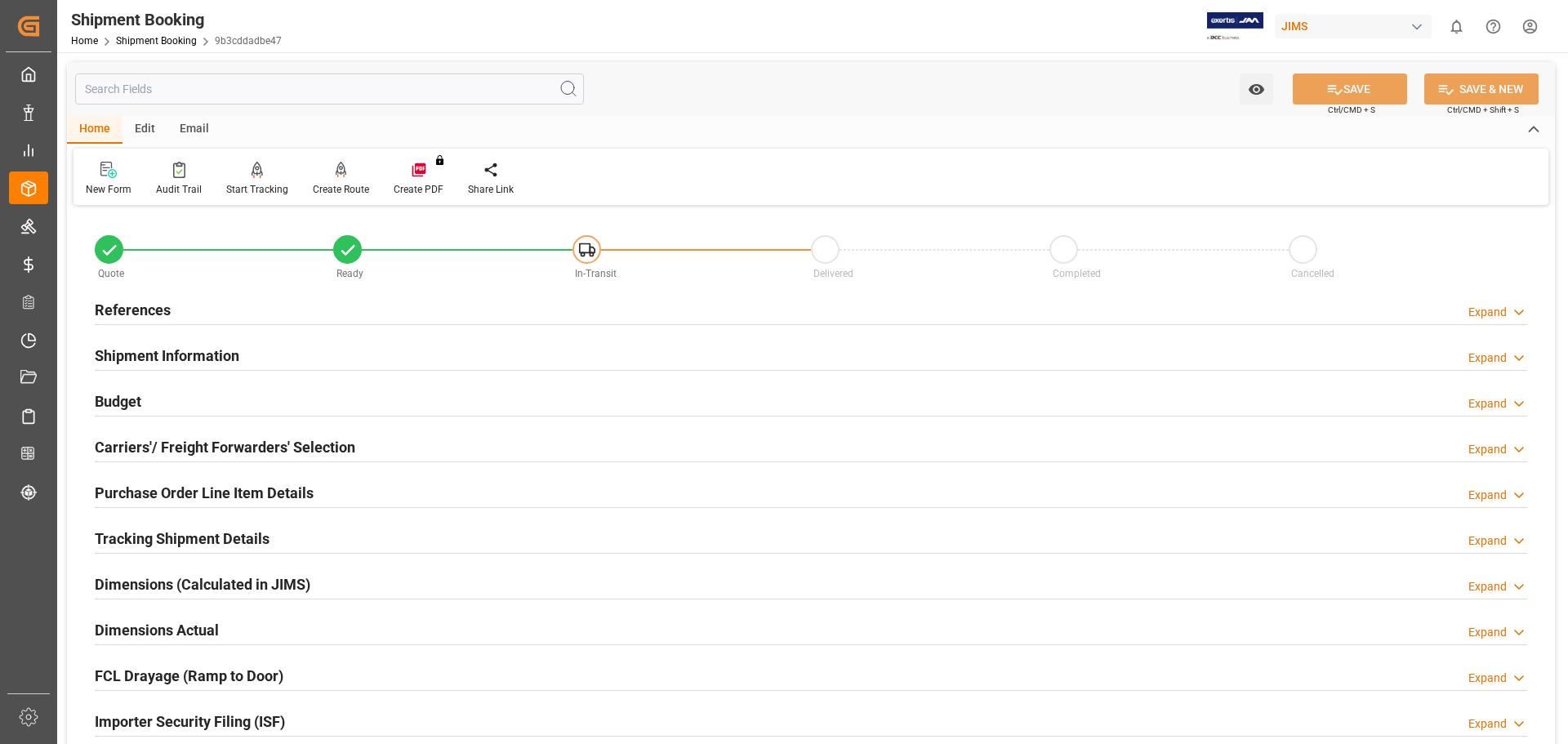
click at [224, 447] on h2 "Carriers'/ Freight Forwarders' Selection" at bounding box center [225, 448] width 260 height 22
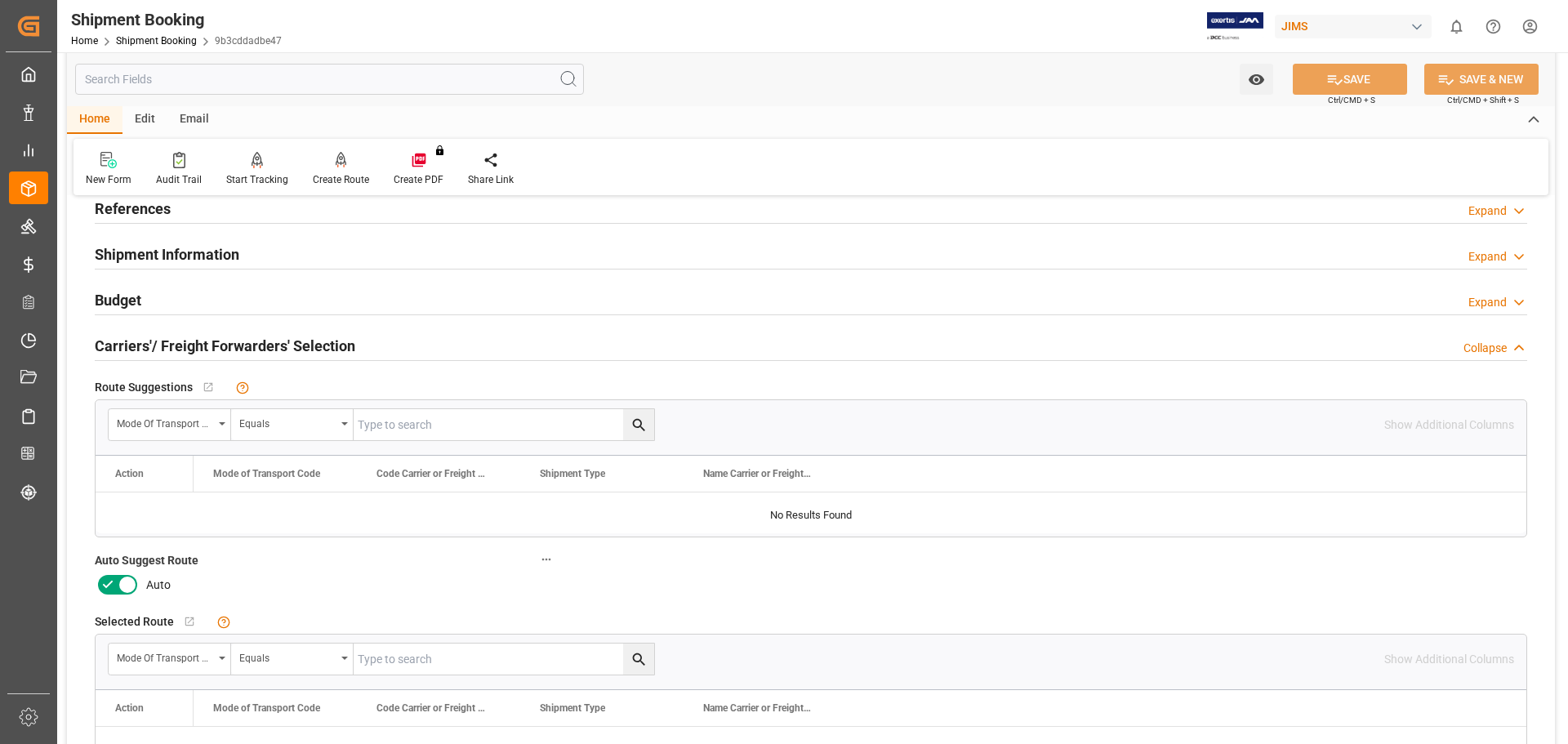
scroll to position [136, 0]
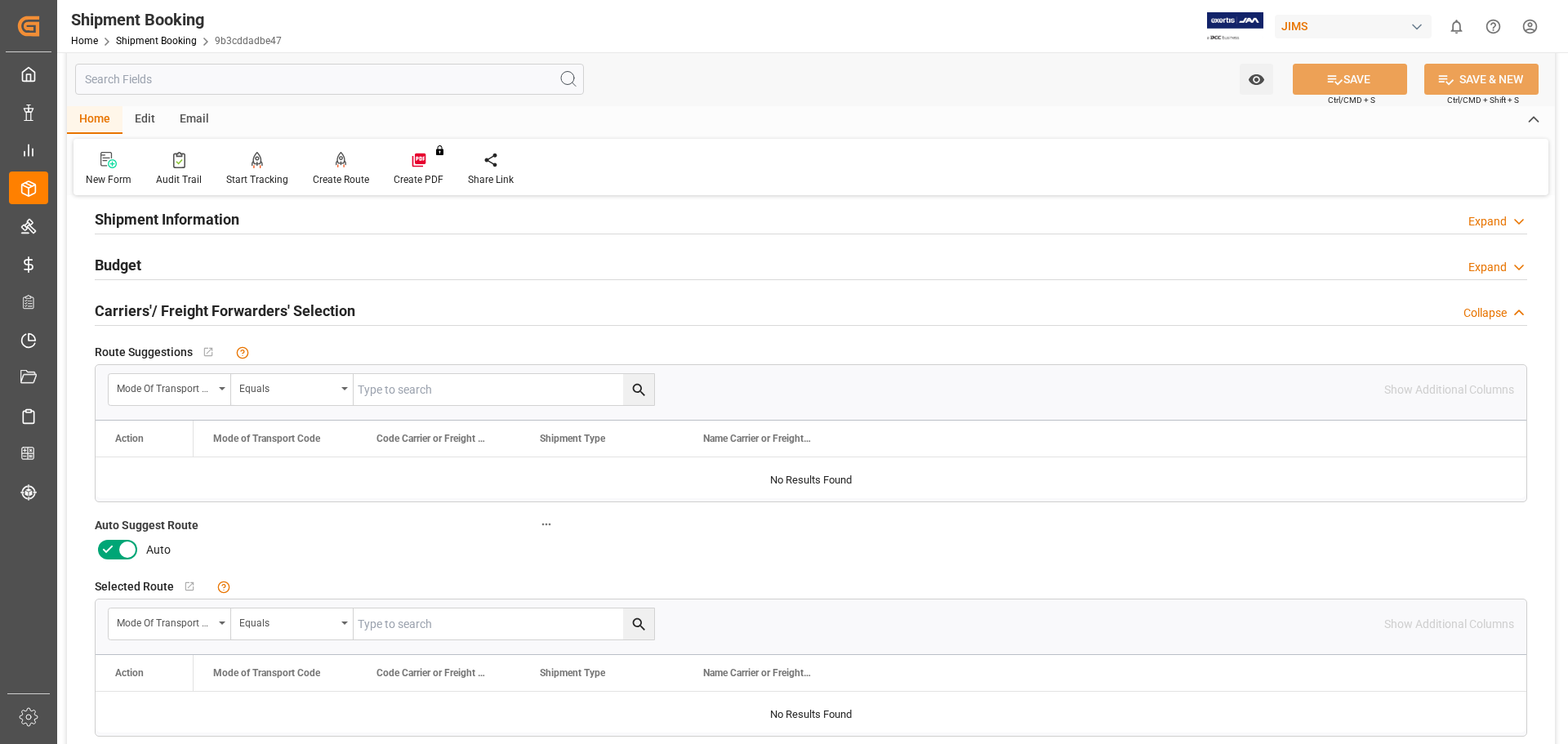
click at [108, 546] on icon at bounding box center [107, 549] width 19 height 19
click at [0, 0] on input "checkbox" at bounding box center [0, 0] width 0 height 0
click at [1353, 83] on button "SAVE" at bounding box center [1349, 78] width 114 height 31
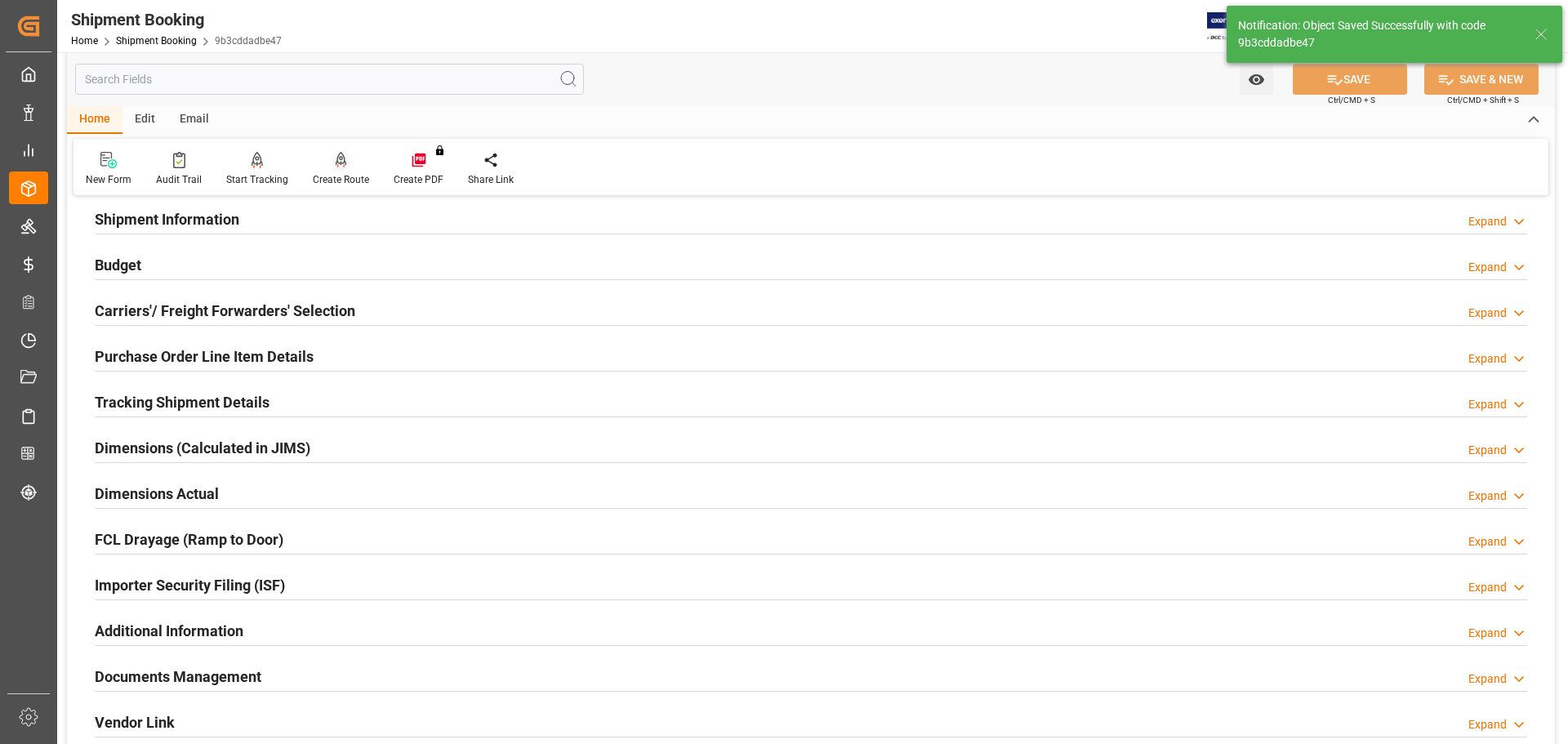
click at [330, 168] on div at bounding box center [341, 159] width 57 height 18
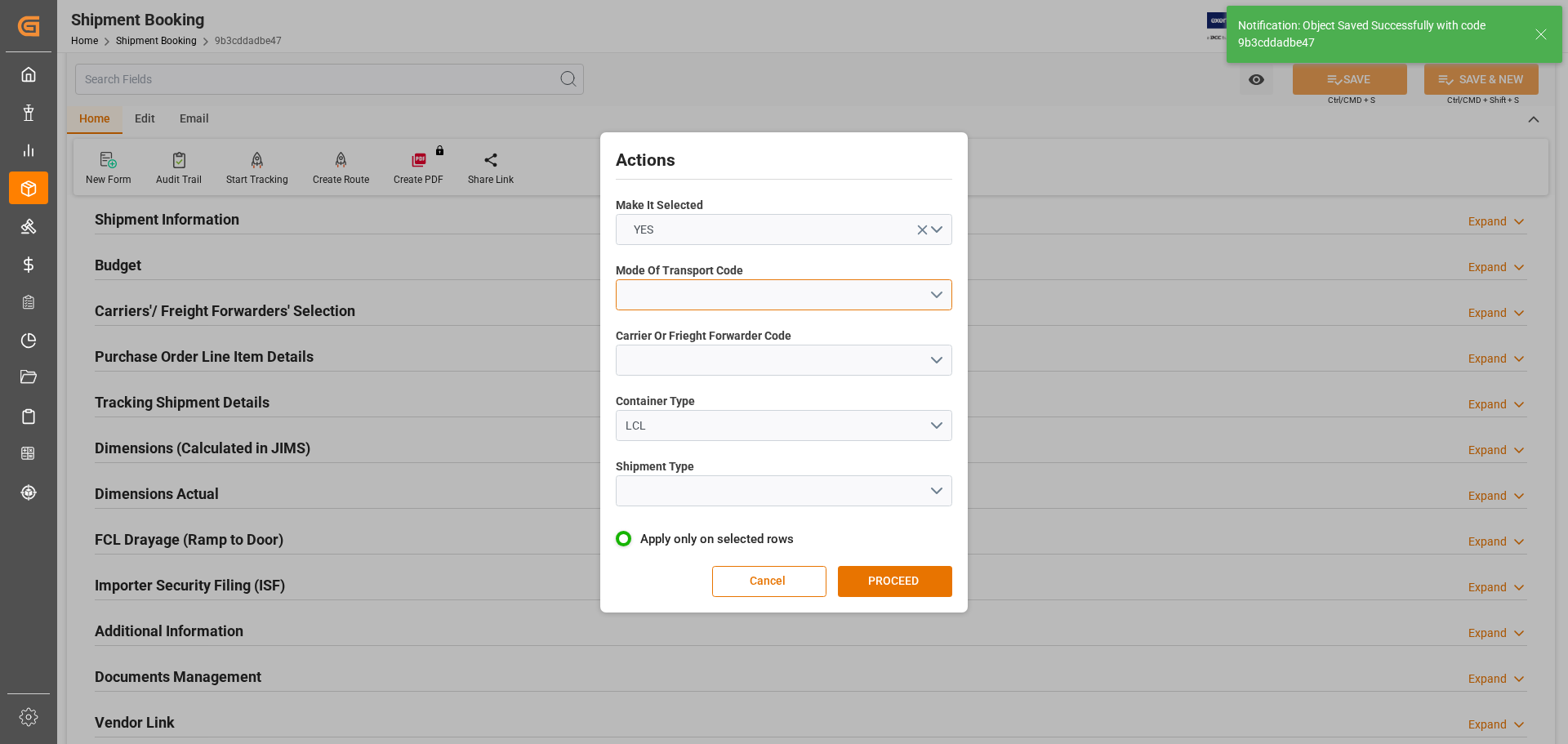
click at [646, 295] on button "open menu" at bounding box center [784, 295] width 336 height 31
click at [683, 334] on div "2- COURIER AIR" at bounding box center [784, 333] width 335 height 34
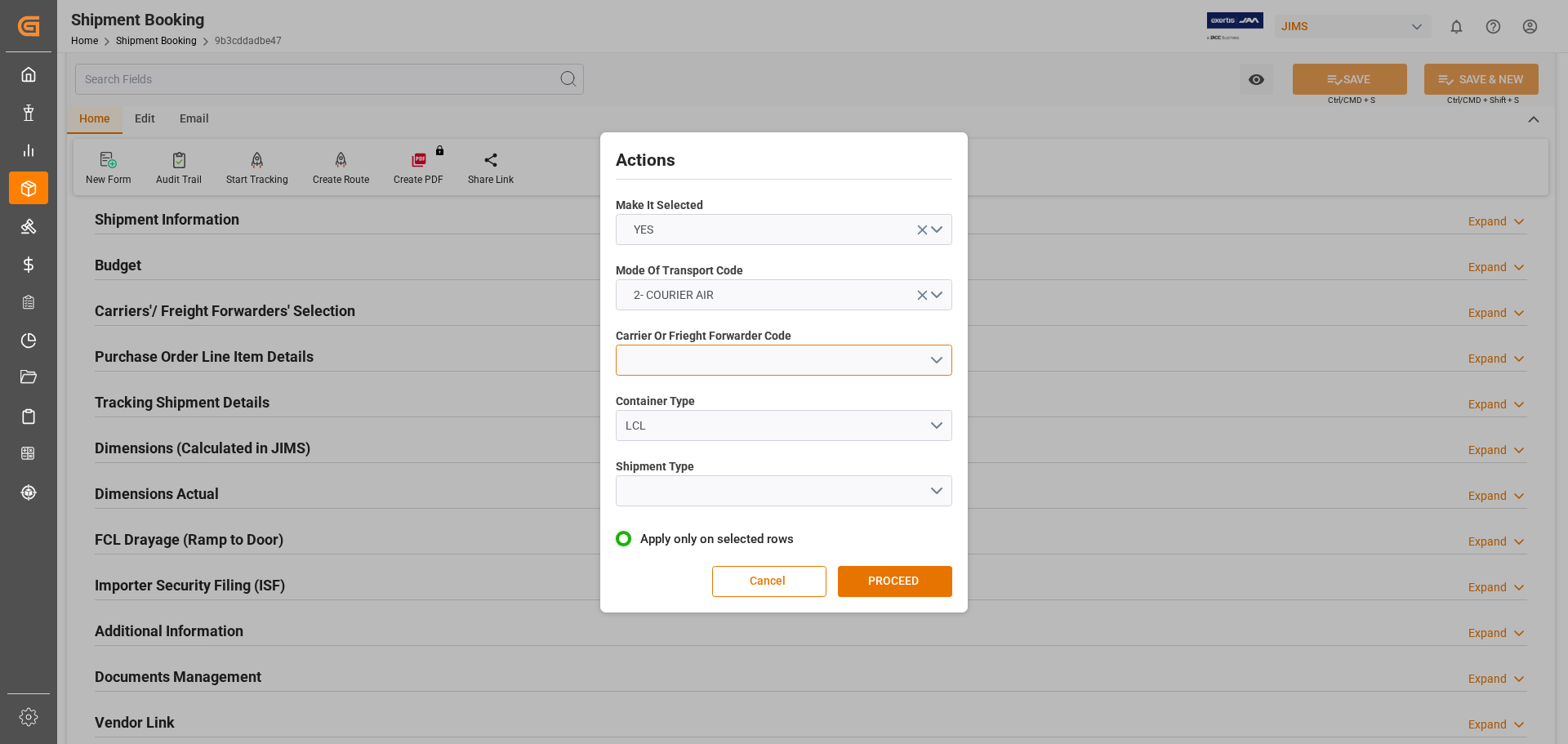
click at [672, 357] on button "open menu" at bounding box center [784, 360] width 336 height 31
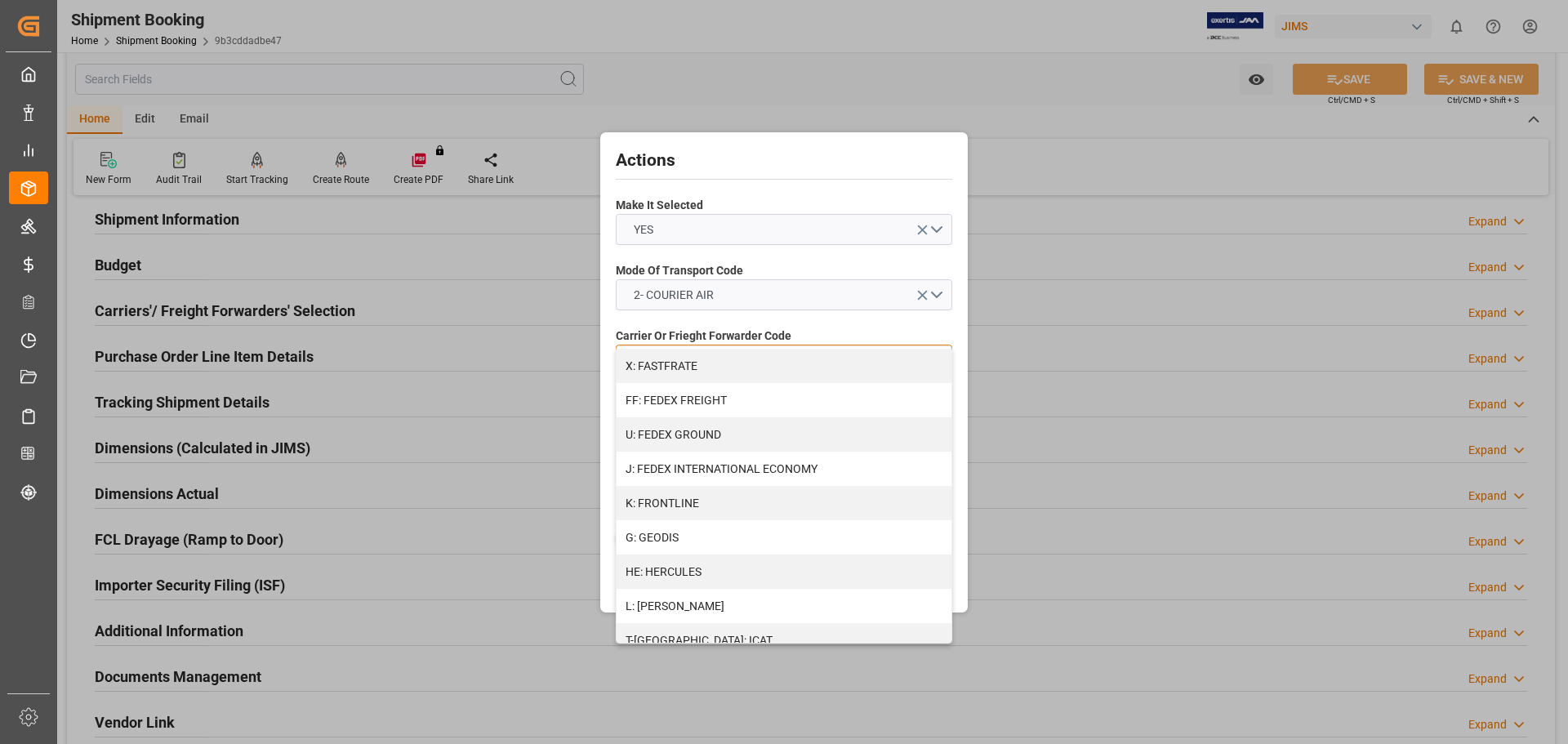
scroll to position [395, 0]
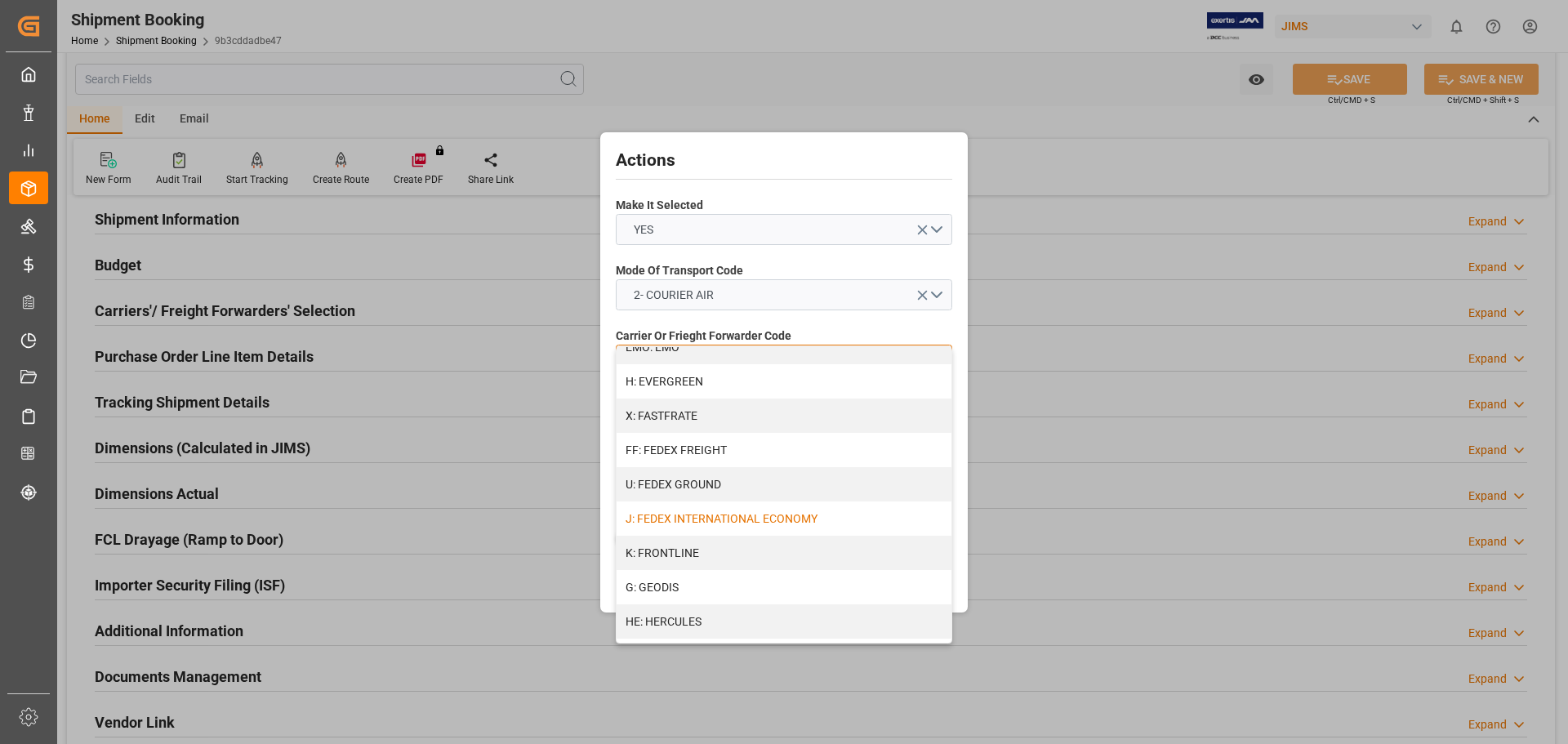
click at [769, 520] on div "J: FEDEX INTERNATIONAL ECONOMY" at bounding box center [784, 519] width 335 height 34
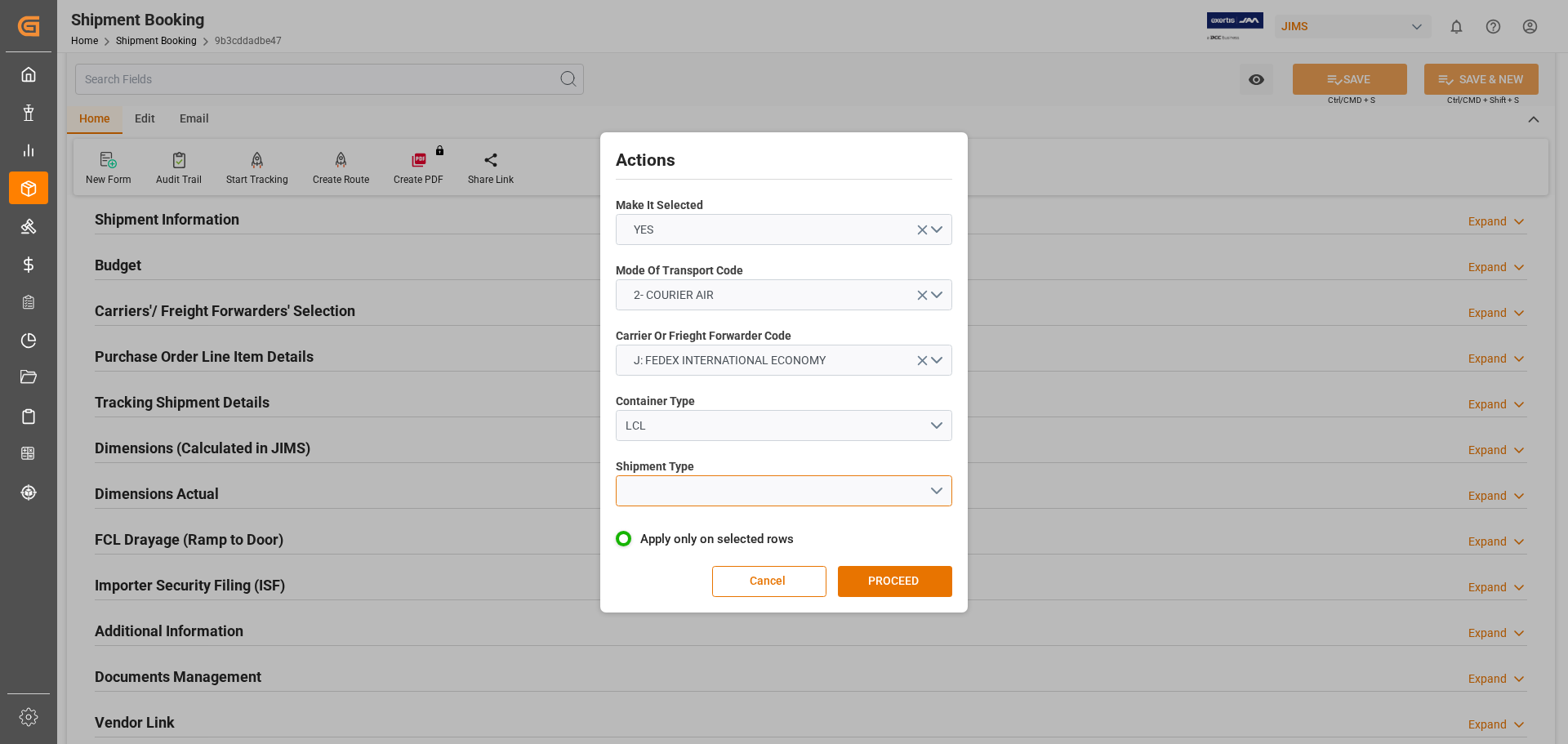
click at [683, 479] on button "open menu" at bounding box center [784, 490] width 336 height 31
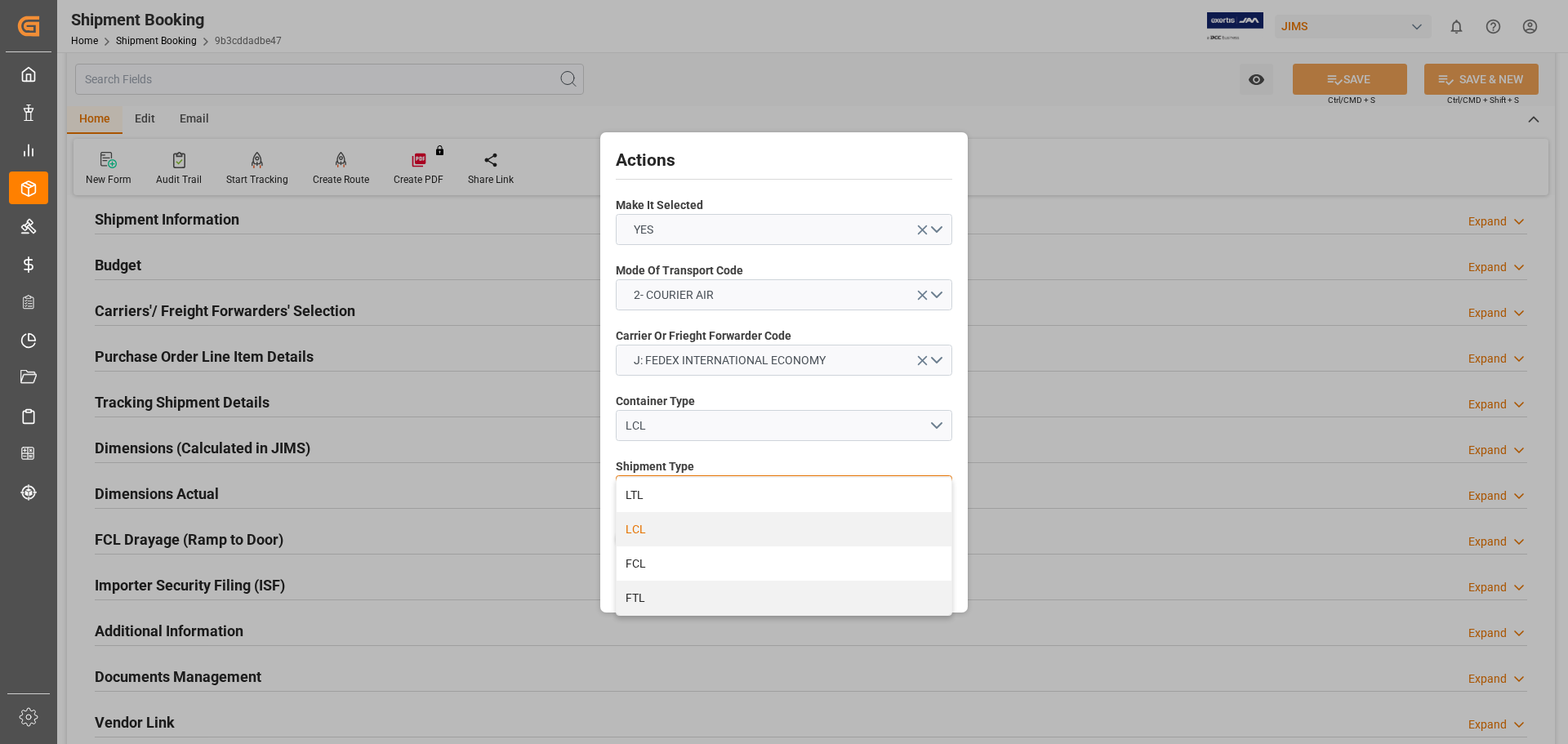
click at [698, 528] on div "LCL" at bounding box center [784, 529] width 335 height 34
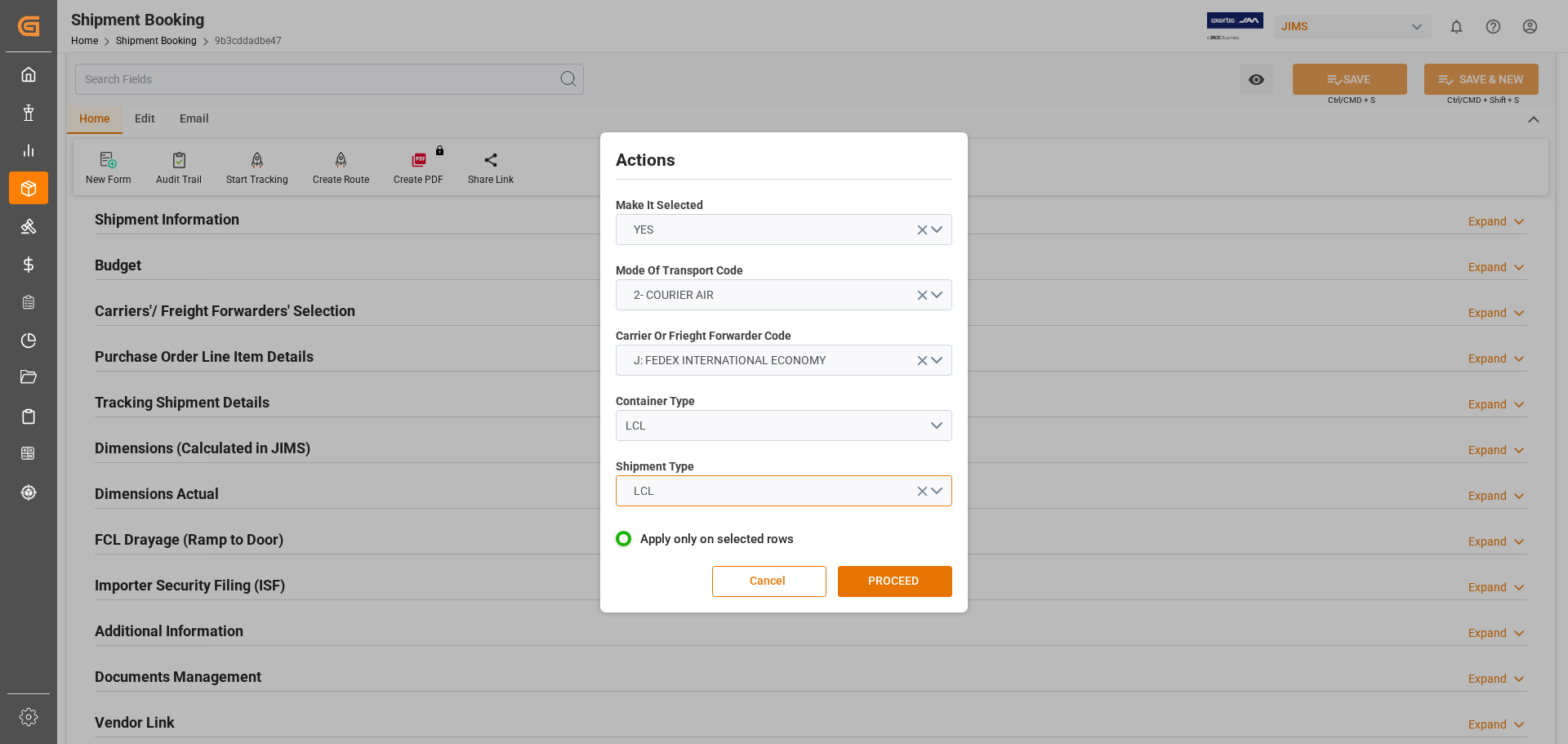
click at [759, 486] on button "LCL" at bounding box center [784, 490] width 336 height 31
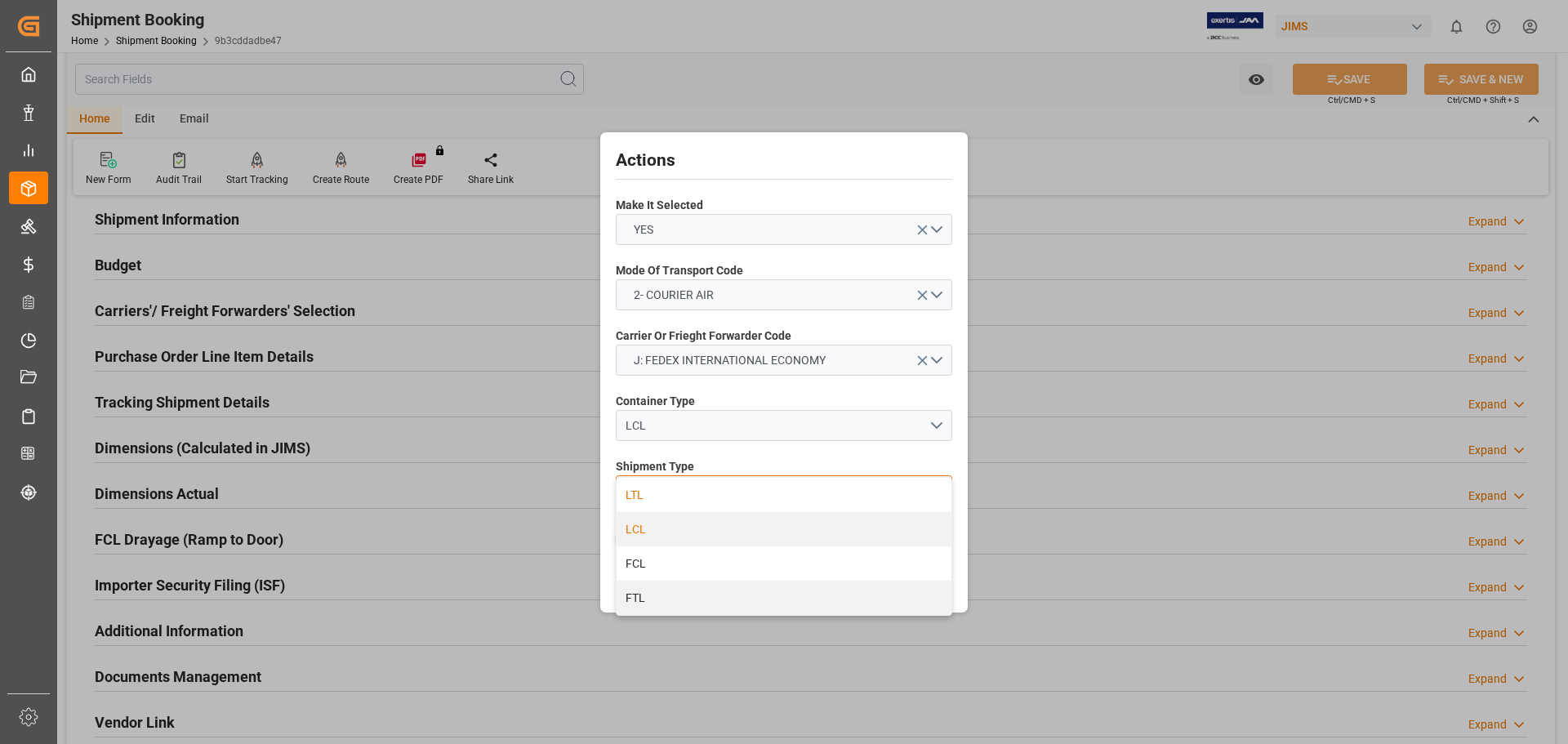
click at [719, 492] on div "LTL" at bounding box center [784, 494] width 335 height 34
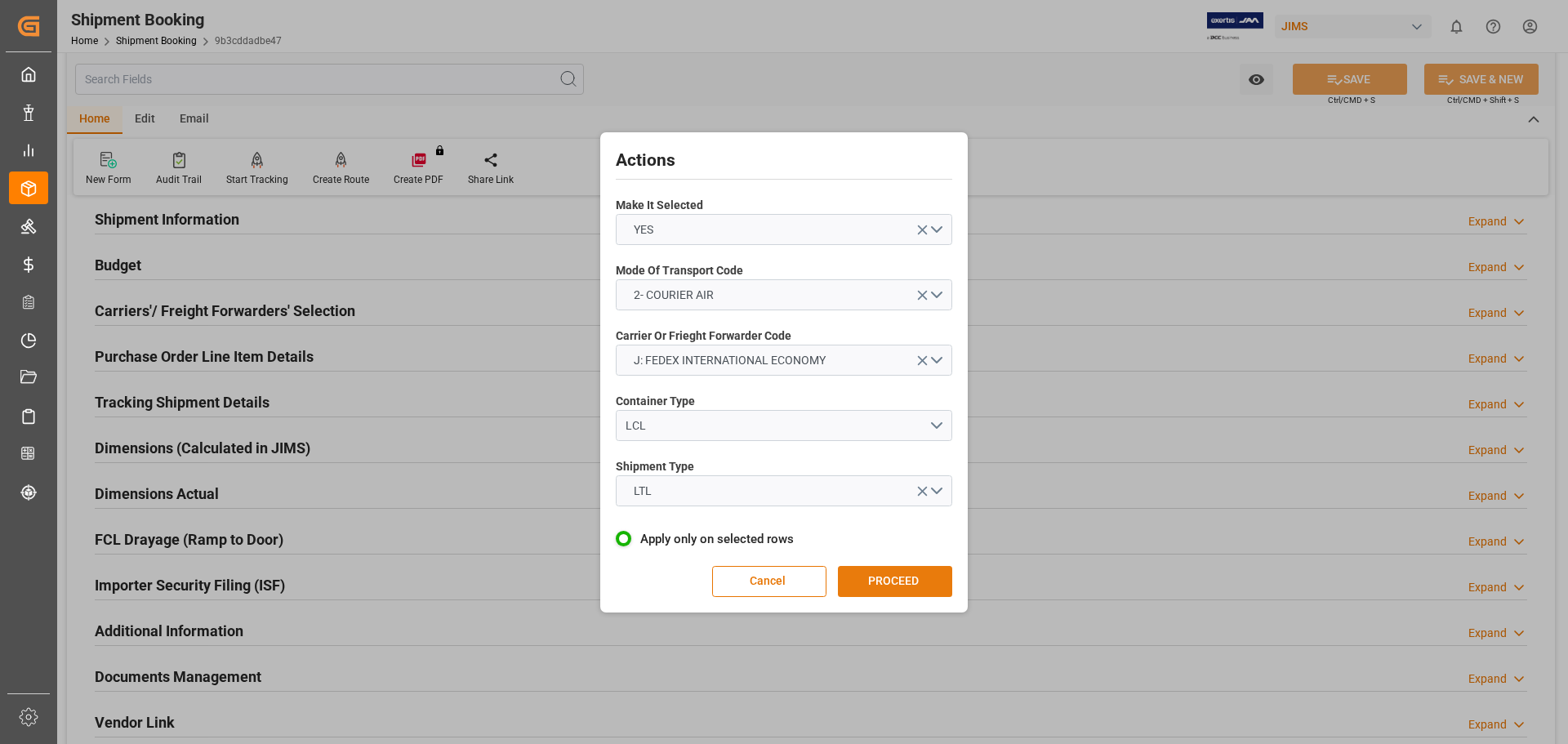
click at [890, 575] on button "PROCEED" at bounding box center [895, 581] width 114 height 31
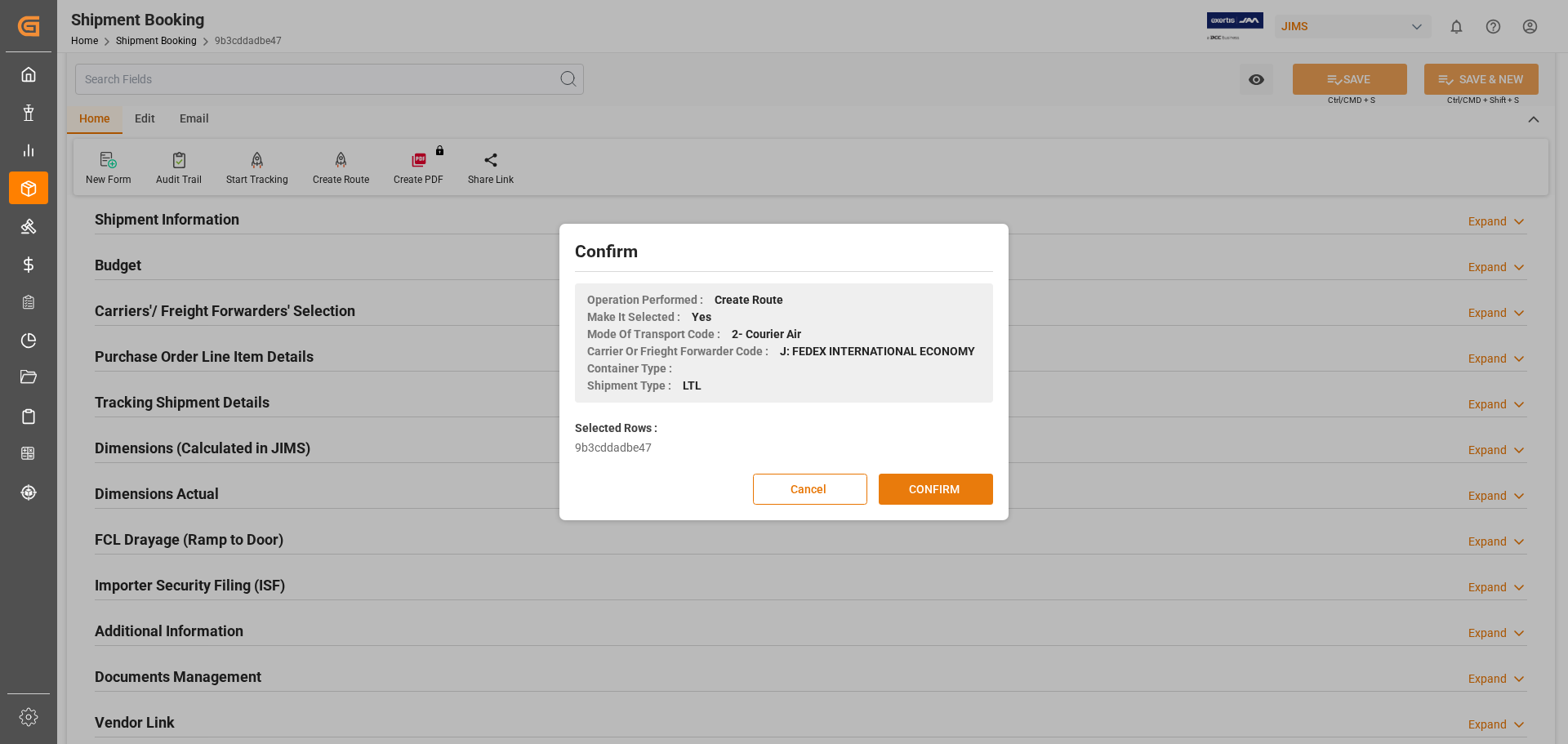
click at [915, 485] on button "CONFIRM" at bounding box center [935, 489] width 114 height 31
